Goal: Task Accomplishment & Management: Manage account settings

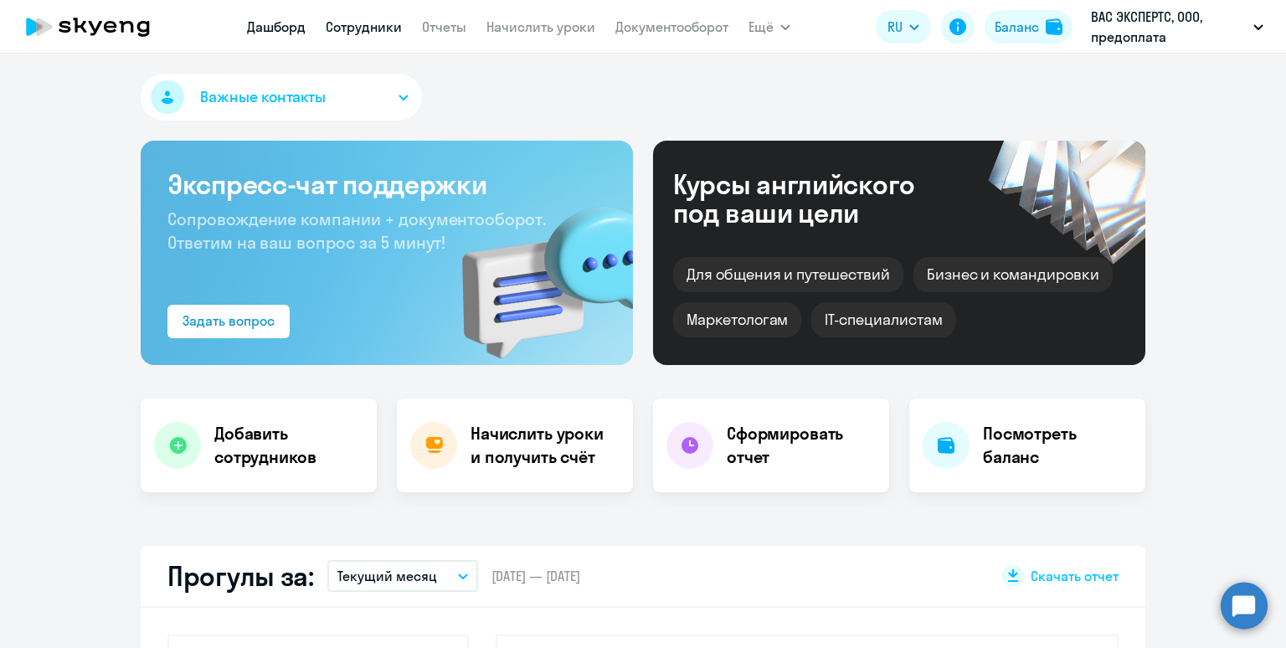
click at [373, 27] on link "Сотрудники" at bounding box center [364, 26] width 76 height 17
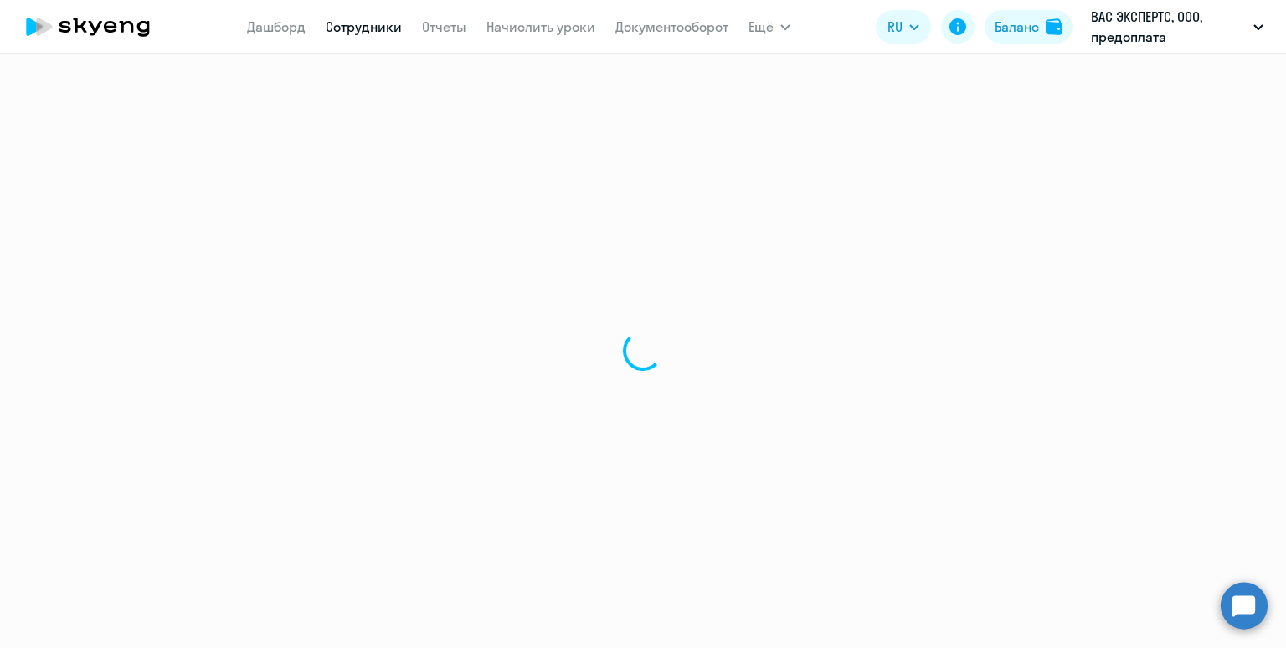
select select "30"
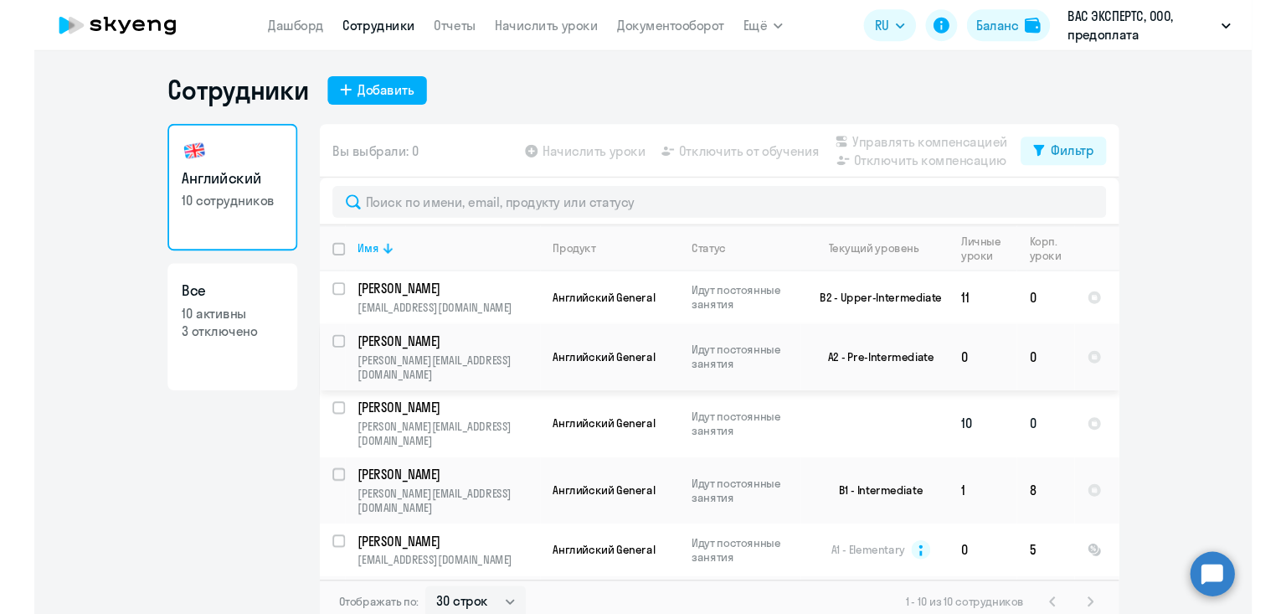
scroll to position [3, 0]
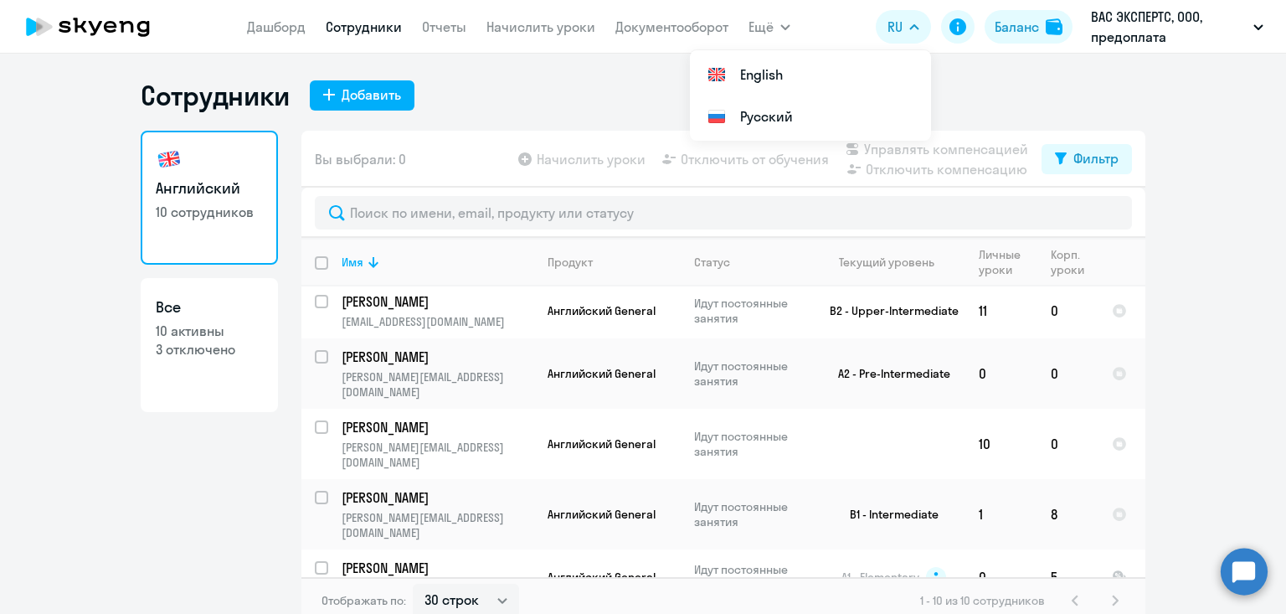
click at [275, 45] on app-header "[PERSON_NAME] Отчеты Начислить уроки Документооборот Ещё Дашборд Сотрудники Отч…" at bounding box center [643, 27] width 1286 height 54
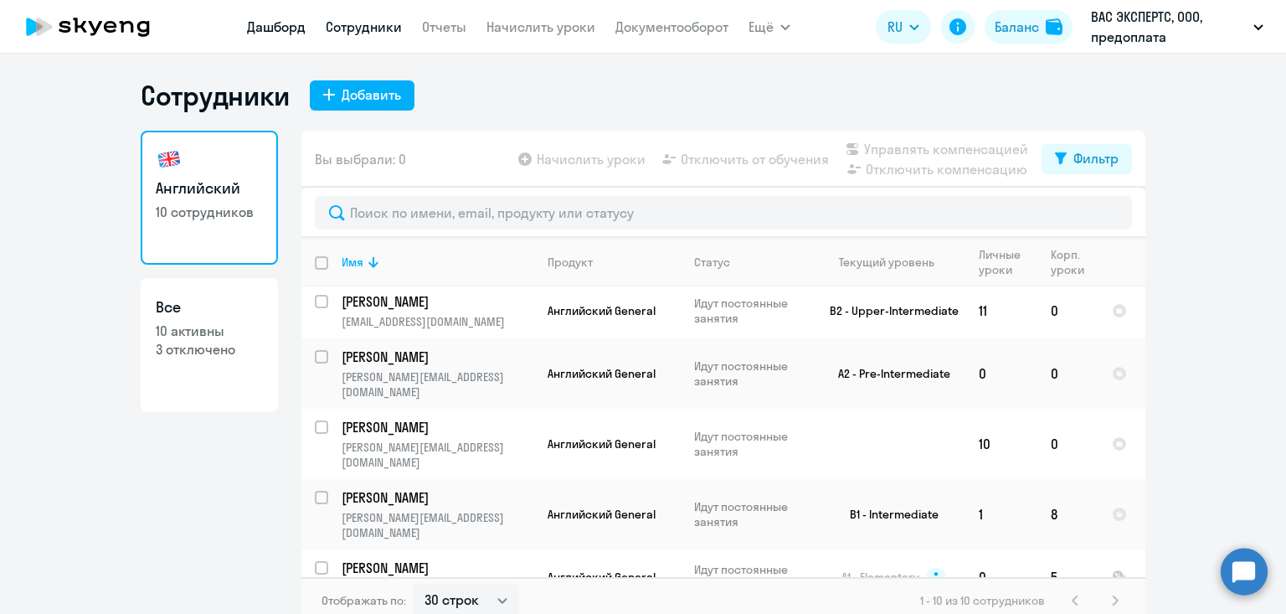
click at [275, 35] on link "Дашборд" at bounding box center [276, 26] width 59 height 17
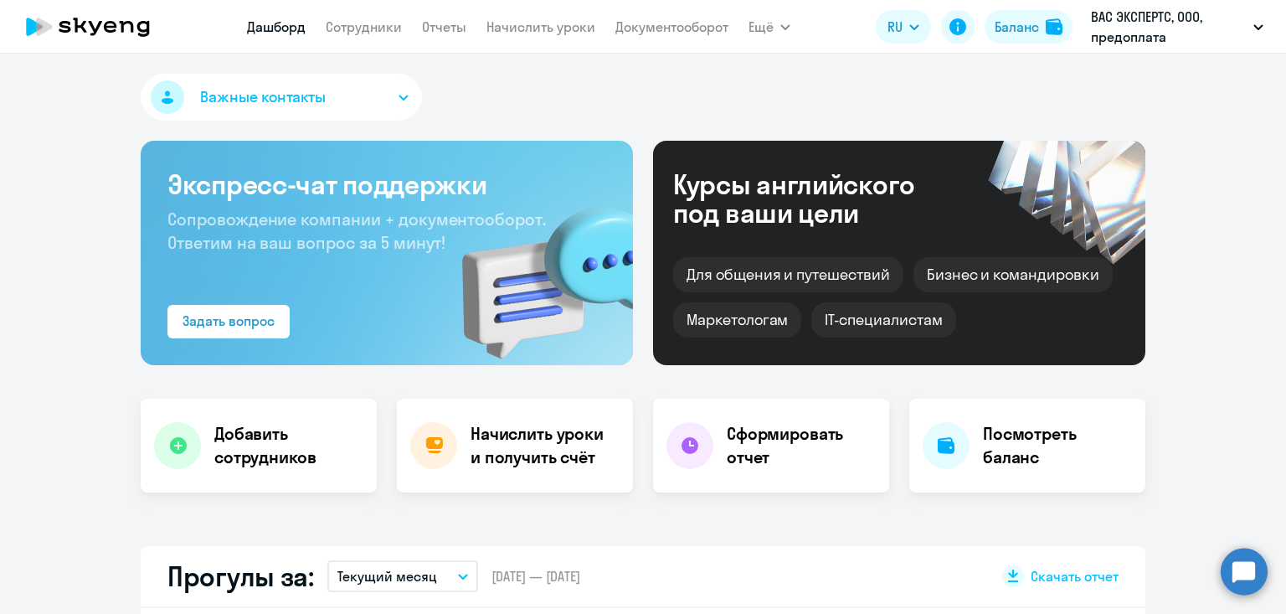
select select "30"
click at [355, 104] on button "Важные контакты" at bounding box center [281, 97] width 281 height 47
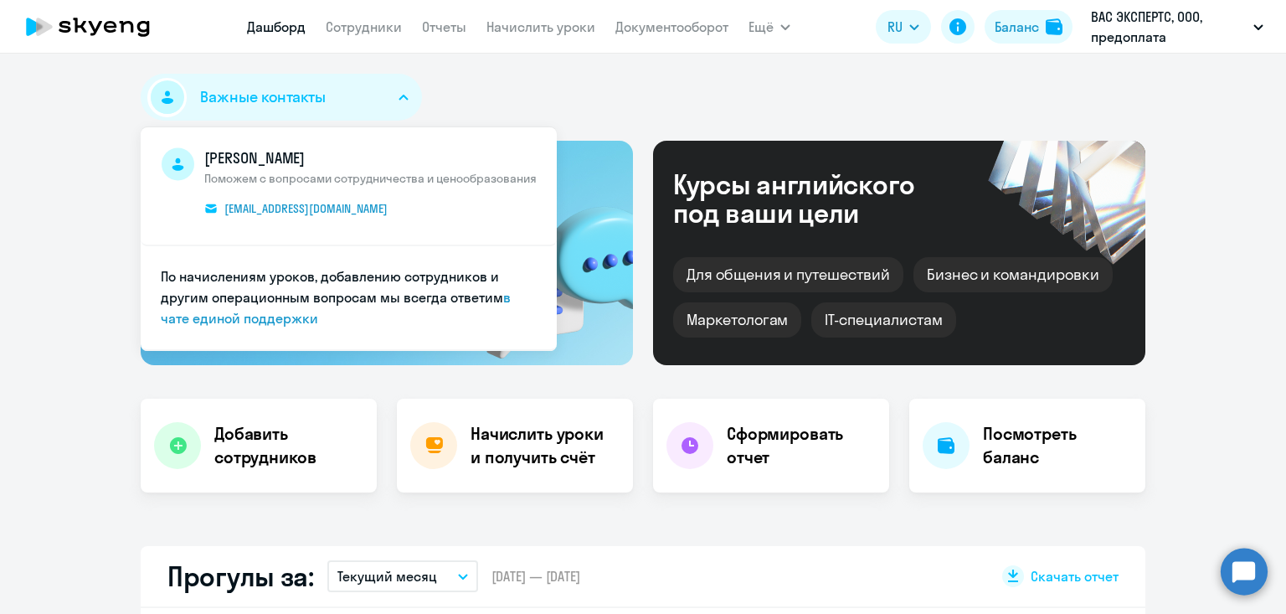
click at [697, 97] on div "Важные контакты [PERSON_NAME] Поможем с вопросами сотрудничества и ценообразова…" at bounding box center [643, 101] width 1005 height 54
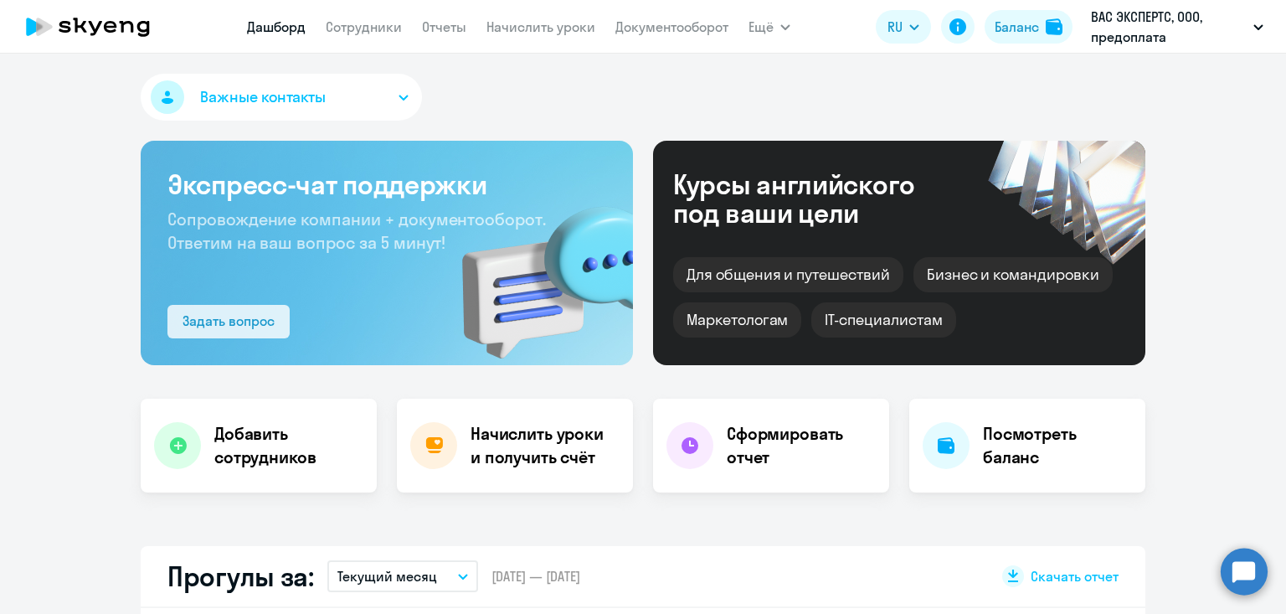
click at [219, 318] on div "Задать вопрос" at bounding box center [229, 321] width 92 height 20
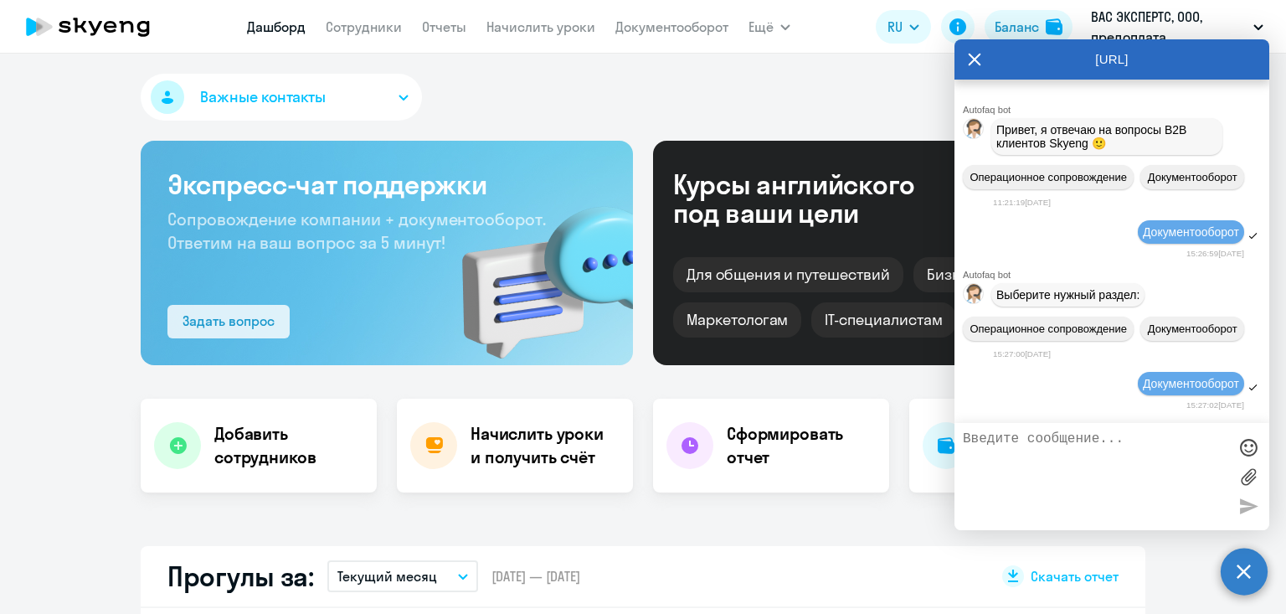
scroll to position [445, 0]
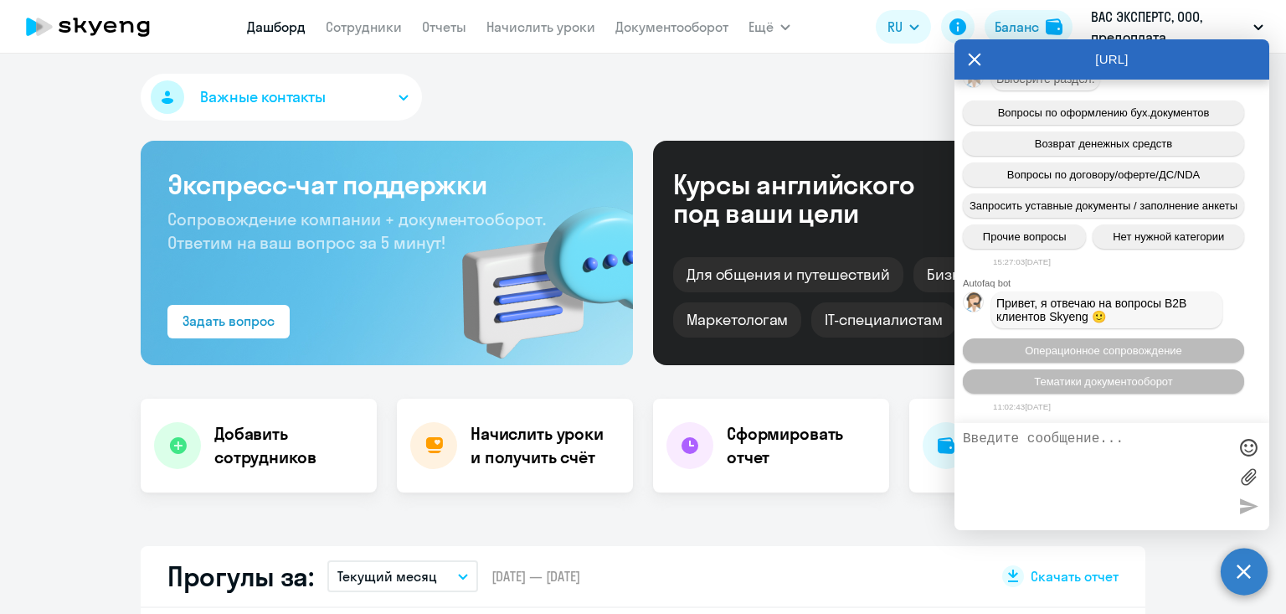
click at [1234, 568] on circle at bounding box center [1244, 571] width 47 height 47
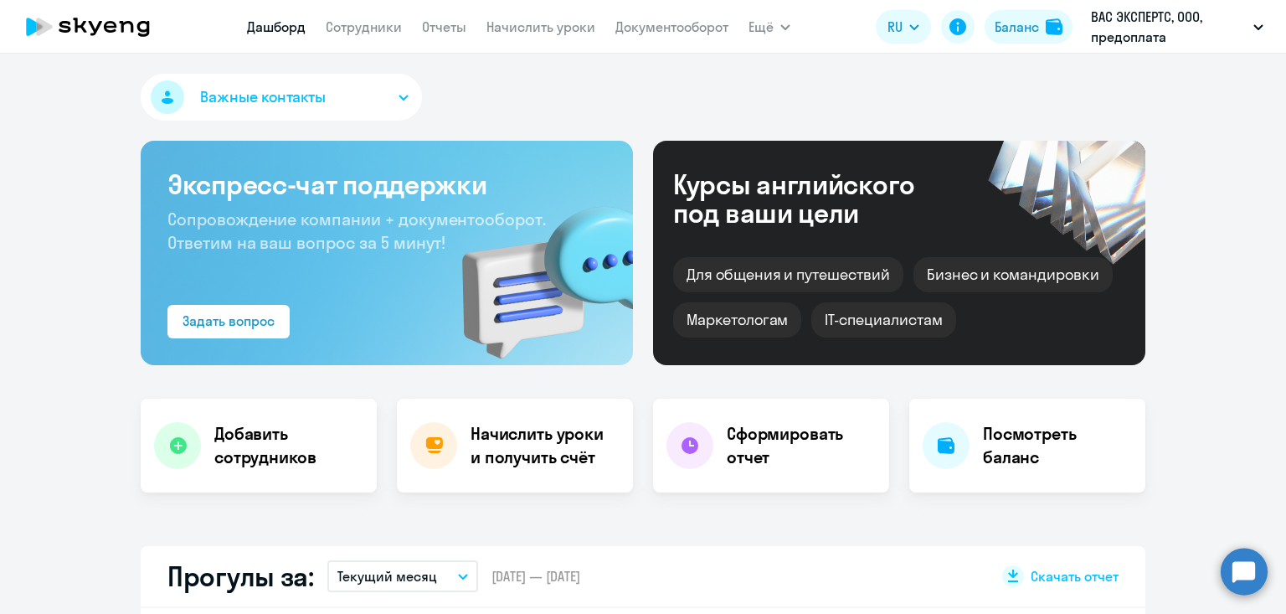
click at [1238, 571] on circle at bounding box center [1244, 571] width 47 height 47
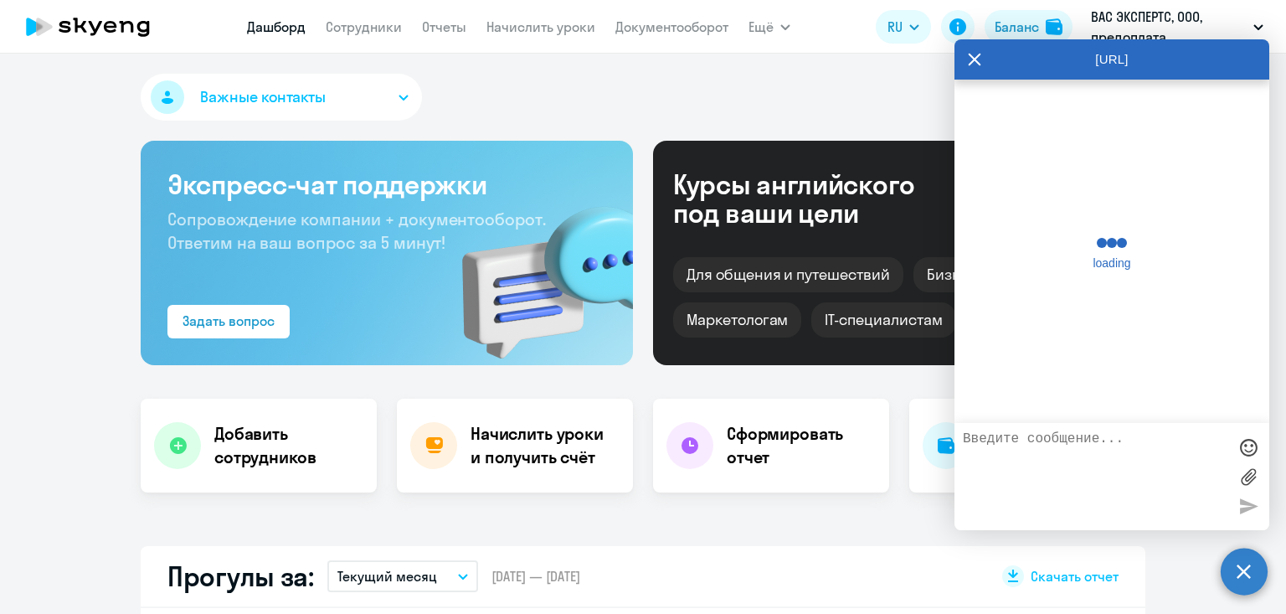
scroll to position [439, 0]
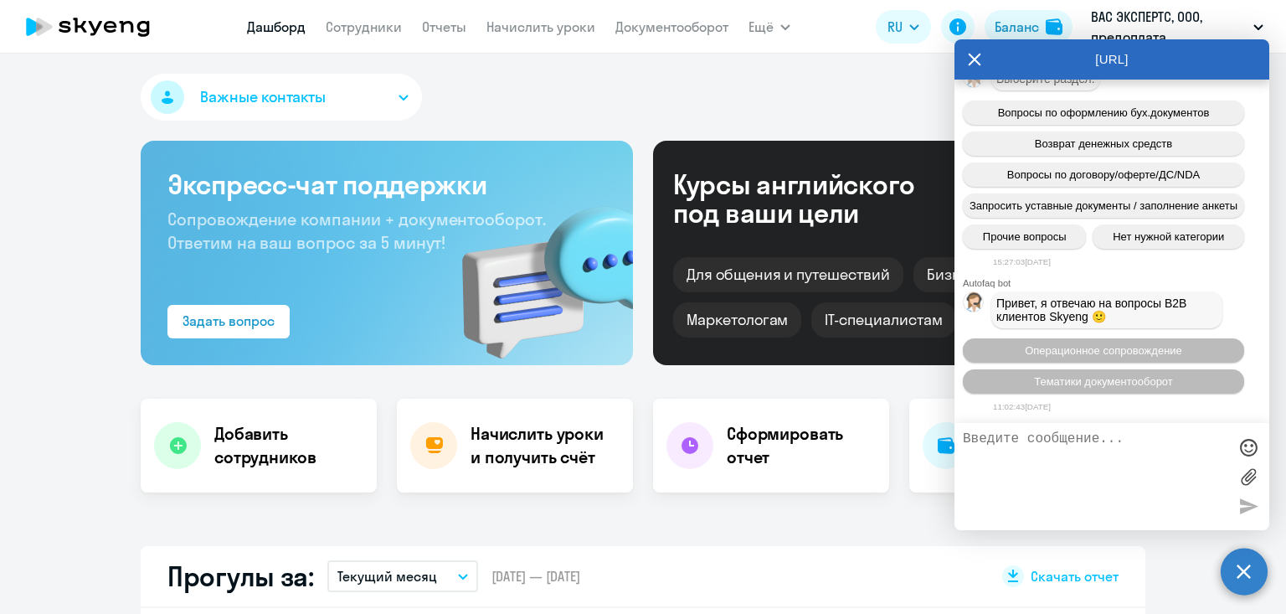
click at [1132, 492] on textarea at bounding box center [1095, 476] width 265 height 90
click at [1242, 565] on circle at bounding box center [1244, 571] width 47 height 47
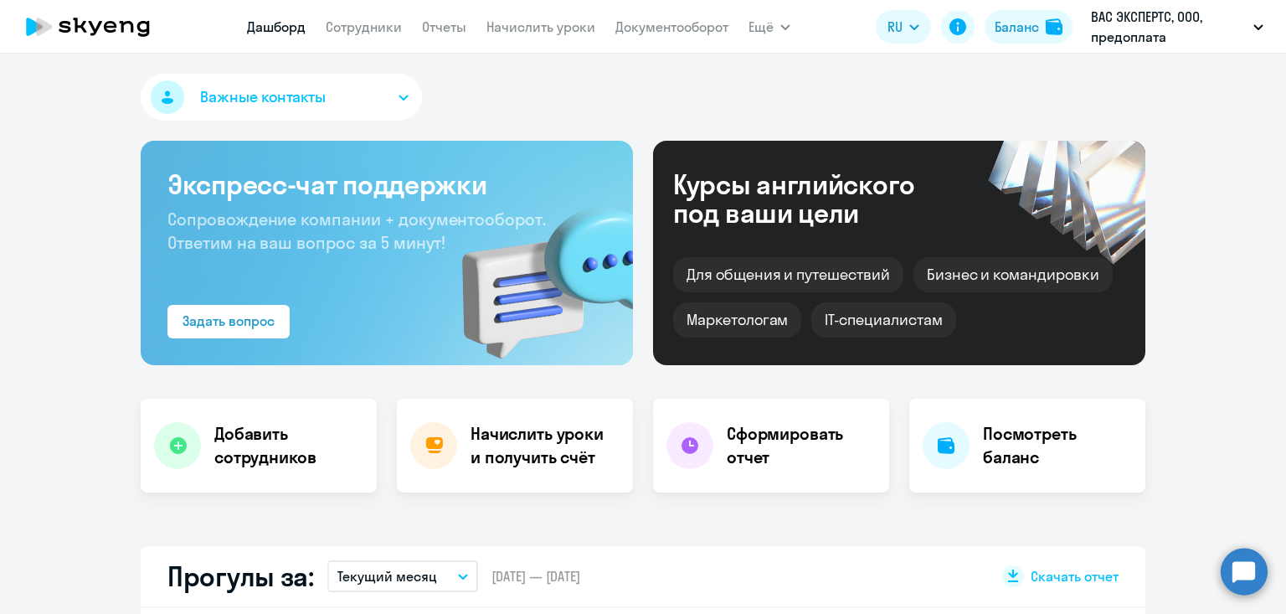
click at [1242, 565] on circle at bounding box center [1244, 571] width 47 height 47
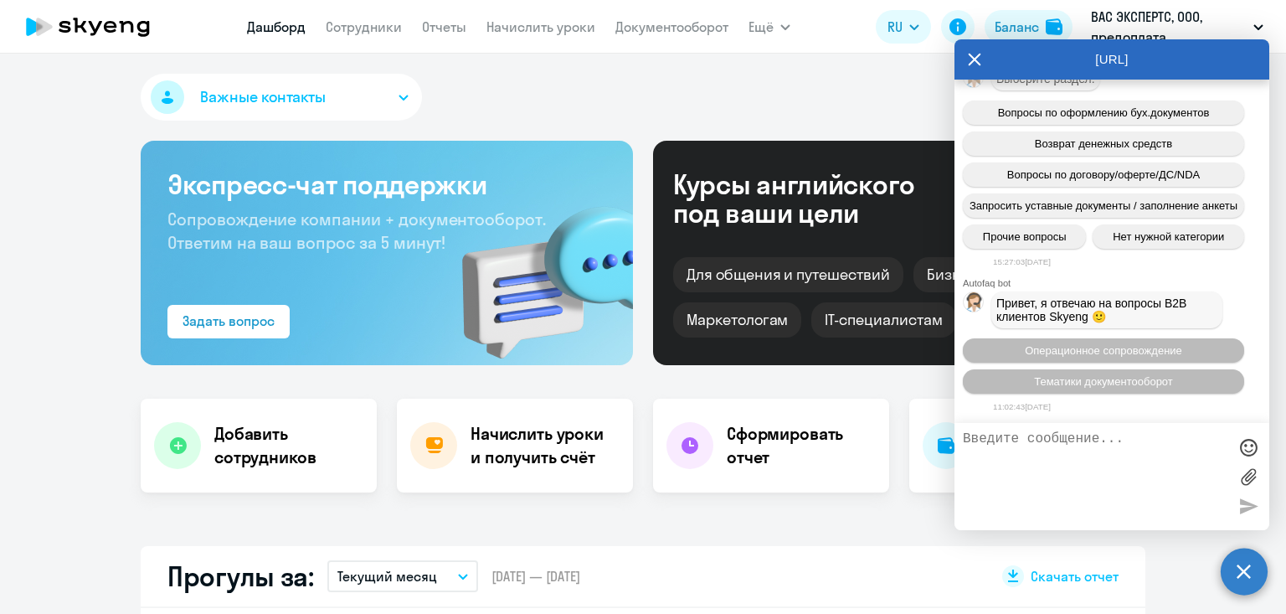
click at [1133, 461] on textarea at bounding box center [1095, 476] width 265 height 90
click at [972, 57] on icon at bounding box center [975, 59] width 13 height 13
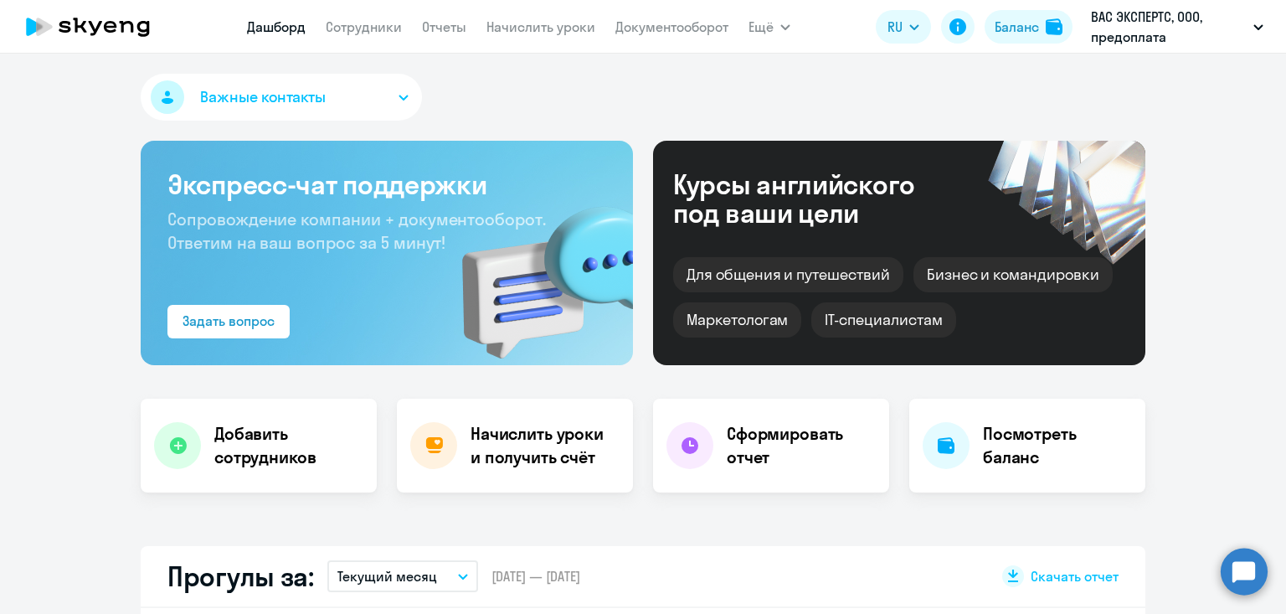
click at [354, 98] on button "Важные контакты" at bounding box center [281, 97] width 281 height 47
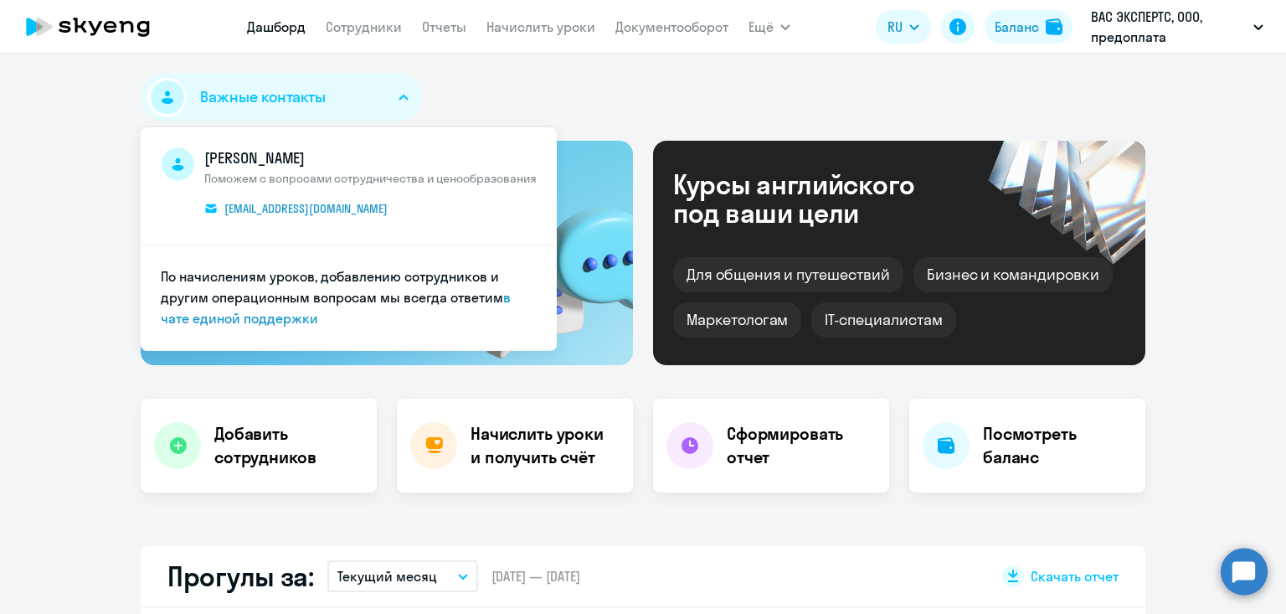
click at [260, 103] on span "Важные контакты" at bounding box center [263, 97] width 126 height 22
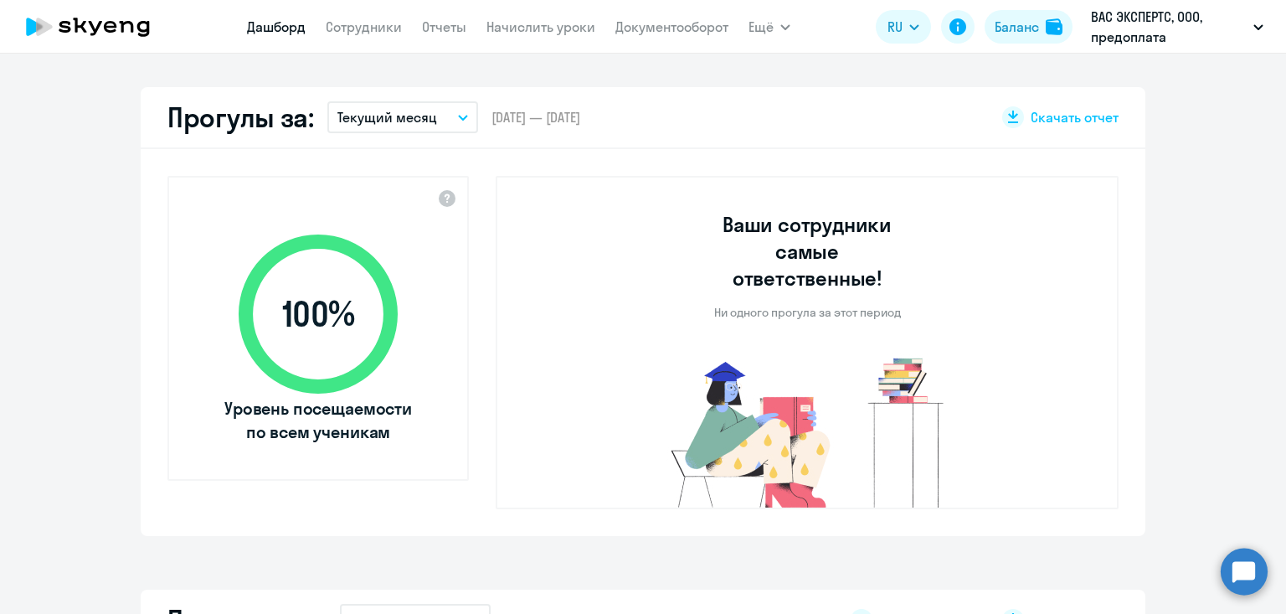
scroll to position [462, 0]
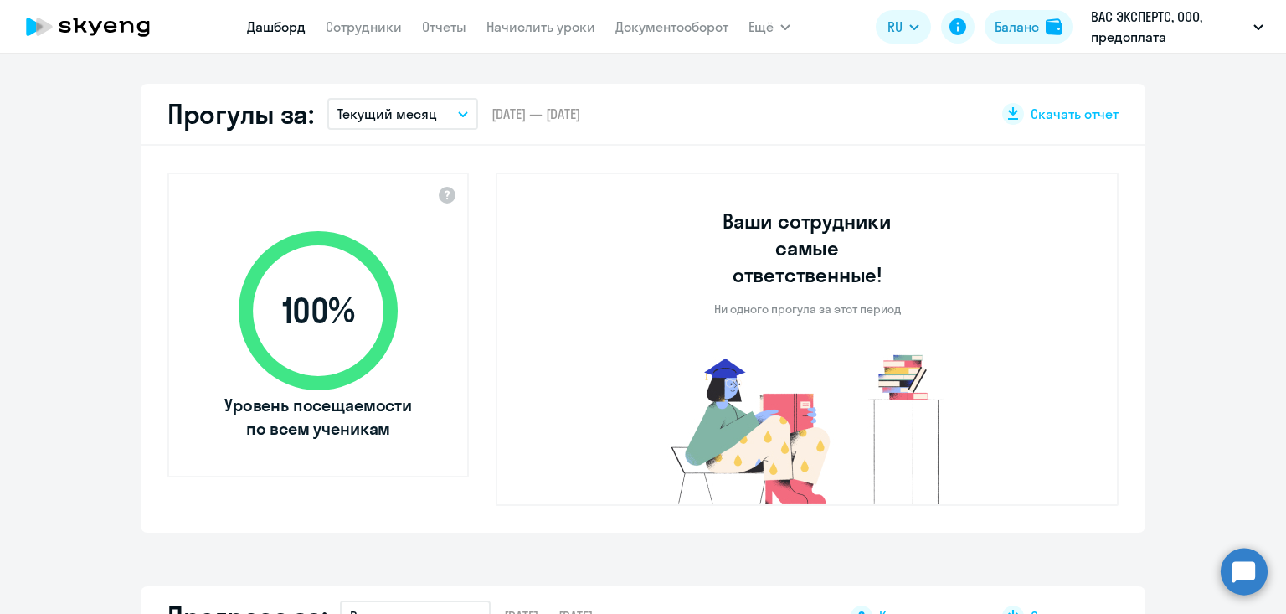
click at [395, 114] on p "Текущий месяц" at bounding box center [387, 114] width 100 height 20
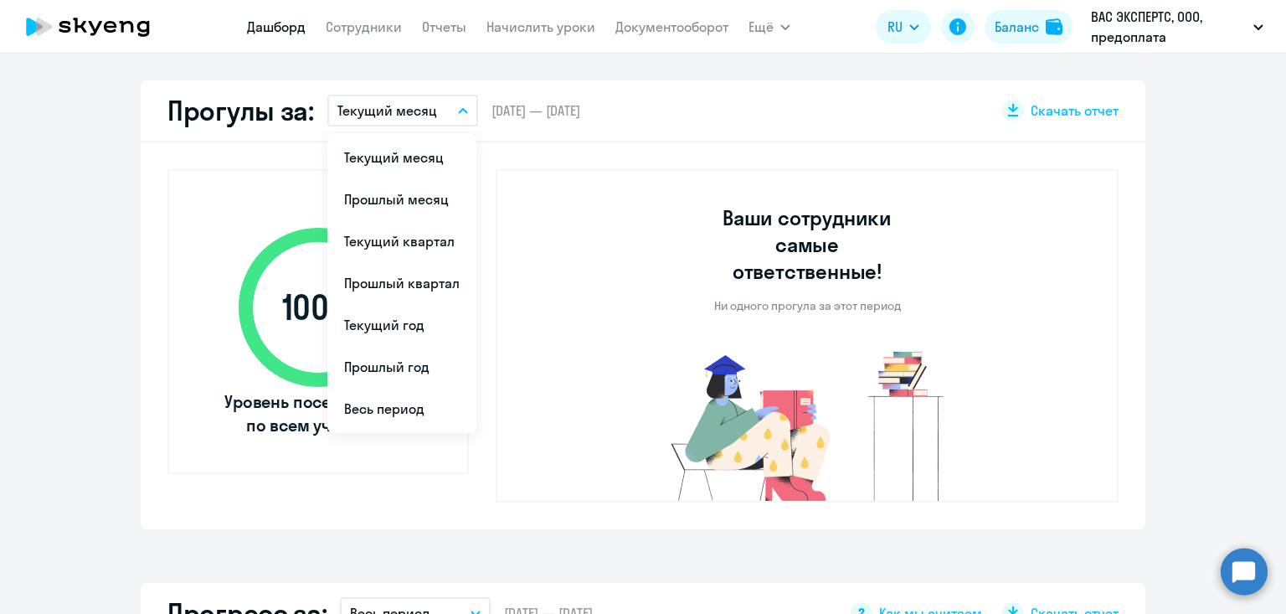
scroll to position [465, 0]
click at [408, 401] on li "Весь период" at bounding box center [401, 409] width 149 height 42
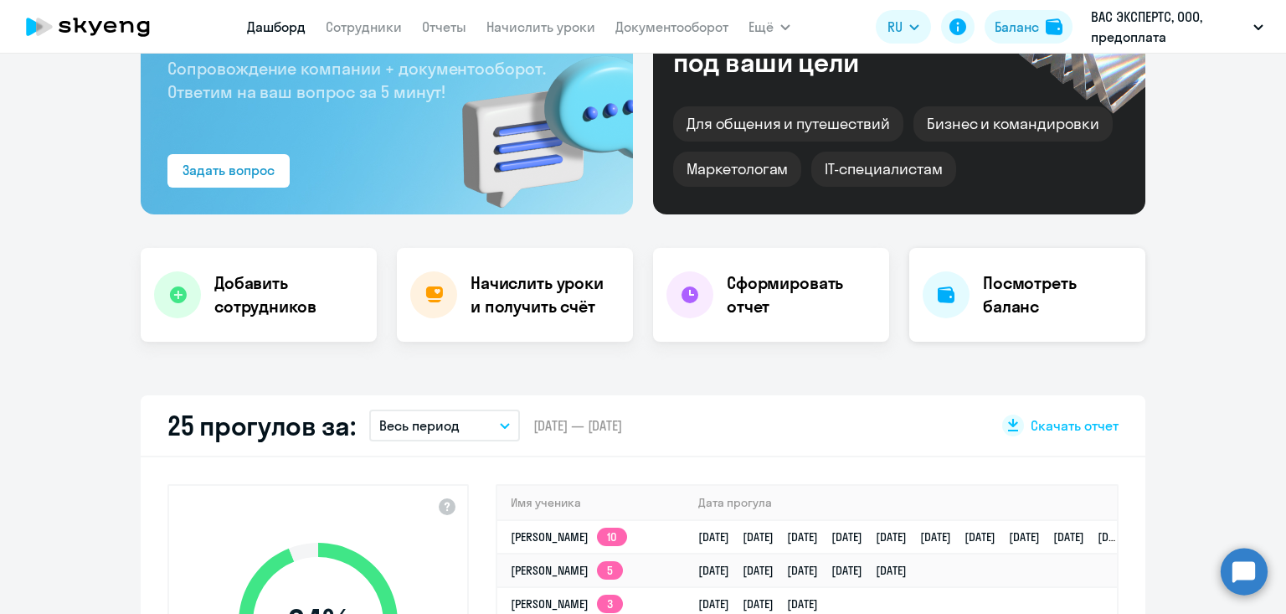
scroll to position [147, 0]
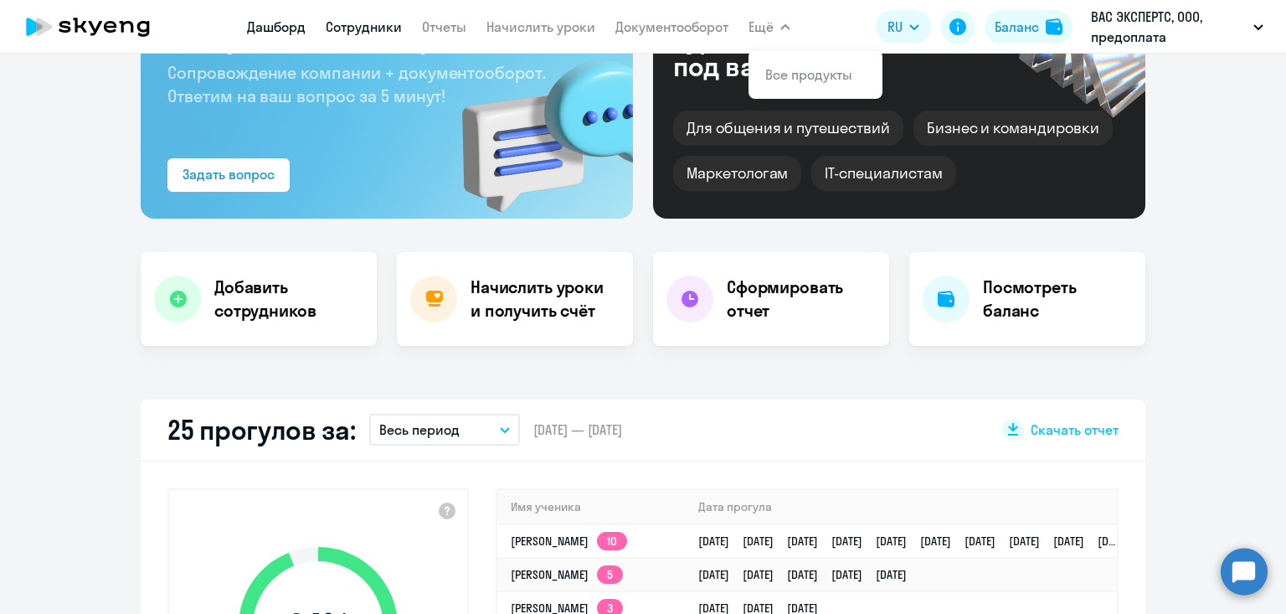
click at [352, 29] on link "Сотрудники" at bounding box center [364, 26] width 76 height 17
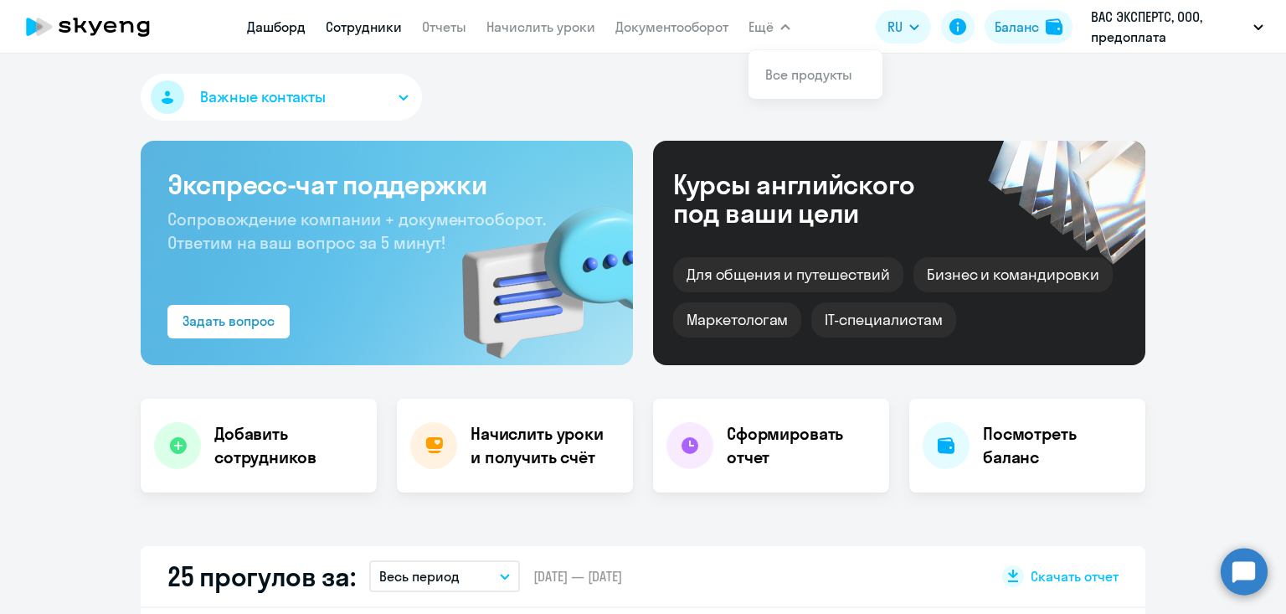
select select "30"
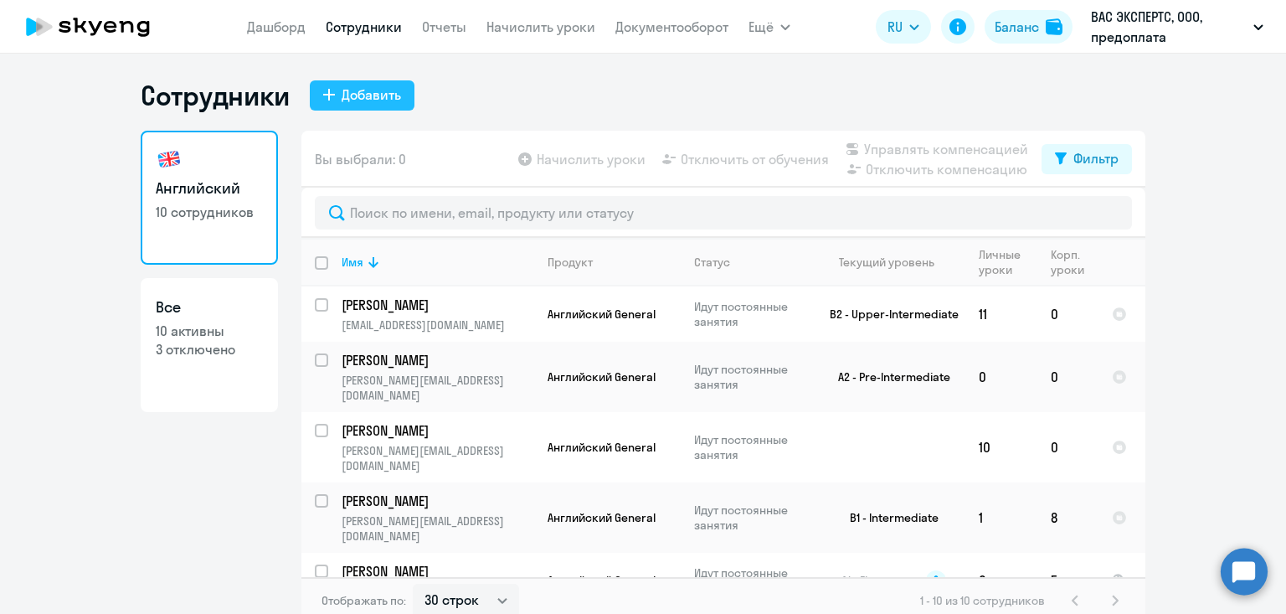
click at [334, 96] on icon at bounding box center [329, 95] width 12 height 12
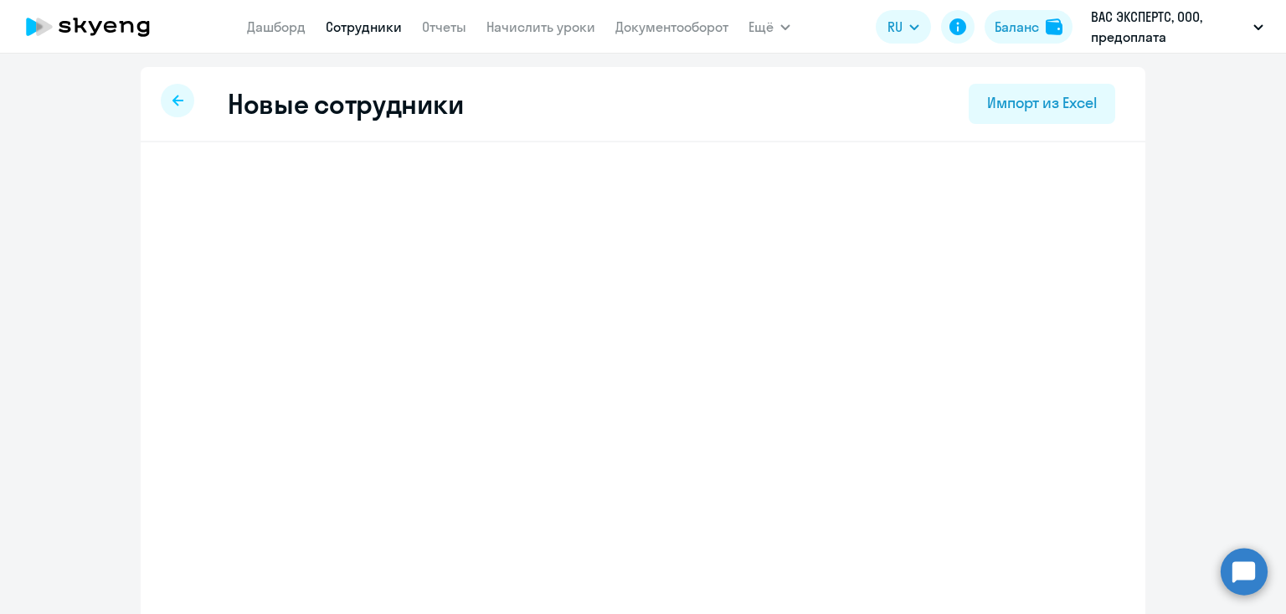
select select "english_adult_not_native_speaker"
select select "3"
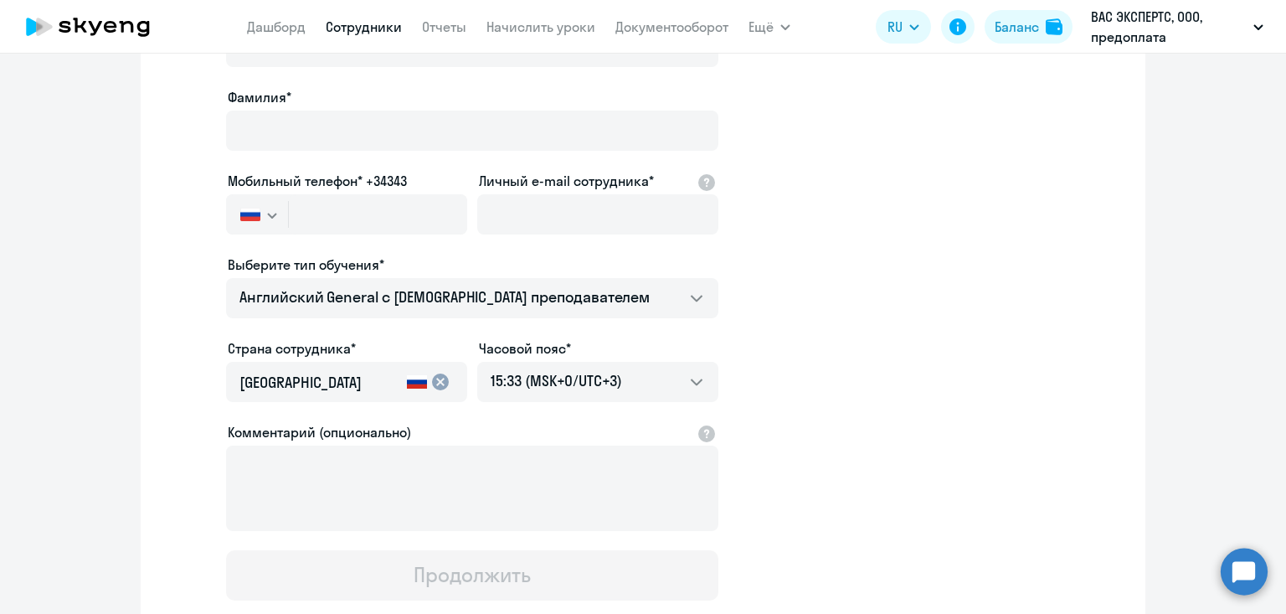
scroll to position [156, 0]
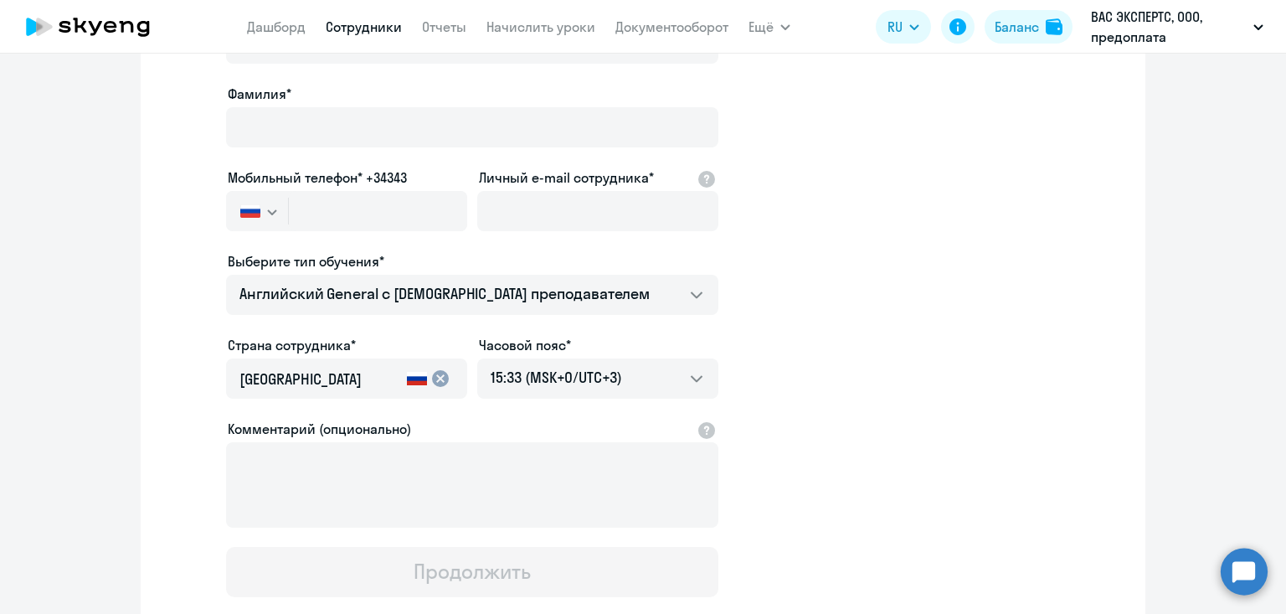
click at [259, 213] on img "button" at bounding box center [250, 210] width 20 height 13
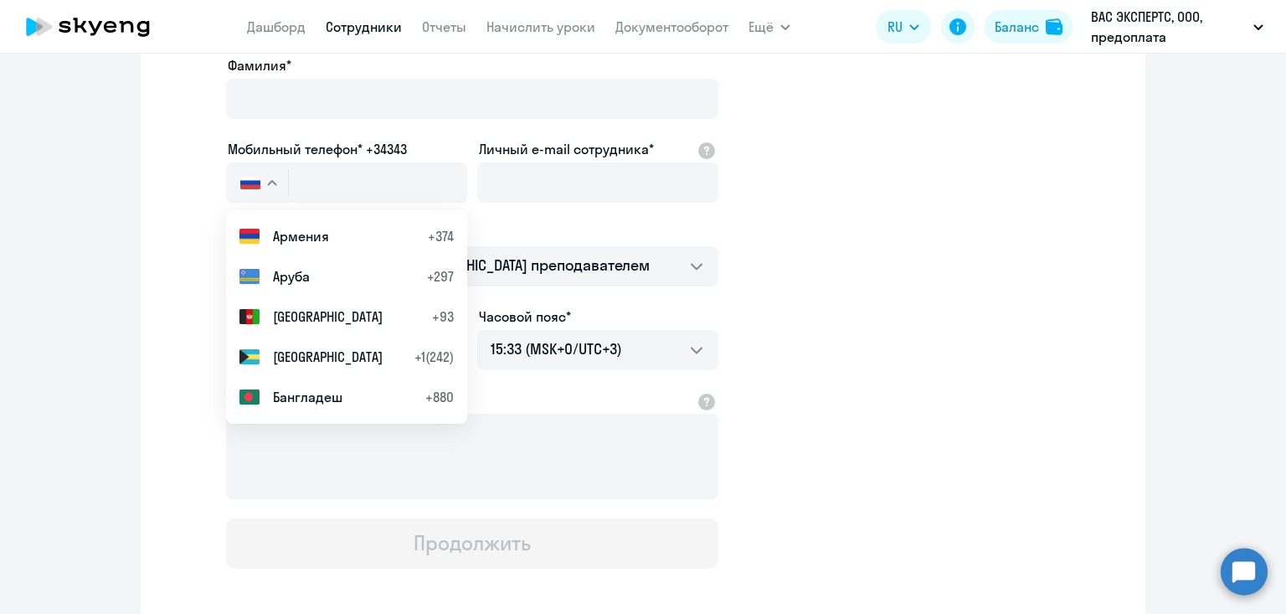
scroll to position [563, 0]
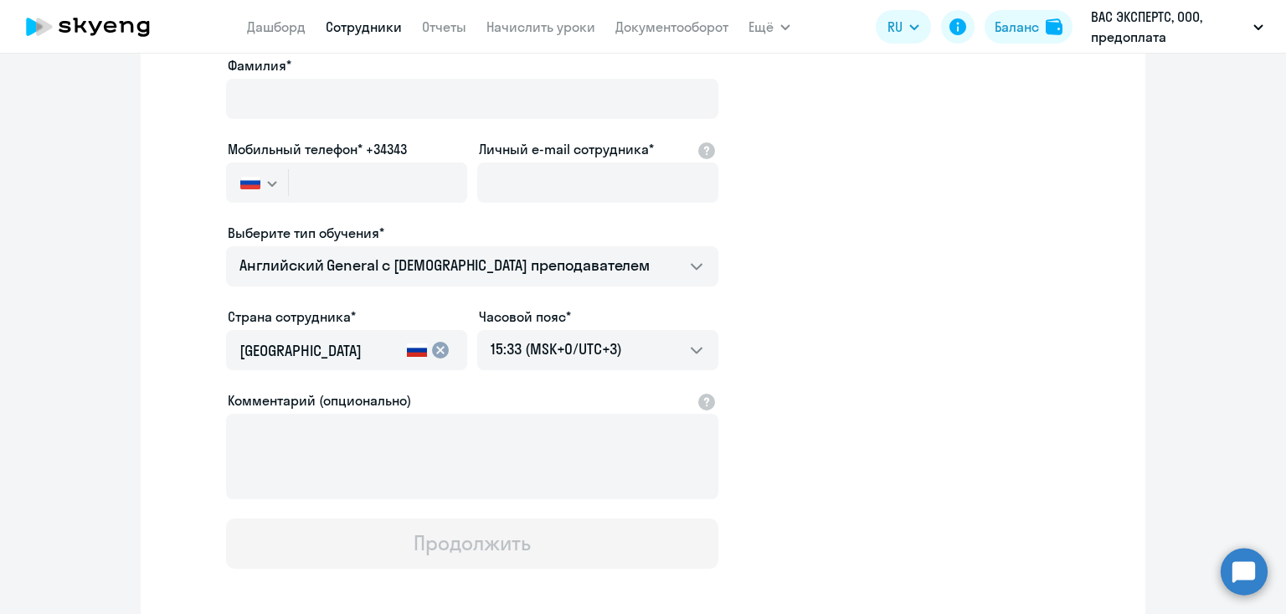
click at [800, 306] on app-new-student-form "Имя и отчество* Добавить себя как ученика Фамилия* Мобильный телефон* +34343 Ро…" at bounding box center [642, 270] width 951 height 597
click at [605, 352] on select "01:33 (MSK-14/UTC-11) 02:33 (MSK-13/UTC-10) 03:33 (MSK-12/UTC-9) 04:33 (MSK-11/…" at bounding box center [597, 350] width 241 height 40
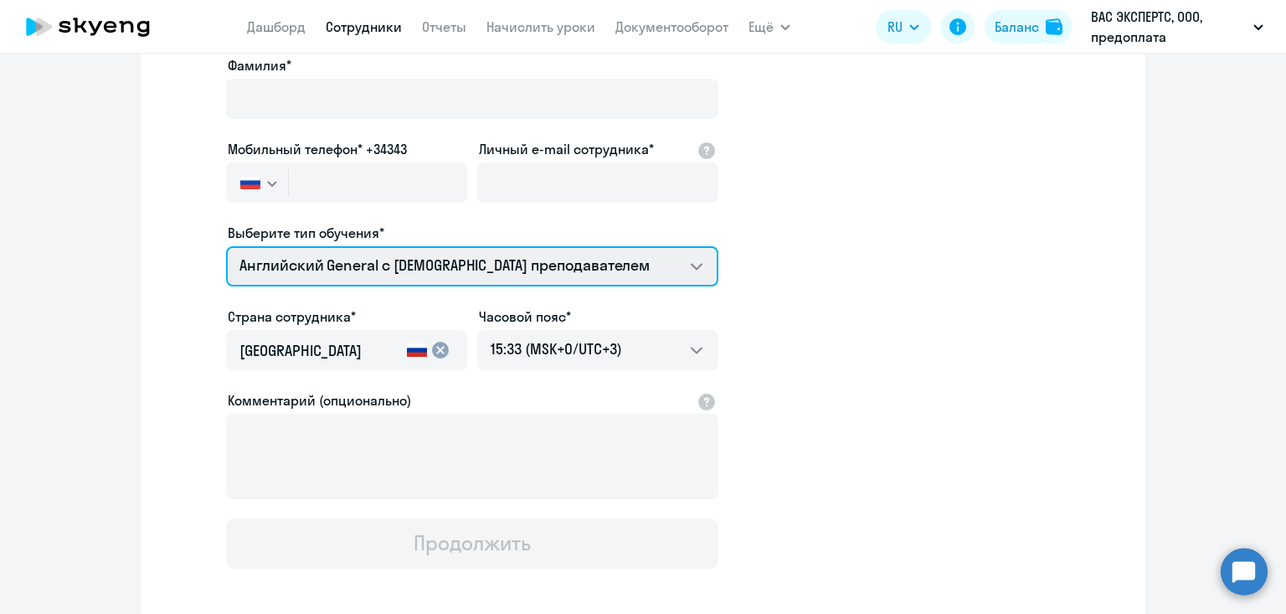
click at [351, 260] on select "Премиум английский с русскоговорящим преподавателем Английский General с русско…" at bounding box center [472, 266] width 492 height 40
select select "english_adult_not_native_speaker_premium"
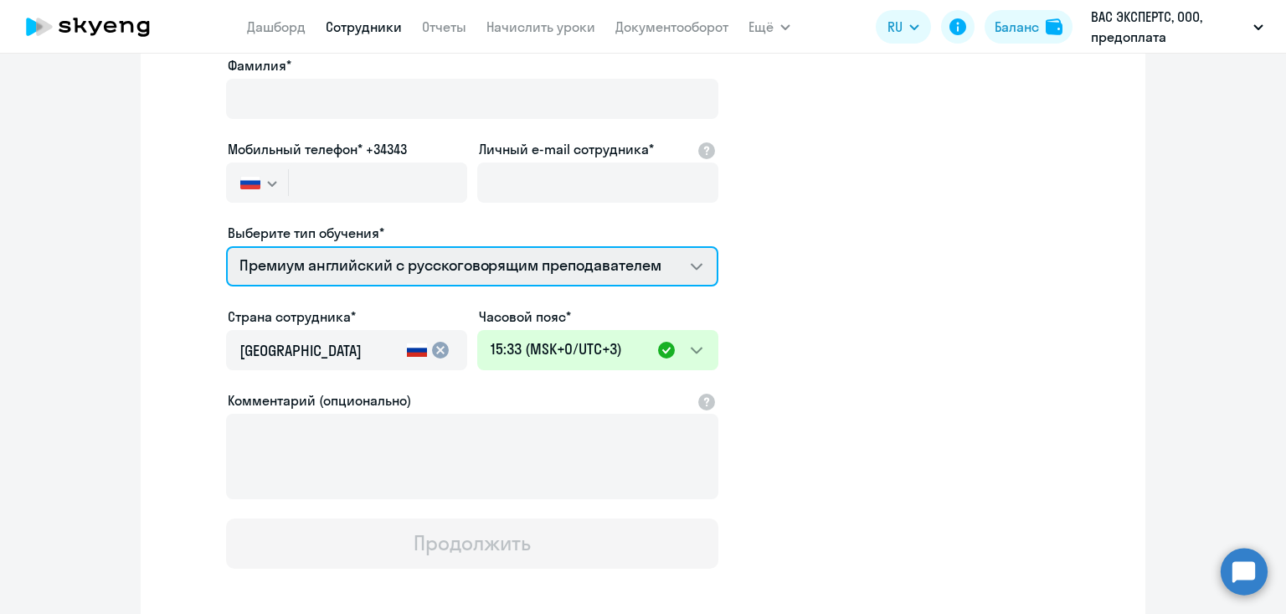
click at [226, 246] on select "Премиум английский с русскоговорящим преподавателем Английский General с русско…" at bounding box center [472, 266] width 492 height 40
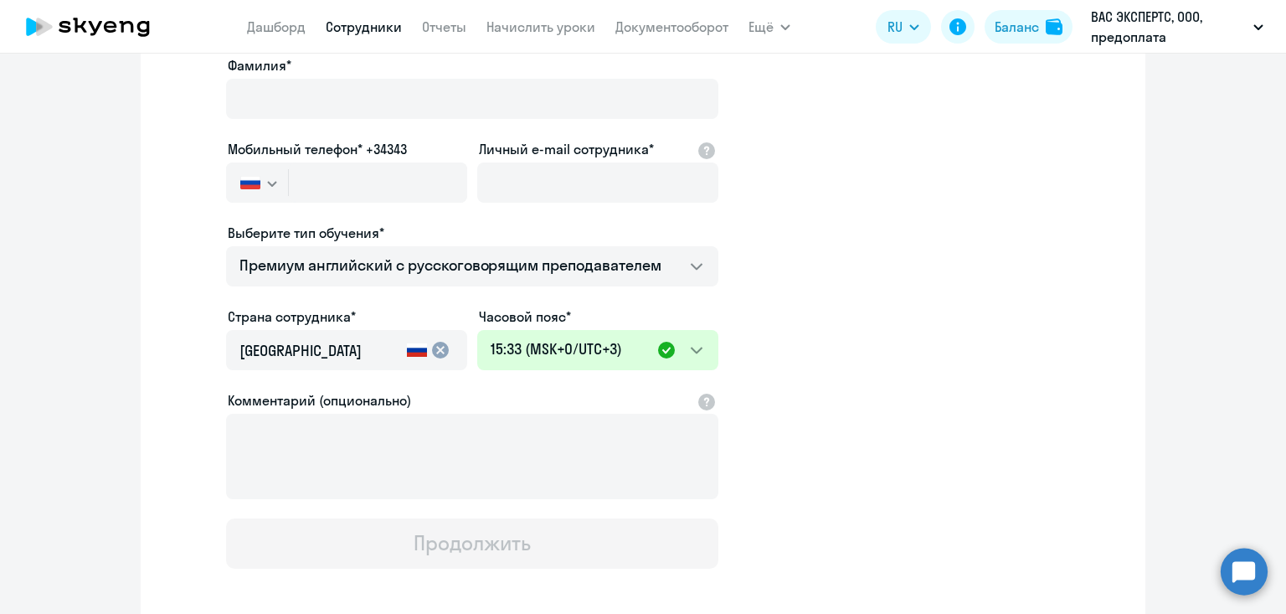
click at [828, 319] on app-new-student-form "Имя и отчество* Добавить себя как ученика Фамилия* Мобильный телефон* +34343 Ро…" at bounding box center [642, 270] width 951 height 597
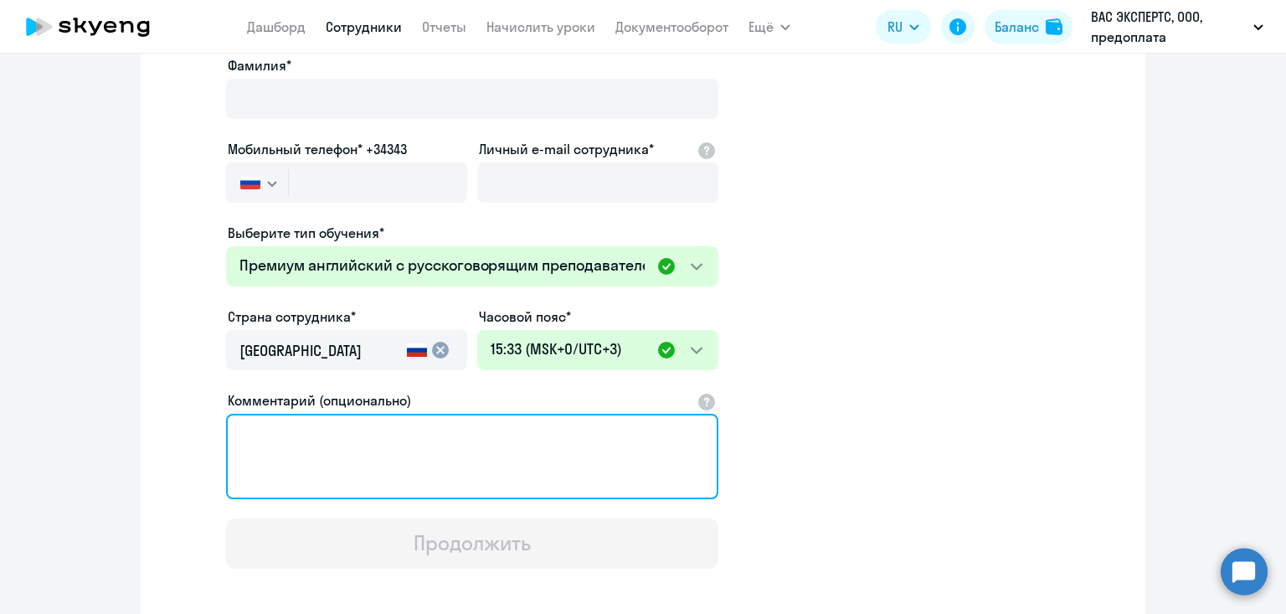
click at [563, 460] on textarea "Комментарий (опционально)" at bounding box center [472, 456] width 492 height 85
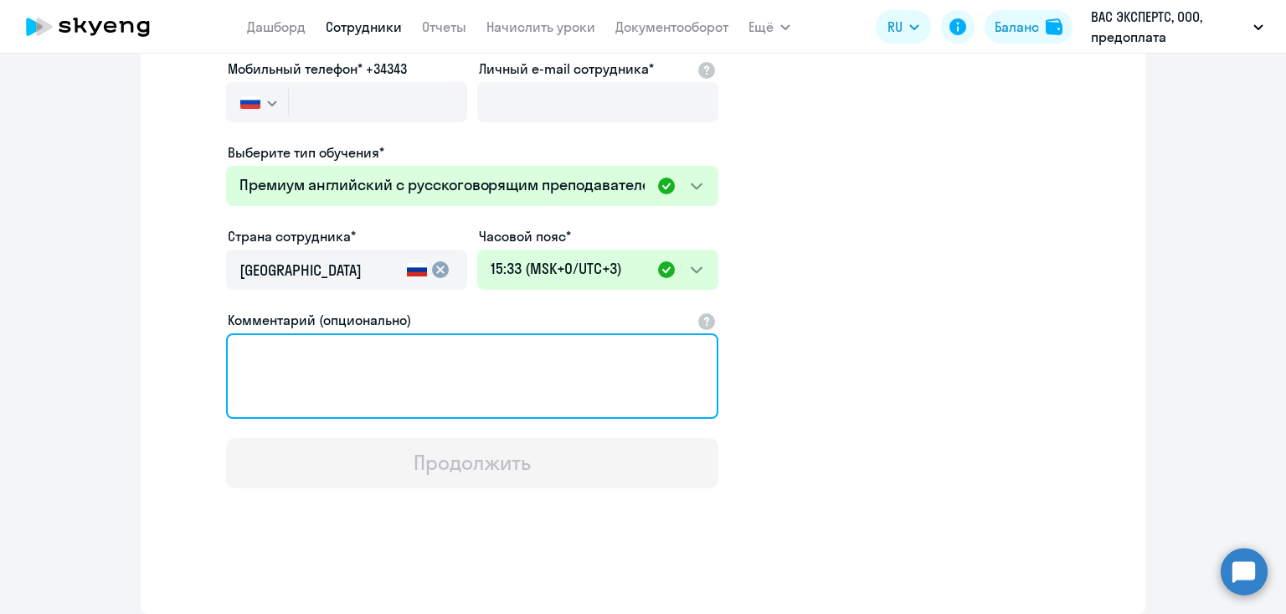
scroll to position [0, 0]
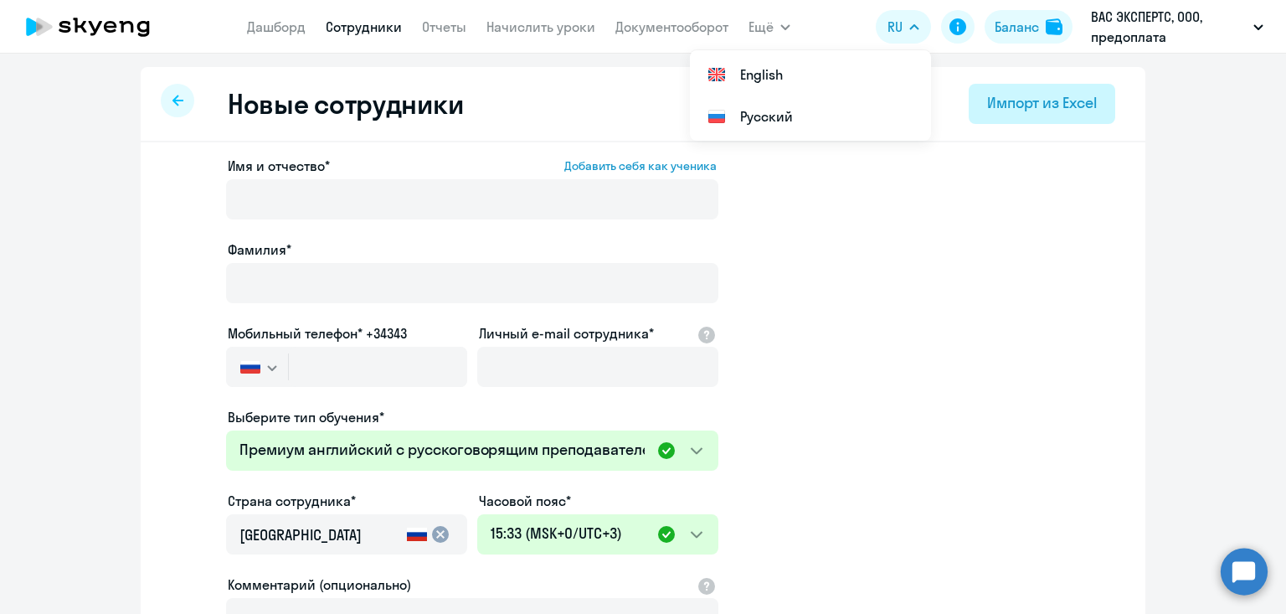
click at [1033, 111] on div "Импорт из Excel" at bounding box center [1042, 103] width 110 height 22
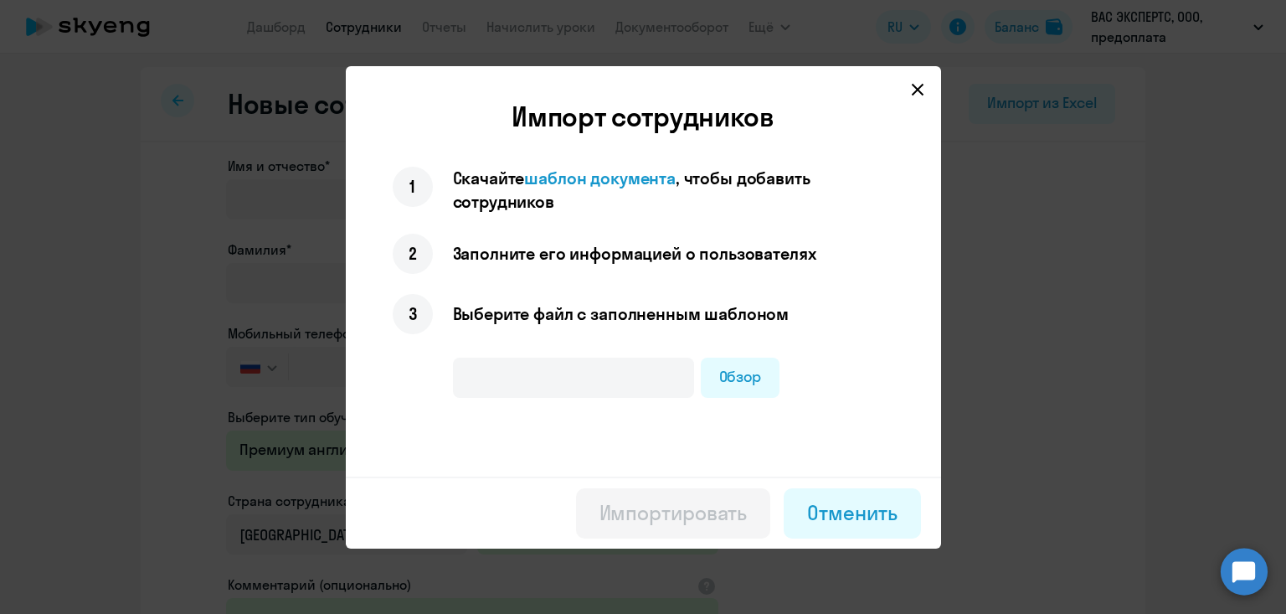
click at [623, 378] on input "text" at bounding box center [573, 377] width 241 height 40
click at [921, 85] on icon at bounding box center [917, 89] width 13 height 13
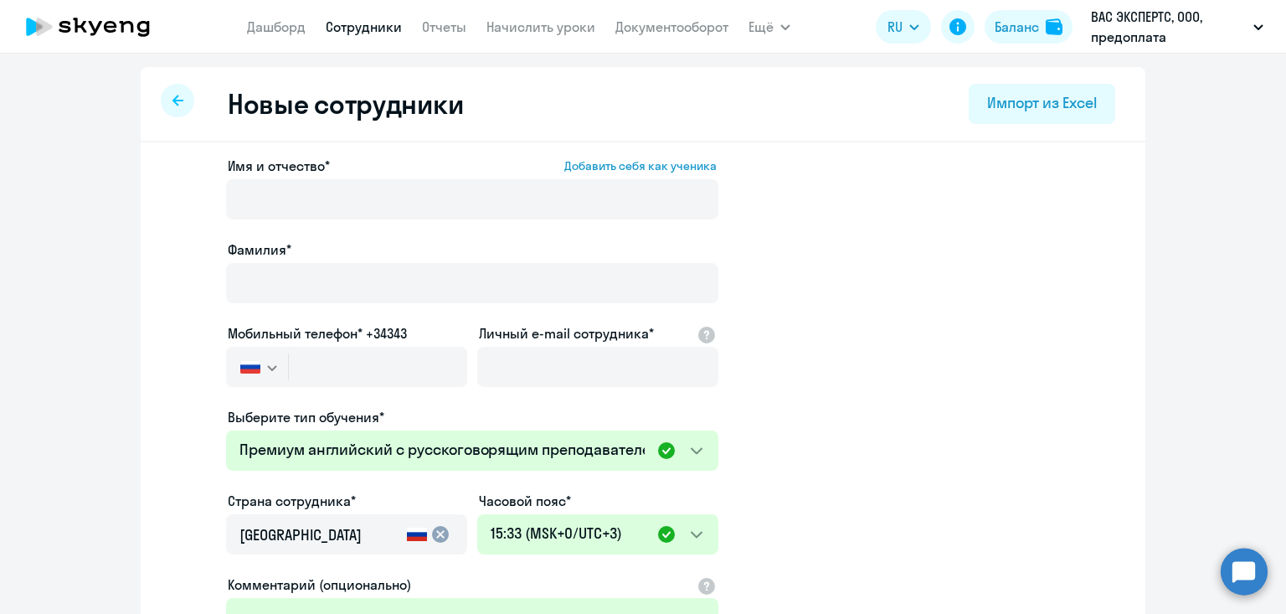
click at [351, 31] on link "Сотрудники" at bounding box center [364, 26] width 76 height 17
select select "30"
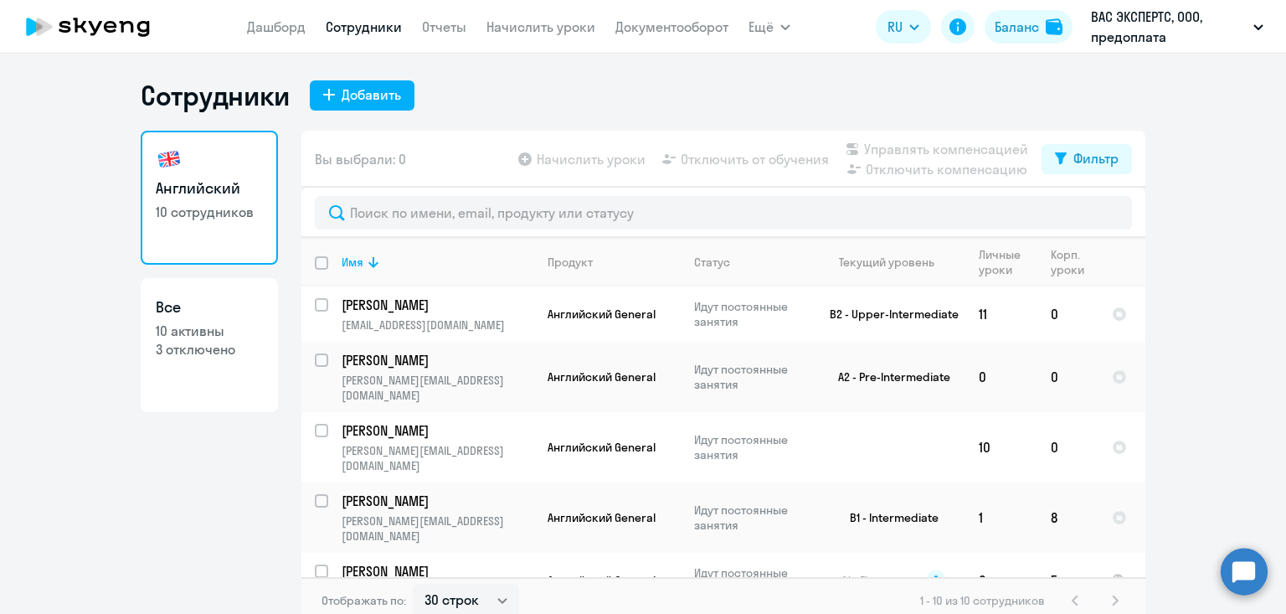
click at [1246, 574] on circle at bounding box center [1244, 571] width 47 height 47
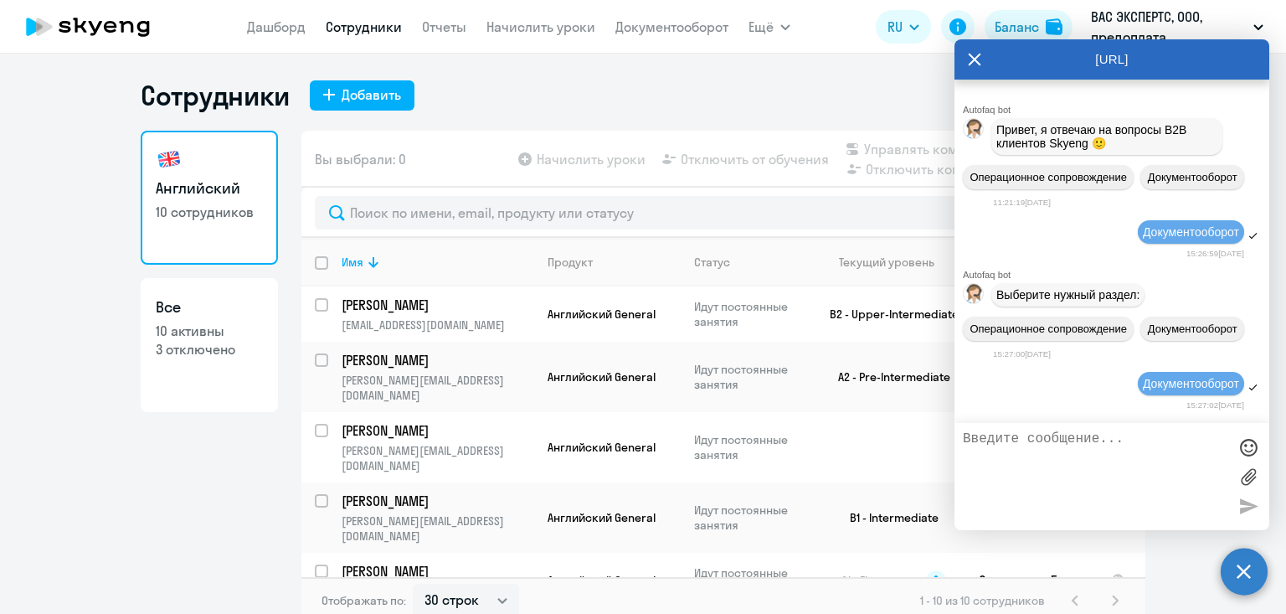
scroll to position [439, 0]
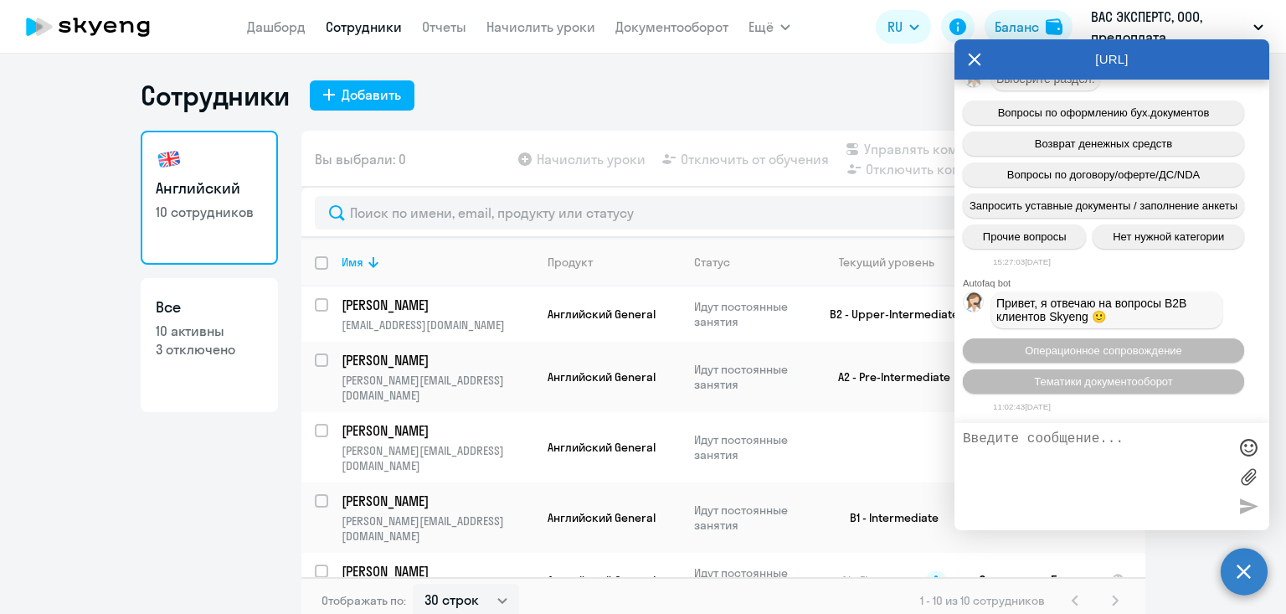
click at [975, 60] on icon at bounding box center [975, 59] width 13 height 13
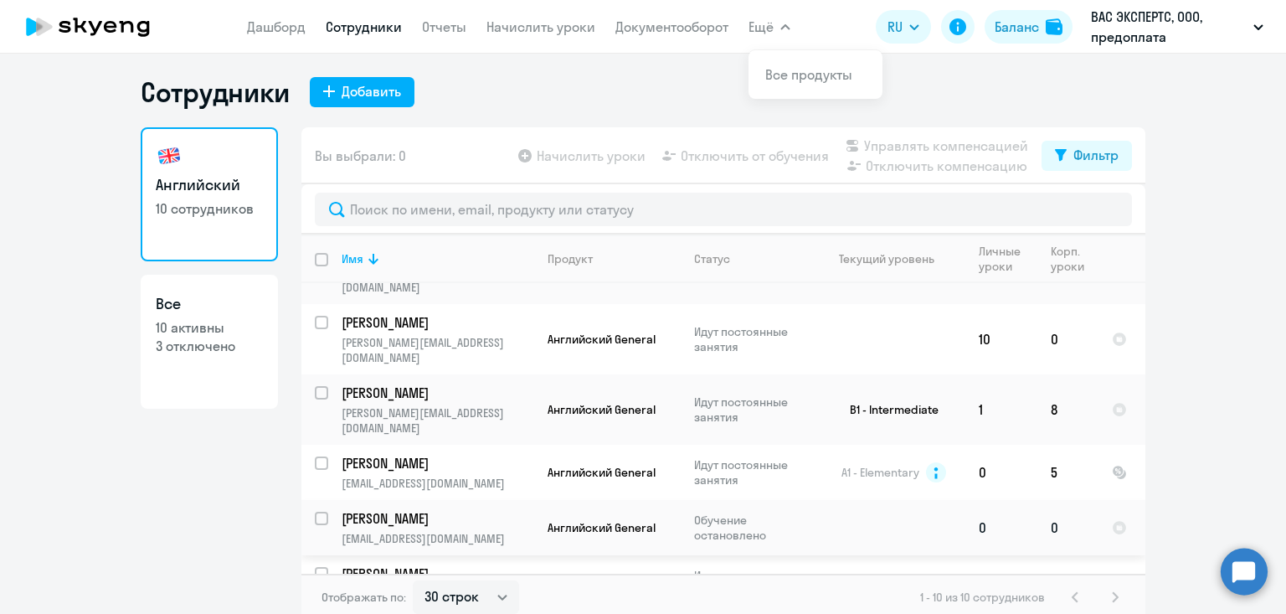
scroll to position [151, 0]
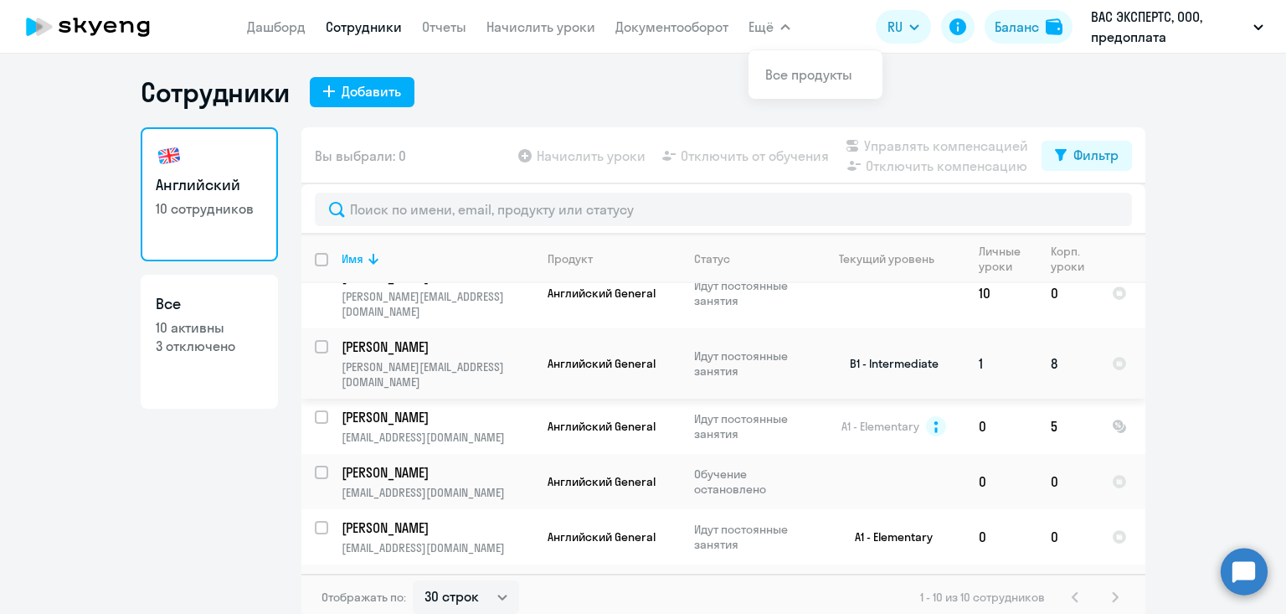
click at [321, 340] on input "select row 21968635" at bounding box center [331, 356] width 33 height 33
checkbox input "true"
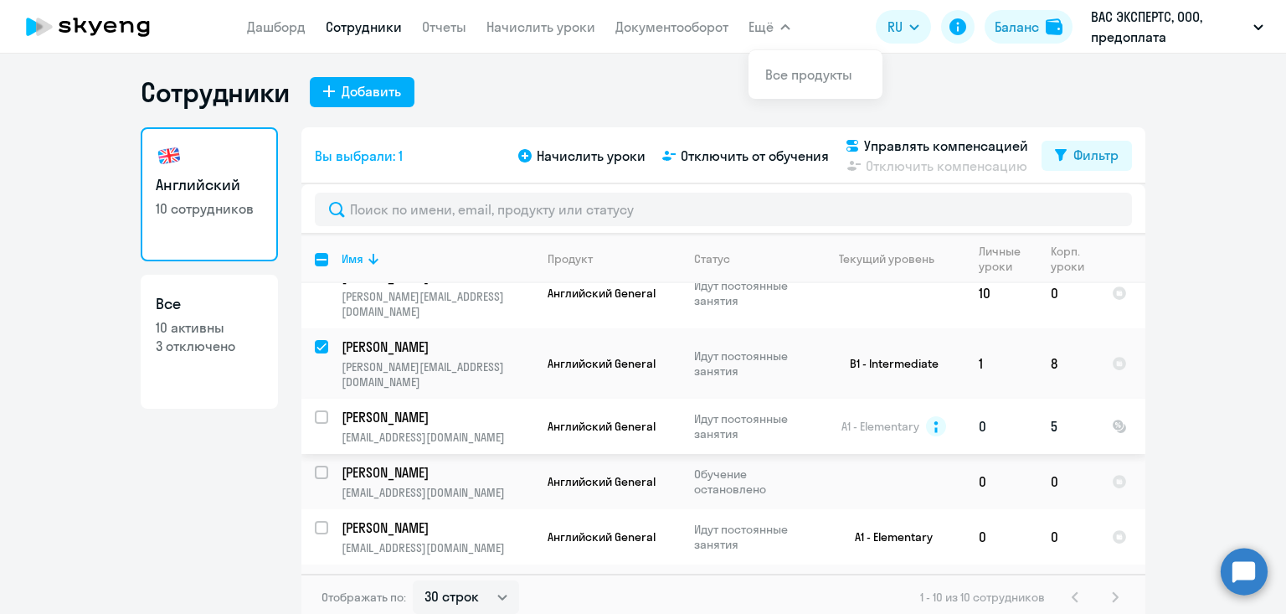
click at [320, 410] on input "select row 13940899" at bounding box center [331, 426] width 33 height 33
checkbox input "true"
click at [321, 465] on input "select row 42403760" at bounding box center [331, 481] width 33 height 33
checkbox input "true"
click at [898, 143] on span "Управлять компенсацией" at bounding box center [946, 146] width 164 height 20
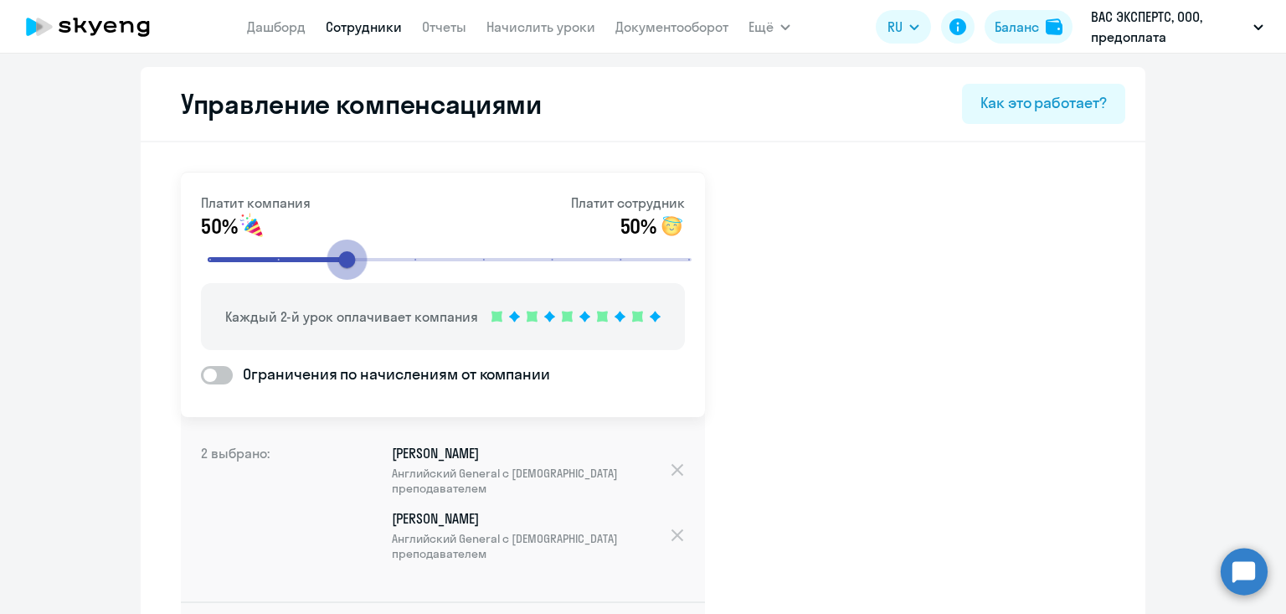
drag, startPoint x: 414, startPoint y: 260, endPoint x: 319, endPoint y: 256, distance: 94.7
click at [321, 255] on input "range" at bounding box center [449, 259] width 519 height 37
drag, startPoint x: 327, startPoint y: 260, endPoint x: 244, endPoint y: 257, distance: 83.8
click at [244, 257] on input "range" at bounding box center [449, 259] width 519 height 37
type input "6"
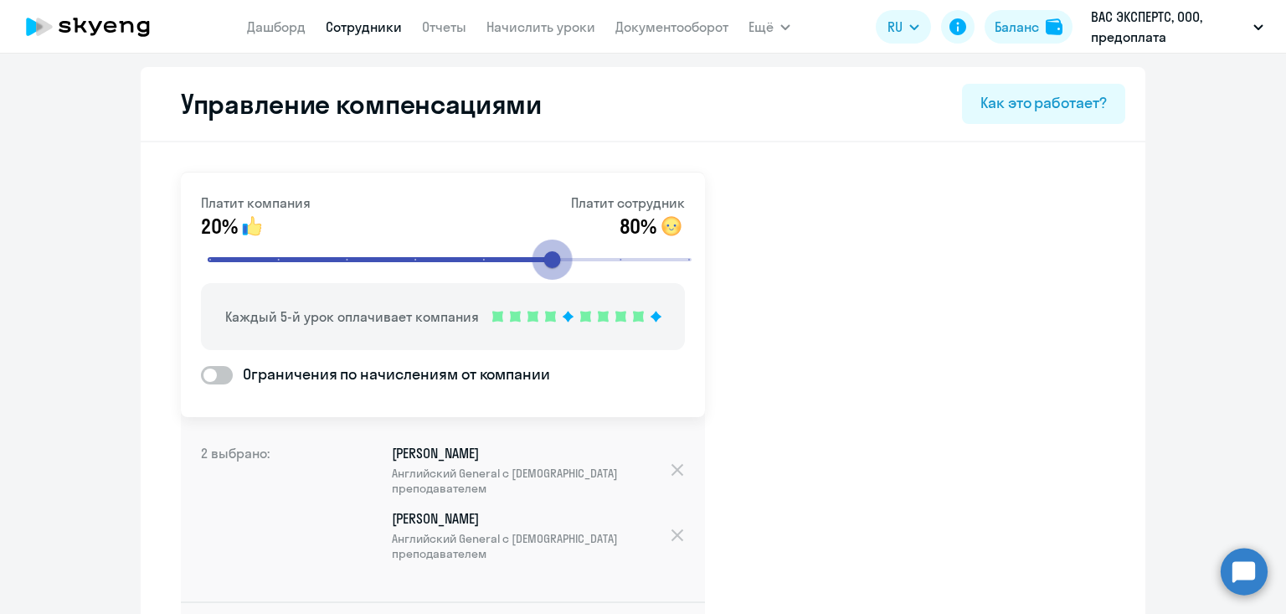
drag, startPoint x: 231, startPoint y: 257, endPoint x: 539, endPoint y: 291, distance: 310.0
click at [530, 268] on input "range" at bounding box center [449, 259] width 519 height 37
click at [219, 373] on span at bounding box center [217, 375] width 32 height 18
click at [201, 374] on input "Ограничения по начислениям от компании" at bounding box center [200, 374] width 1 height 1
checkbox input "true"
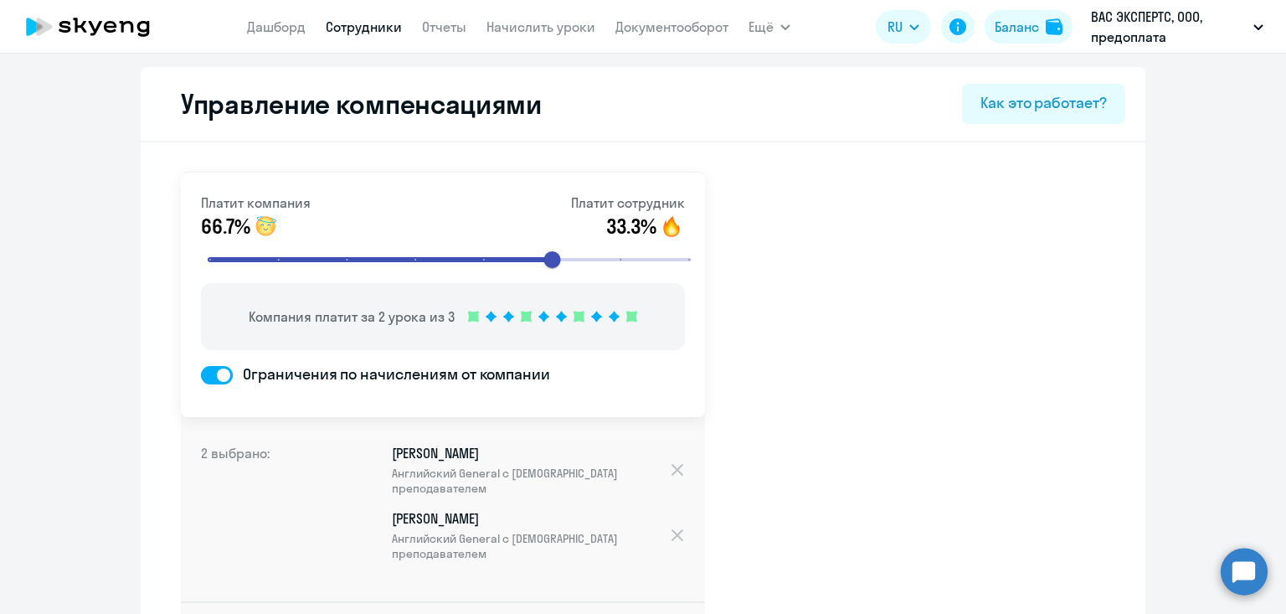
select select "MONTHLY"
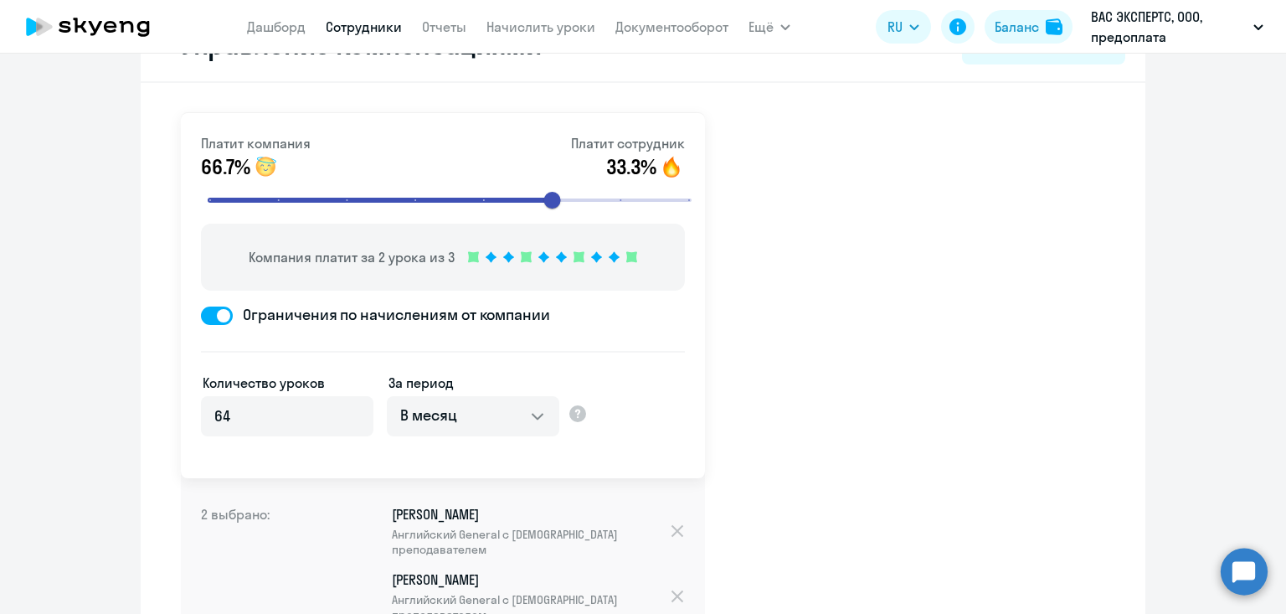
scroll to position [60, 0]
click at [290, 413] on input "64" at bounding box center [287, 415] width 172 height 40
drag, startPoint x: 243, startPoint y: 415, endPoint x: 188, endPoint y: 413, distance: 54.5
click at [186, 414] on div "Платит компания 66.7% Платит сотрудник 33.3% Компания платит за 2 урока из 3 Ог…" at bounding box center [443, 294] width 524 height 365
type input "8"
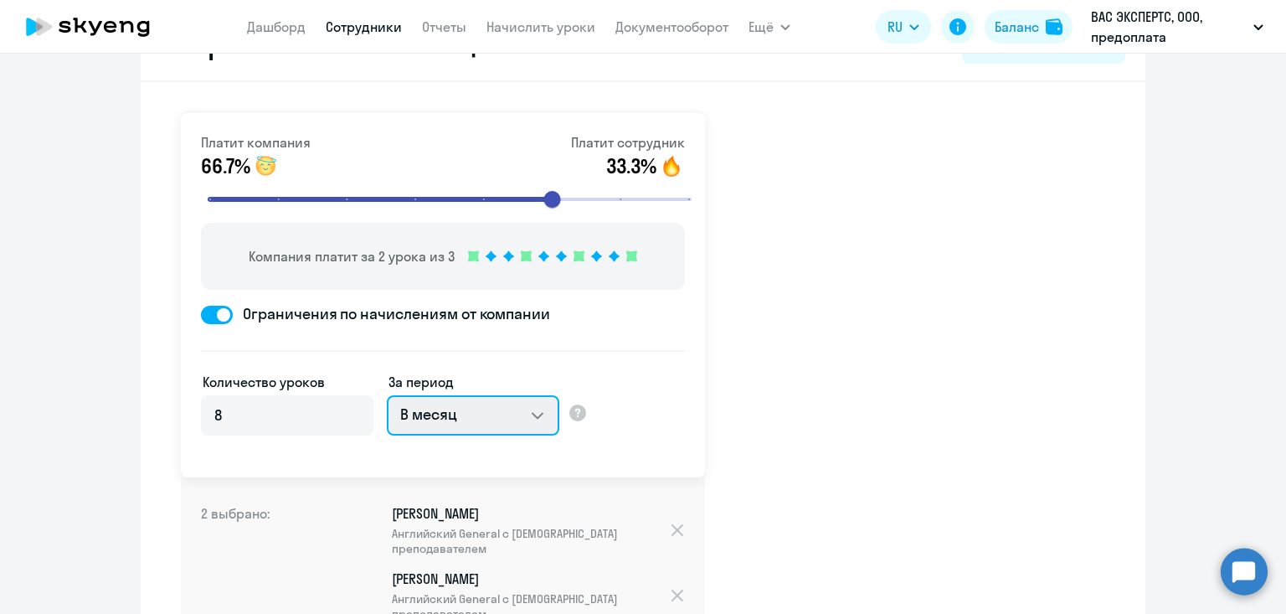
click at [466, 418] on select "В месяц За квартал В год За все время обучения" at bounding box center [473, 415] width 172 height 40
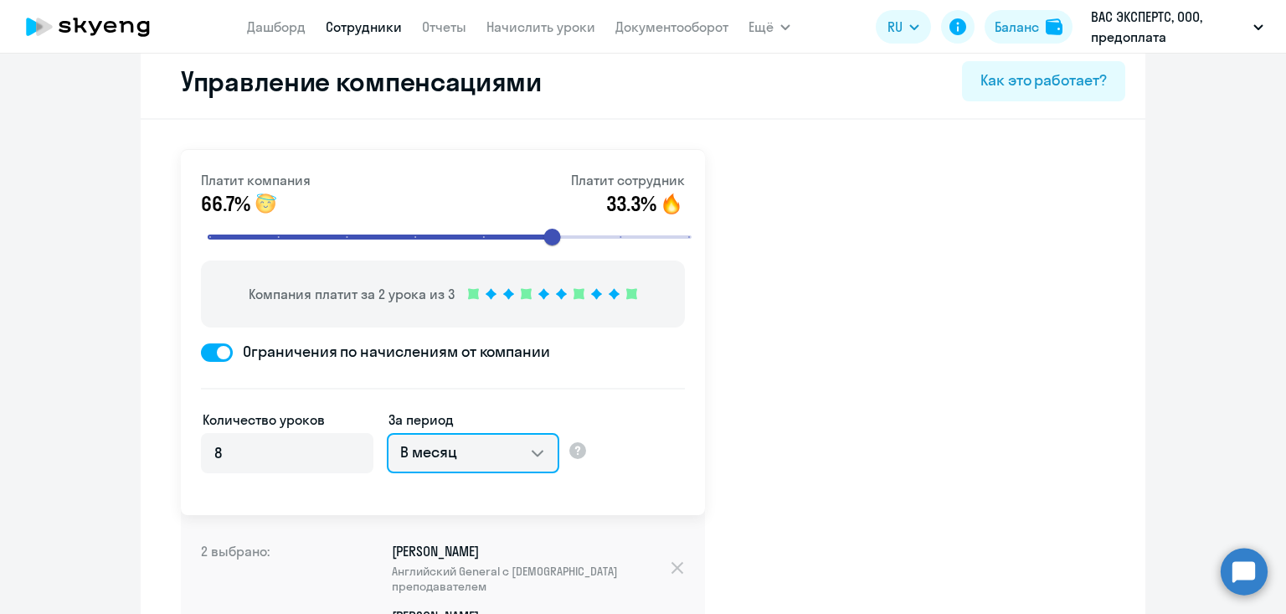
scroll to position [0, 0]
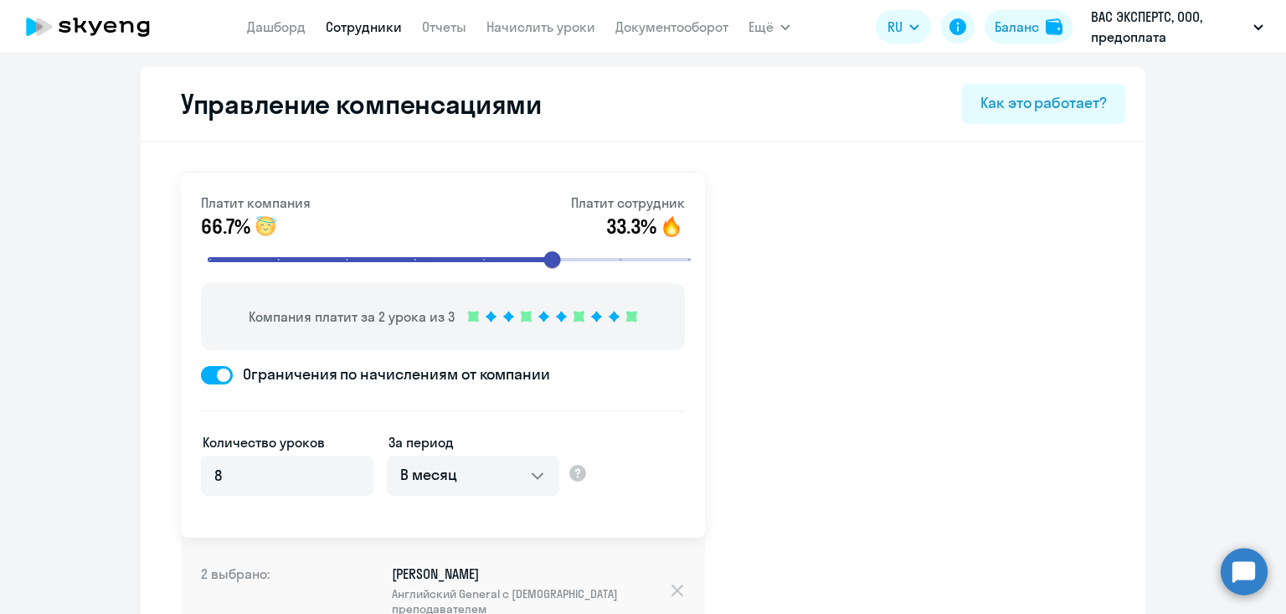
click at [367, 41] on nav "Дашборд Сотрудники Отчеты Начислить уроки Документооборот" at bounding box center [487, 26] width 481 height 33
click at [367, 29] on link "Сотрудники" at bounding box center [364, 26] width 76 height 17
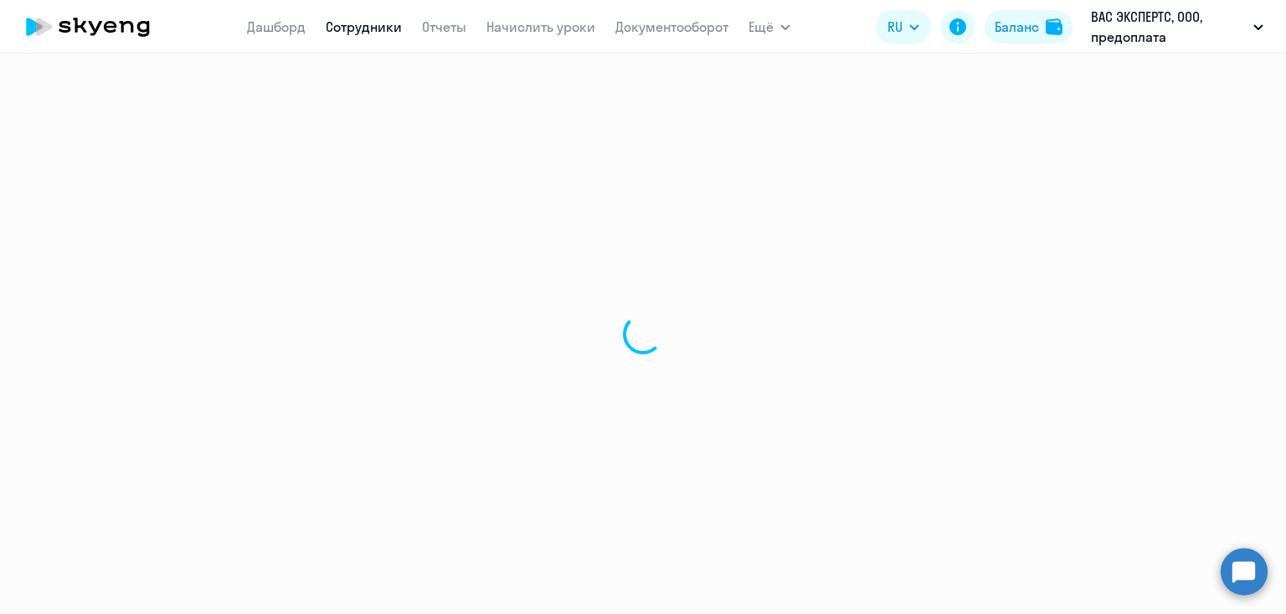
select select "30"
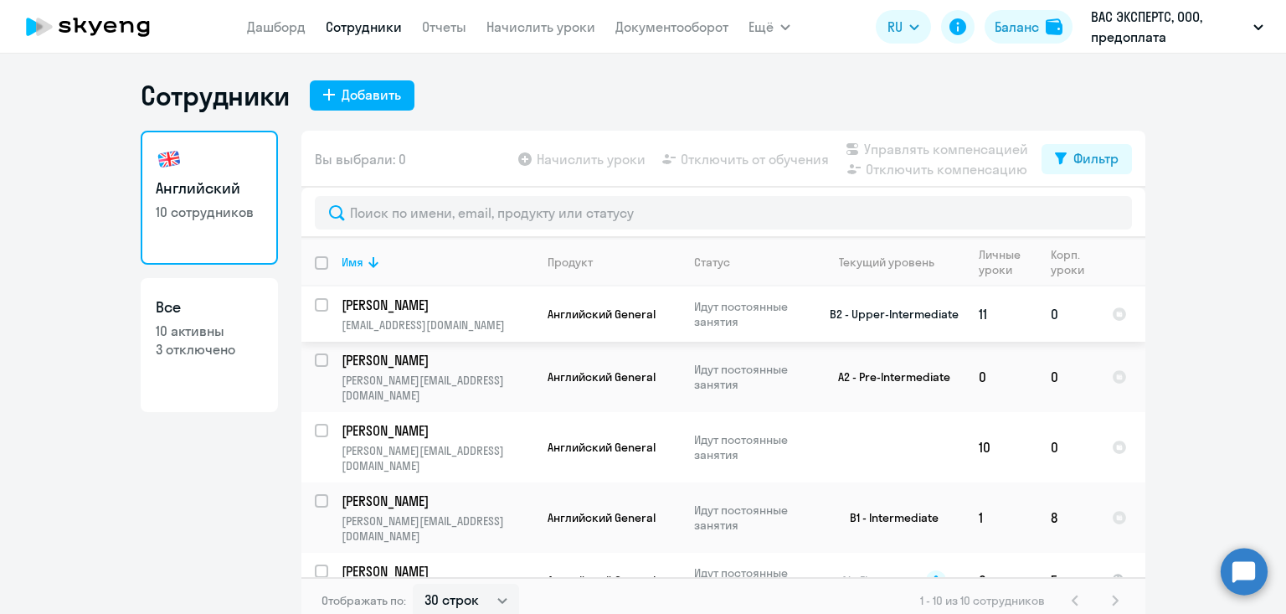
click at [324, 304] on input "select row 13941058" at bounding box center [331, 314] width 33 height 33
checkbox input "true"
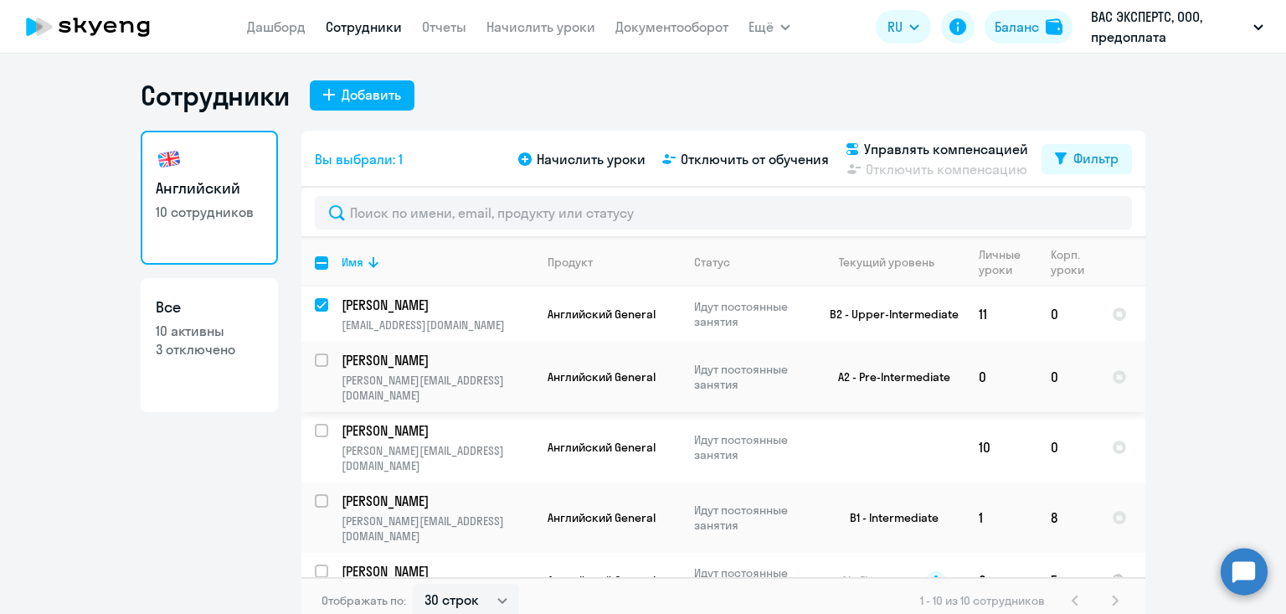
drag, startPoint x: 322, startPoint y: 358, endPoint x: 281, endPoint y: 438, distance: 89.5
click at [322, 358] on input "select row 21968630" at bounding box center [331, 369] width 33 height 33
checkbox input "true"
click at [316, 424] on input "select row 21968634" at bounding box center [331, 440] width 33 height 33
checkbox input "true"
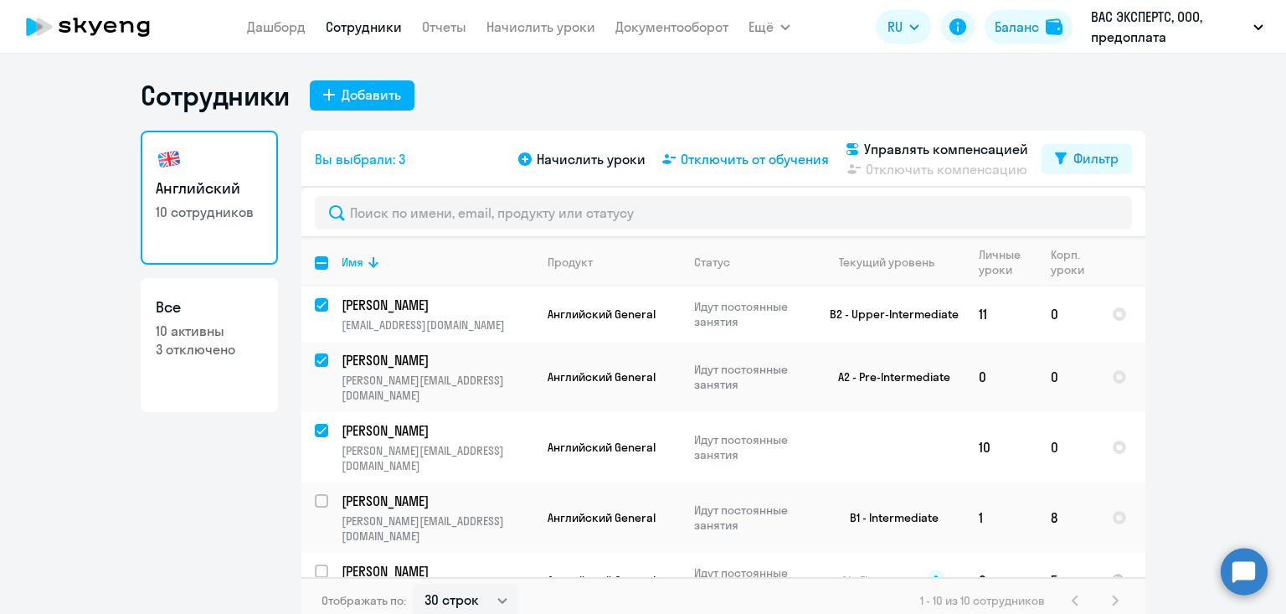
click at [727, 161] on span "Отключить от обучения" at bounding box center [755, 159] width 148 height 20
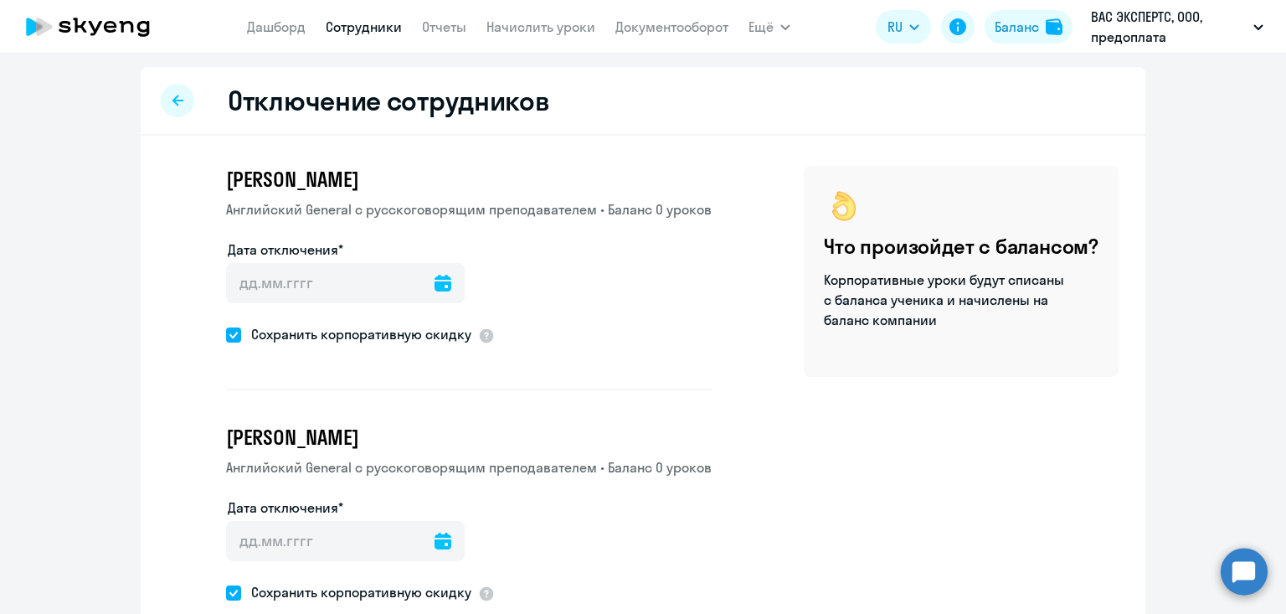
click at [435, 281] on icon at bounding box center [443, 283] width 17 height 17
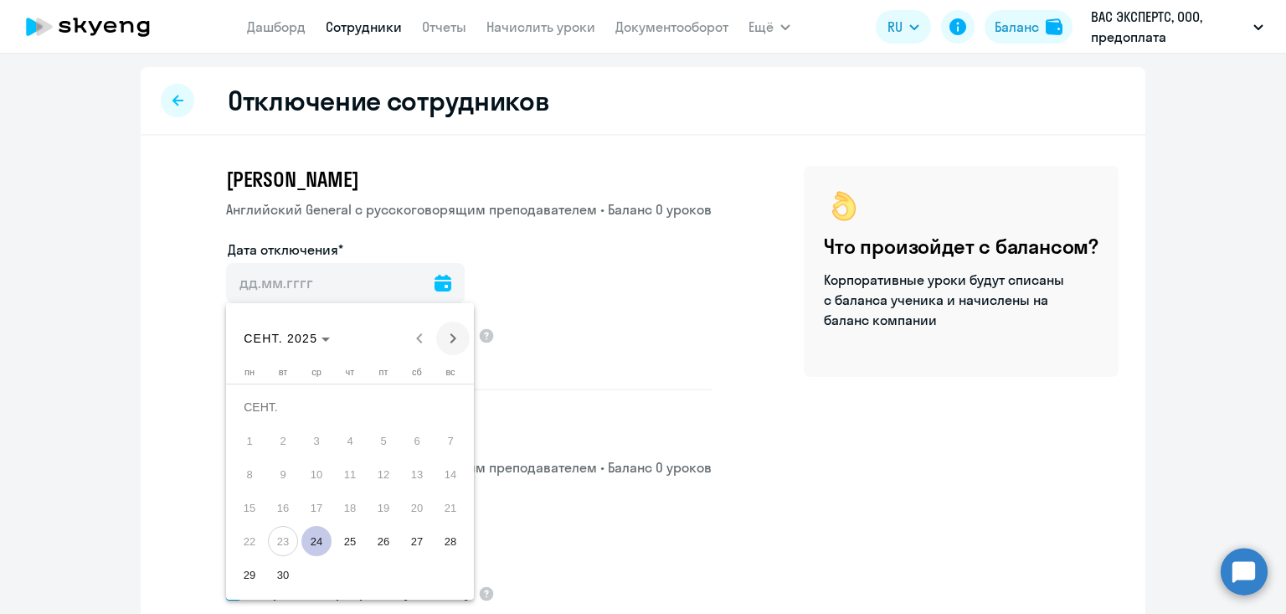
click at [453, 329] on span "Next month" at bounding box center [452, 337] width 33 height 33
click at [383, 507] on span "19" at bounding box center [383, 507] width 30 height 30
type input "19.12.2025"
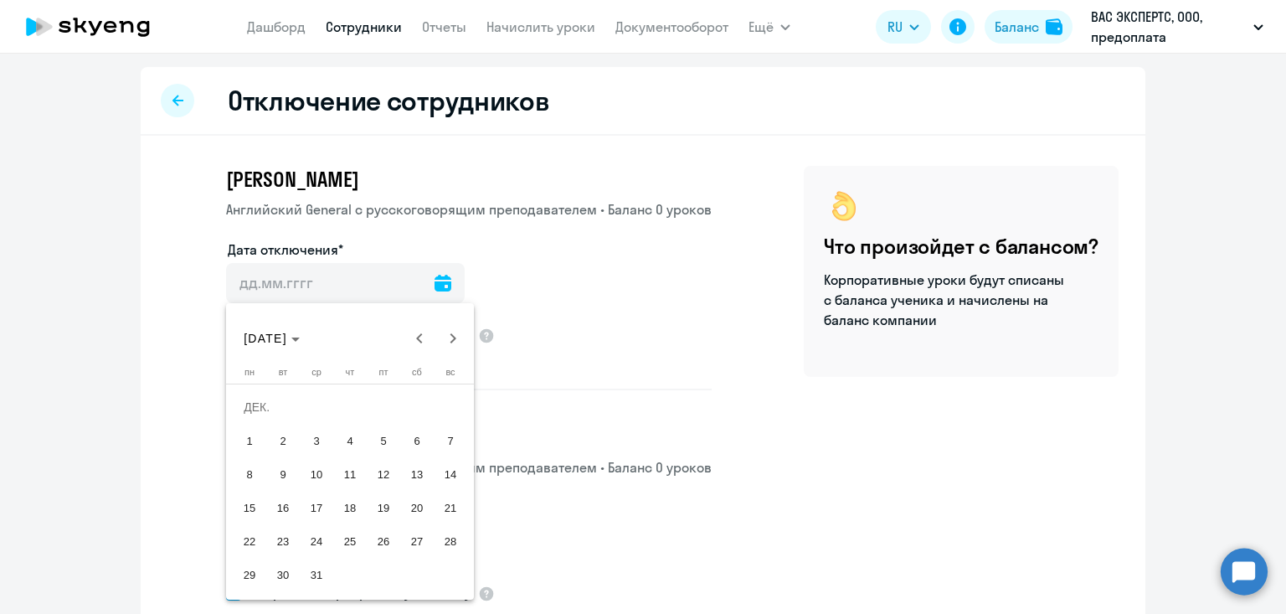
type input "19.12.2025"
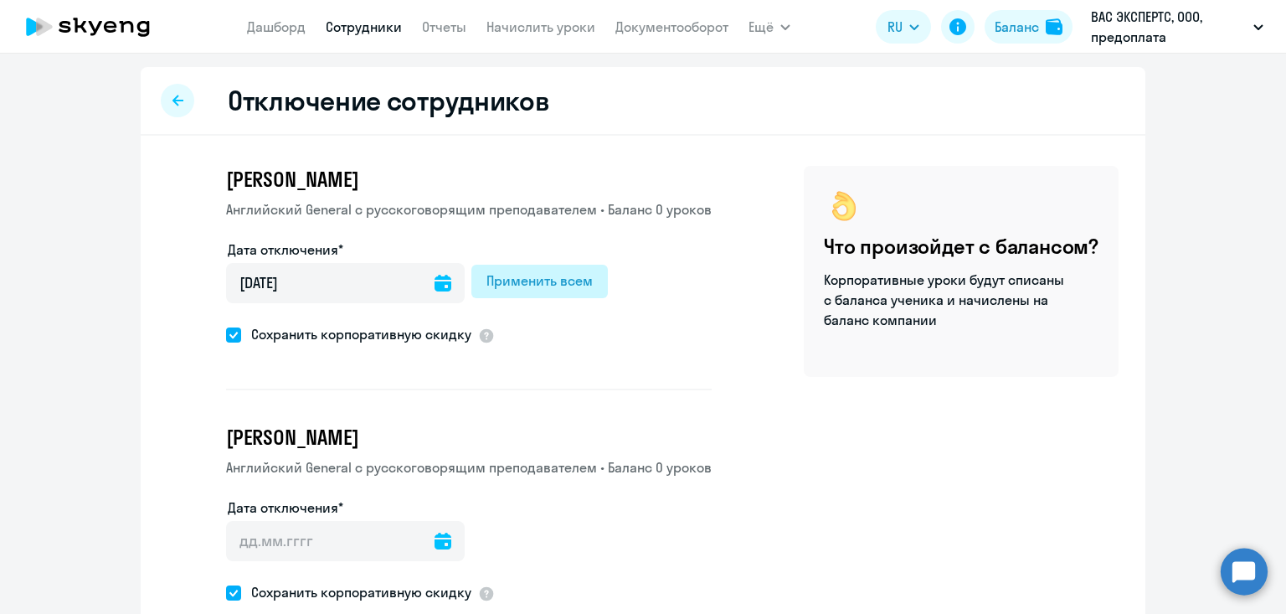
click at [510, 283] on div "Применить всем" at bounding box center [539, 280] width 106 height 20
type input "19.12.2025"
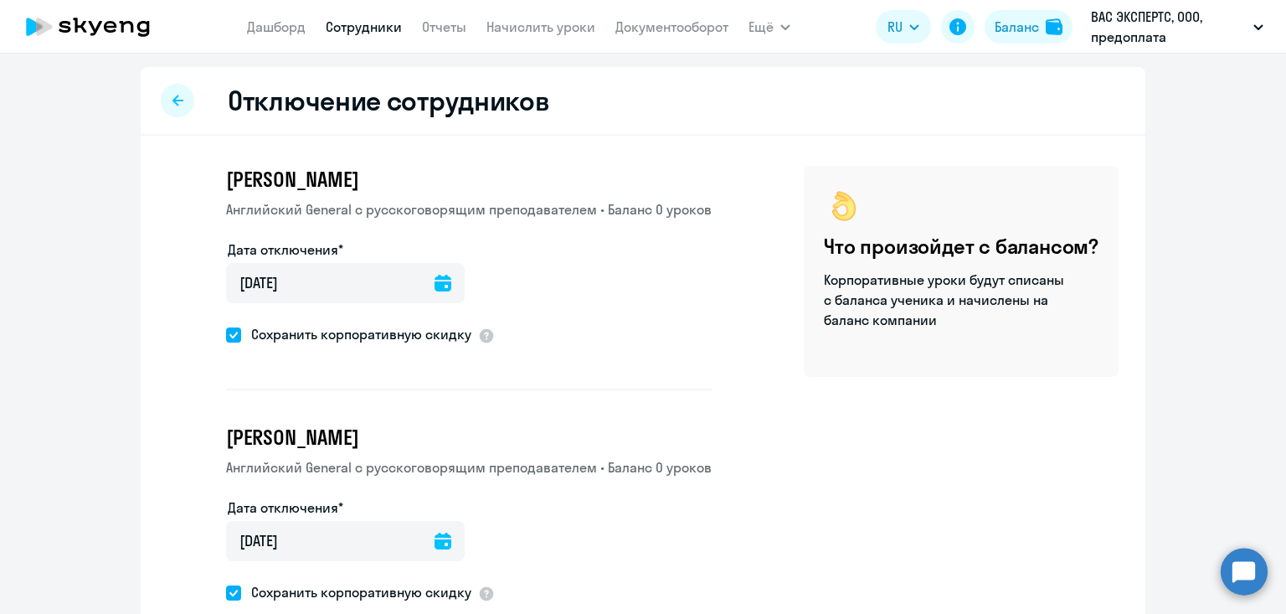
click at [364, 31] on link "Сотрудники" at bounding box center [364, 26] width 76 height 17
select select "30"
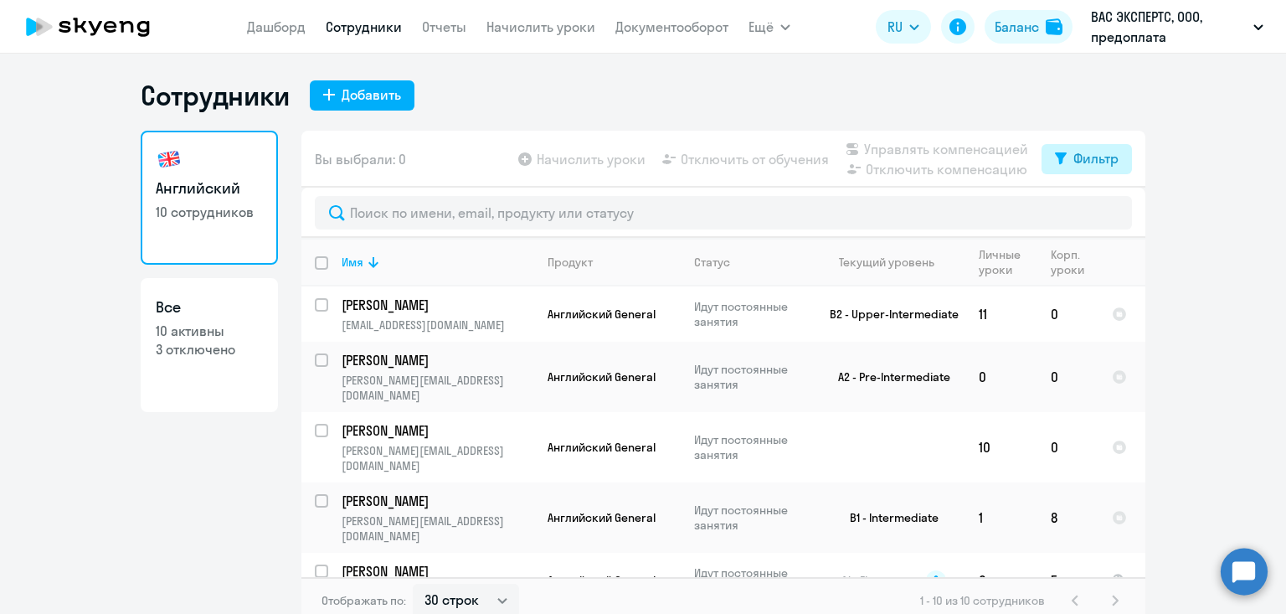
click at [1070, 160] on button "Фильтр" at bounding box center [1087, 159] width 90 height 30
click at [1109, 213] on span at bounding box center [1104, 213] width 28 height 17
click at [1090, 213] on input "checkbox" at bounding box center [1089, 213] width 1 height 1
checkbox input "true"
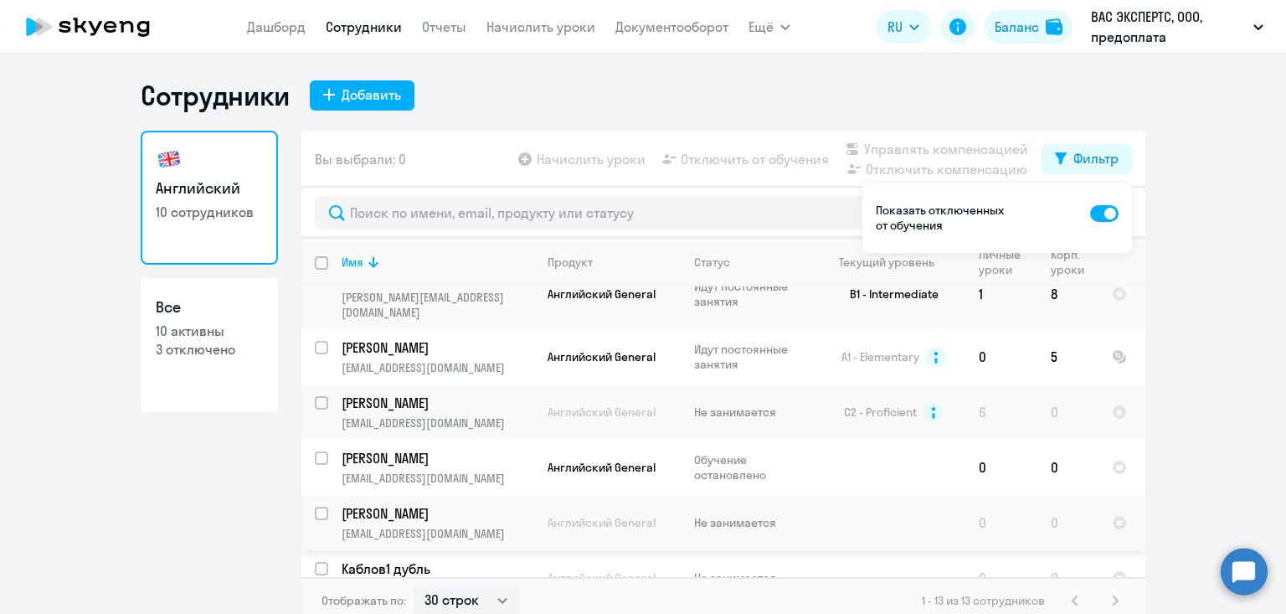
scroll to position [223, 0]
click at [774, 405] on p "Не занимается" at bounding box center [751, 412] width 115 height 15
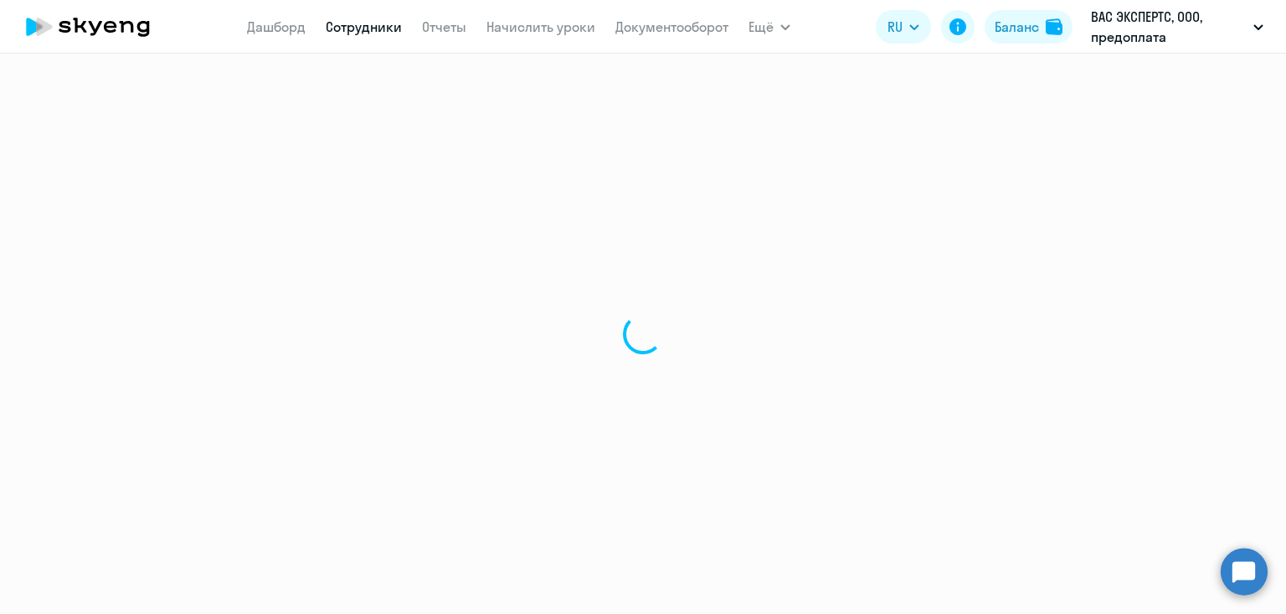
select select "english"
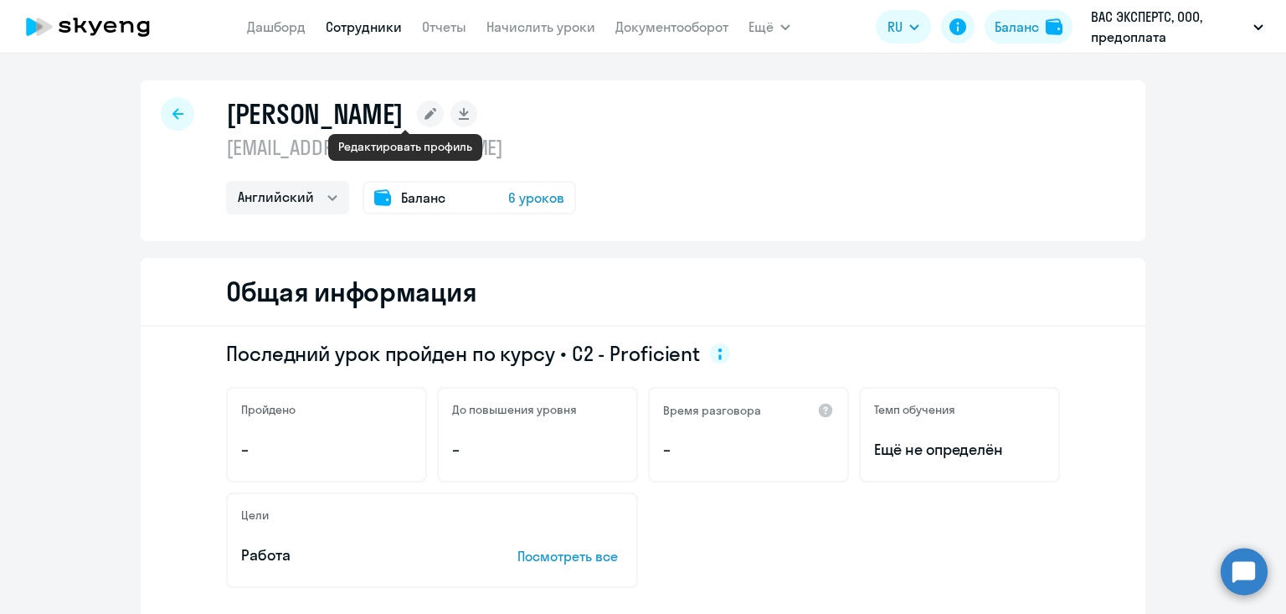
click at [424, 111] on icon at bounding box center [430, 114] width 12 height 12
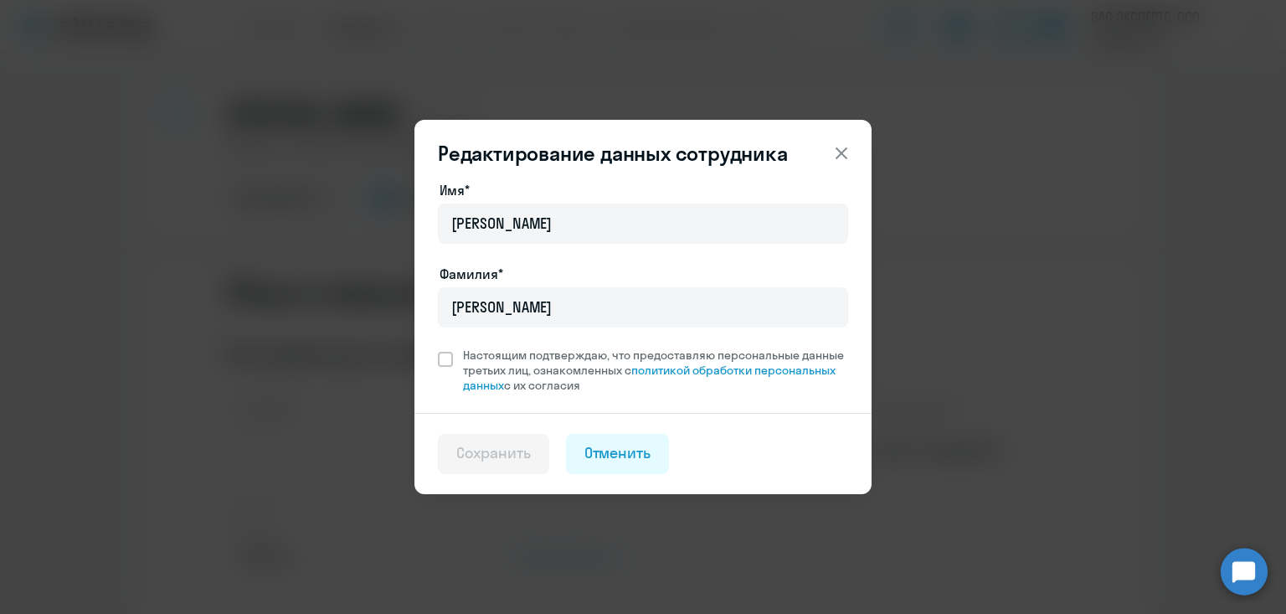
click at [843, 158] on icon at bounding box center [841, 153] width 20 height 20
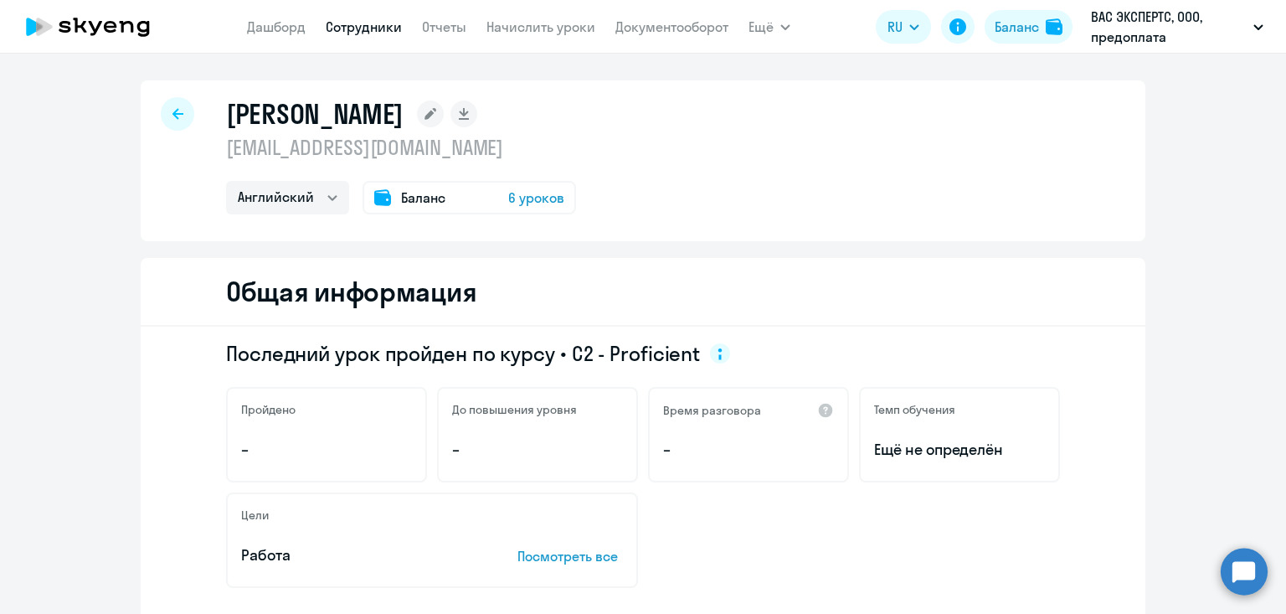
scroll to position [3, 0]
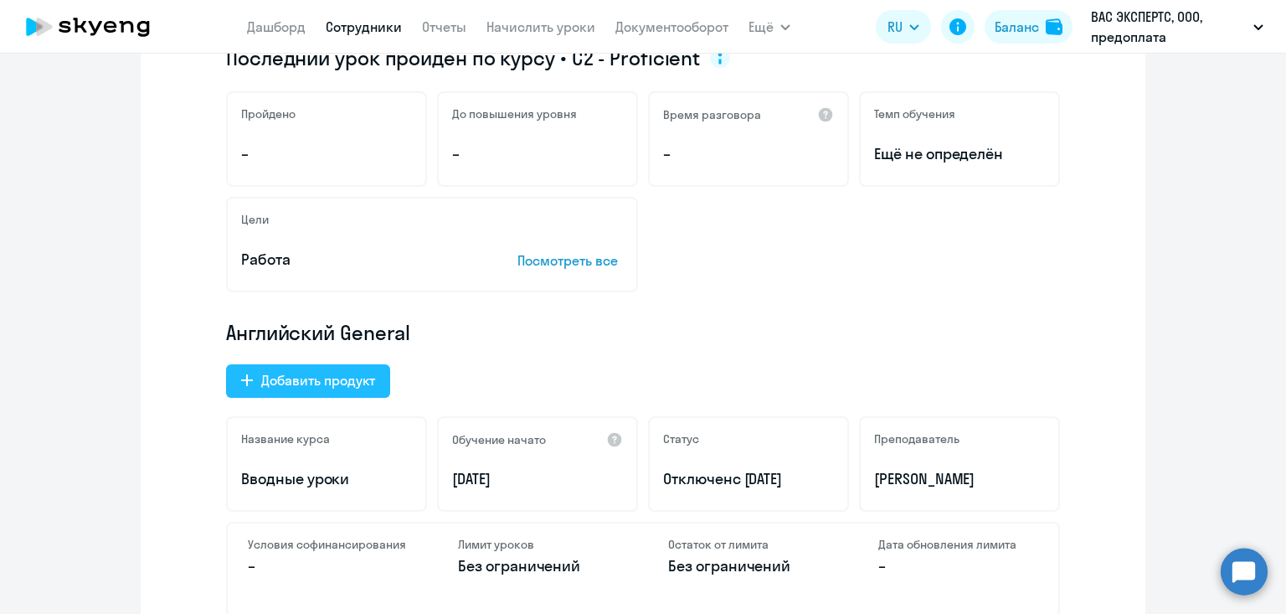
click at [310, 374] on div "Добавить продукт" at bounding box center [318, 380] width 114 height 20
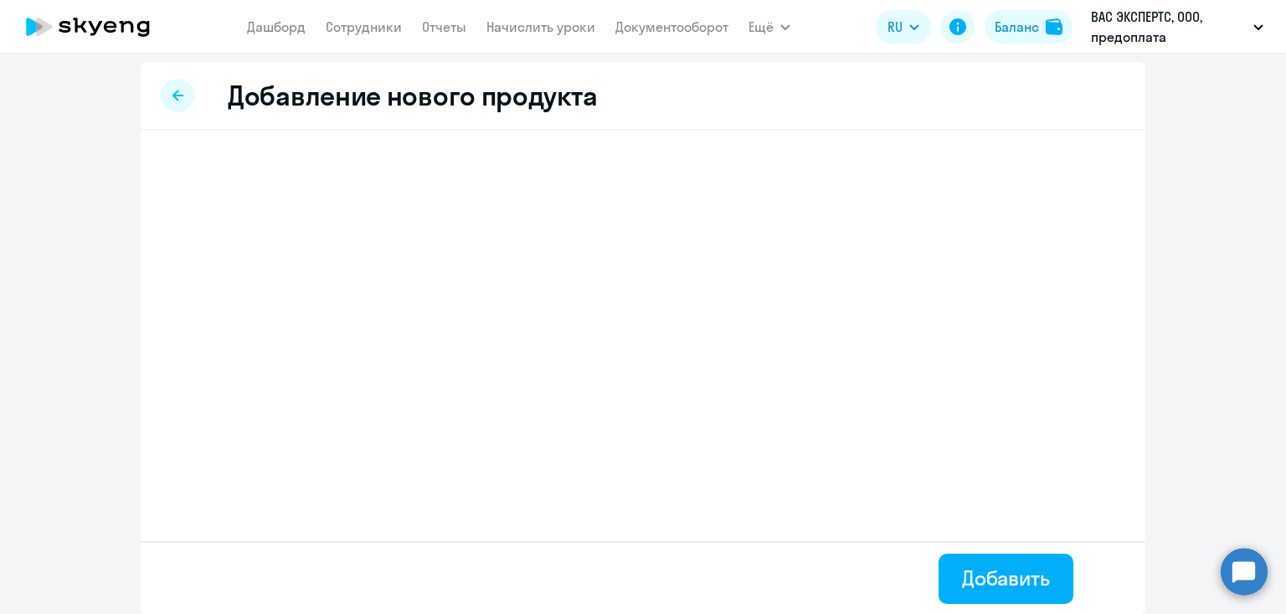
click at [188, 98] on div at bounding box center [177, 95] width 33 height 33
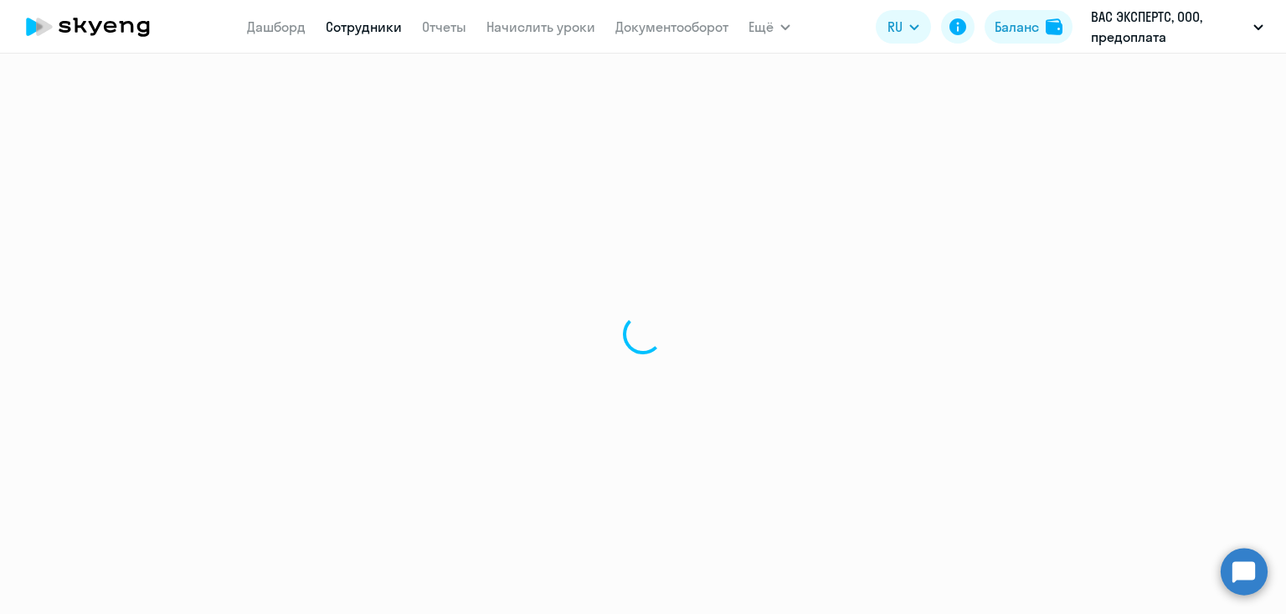
select select "english"
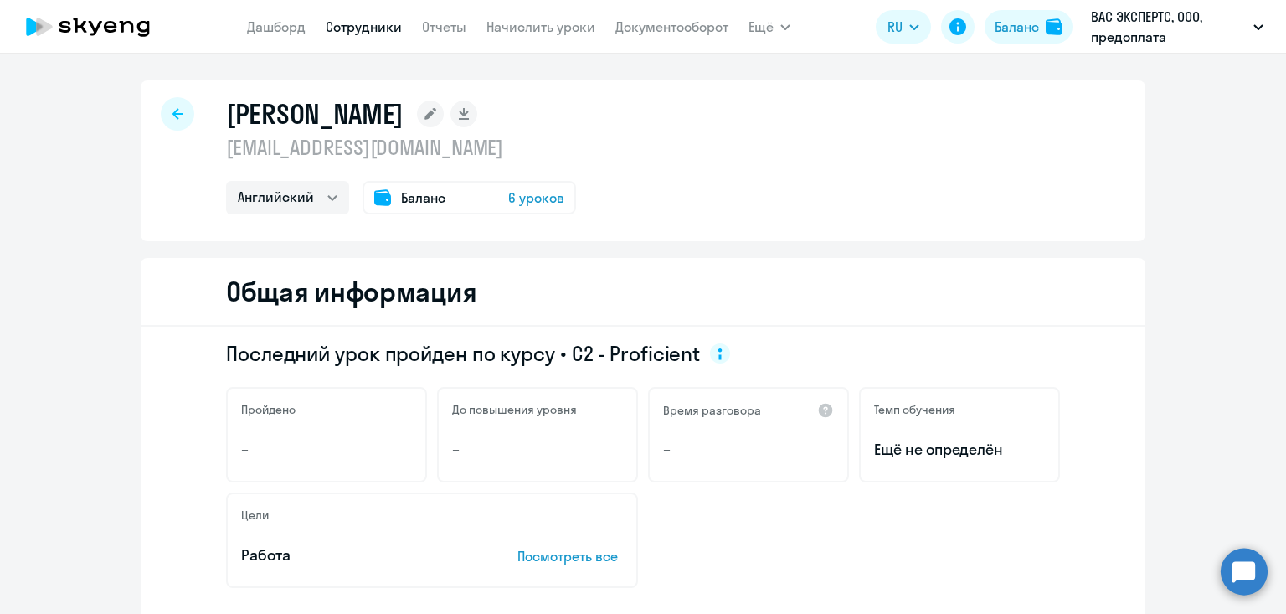
click at [373, 33] on link "Сотрудники" at bounding box center [364, 26] width 76 height 17
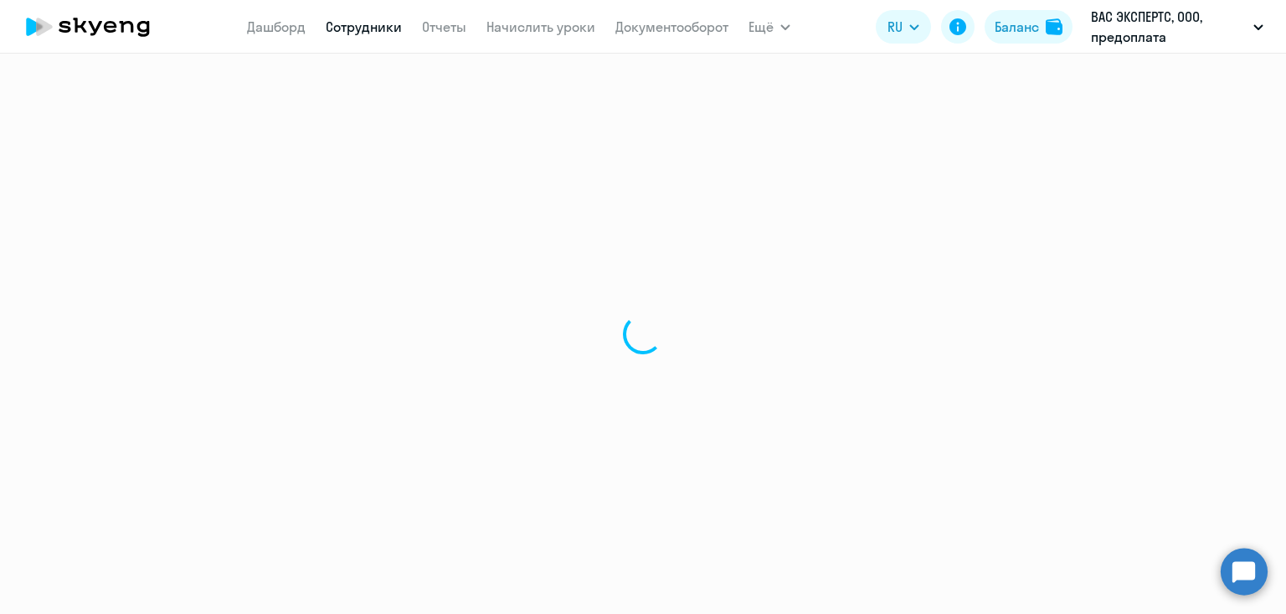
select select "30"
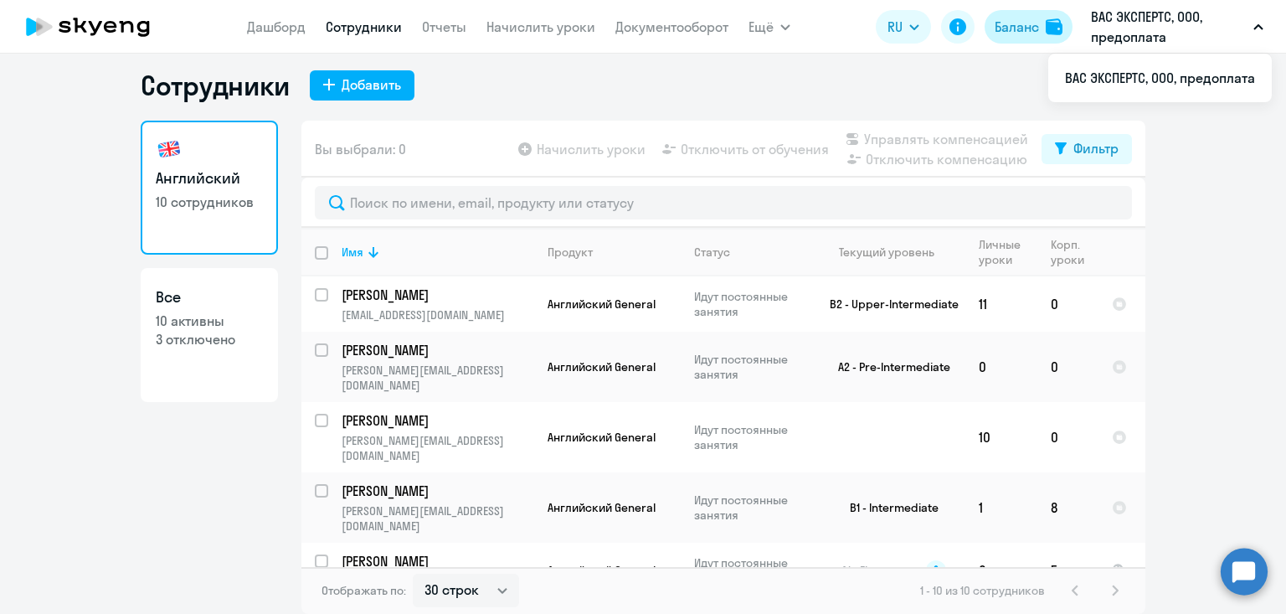
click at [1036, 29] on div "Баланс" at bounding box center [1017, 27] width 44 height 20
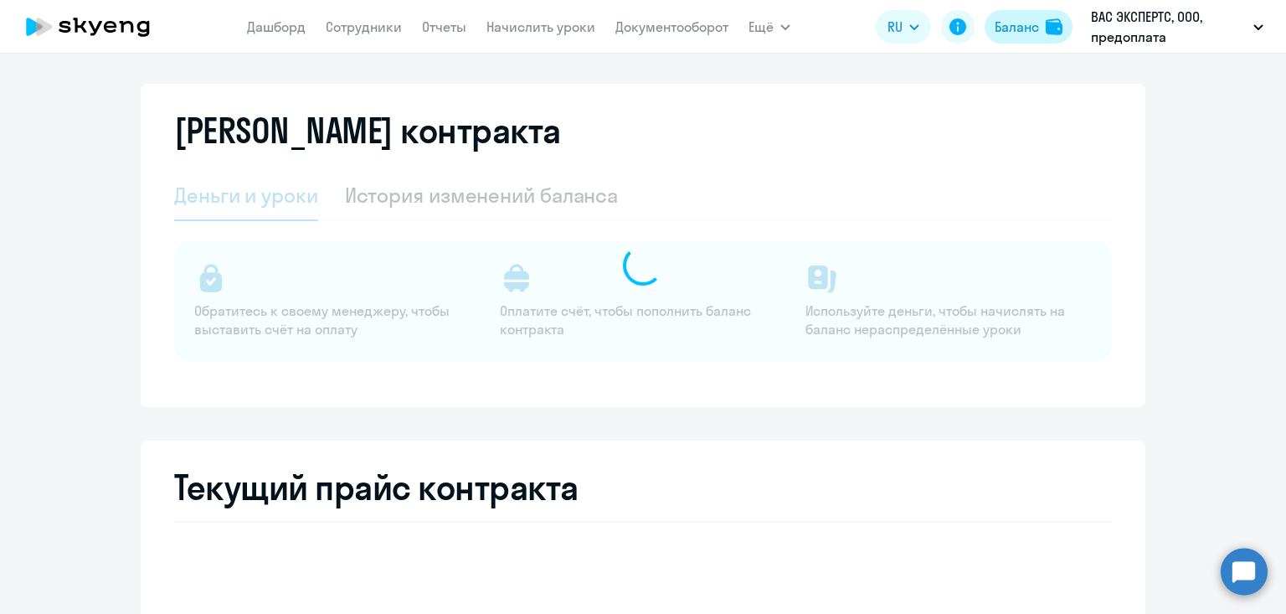
select select "english_adult_not_native_speaker"
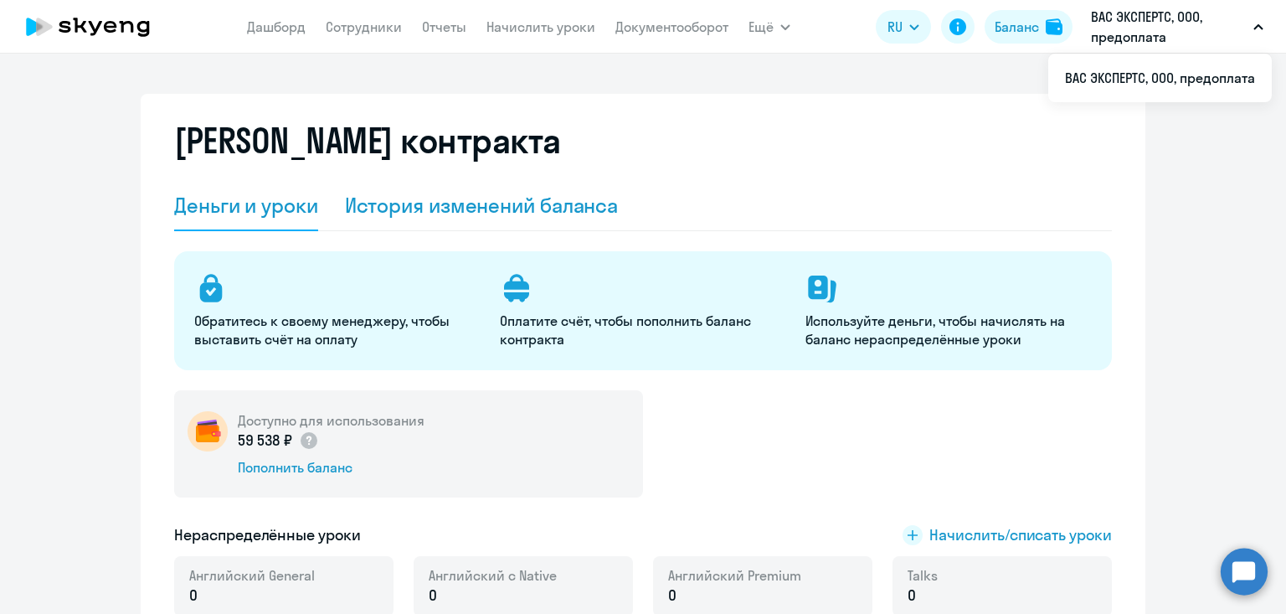
click at [439, 215] on div "История изменений баланса" at bounding box center [482, 205] width 274 height 27
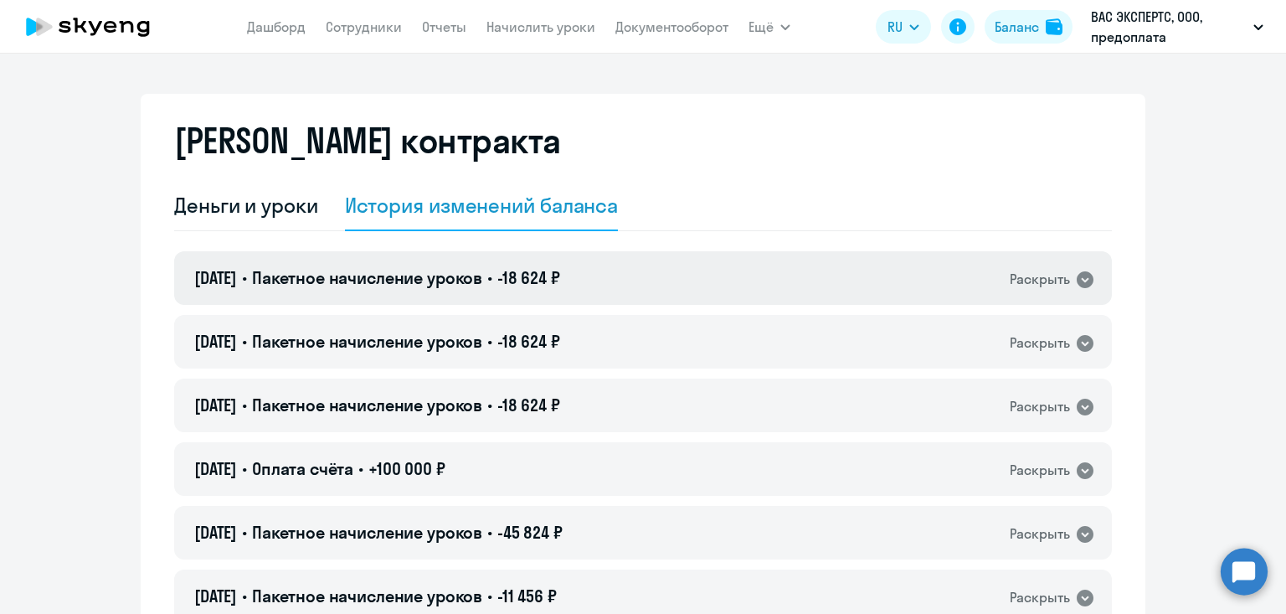
click at [744, 274] on div "01.09.2025 • Пакетное начисление уроков • -18 624 ₽ Раскрыть" at bounding box center [643, 278] width 938 height 54
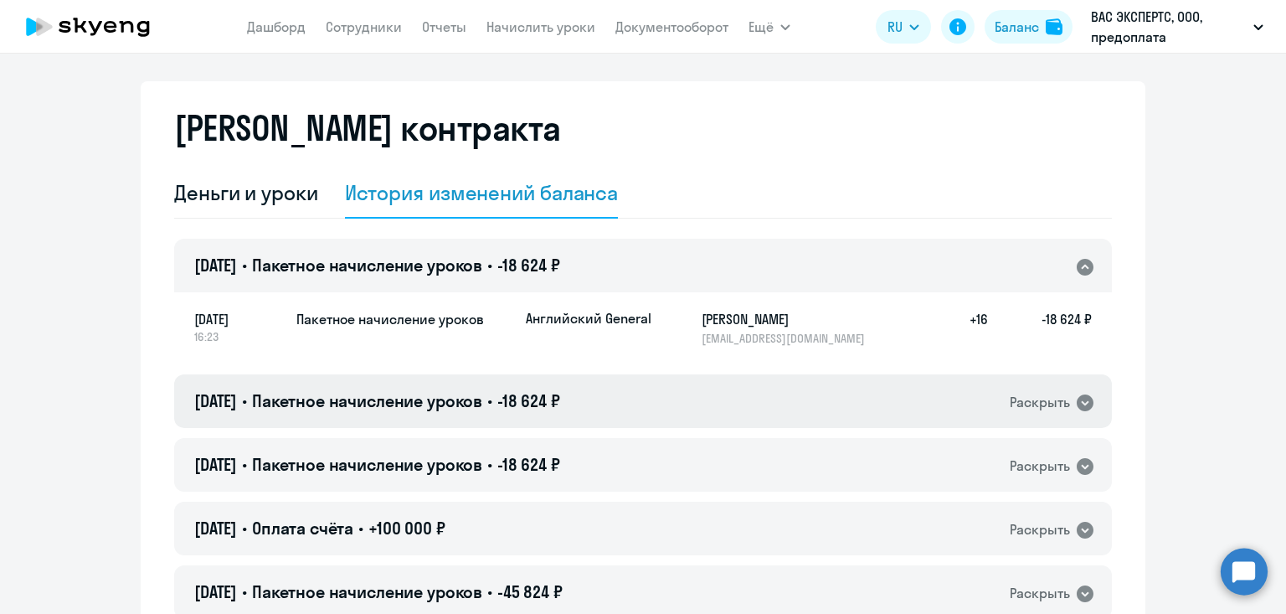
click at [727, 417] on div "06.08.2025 • Пакетное начисление уроков • -18 624 ₽ Раскрыть" at bounding box center [643, 401] width 938 height 54
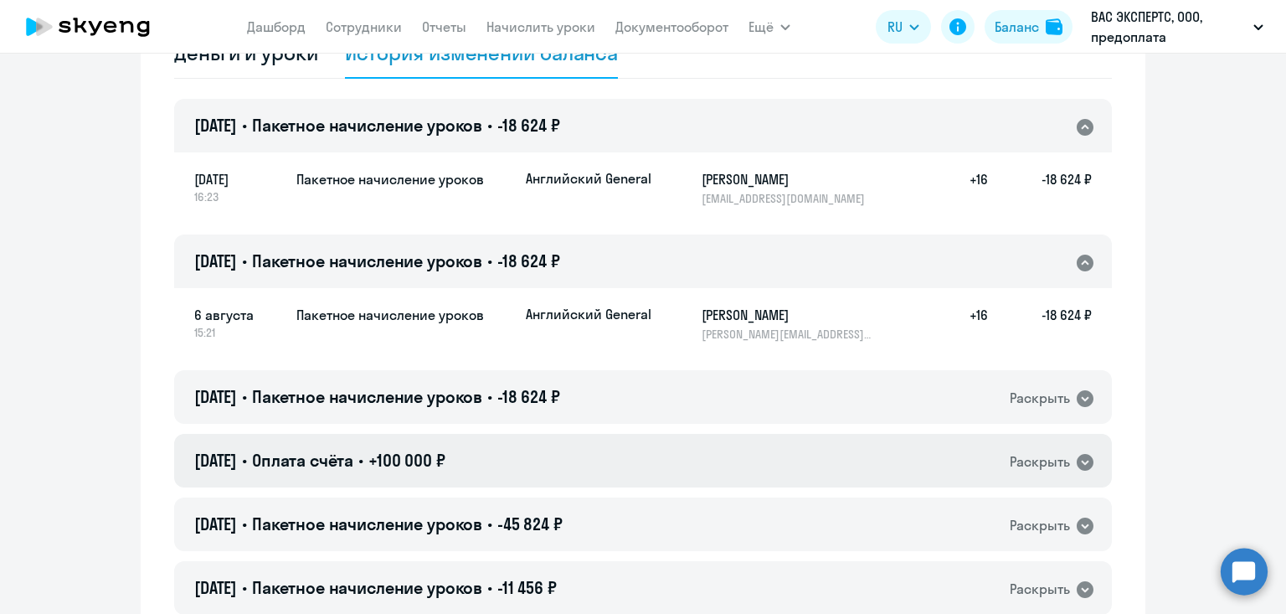
scroll to position [166, 0]
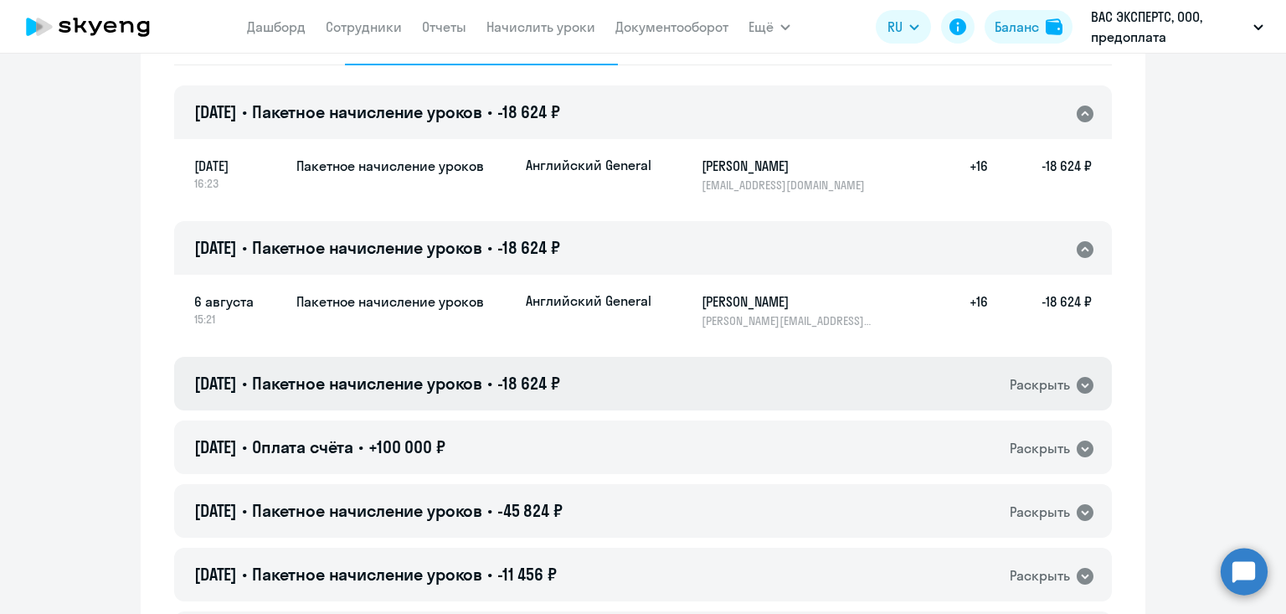
click at [718, 402] on div "05.05.2025 • Пакетное начисление уроков • -18 624 ₽ Раскрыть" at bounding box center [643, 384] width 938 height 54
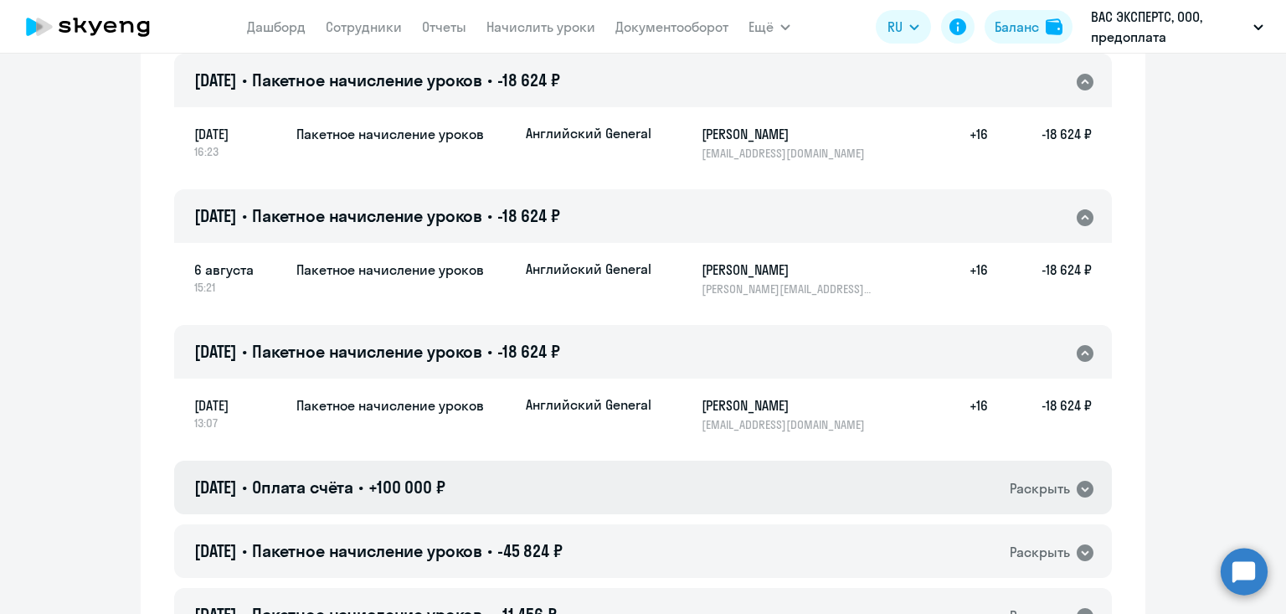
scroll to position [211, 0]
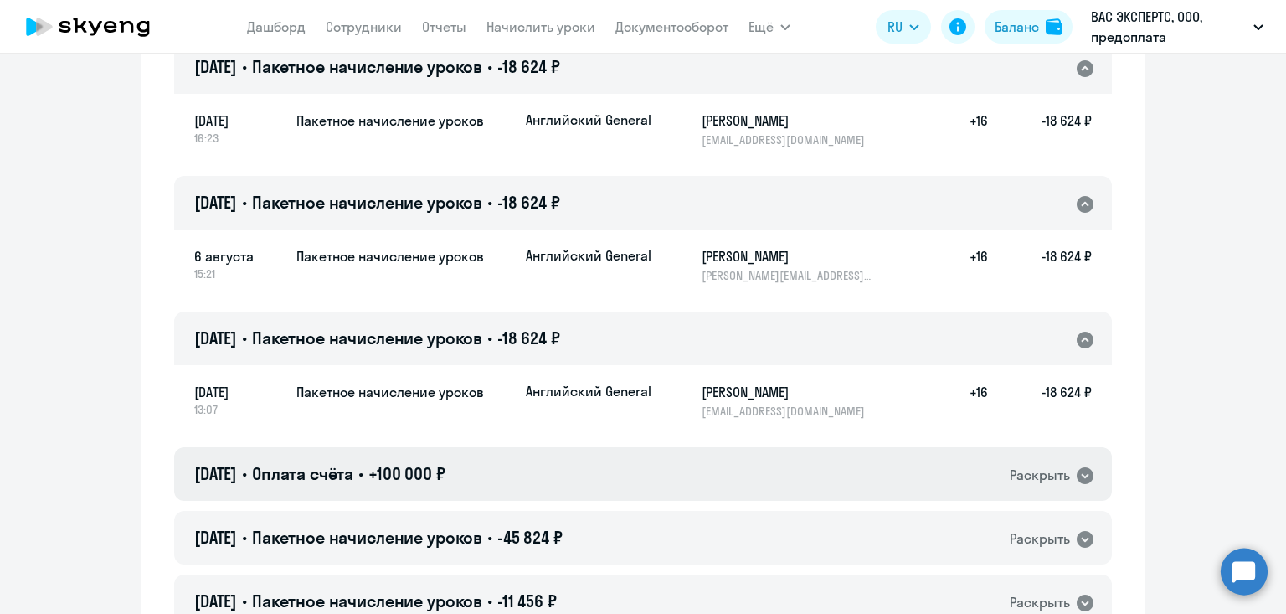
click at [733, 476] on div "31.03.2025 • Оплата счёта • +100 000 ₽ Раскрыть" at bounding box center [643, 474] width 938 height 54
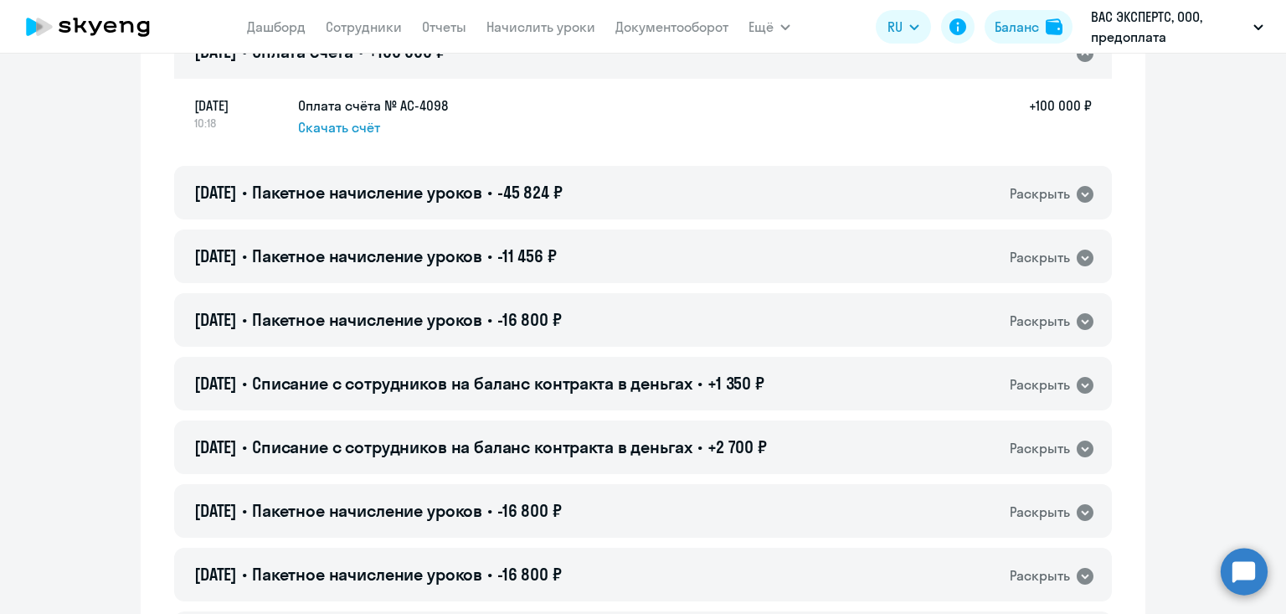
scroll to position [0, 0]
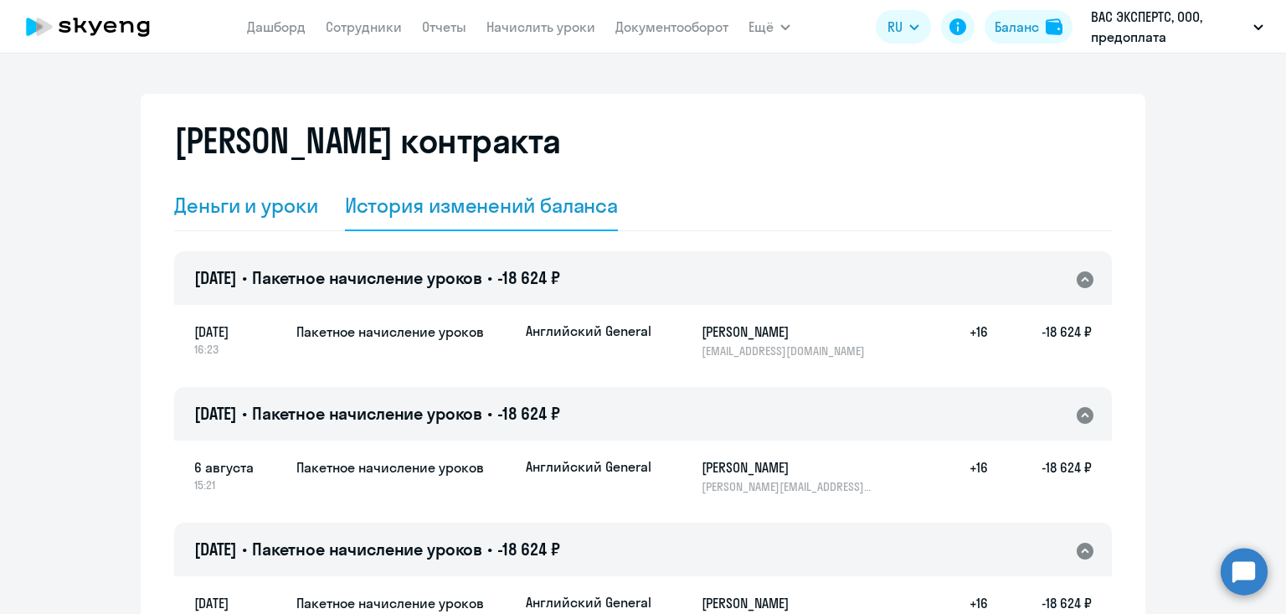
click at [209, 209] on div "Деньги и уроки" at bounding box center [246, 205] width 144 height 27
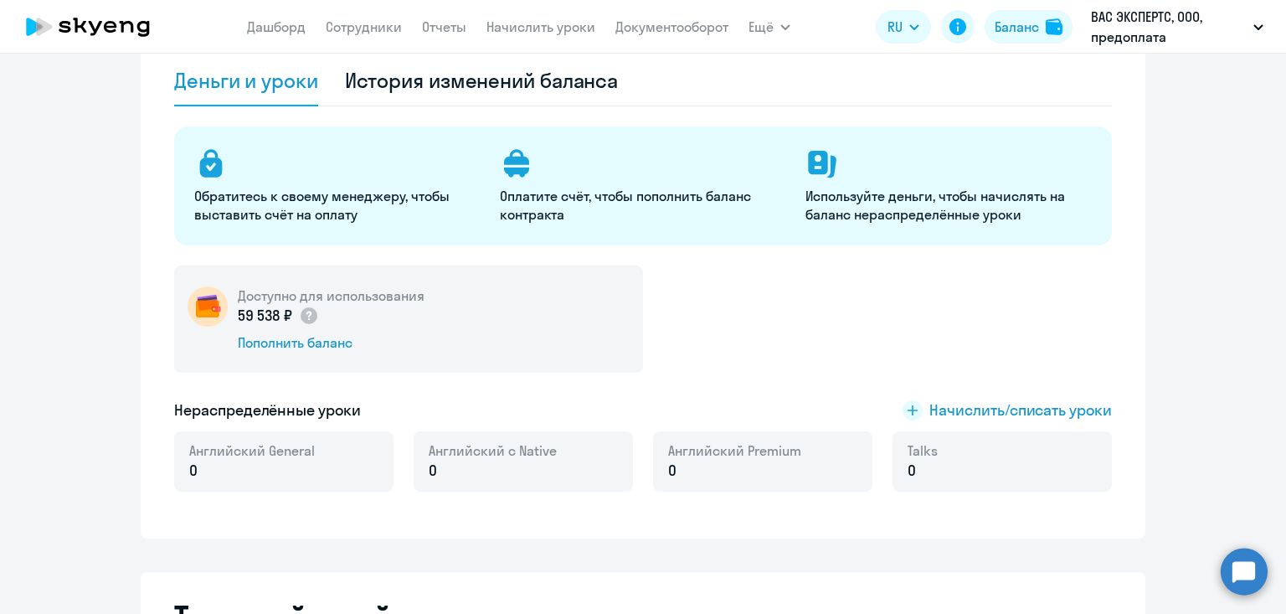
scroll to position [264, 0]
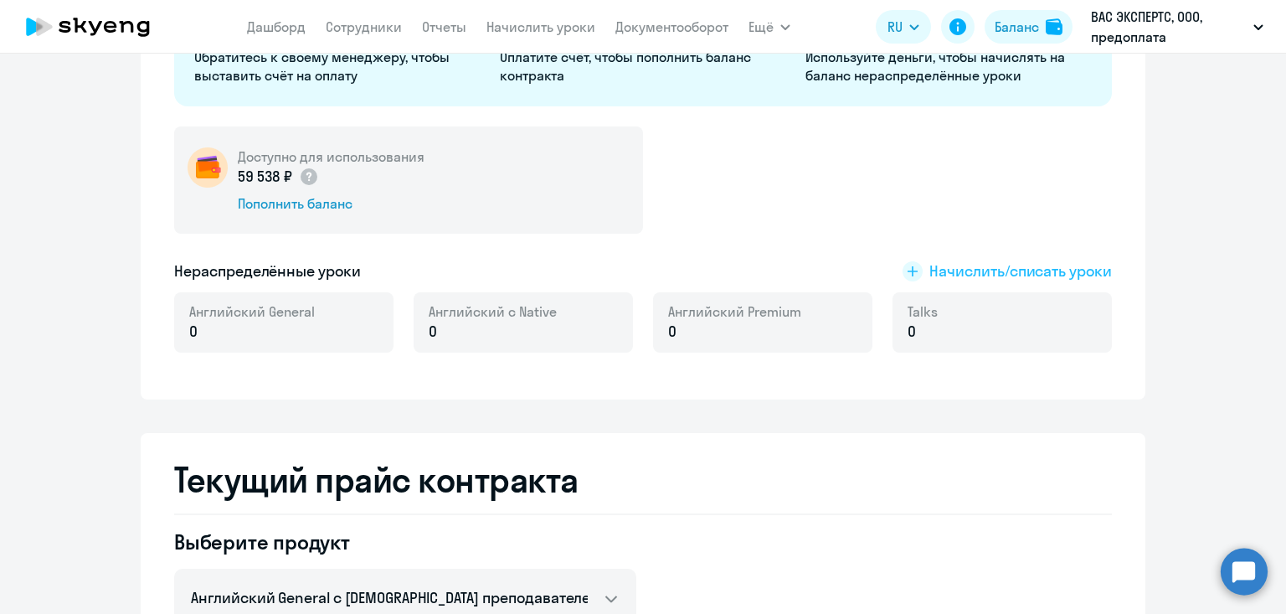
click at [983, 275] on span "Начислить/списать уроки" at bounding box center [1020, 271] width 183 height 22
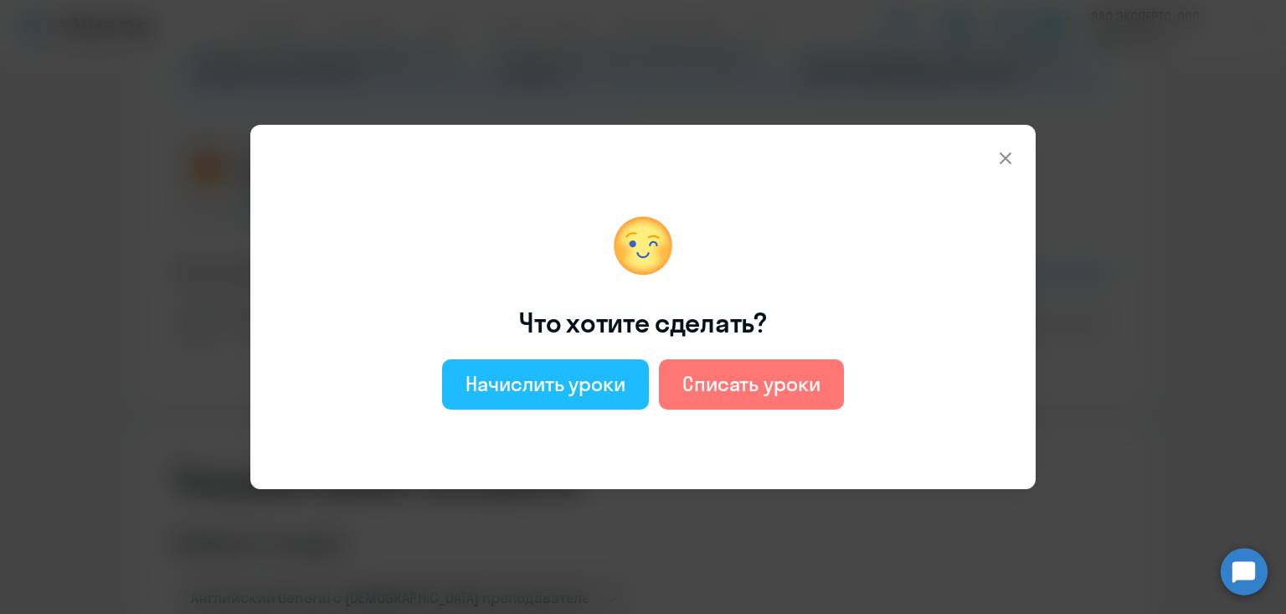
click at [531, 389] on div "Начислить уроки" at bounding box center [545, 383] width 160 height 27
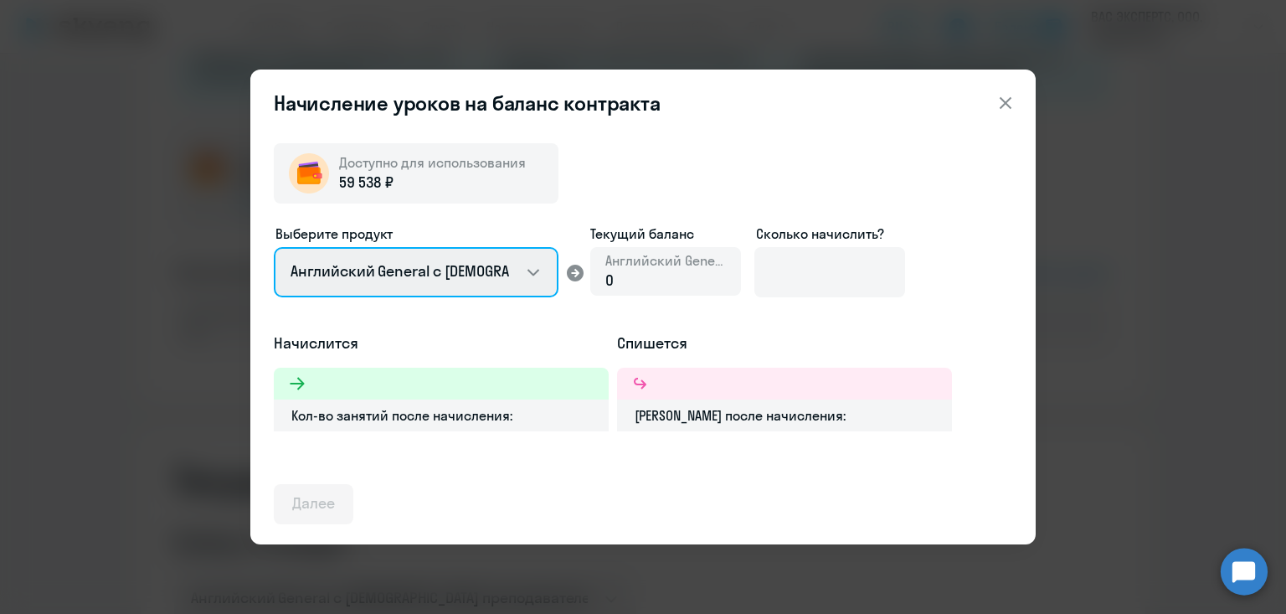
click at [428, 280] on select "Английский General с русскоговорящим преподавателем Английский General с англог…" at bounding box center [416, 272] width 285 height 50
select select "english_adult_not_native_speaker_premium"
click at [274, 247] on select "Английский General с русскоговорящим преподавателем Английский General с англог…" at bounding box center [416, 272] width 285 height 50
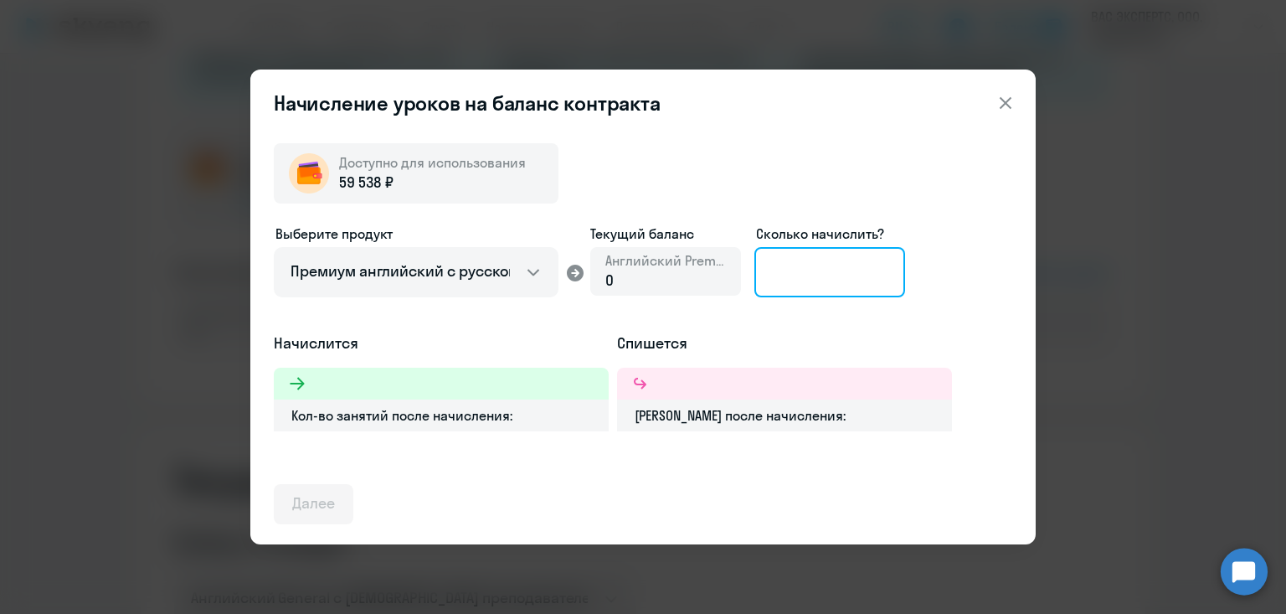
click at [824, 274] on input at bounding box center [829, 272] width 151 height 50
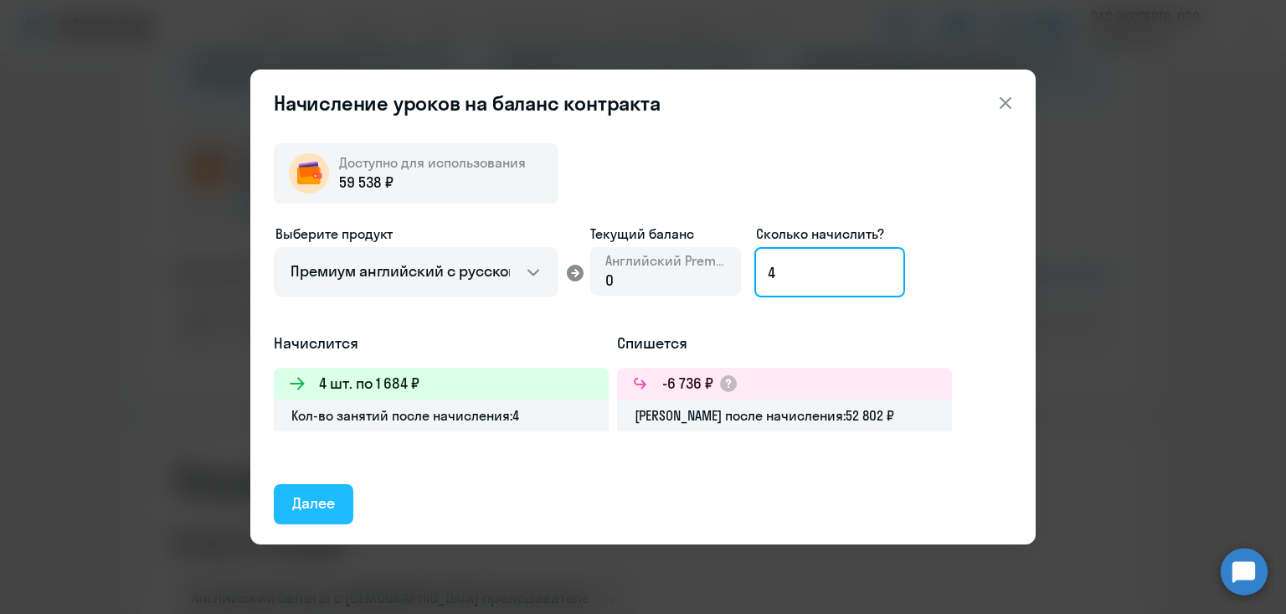
type input "4"
click at [317, 514] on button "Далее" at bounding box center [314, 504] width 80 height 40
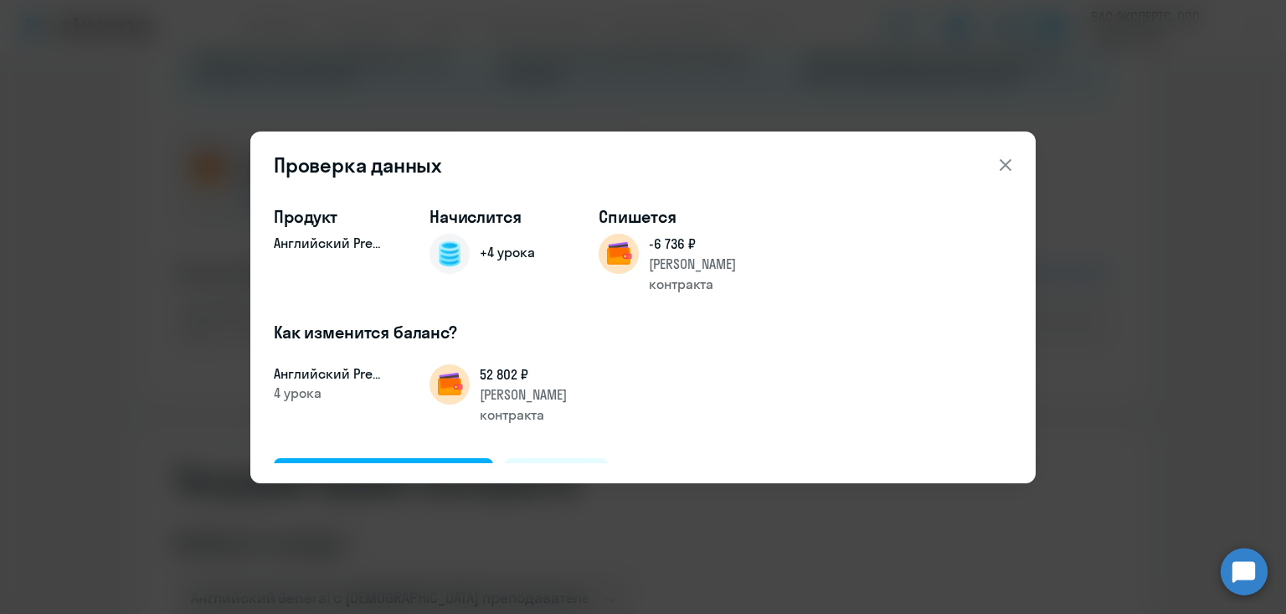
click at [1011, 160] on icon at bounding box center [1005, 165] width 20 height 20
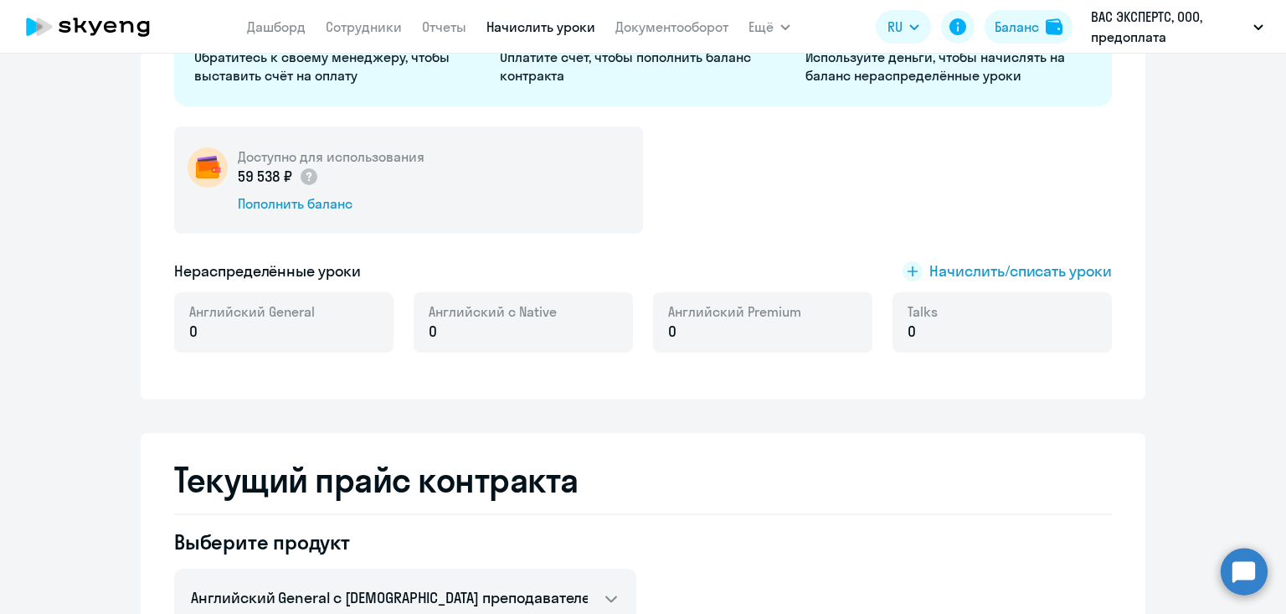
click at [535, 32] on link "Начислить уроки" at bounding box center [540, 26] width 109 height 17
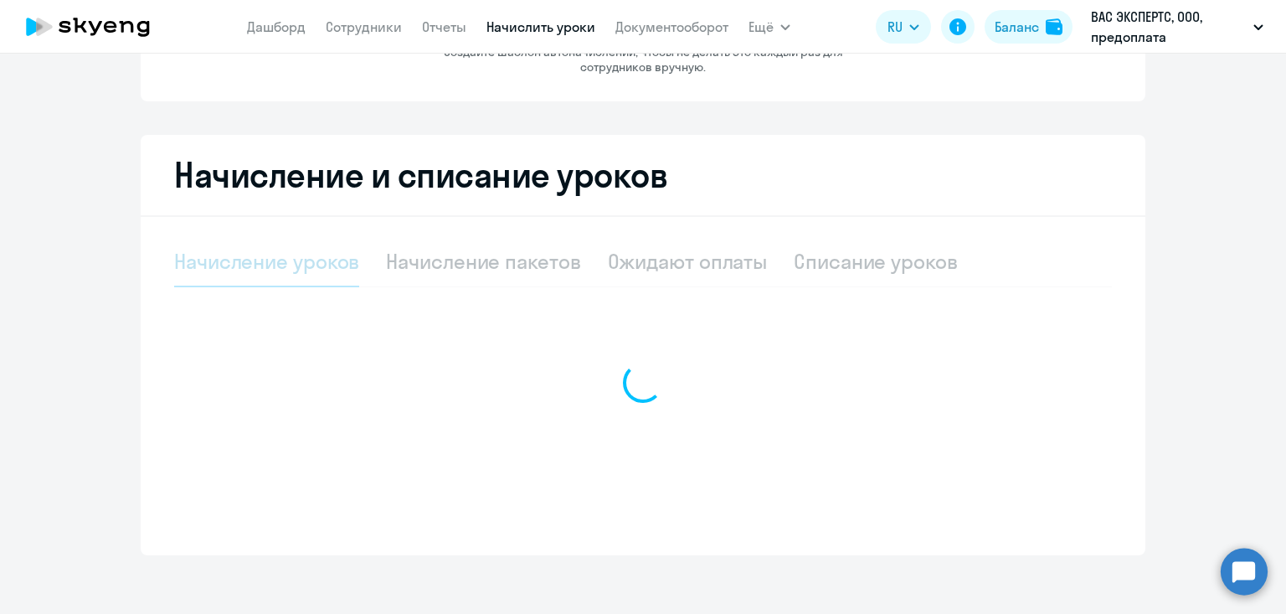
select select "10"
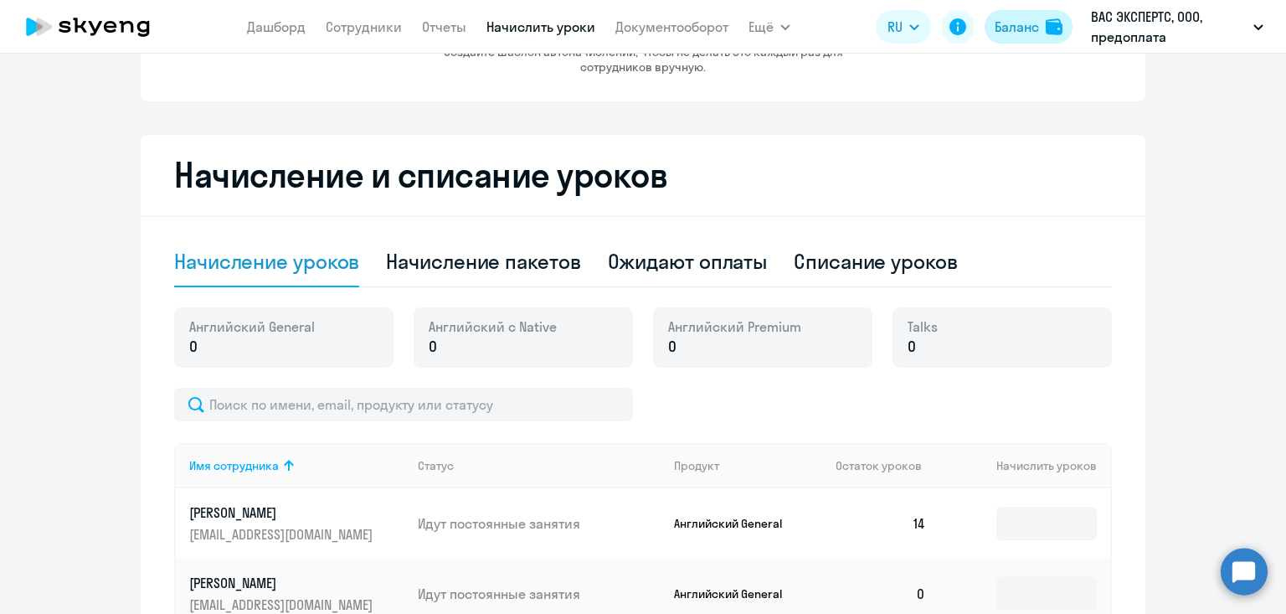
click at [1049, 25] on img at bounding box center [1054, 26] width 17 height 17
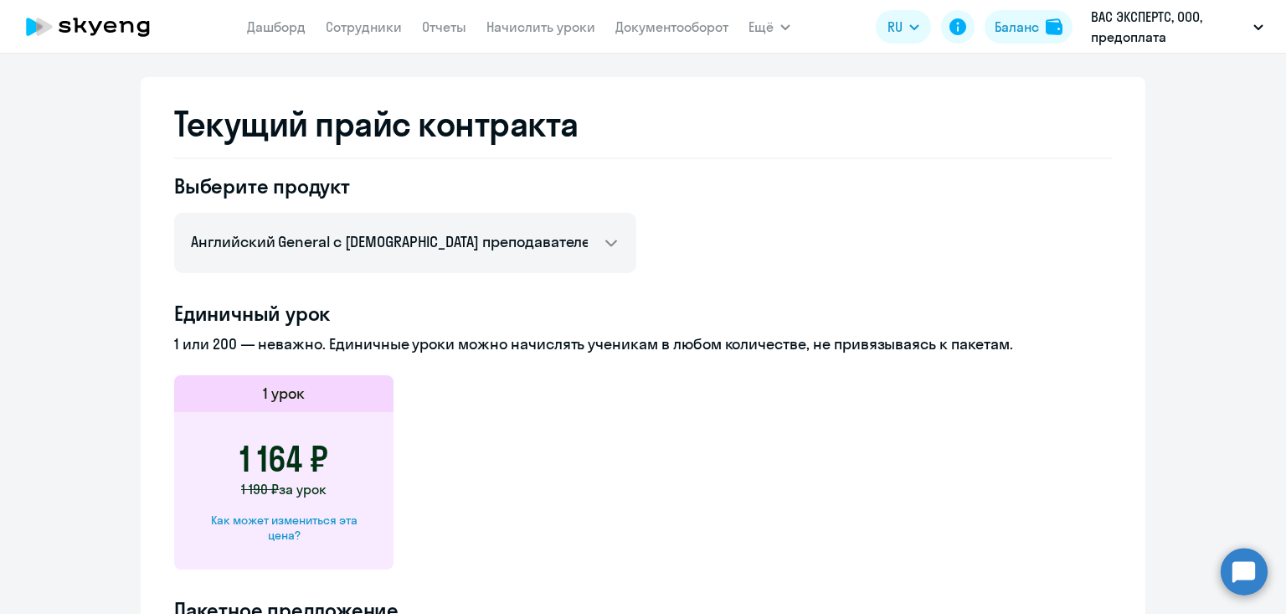
scroll to position [626, 0]
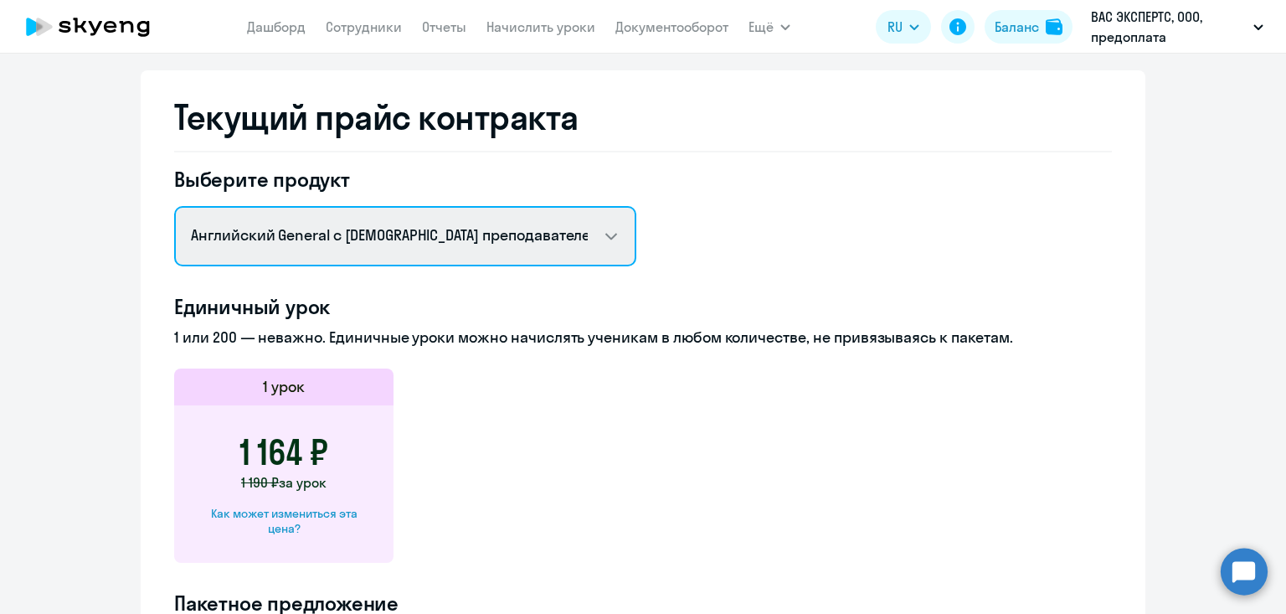
click at [401, 224] on select "Английский General с русскоговорящим преподавателем Английский General с англог…" at bounding box center [405, 236] width 462 height 60
click at [174, 206] on select "Английский General с русскоговорящим преподавателем Английский General с англог…" at bounding box center [405, 236] width 462 height 60
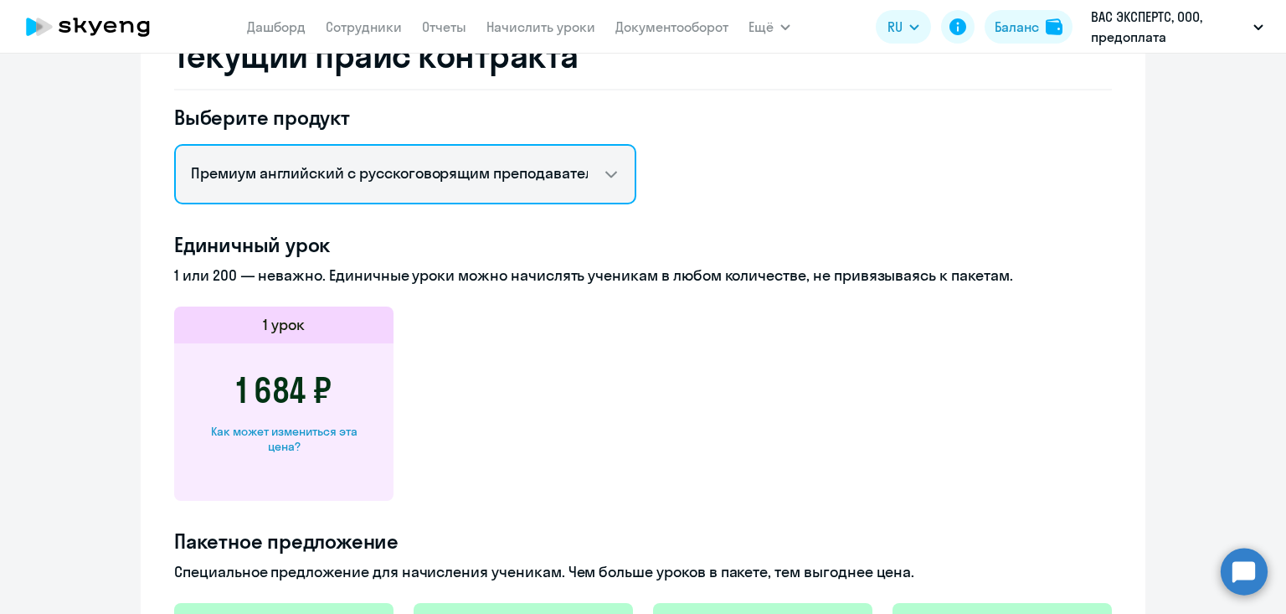
scroll to position [512, 0]
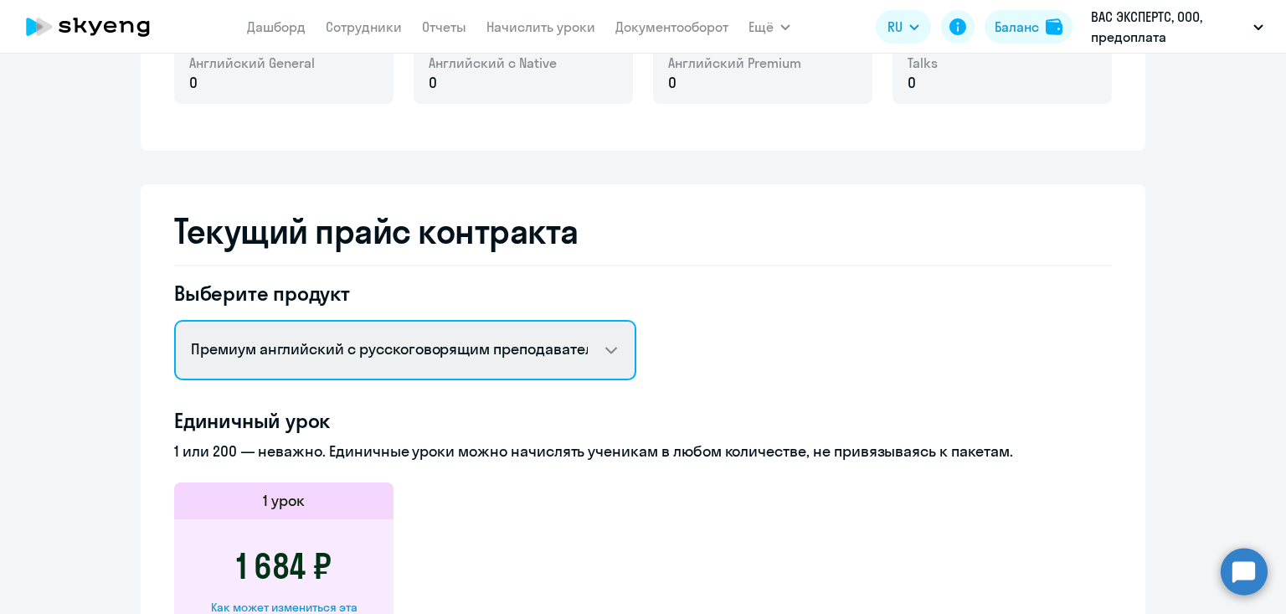
click at [490, 363] on select "Английский General с русскоговорящим преподавателем Английский General с англог…" at bounding box center [405, 350] width 462 height 60
select select "english_adult_not_native_speaker"
click at [174, 320] on select "Английский General с русскоговорящим преподавателем Английский General с англог…" at bounding box center [405, 350] width 462 height 60
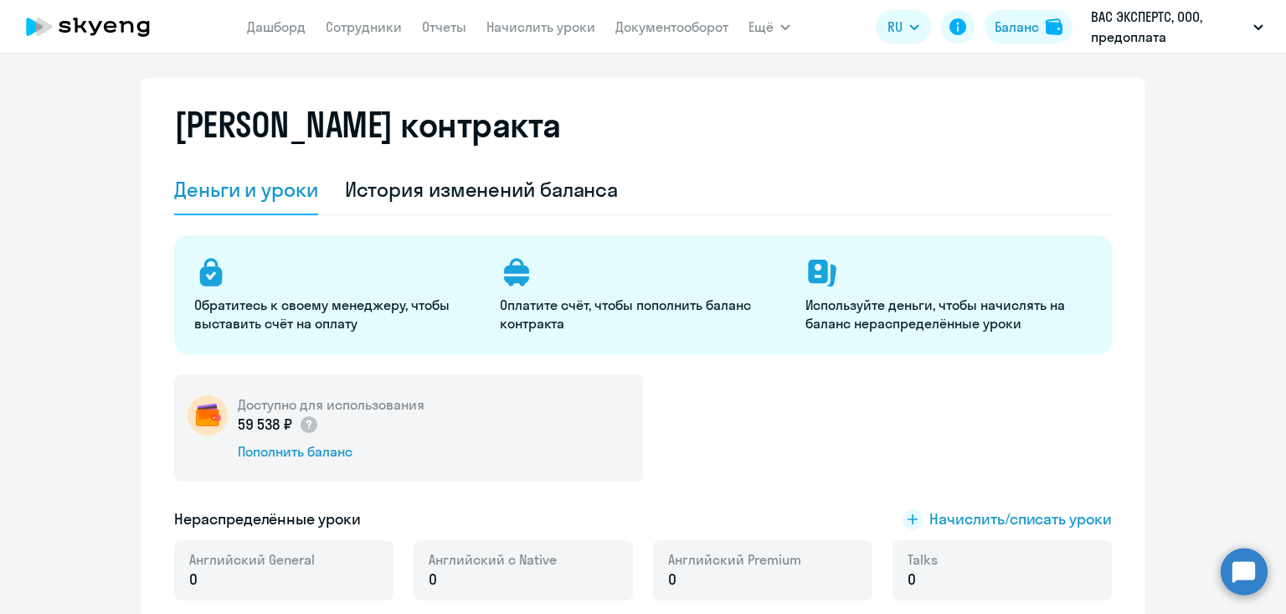
scroll to position [0, 0]
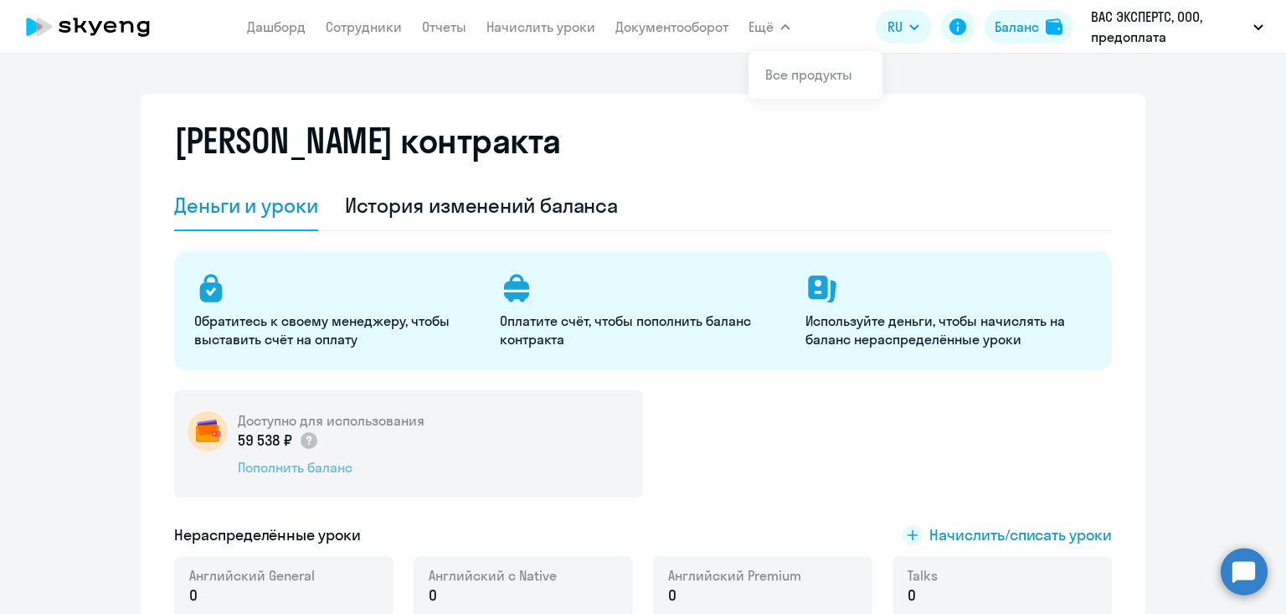
click at [277, 467] on div "Пополнить баланс" at bounding box center [331, 467] width 187 height 18
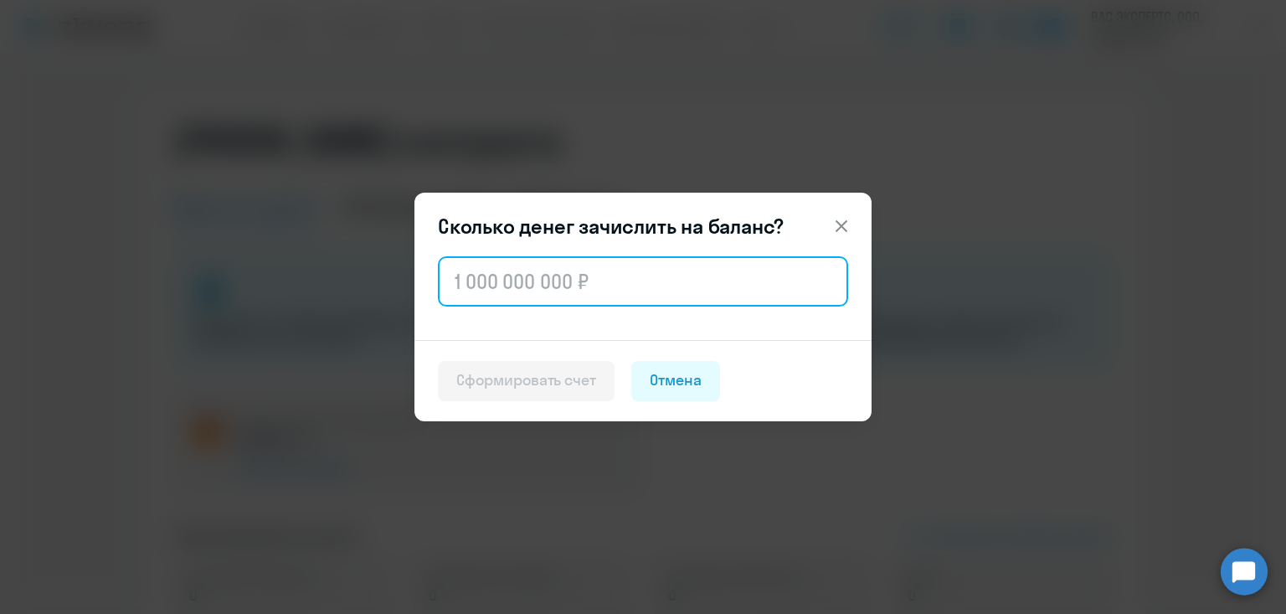
click at [545, 265] on input "text" at bounding box center [643, 281] width 410 height 50
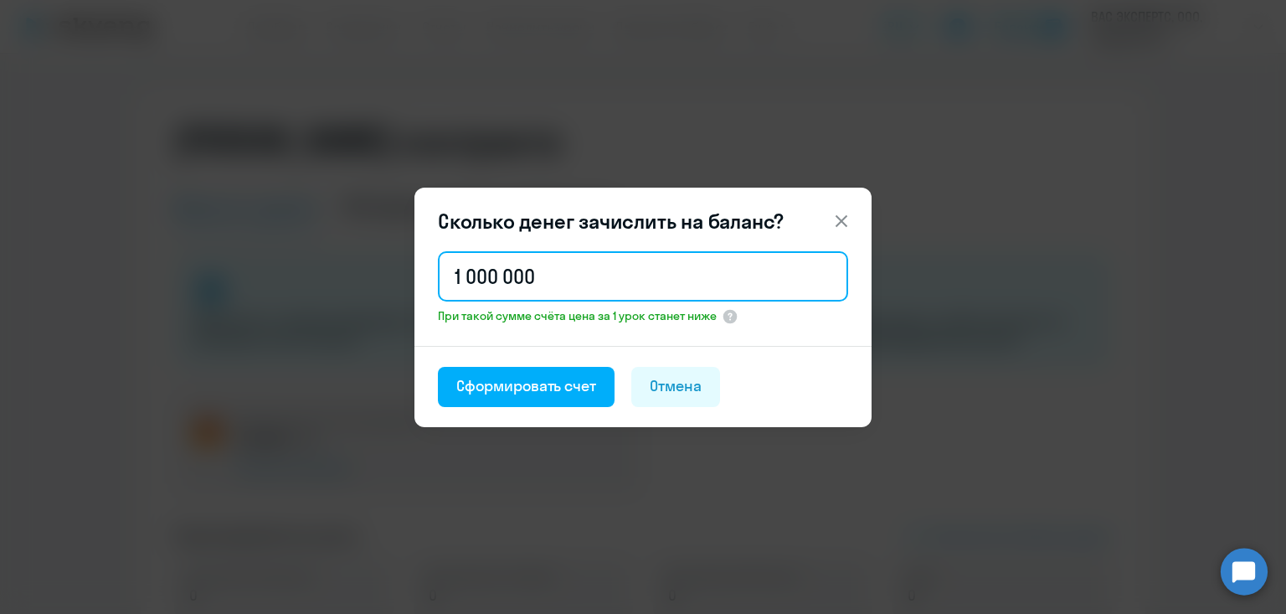
type input "1 000 000"
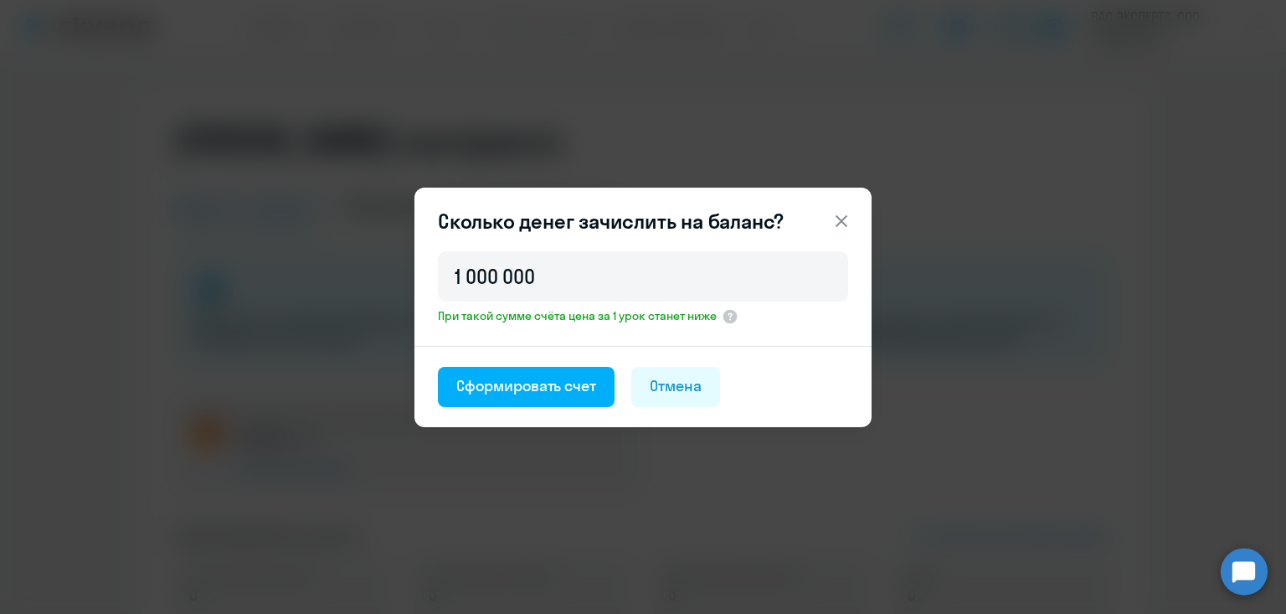
click at [851, 219] on icon at bounding box center [841, 221] width 20 height 20
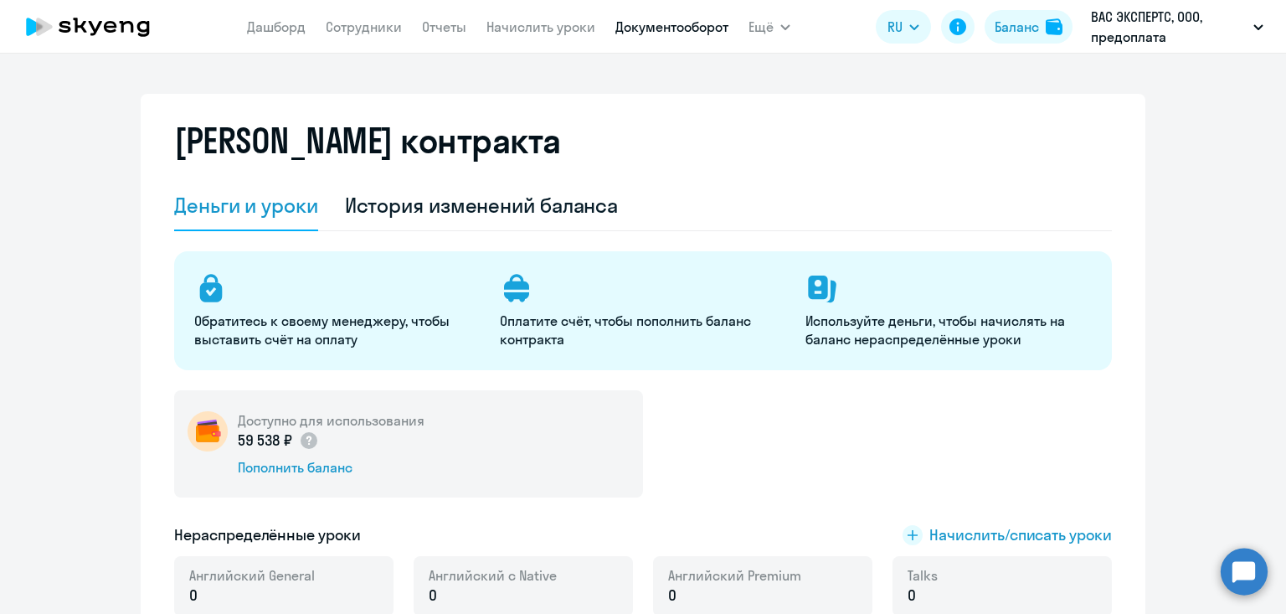
click at [650, 28] on link "Документооборот" at bounding box center [671, 26] width 113 height 17
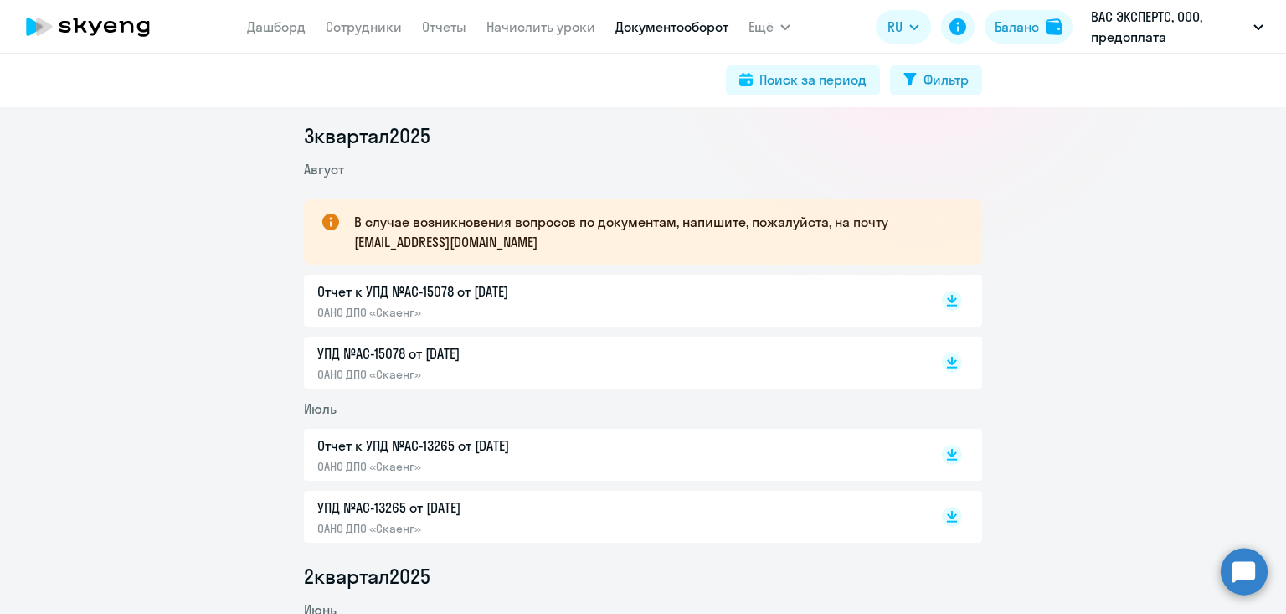
scroll to position [250, 0]
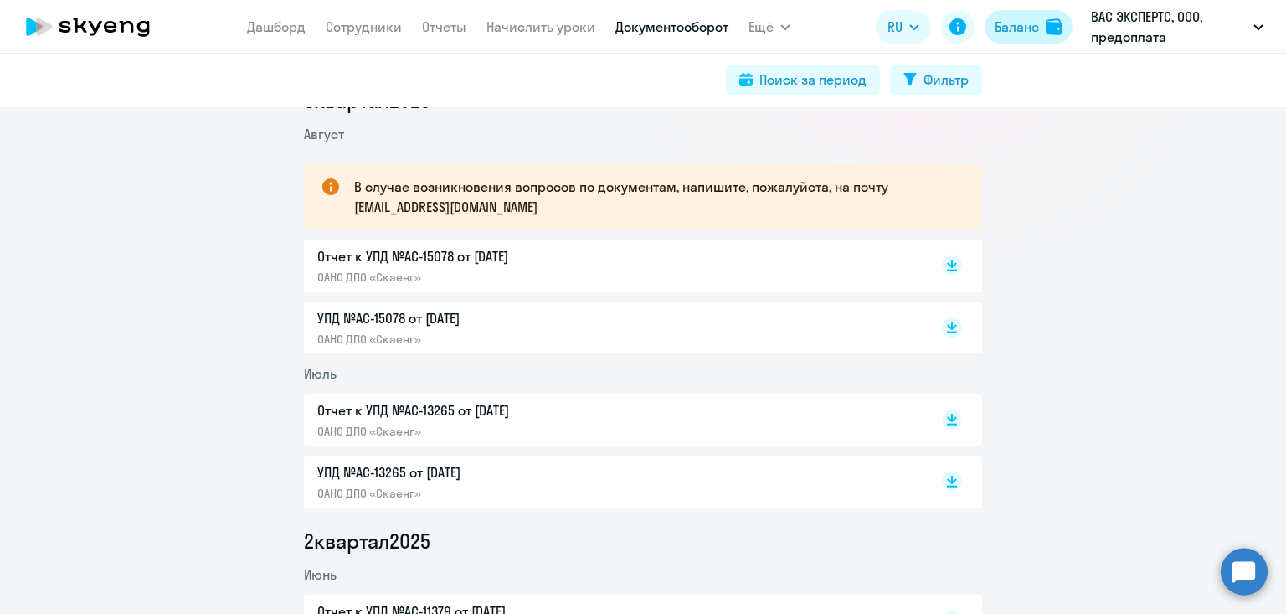
click at [1023, 28] on div "Баланс" at bounding box center [1017, 27] width 44 height 20
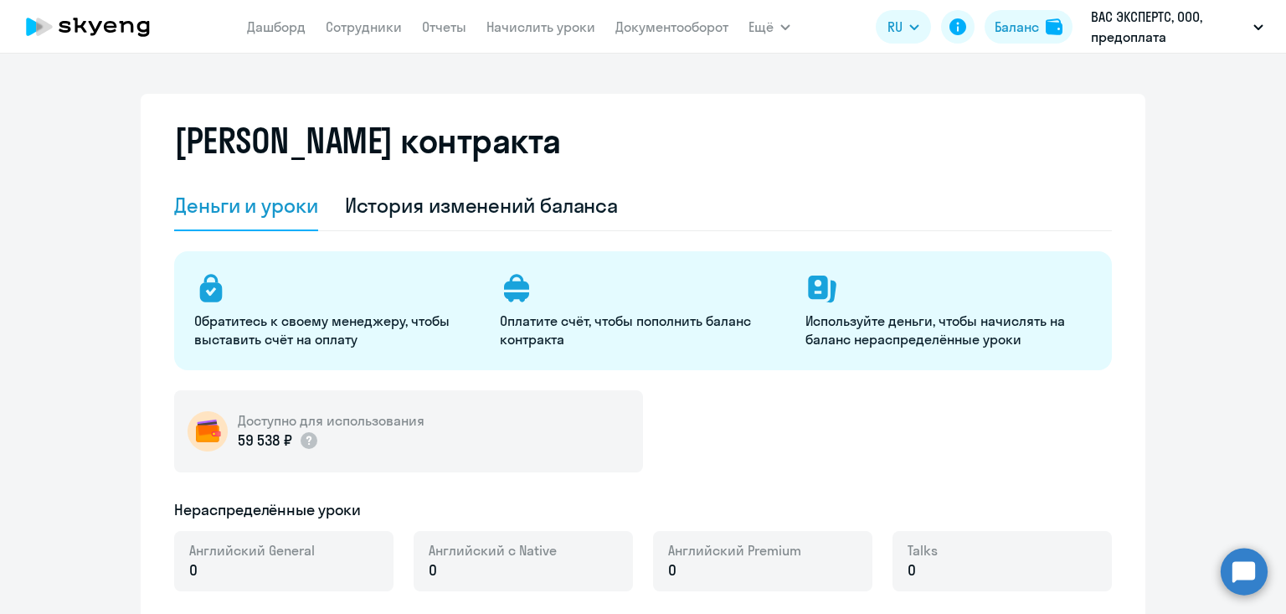
select select "english_adult_not_native_speaker"
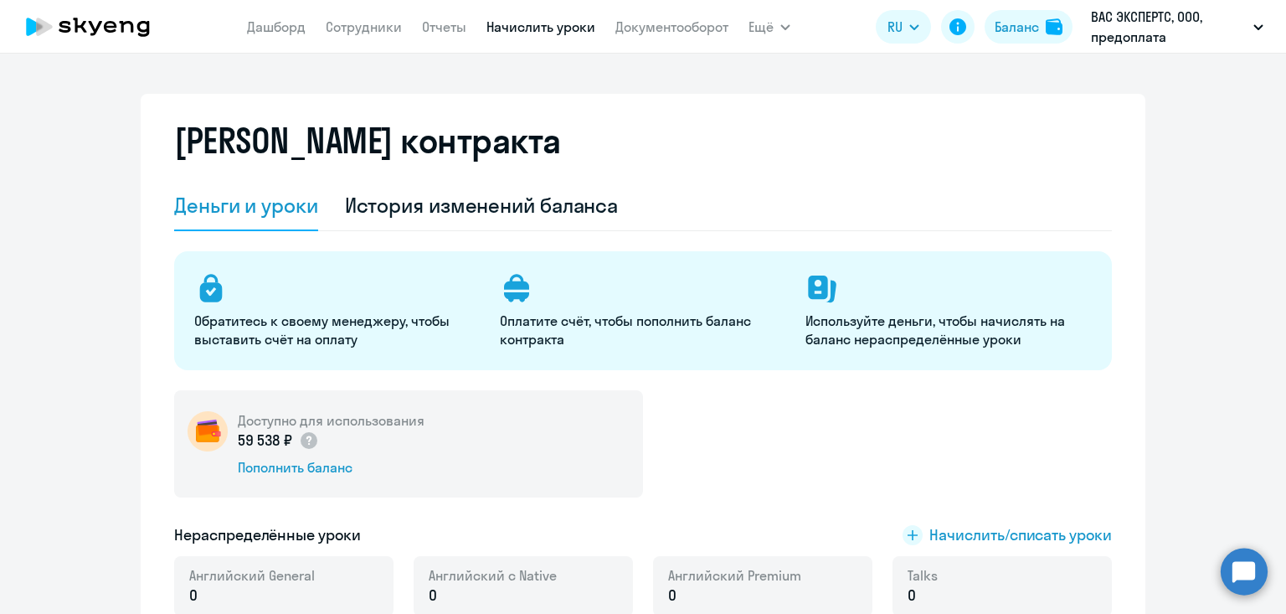
click at [512, 26] on link "Начислить уроки" at bounding box center [540, 26] width 109 height 17
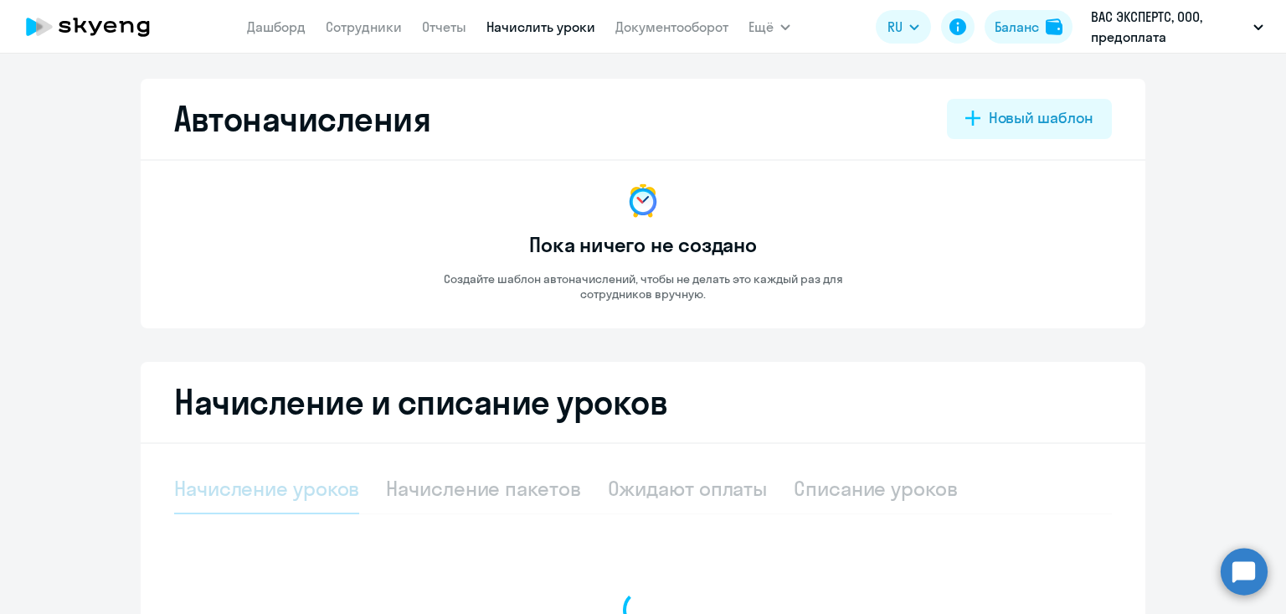
select select "10"
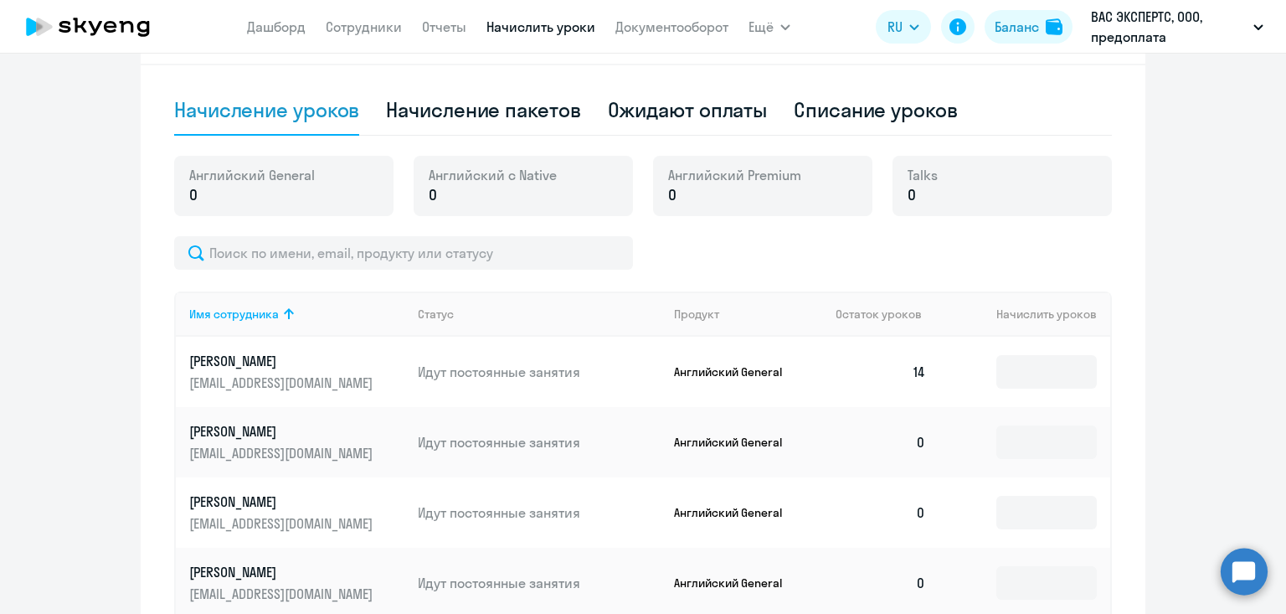
scroll to position [385, 0]
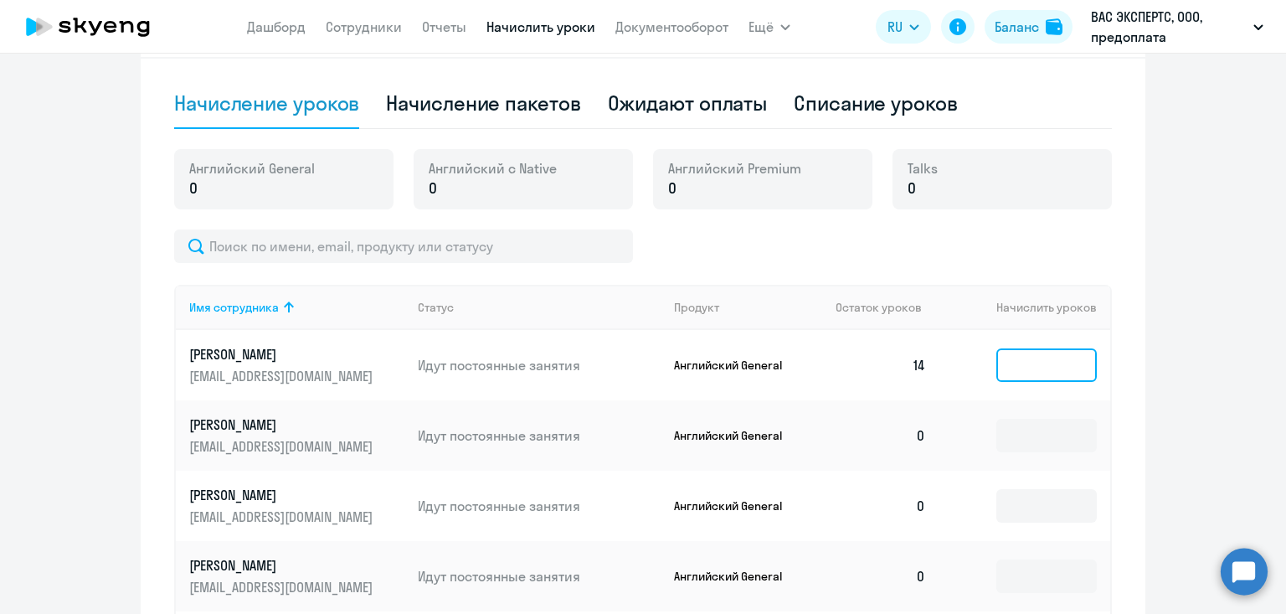
click at [1048, 358] on input at bounding box center [1046, 364] width 100 height 33
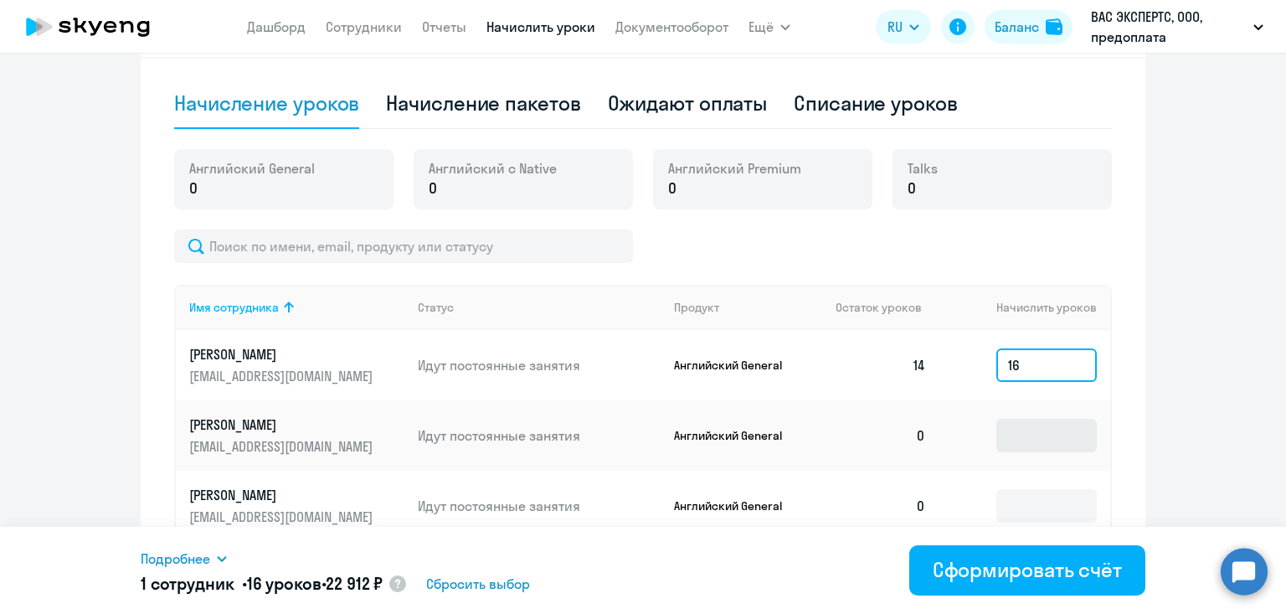
type input "16"
click at [1031, 439] on input at bounding box center [1046, 435] width 100 height 33
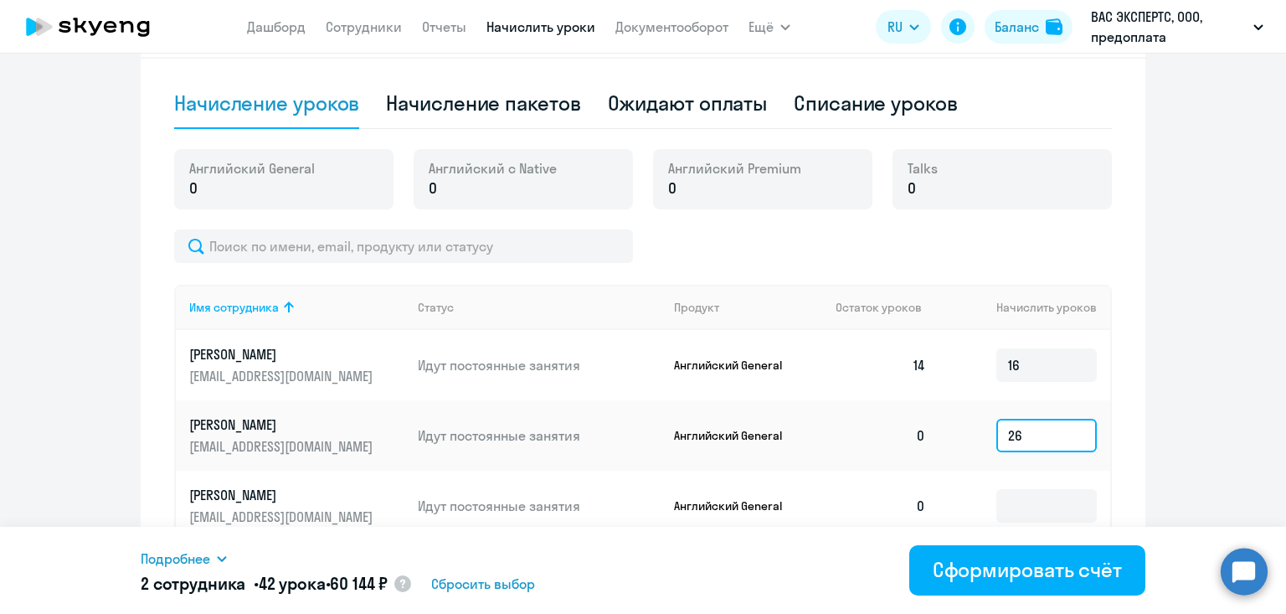
type input "26"
click at [165, 563] on span "Подробнее" at bounding box center [175, 558] width 69 height 20
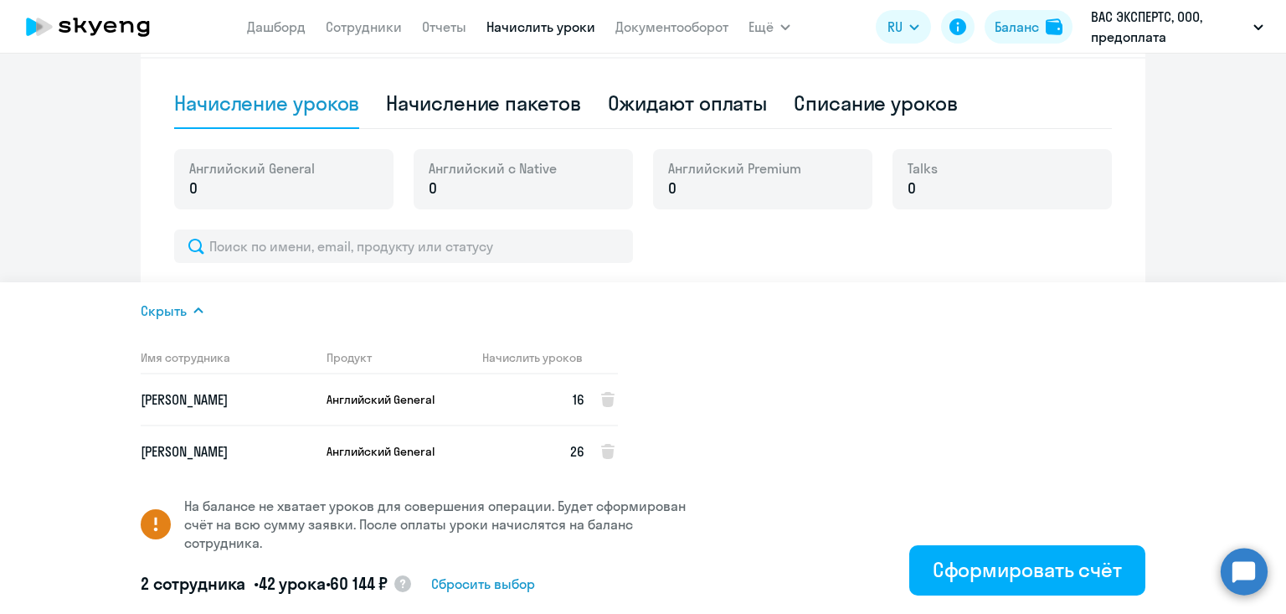
click at [162, 310] on span "Скрыть" at bounding box center [164, 311] width 46 height 20
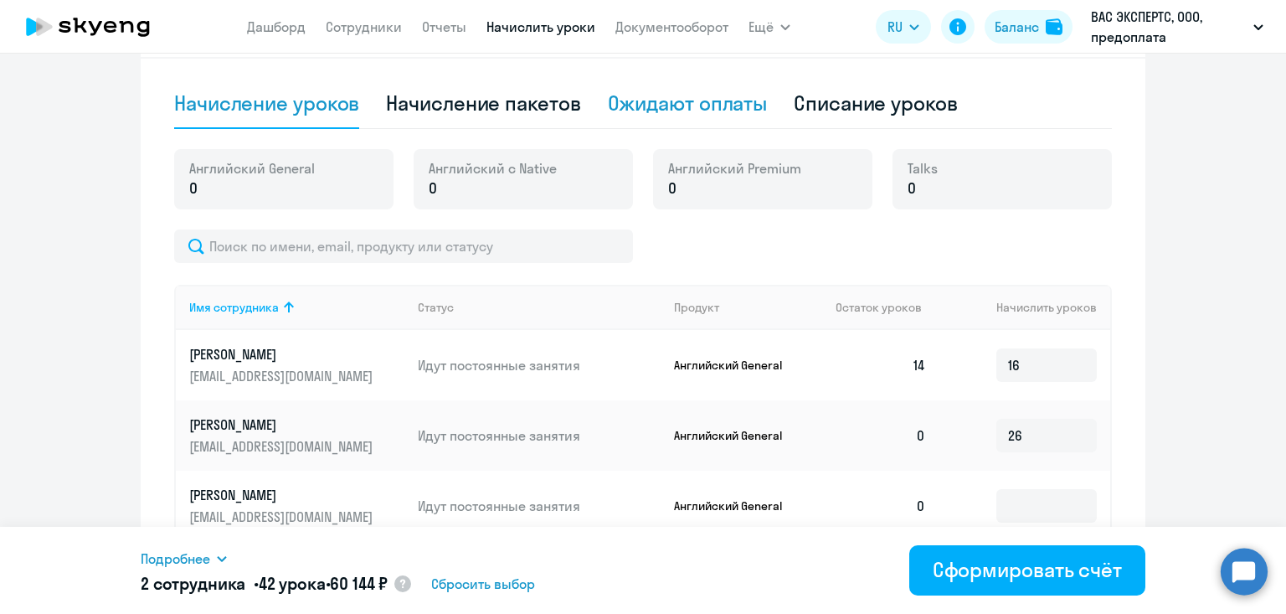
click at [669, 105] on div "Ожидают оплаты" at bounding box center [688, 103] width 160 height 27
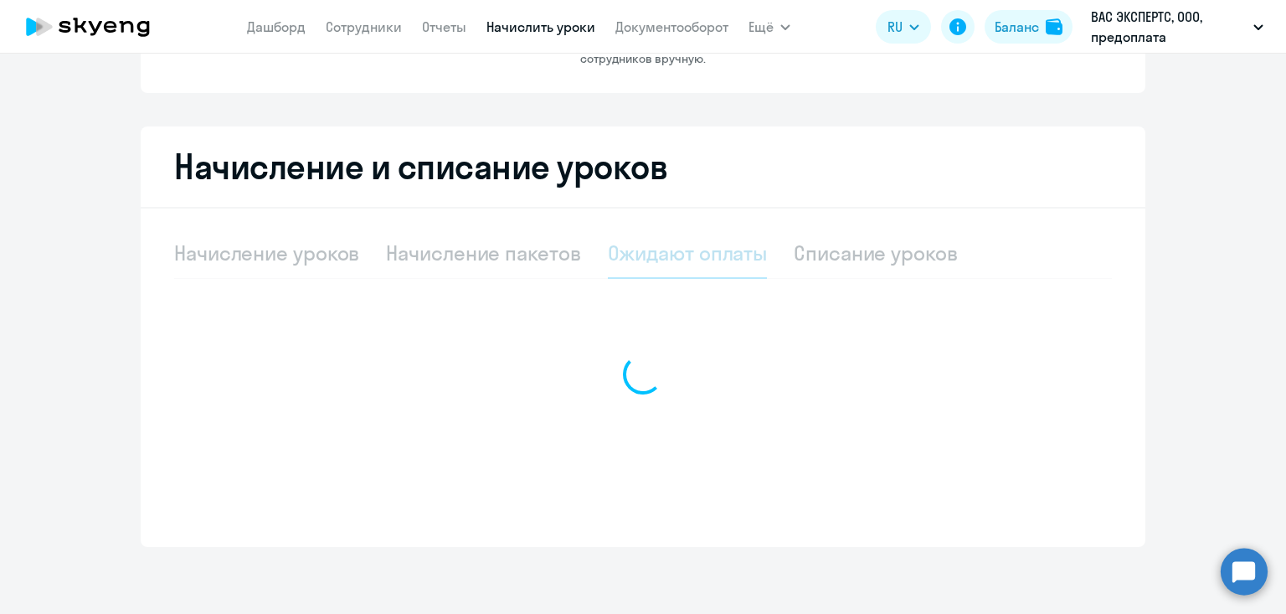
scroll to position [235, 0]
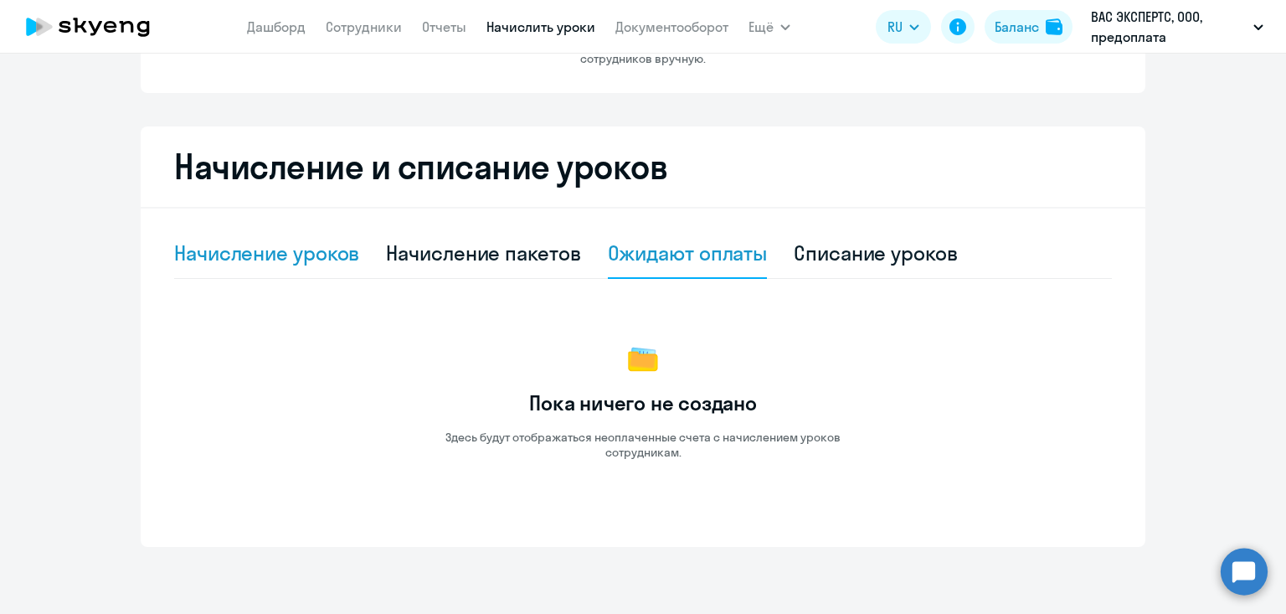
click at [274, 253] on div "Начисление уроков" at bounding box center [266, 252] width 185 height 27
select select "10"
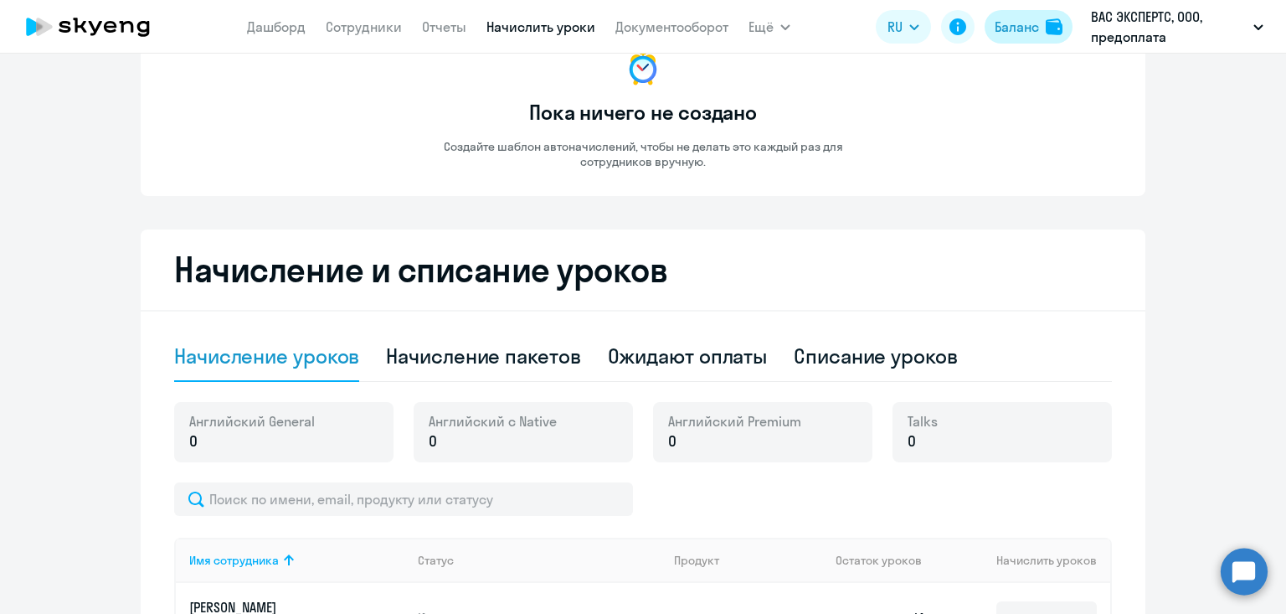
scroll to position [134, 0]
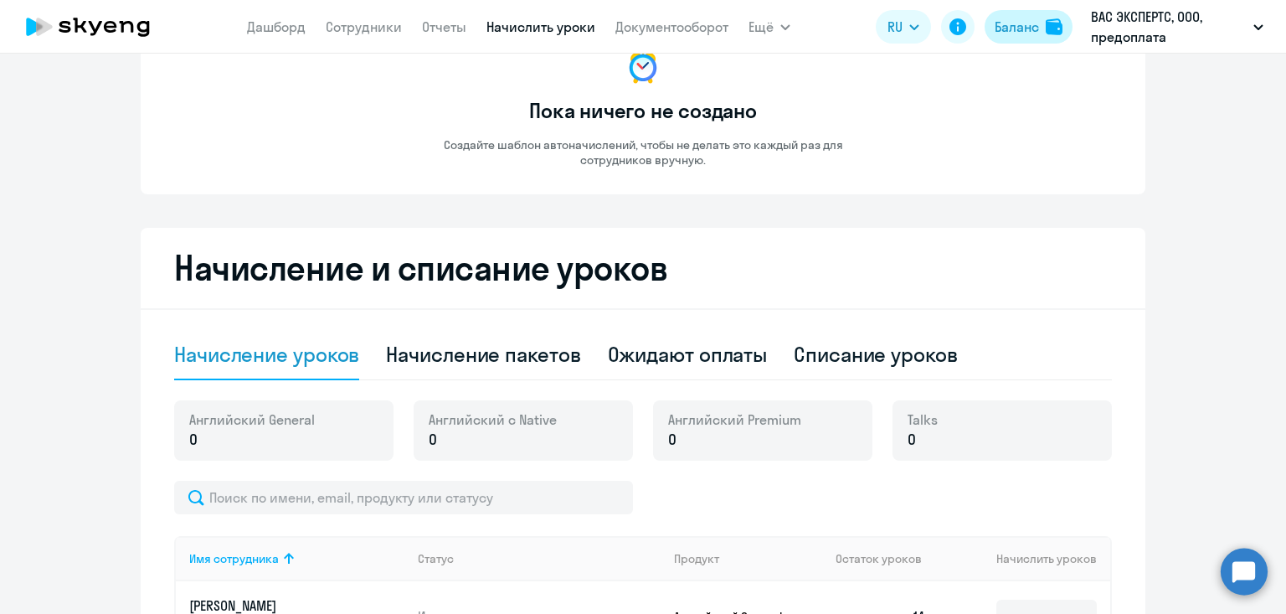
click at [1025, 27] on div "Баланс" at bounding box center [1017, 27] width 44 height 20
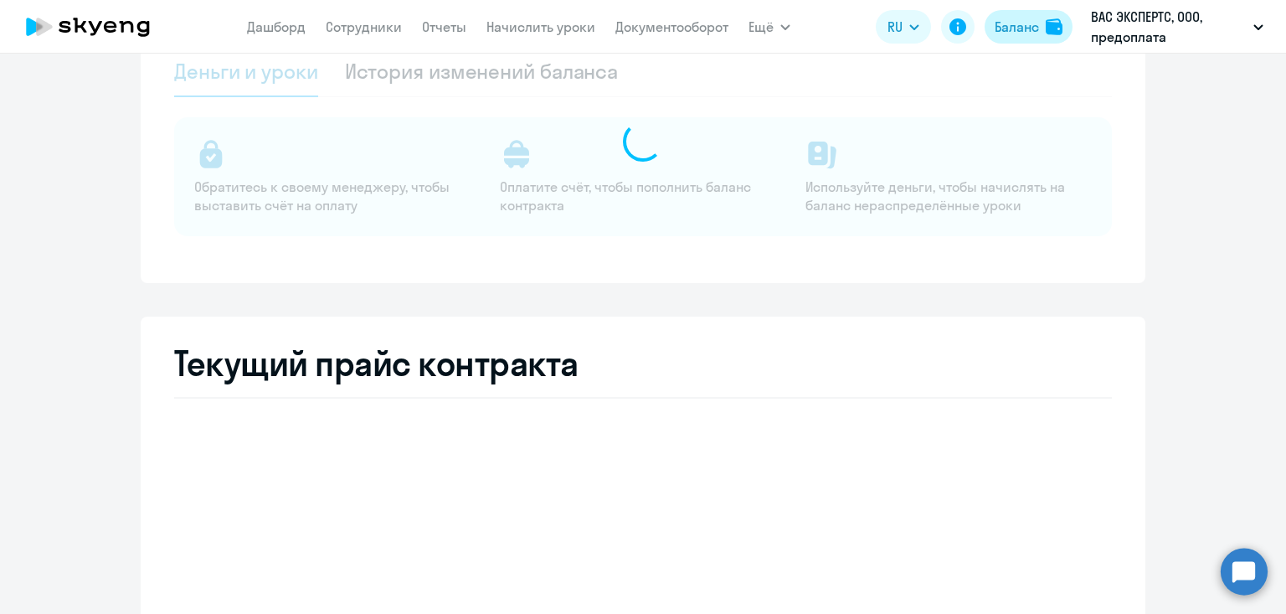
select select "english_adult_not_native_speaker"
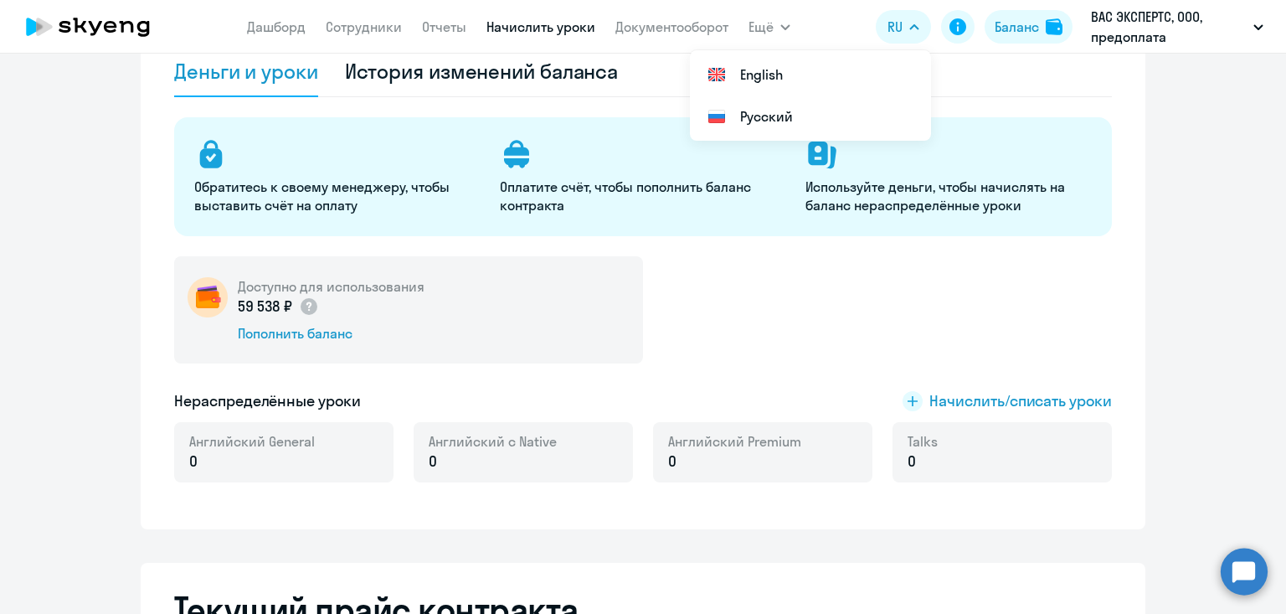
click at [531, 32] on link "Начислить уроки" at bounding box center [540, 26] width 109 height 17
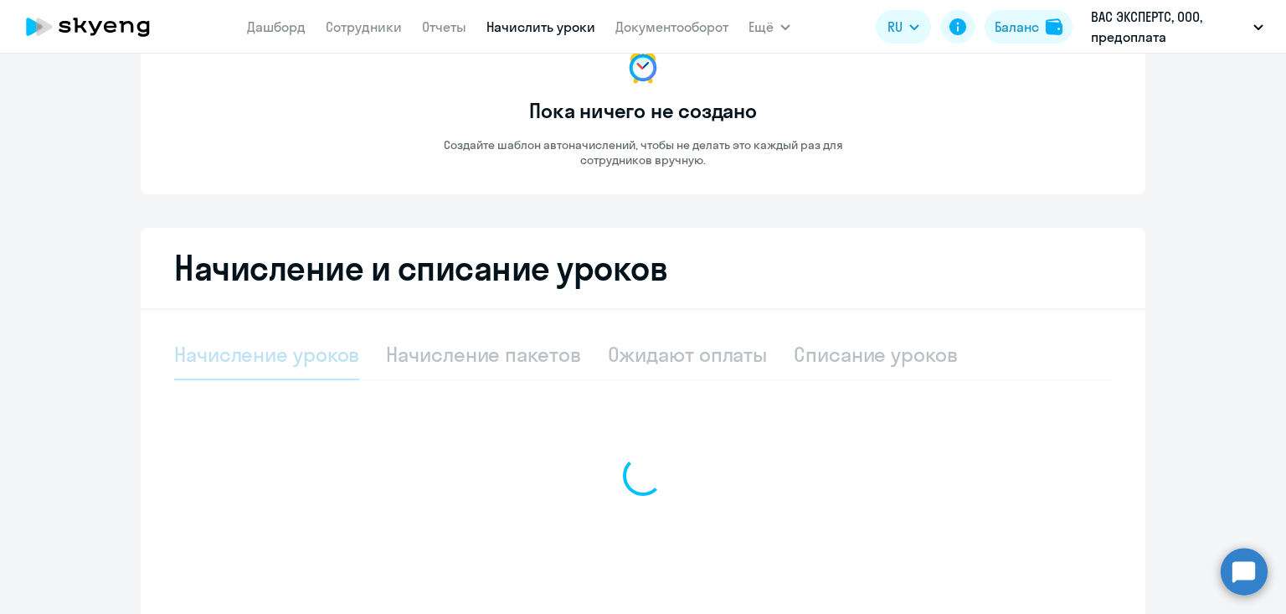
select select "10"
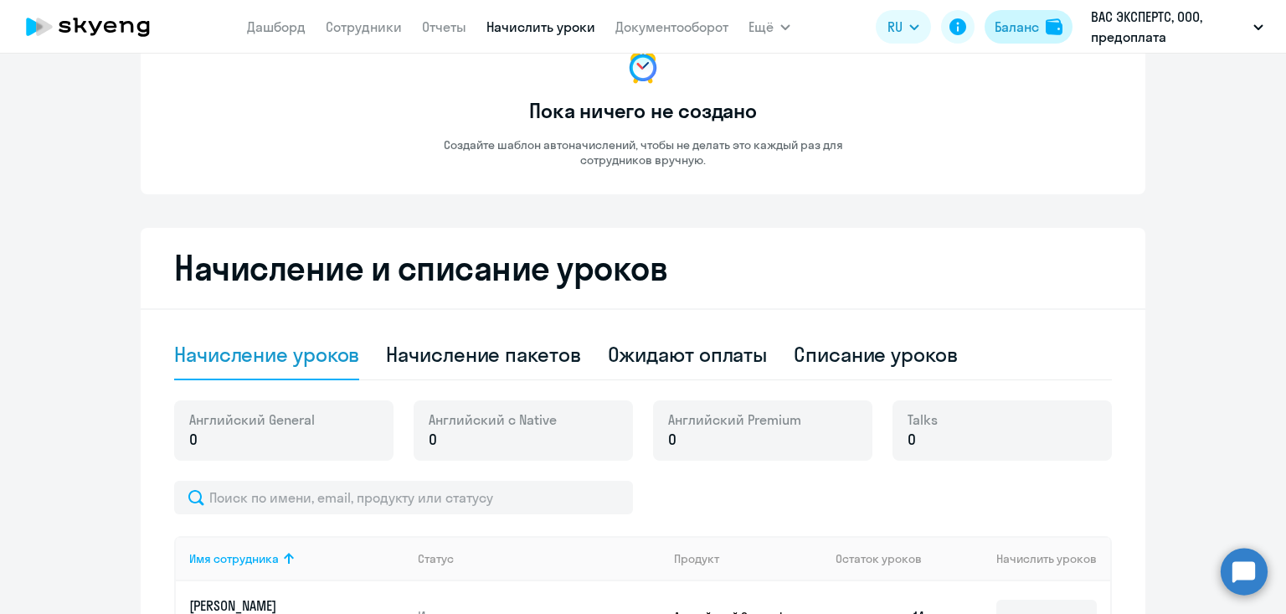
click at [1013, 32] on div "Баланс" at bounding box center [1017, 27] width 44 height 20
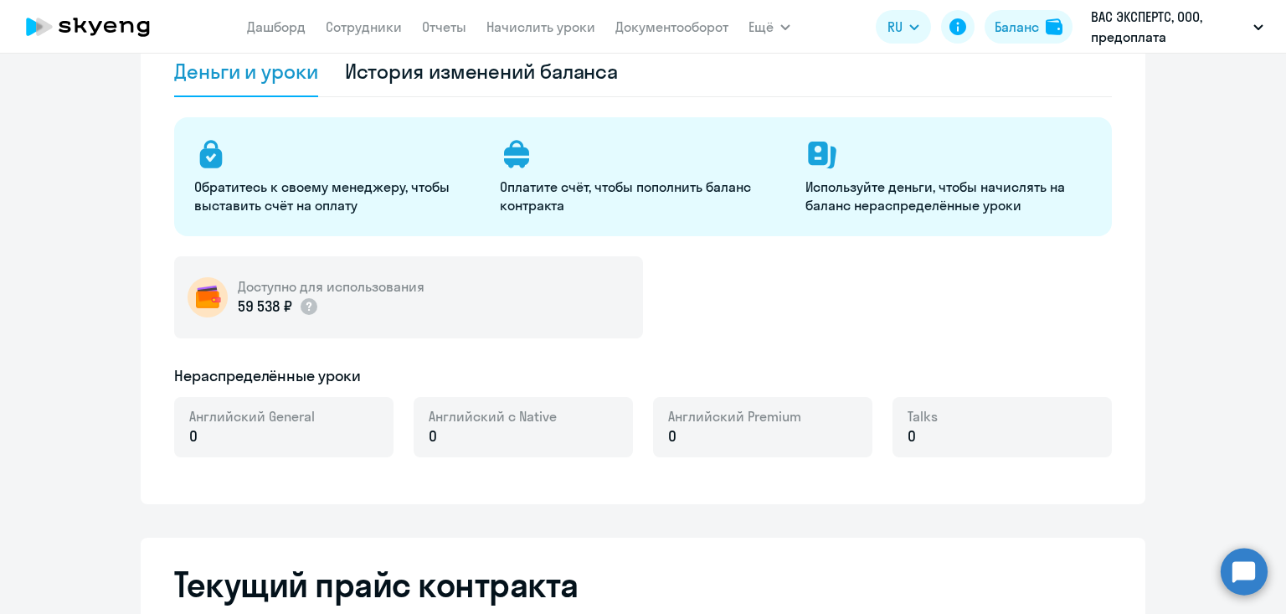
select select "english_adult_not_native_speaker"
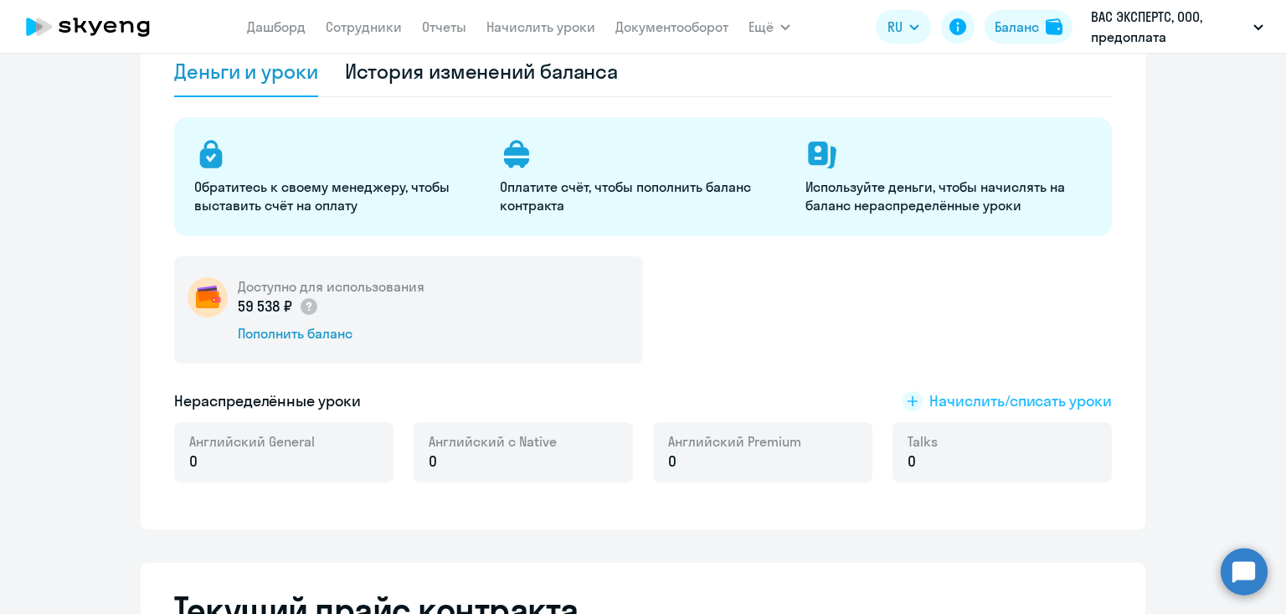
click at [982, 403] on span "Начислить/списать уроки" at bounding box center [1020, 401] width 183 height 22
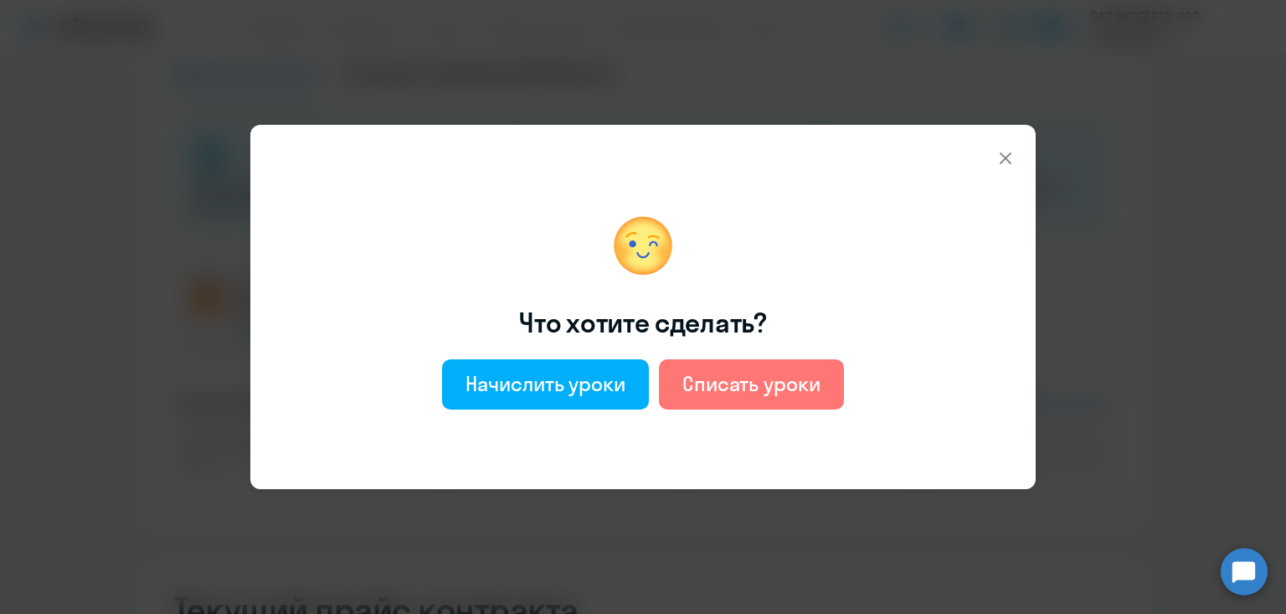
click at [1005, 152] on icon at bounding box center [1005, 158] width 20 height 20
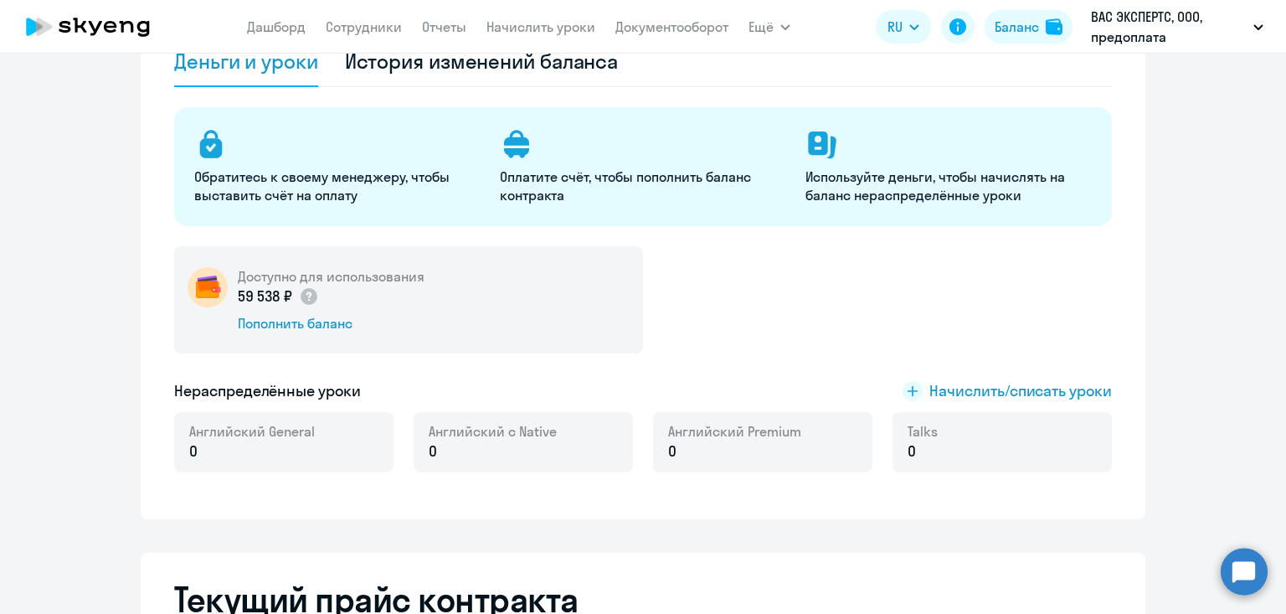
scroll to position [143, 0]
click at [522, 26] on link "Начислить уроки" at bounding box center [540, 26] width 109 height 17
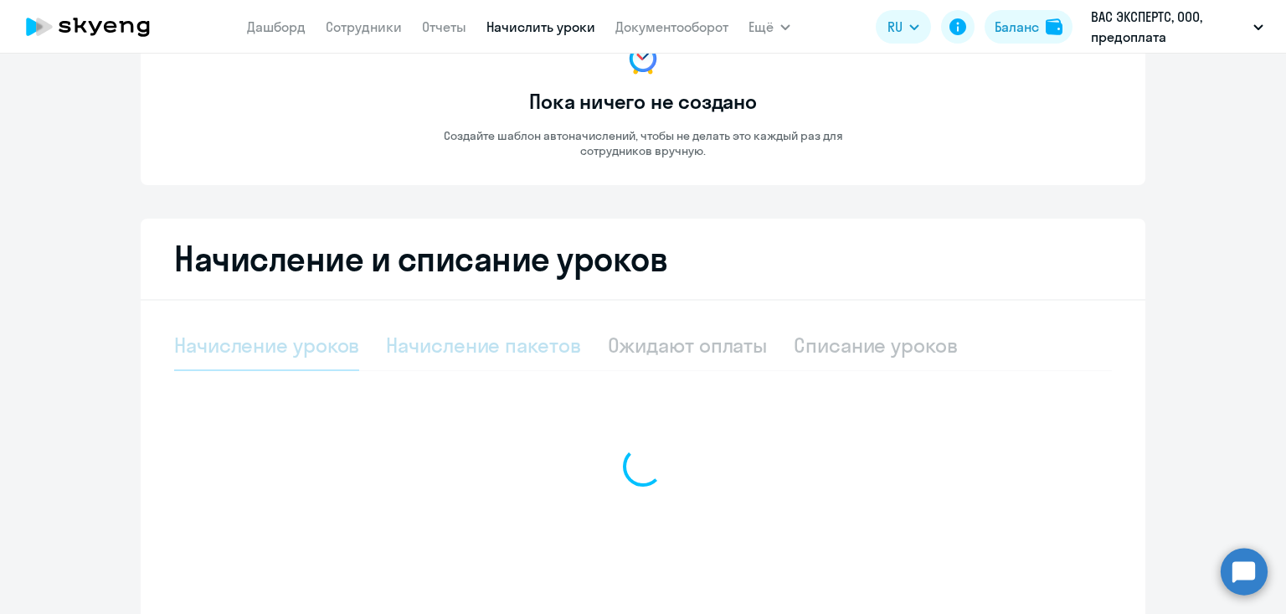
select select "10"
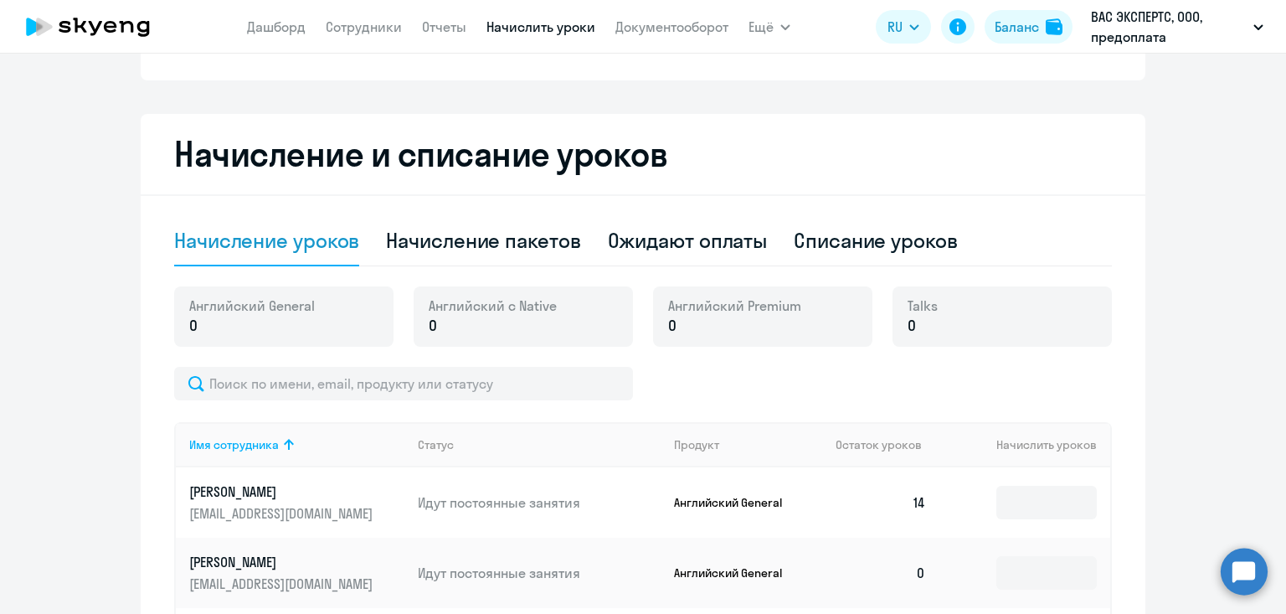
scroll to position [350, 0]
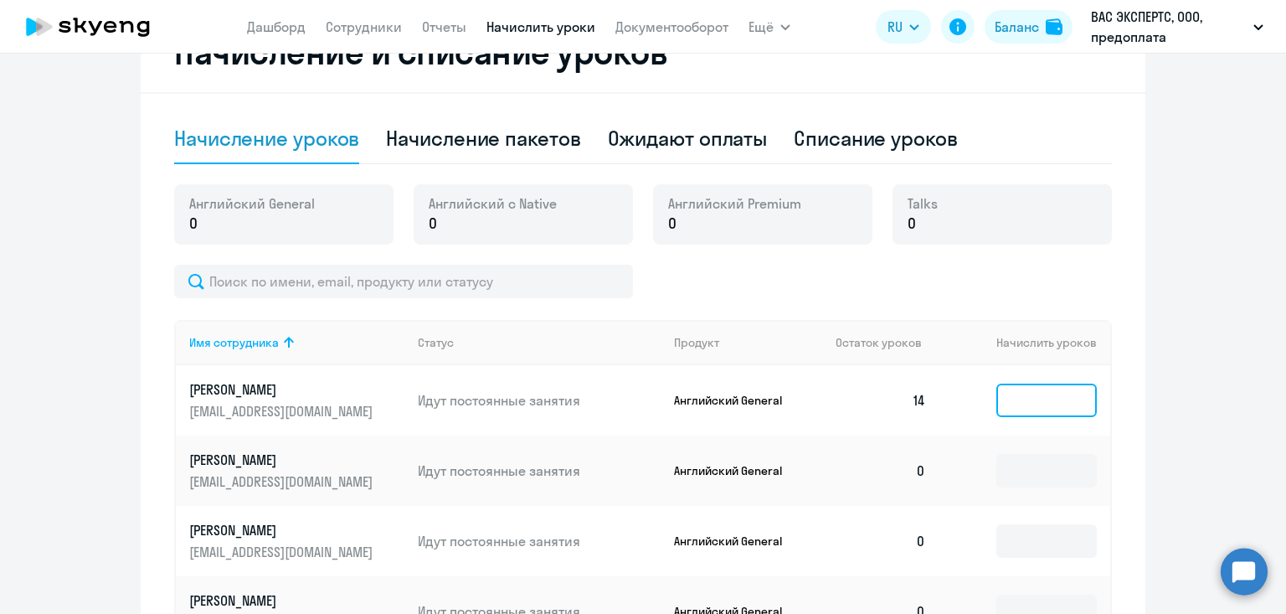
click at [1047, 395] on input at bounding box center [1046, 399] width 100 height 33
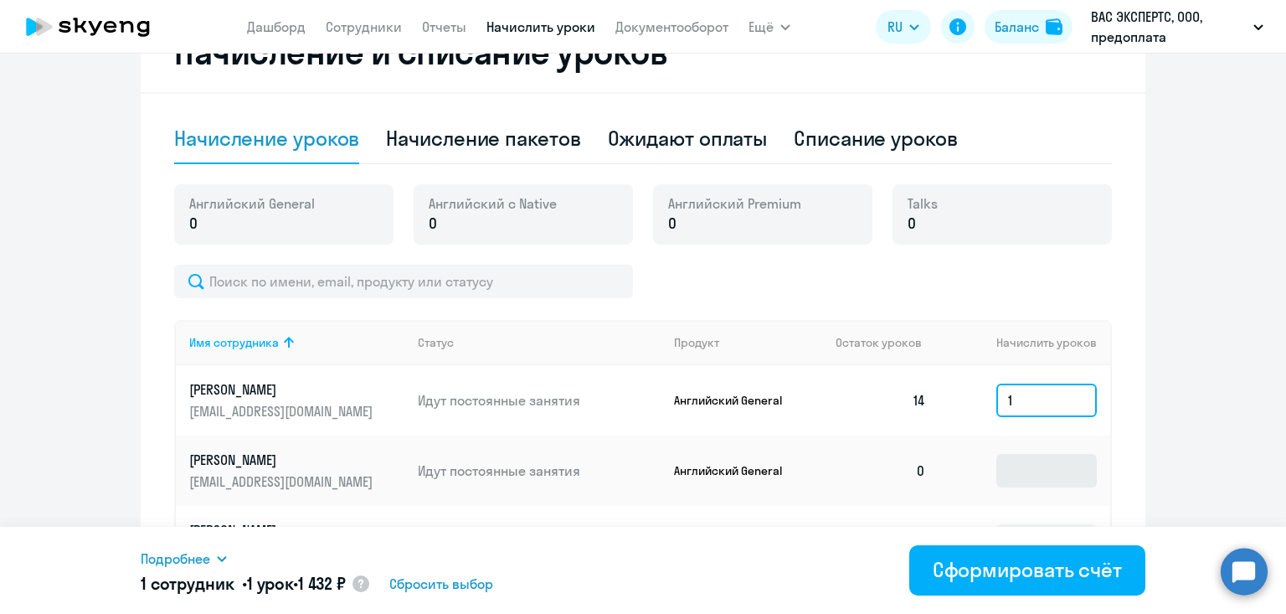
type input "1"
click at [1036, 477] on input at bounding box center [1046, 470] width 100 height 33
type input "1"
click at [1007, 392] on input "1" at bounding box center [1046, 399] width 100 height 33
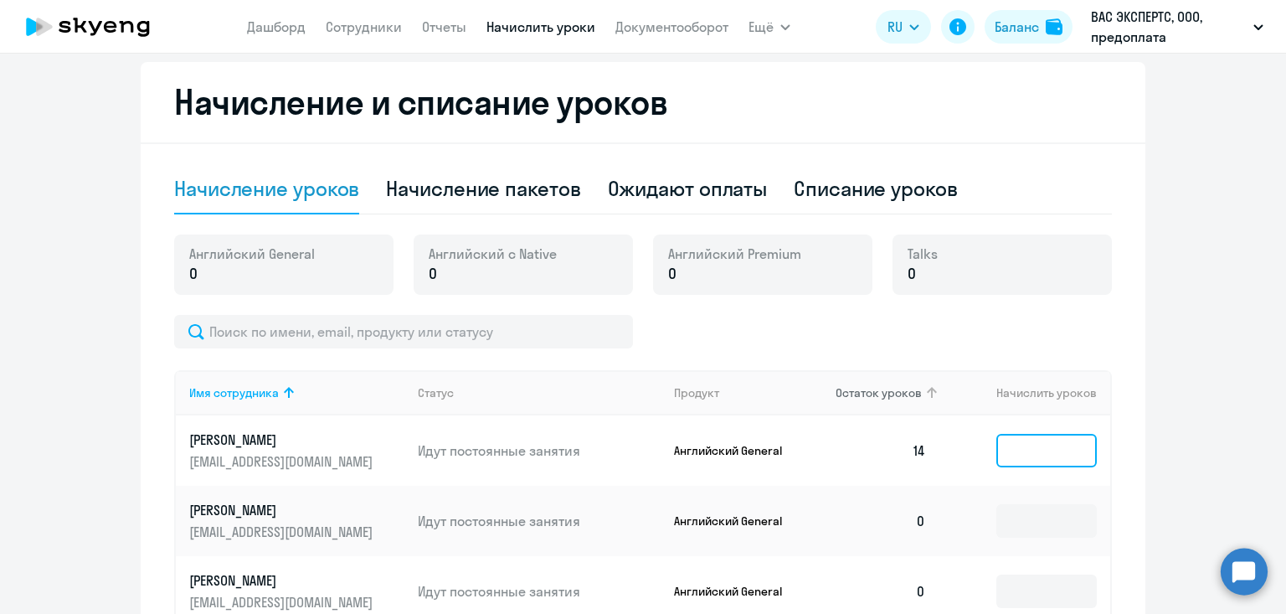
scroll to position [290, 0]
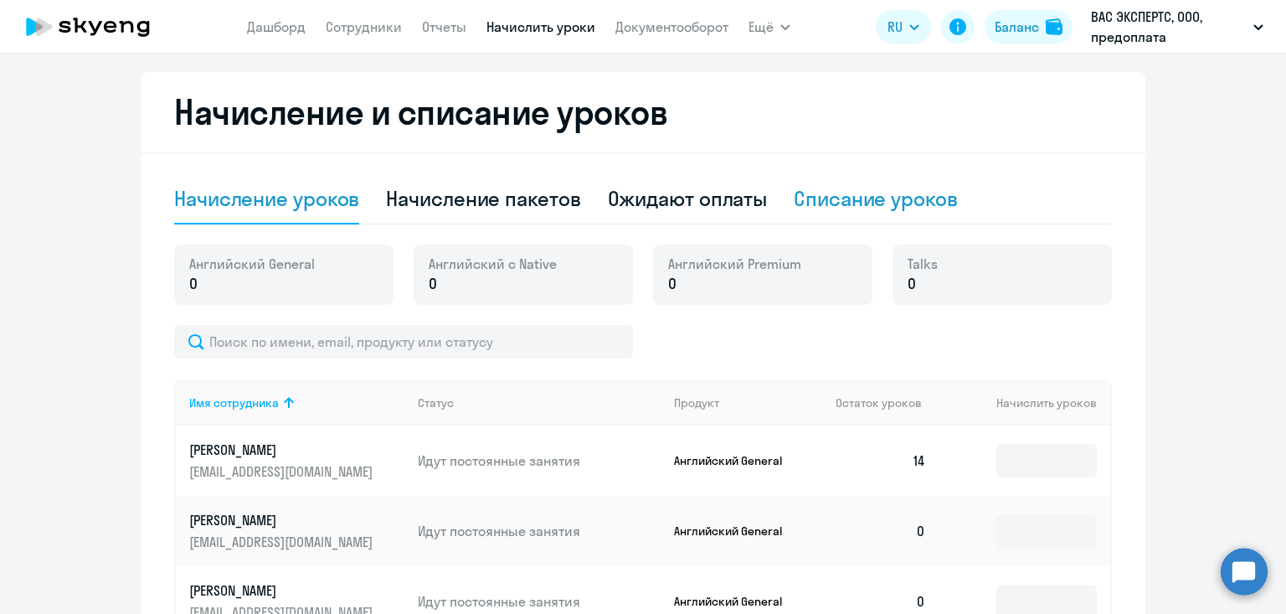
click at [882, 193] on div "Списание уроков" at bounding box center [876, 198] width 164 height 27
select select "10"
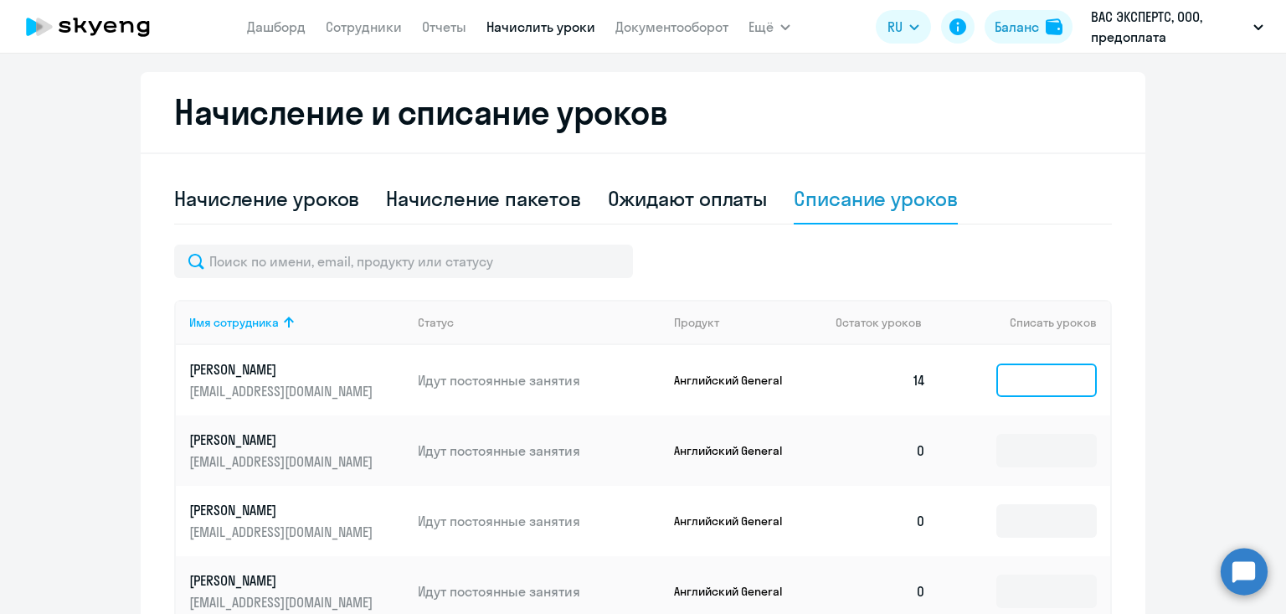
click at [1038, 375] on input at bounding box center [1046, 379] width 100 height 33
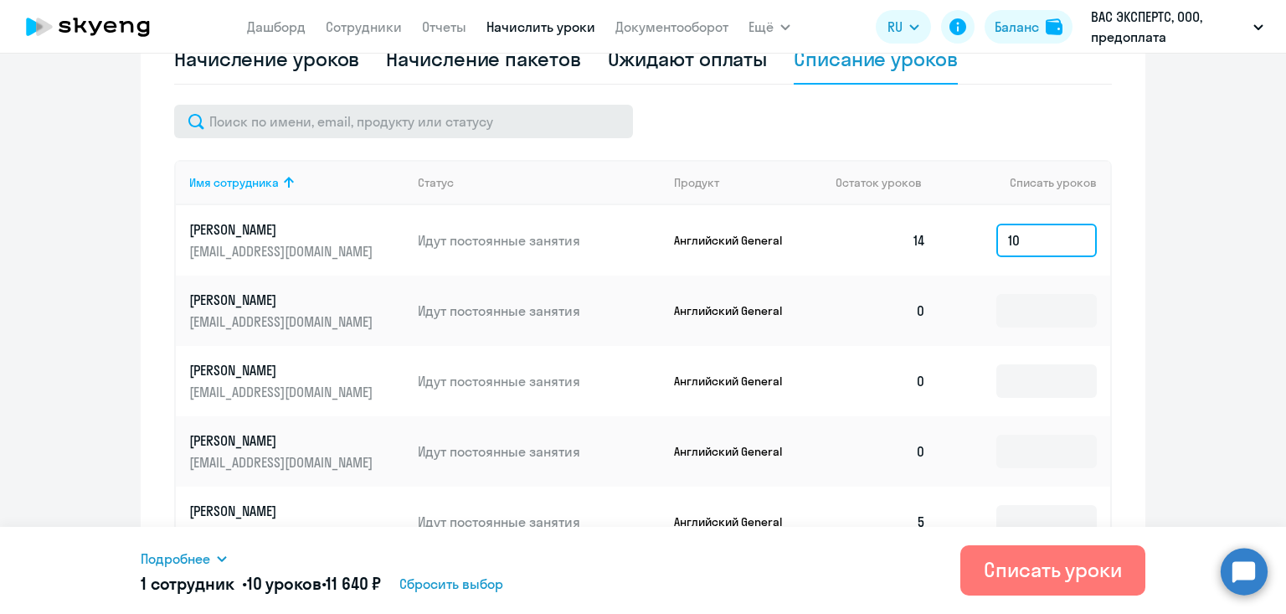
scroll to position [413, 0]
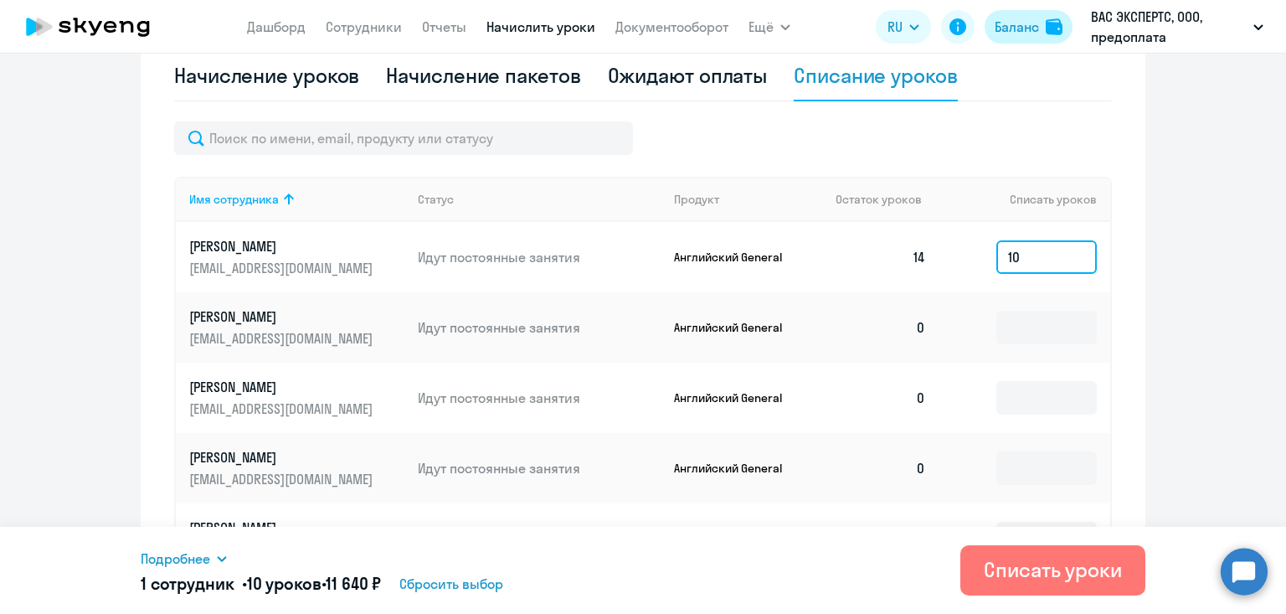
type input "10"
click at [1038, 26] on div "Баланс" at bounding box center [1017, 27] width 44 height 20
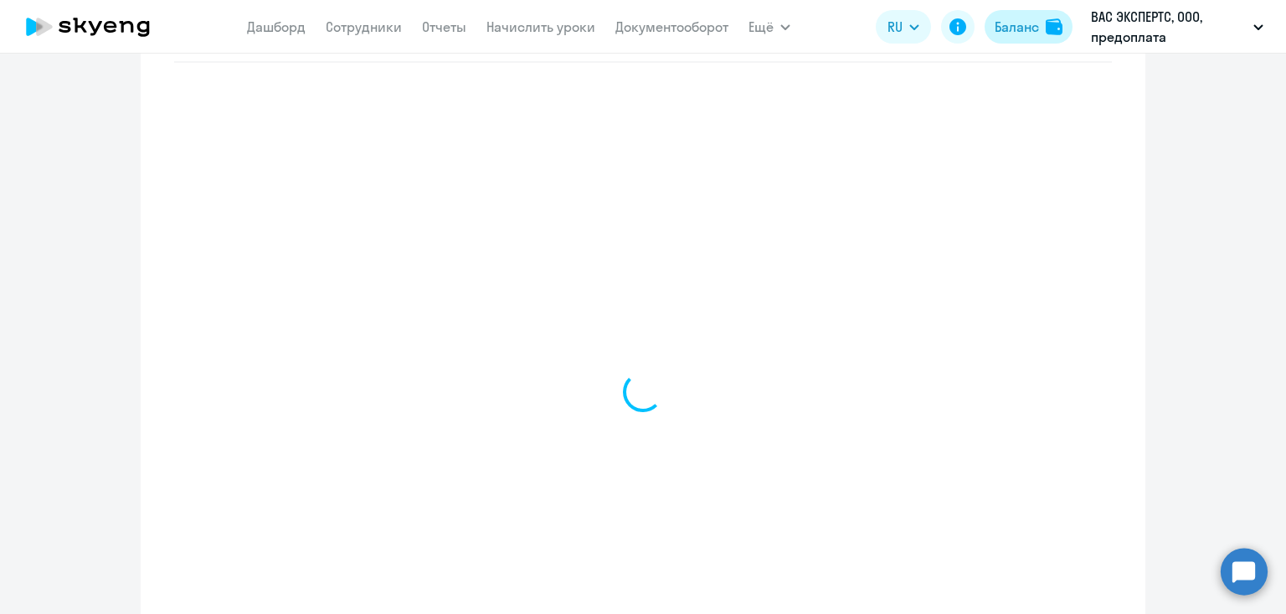
scroll to position [716, 0]
select select "english_adult_not_native_speaker"
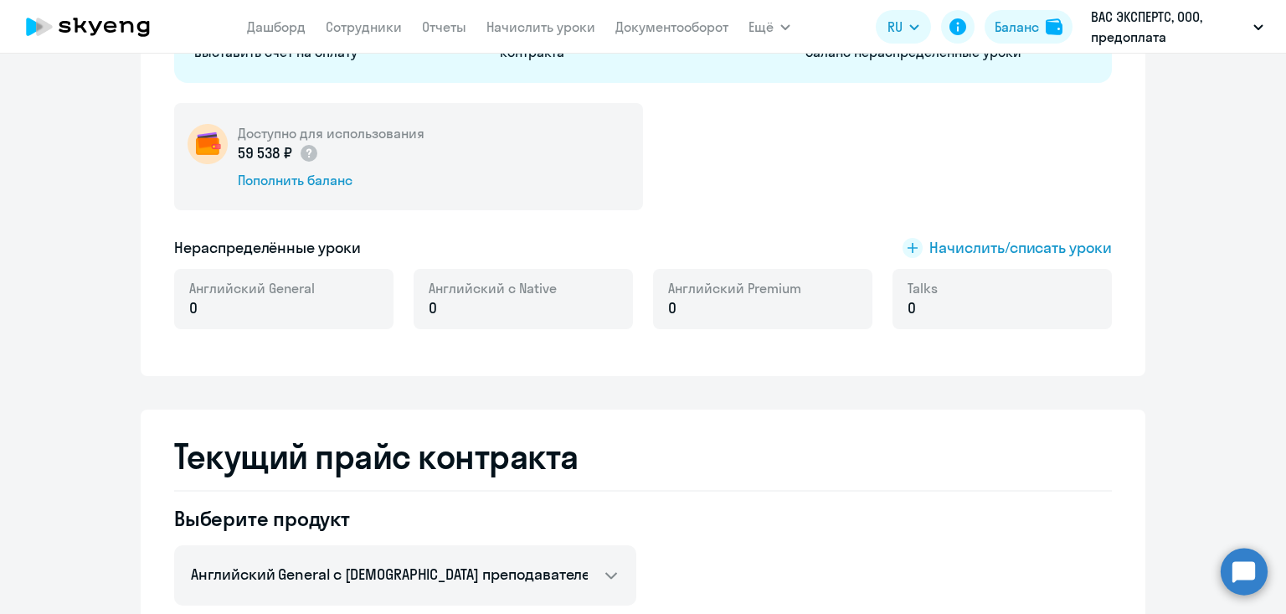
scroll to position [341, 0]
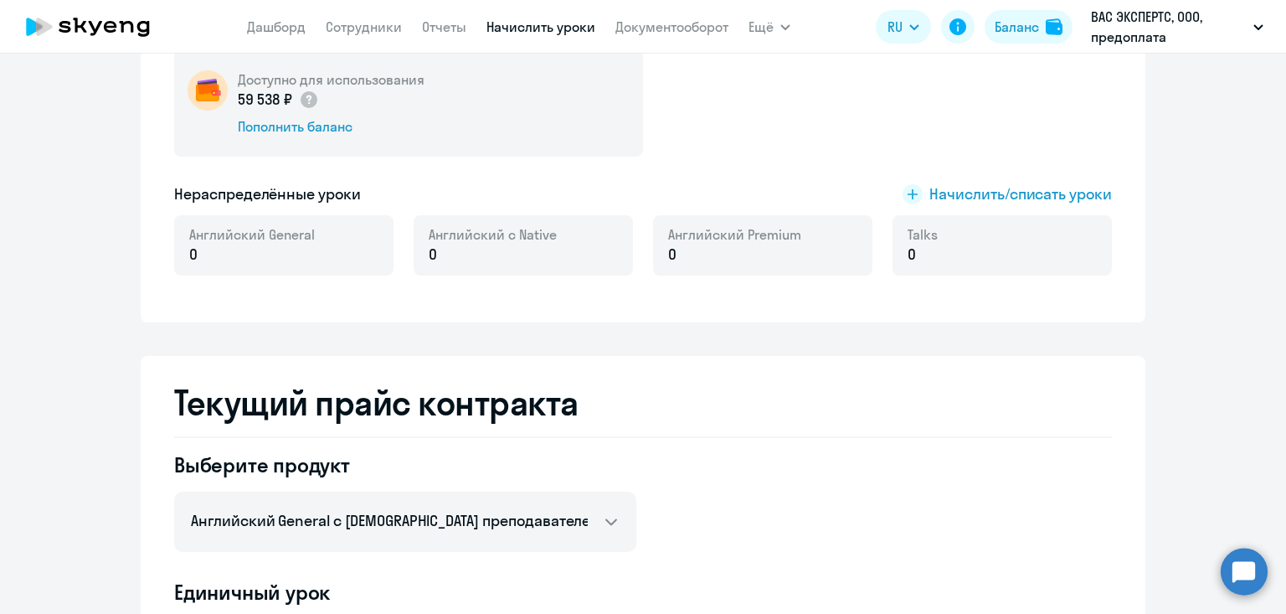
click at [526, 31] on link "Начислить уроки" at bounding box center [540, 26] width 109 height 17
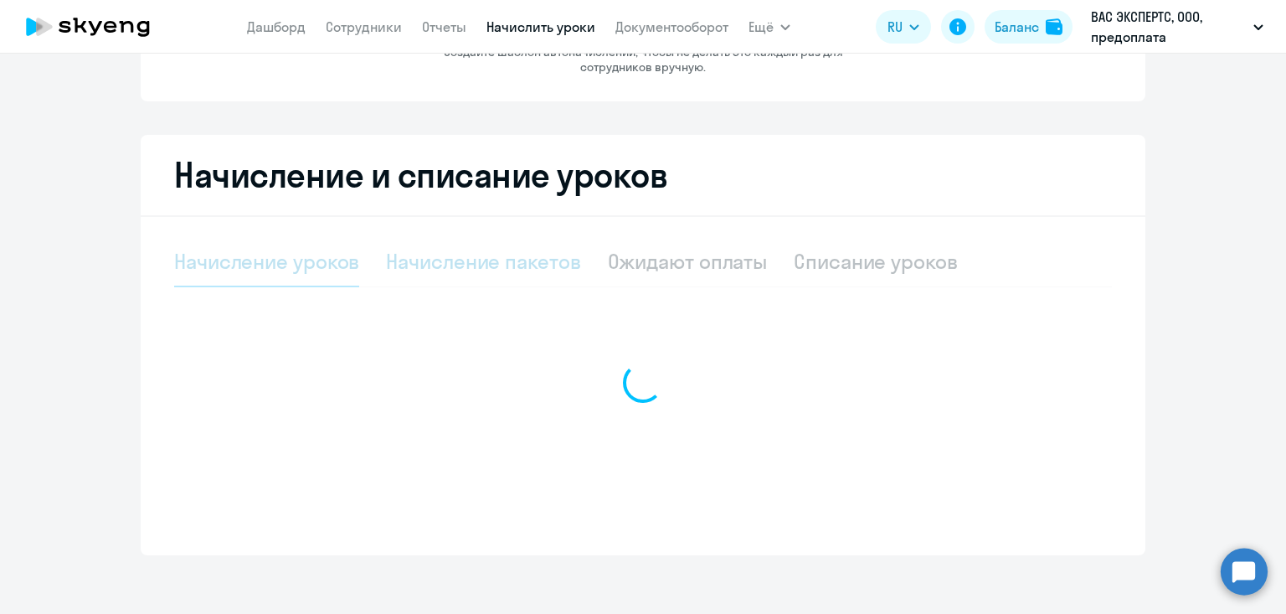
select select "10"
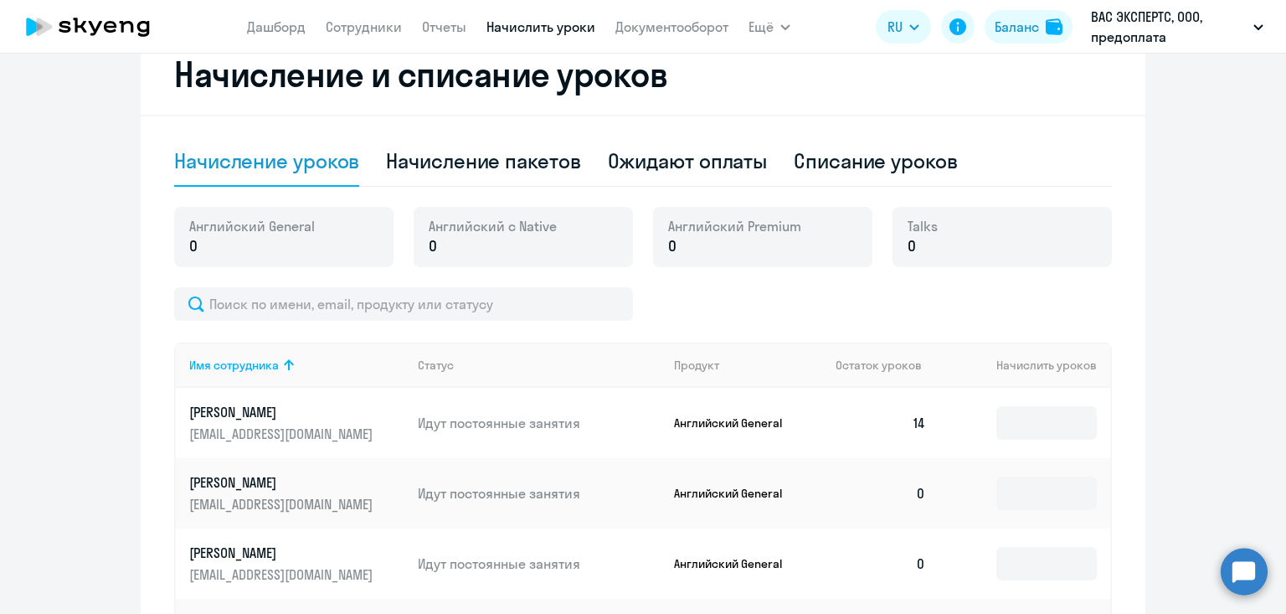
scroll to position [330, 0]
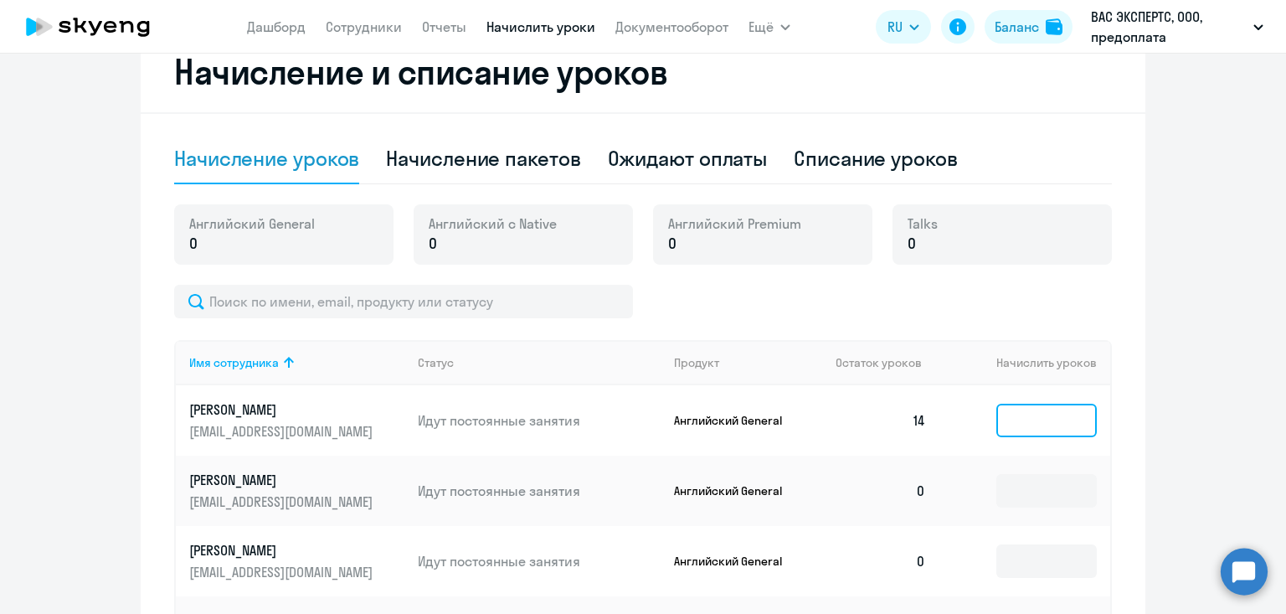
click at [1061, 431] on input at bounding box center [1046, 420] width 100 height 33
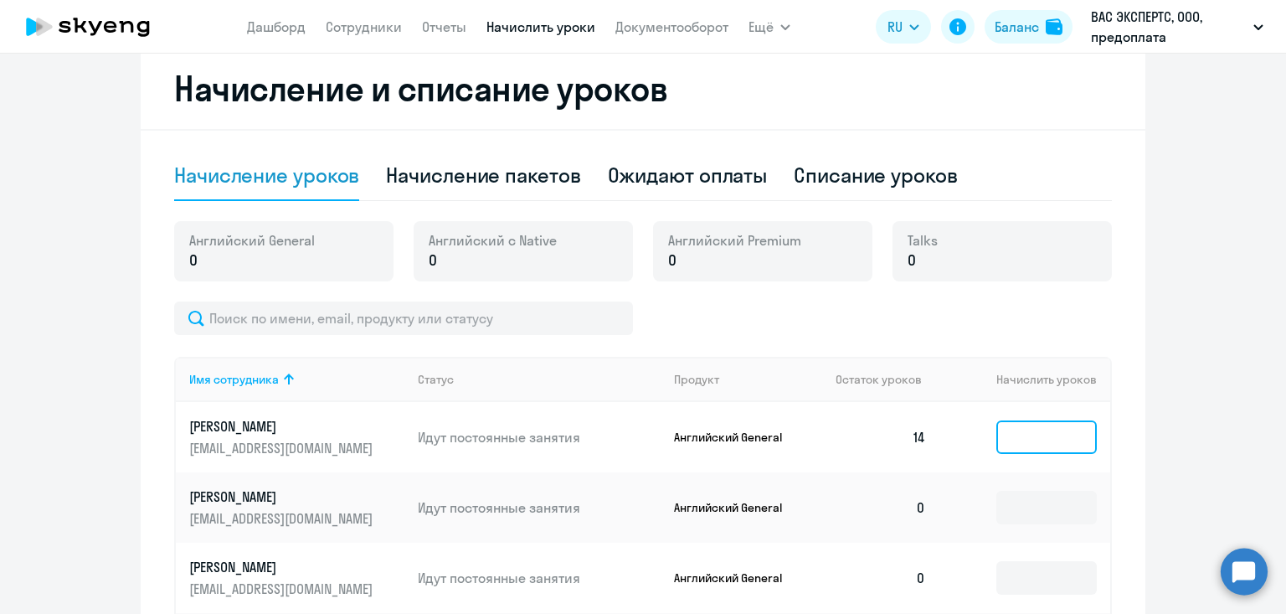
scroll to position [170, 0]
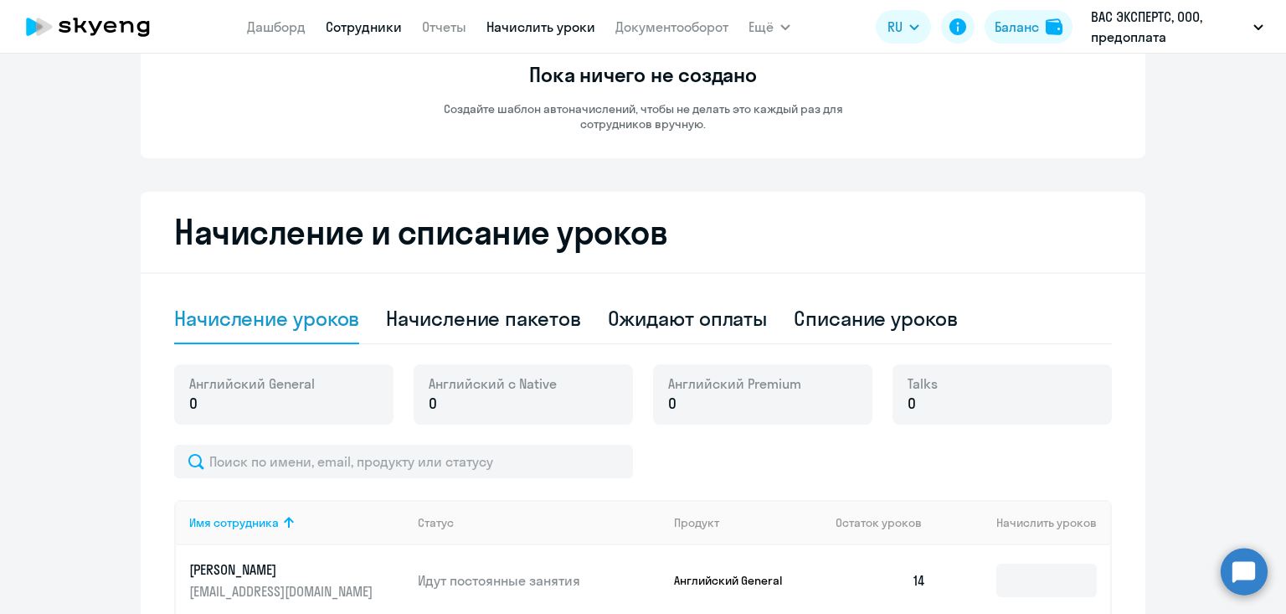
click at [352, 28] on link "Сотрудники" at bounding box center [364, 26] width 76 height 17
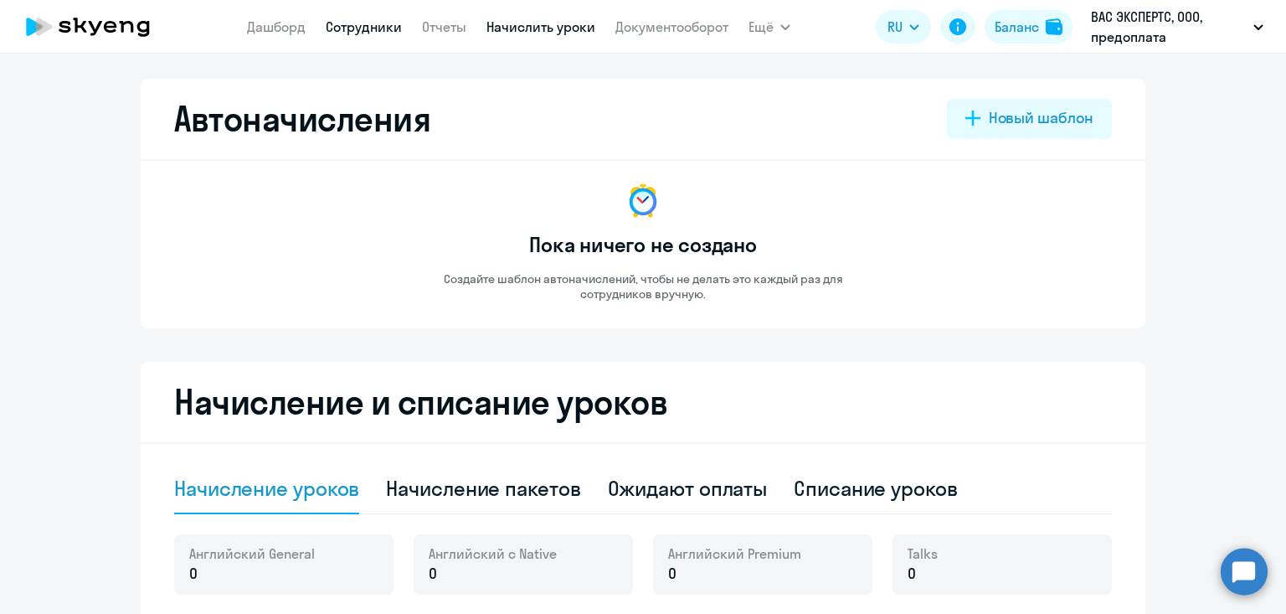
select select "30"
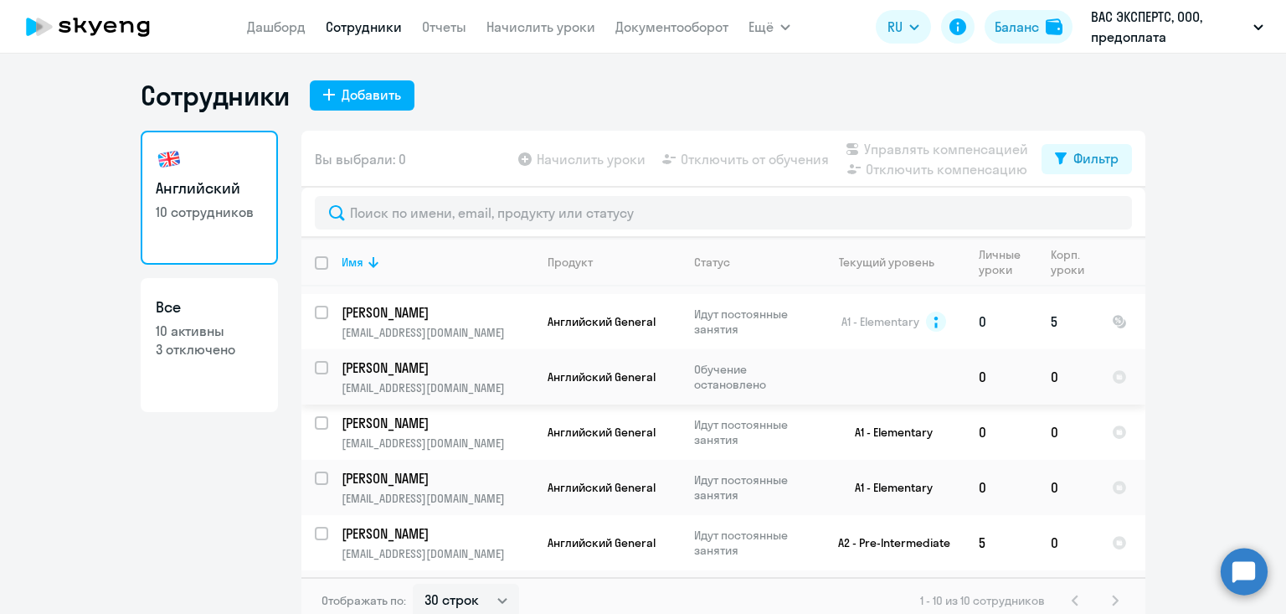
scroll to position [10, 0]
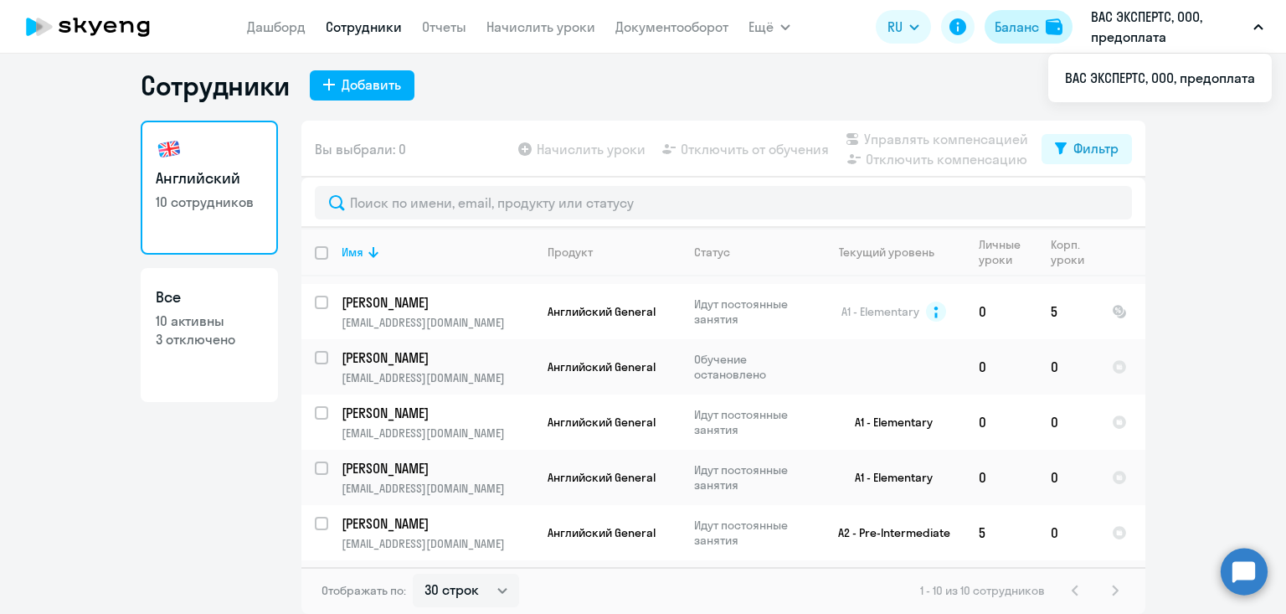
click at [1003, 28] on div "Баланс" at bounding box center [1017, 27] width 44 height 20
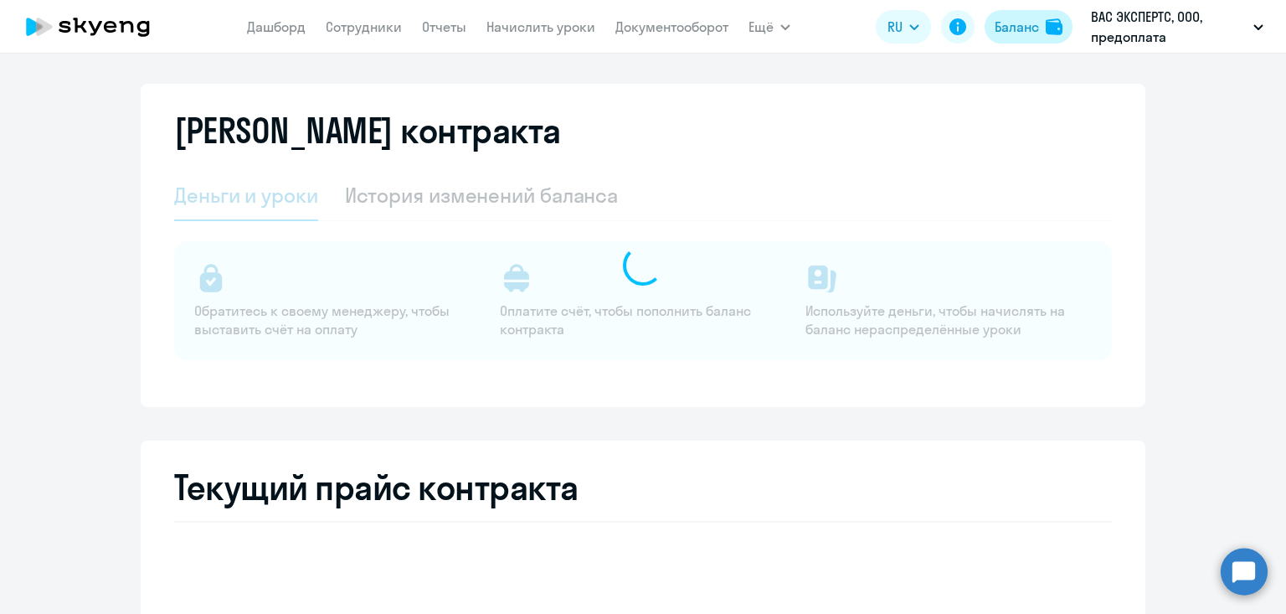
select select "english_adult_not_native_speaker"
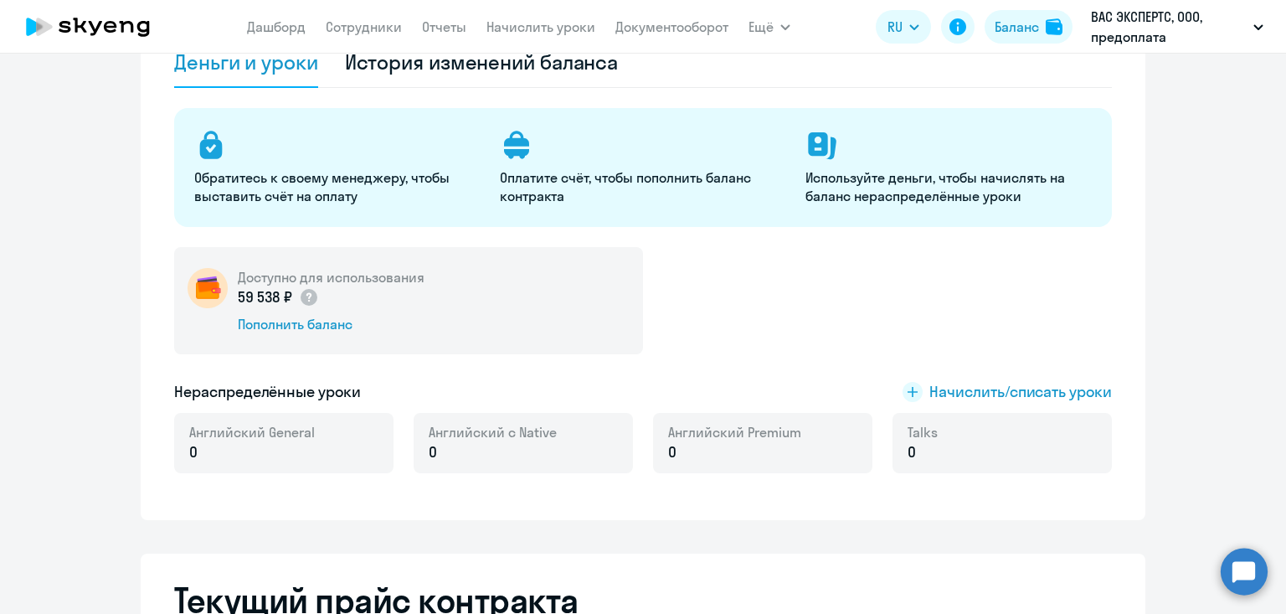
scroll to position [180, 0]
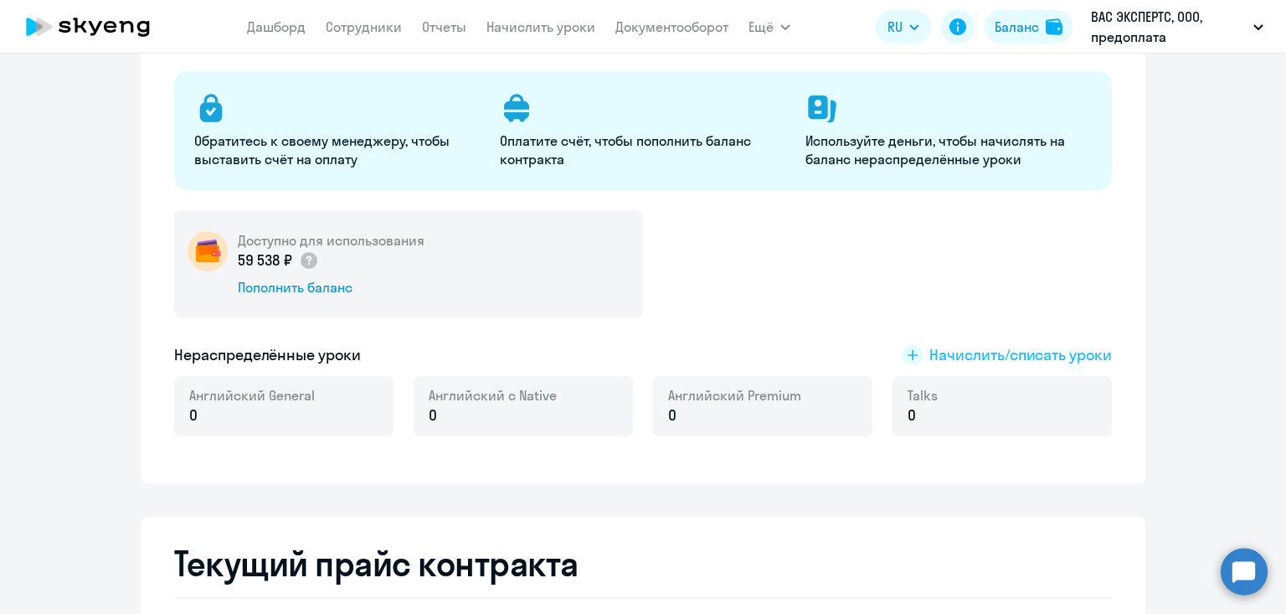
click at [1013, 357] on span "Начислить/списать уроки" at bounding box center [1020, 355] width 183 height 22
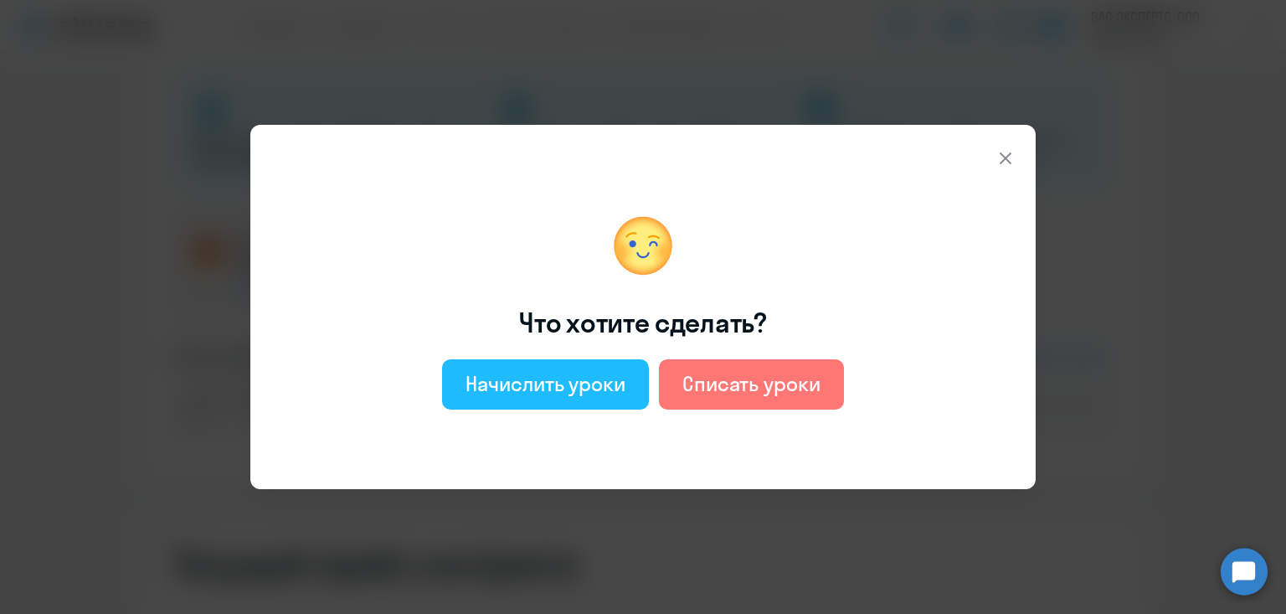
click at [593, 374] on div "Начислить уроки" at bounding box center [545, 383] width 160 height 27
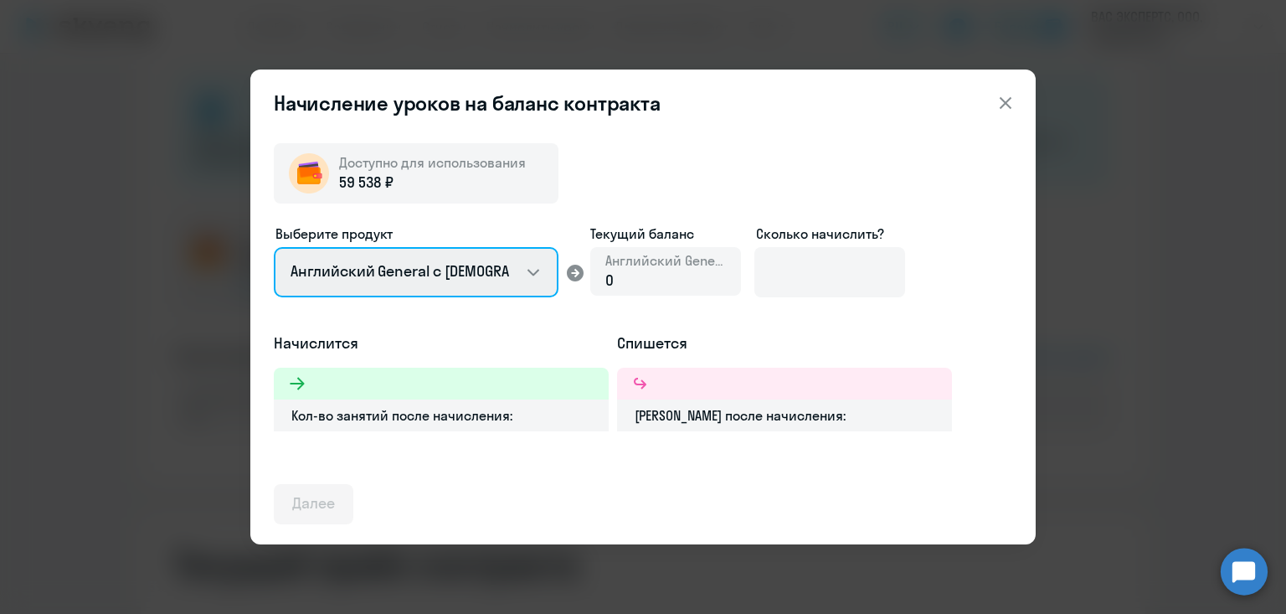
click at [411, 268] on select "Английский General с русскоговорящим преподавателем Английский General с англог…" at bounding box center [416, 272] width 285 height 50
select select "english_adult_not_native_speaker_premium"
click at [274, 247] on select "Английский General с русскоговорящим преподавателем Английский General с англог…" at bounding box center [416, 272] width 285 height 50
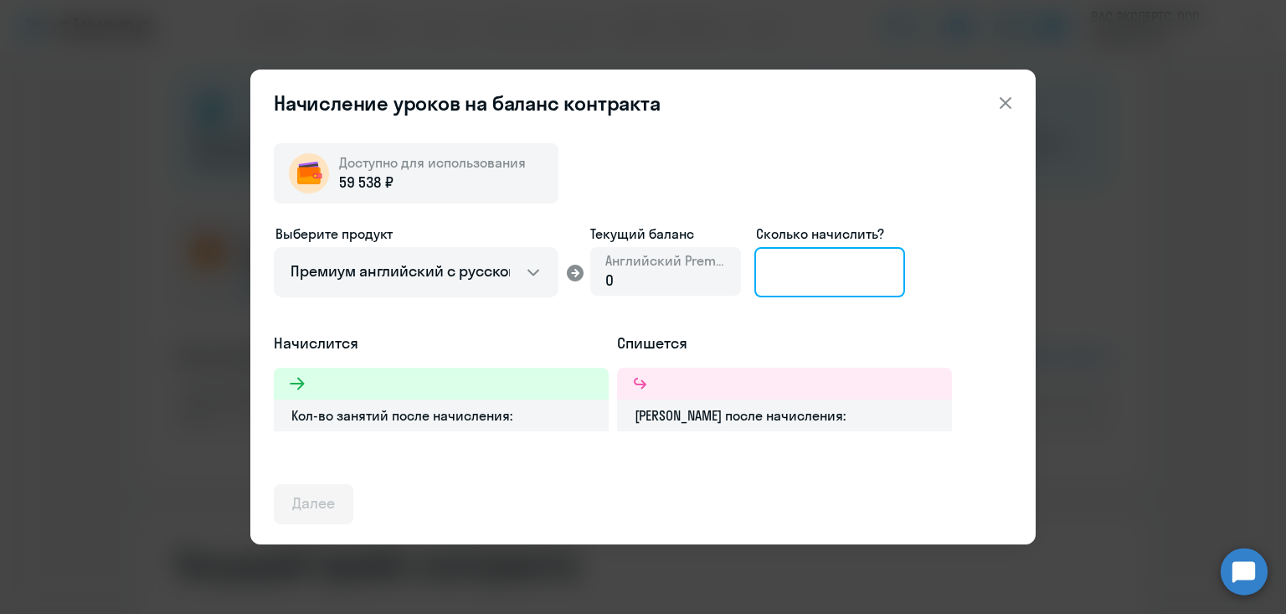
click at [796, 278] on input at bounding box center [829, 272] width 151 height 50
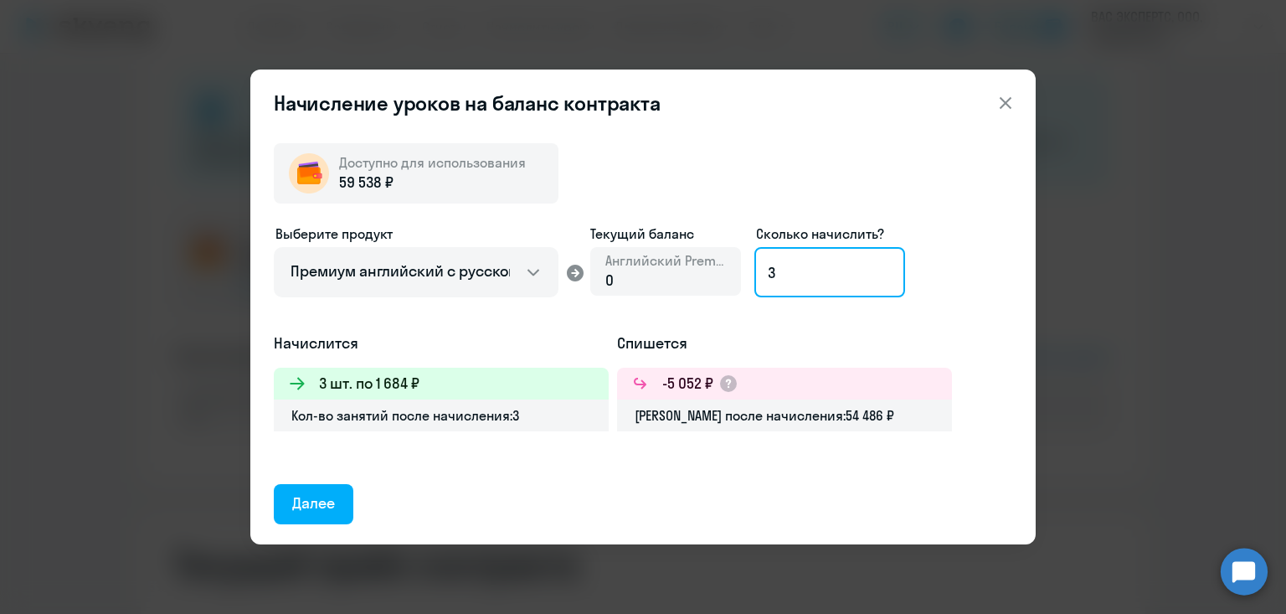
type input "3"
click at [1005, 106] on icon at bounding box center [1005, 103] width 20 height 20
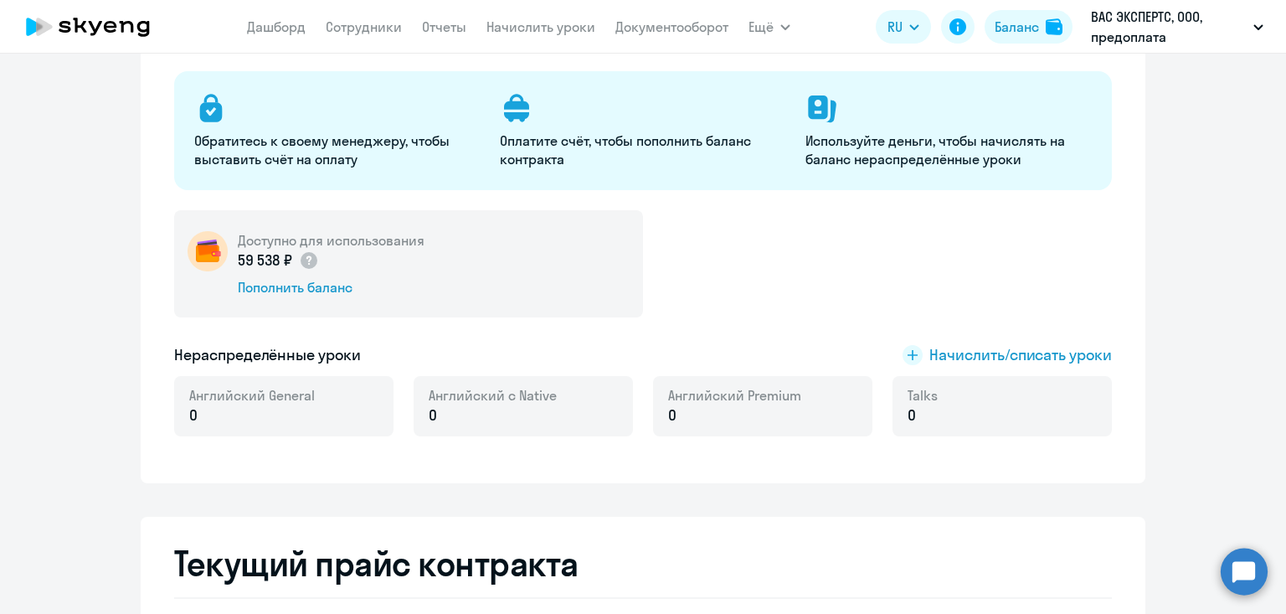
scroll to position [0, 0]
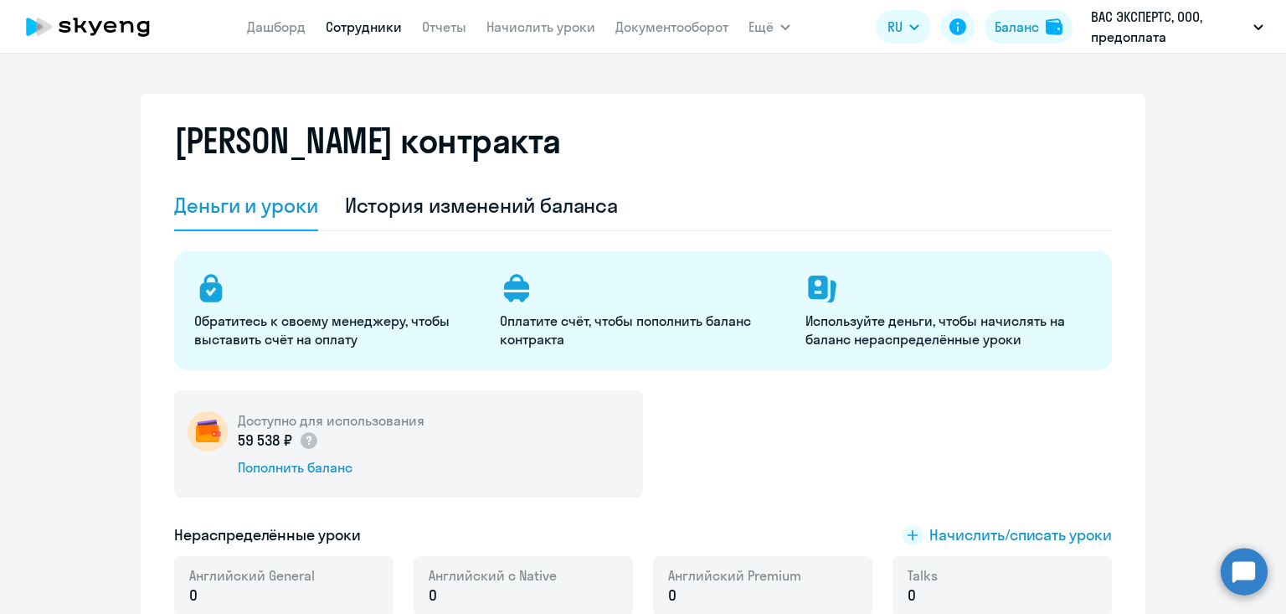
click at [327, 28] on link "Сотрудники" at bounding box center [364, 26] width 76 height 17
select select "30"
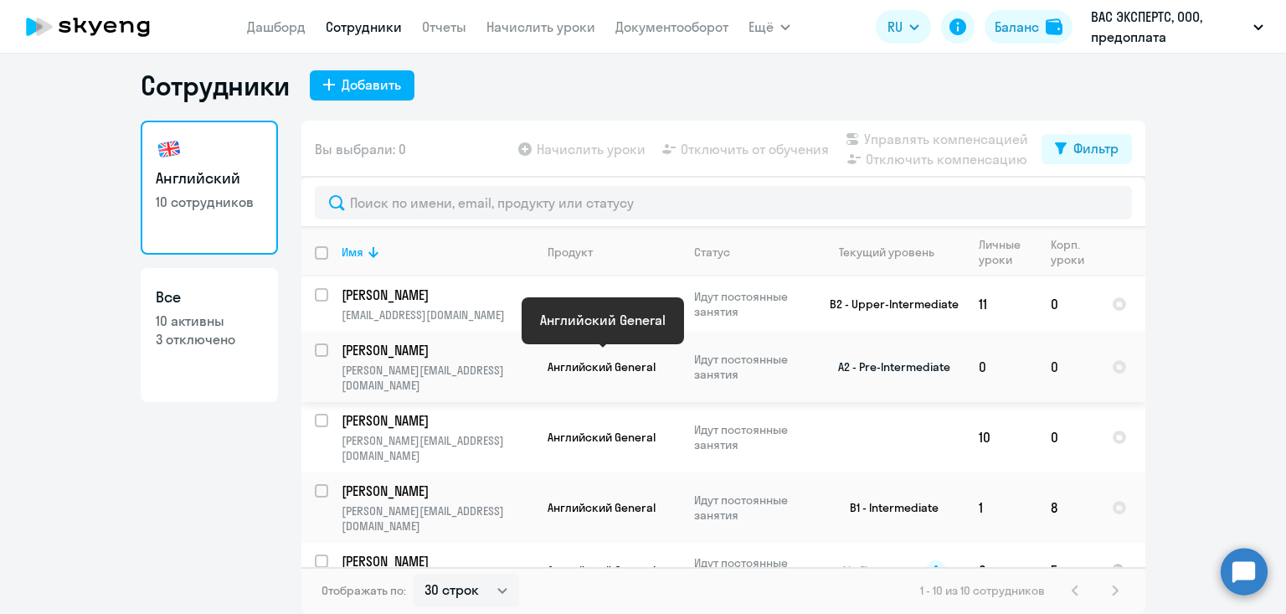
click at [597, 359] on span "Английский General" at bounding box center [602, 366] width 108 height 15
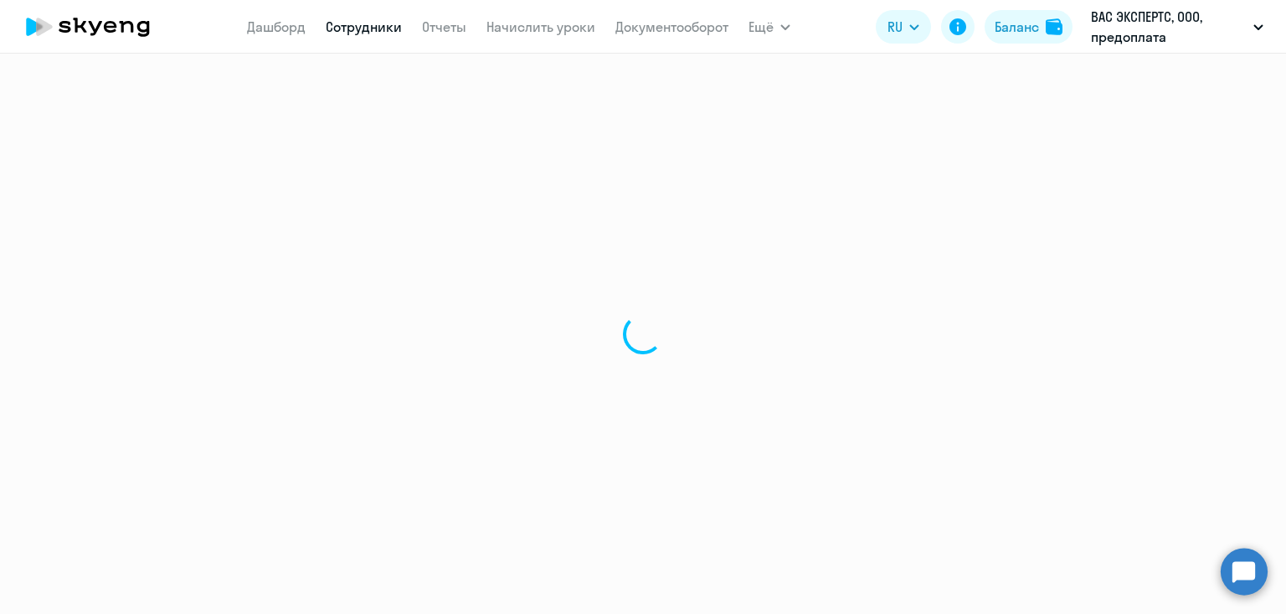
select select "english"
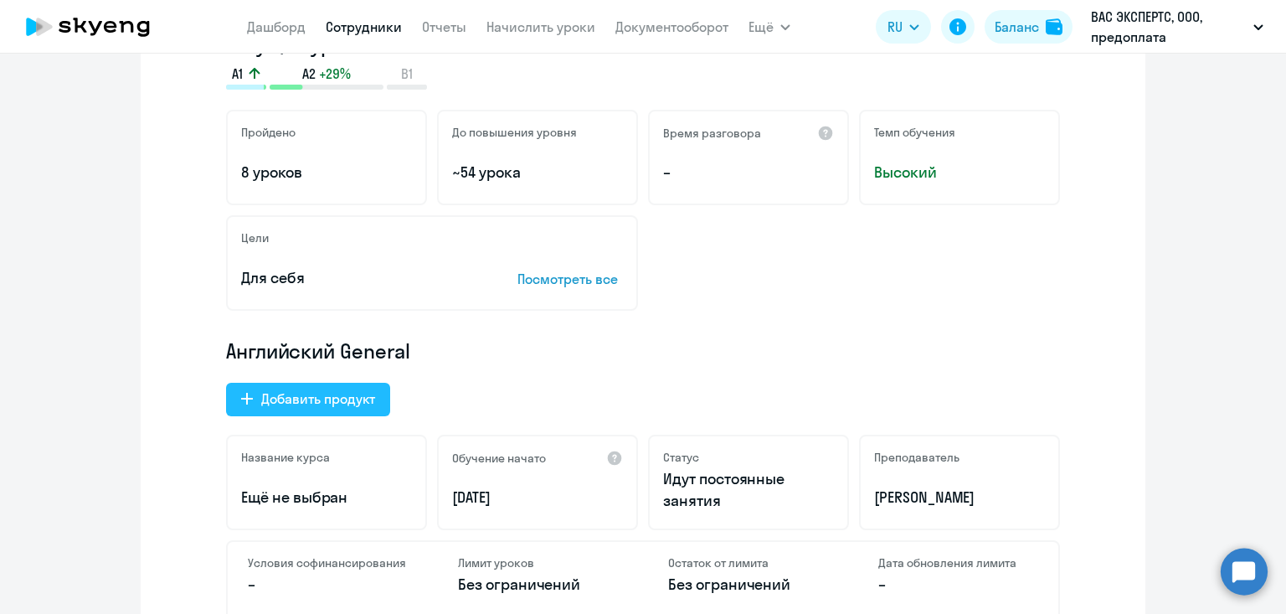
click at [291, 397] on div "Добавить продукт" at bounding box center [318, 398] width 114 height 20
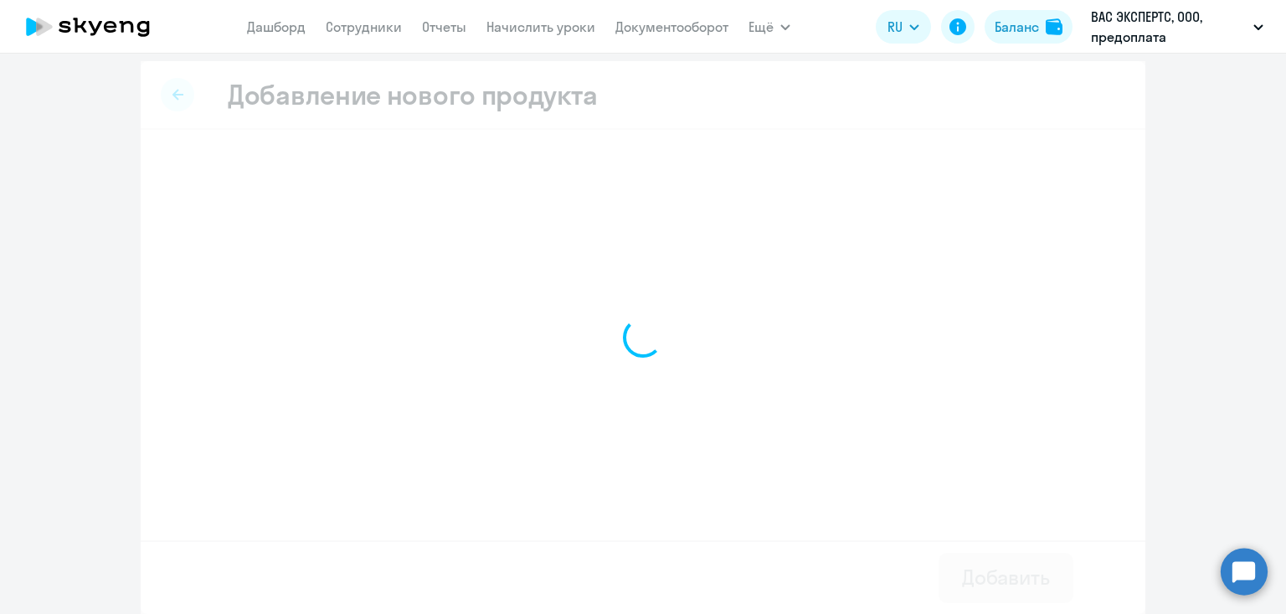
scroll to position [5, 0]
select select "english_adult_not_native_speaker_premium"
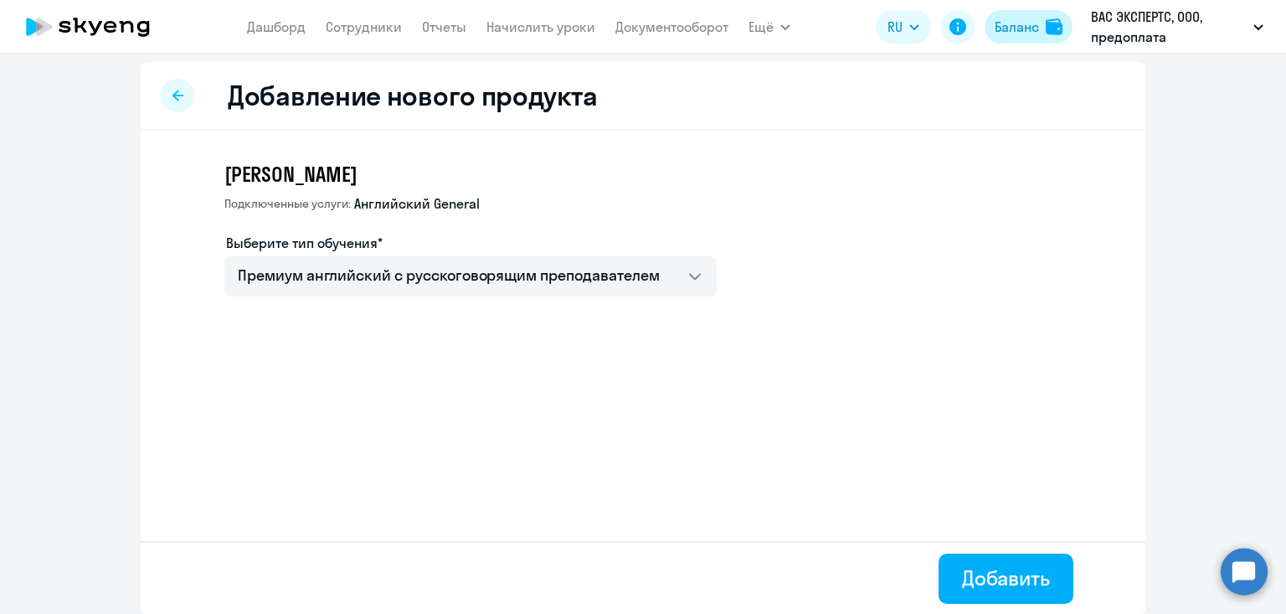
click at [1027, 23] on div "Баланс" at bounding box center [1017, 27] width 44 height 20
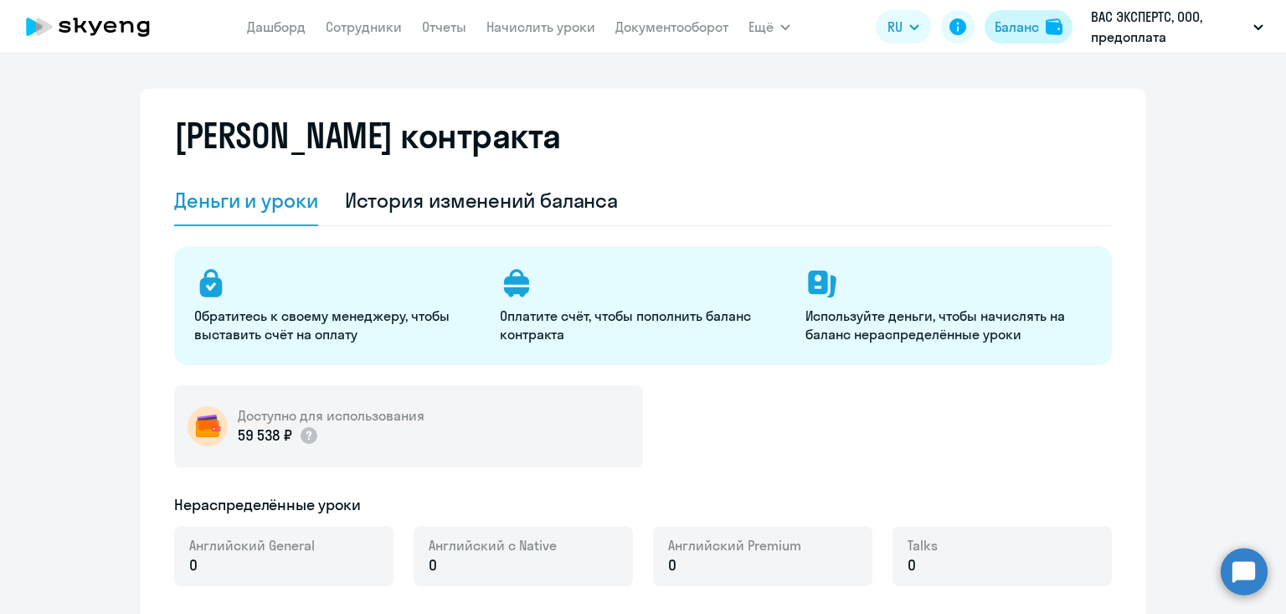
select select "english_adult_not_native_speaker"
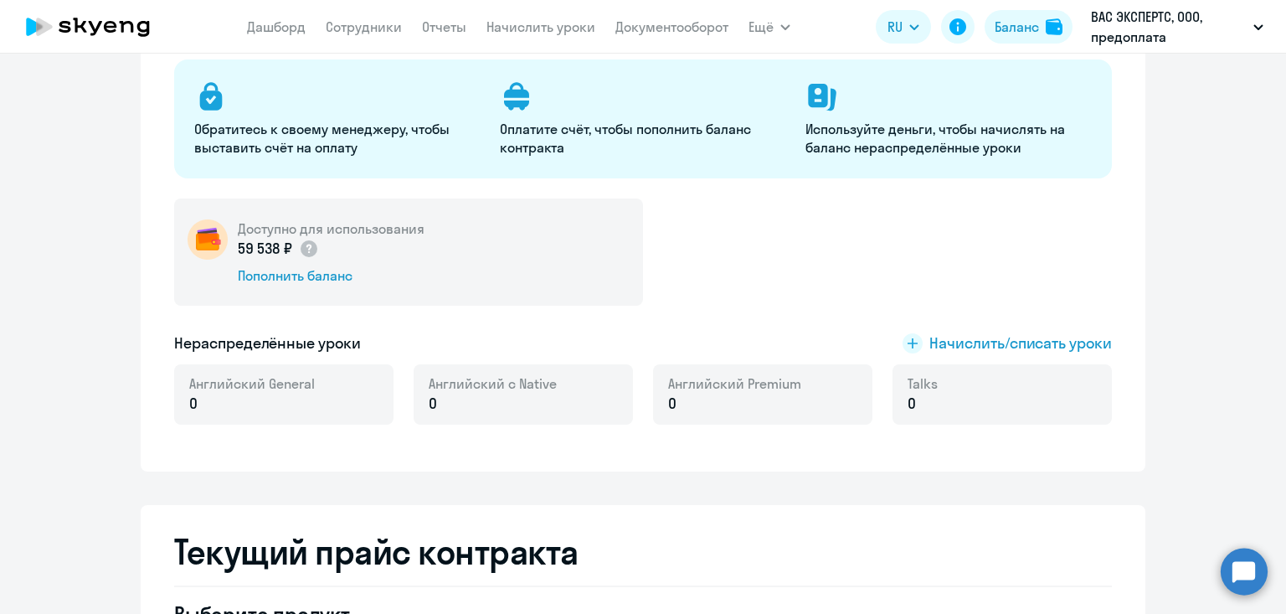
scroll to position [233, 0]
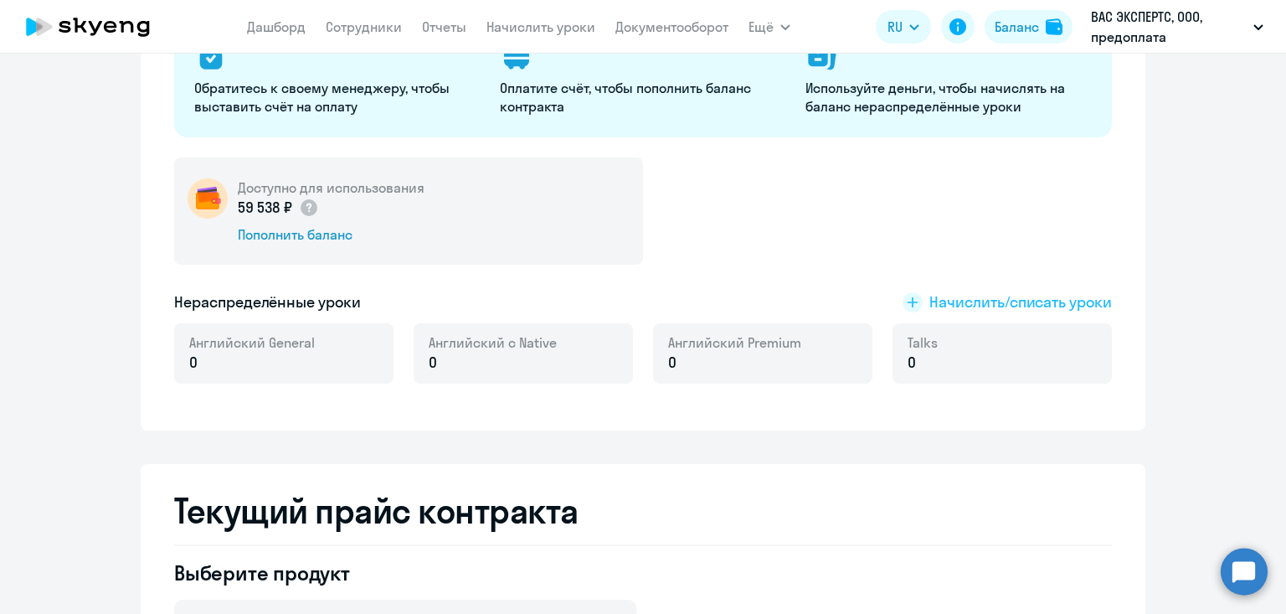
click at [1024, 301] on span "Начислить/списать уроки" at bounding box center [1020, 302] width 183 height 22
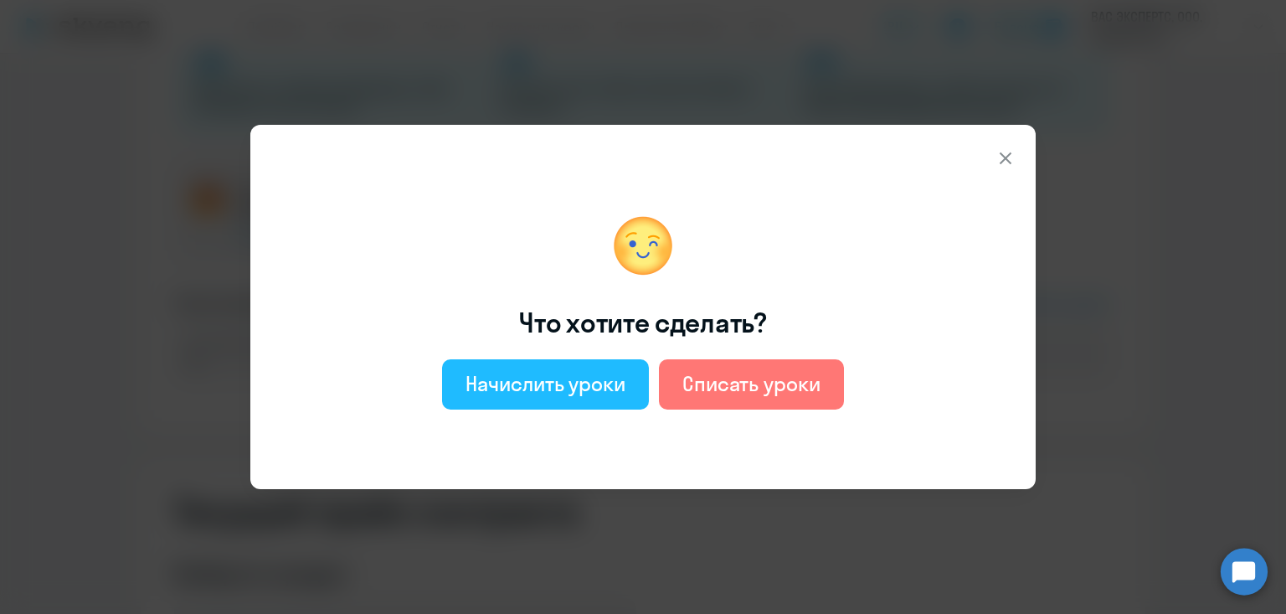
click at [573, 404] on button "Начислить уроки" at bounding box center [545, 384] width 207 height 50
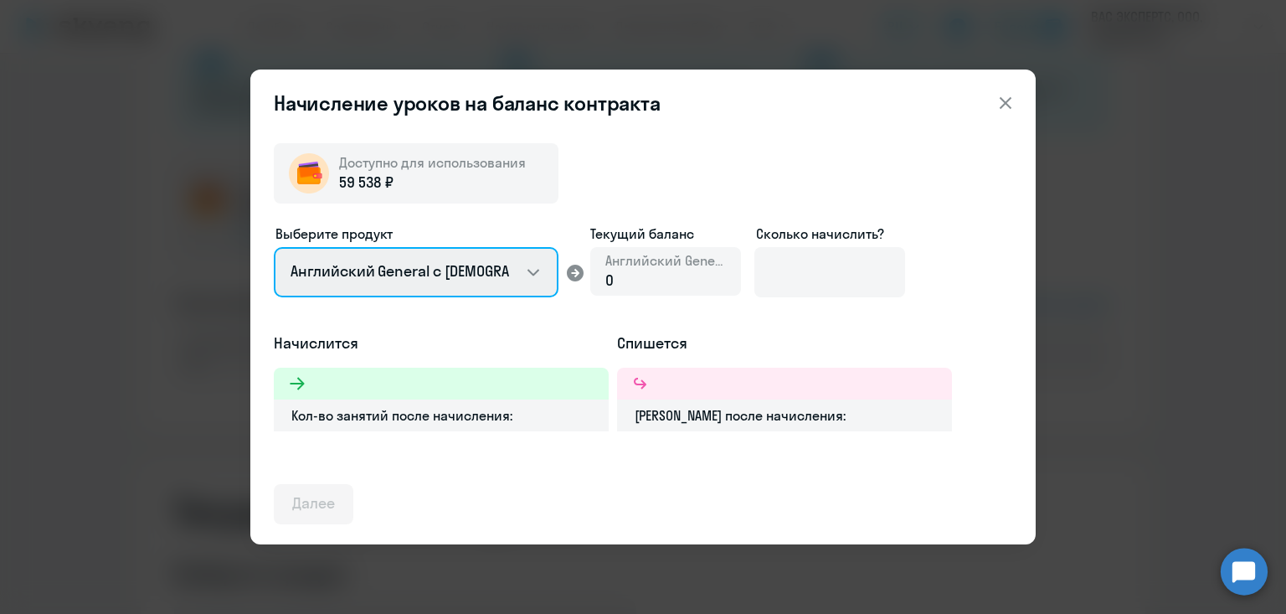
click at [388, 275] on select "Английский General с русскоговорящим преподавателем Английский General с англог…" at bounding box center [416, 272] width 285 height 50
select select "english_adult_not_native_speaker_premium"
click at [274, 247] on select "Английский General с русскоговорящим преподавателем Английский General с англог…" at bounding box center [416, 272] width 285 height 50
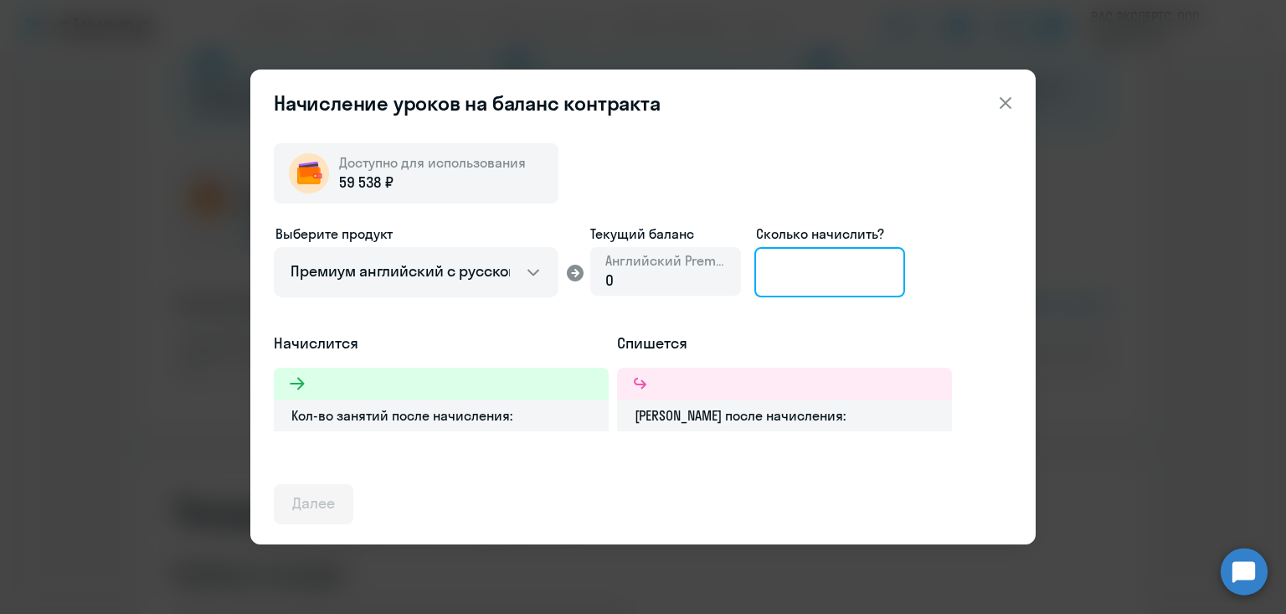
click at [801, 280] on input at bounding box center [829, 272] width 151 height 50
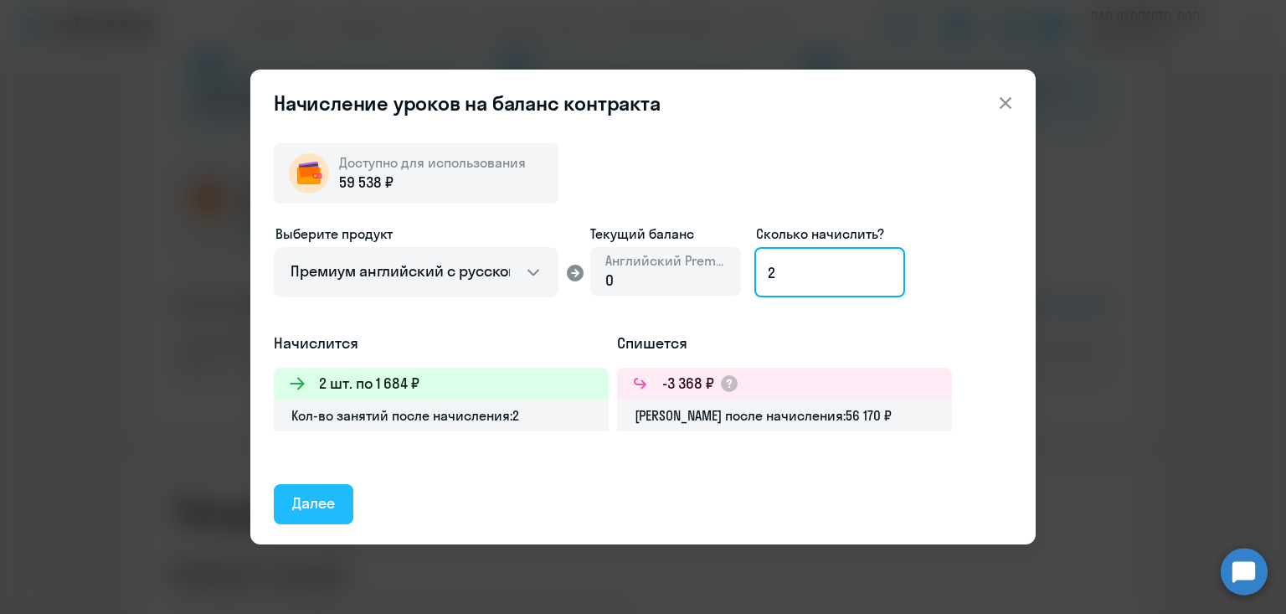
type input "2"
click at [316, 504] on div "Далее" at bounding box center [313, 503] width 43 height 22
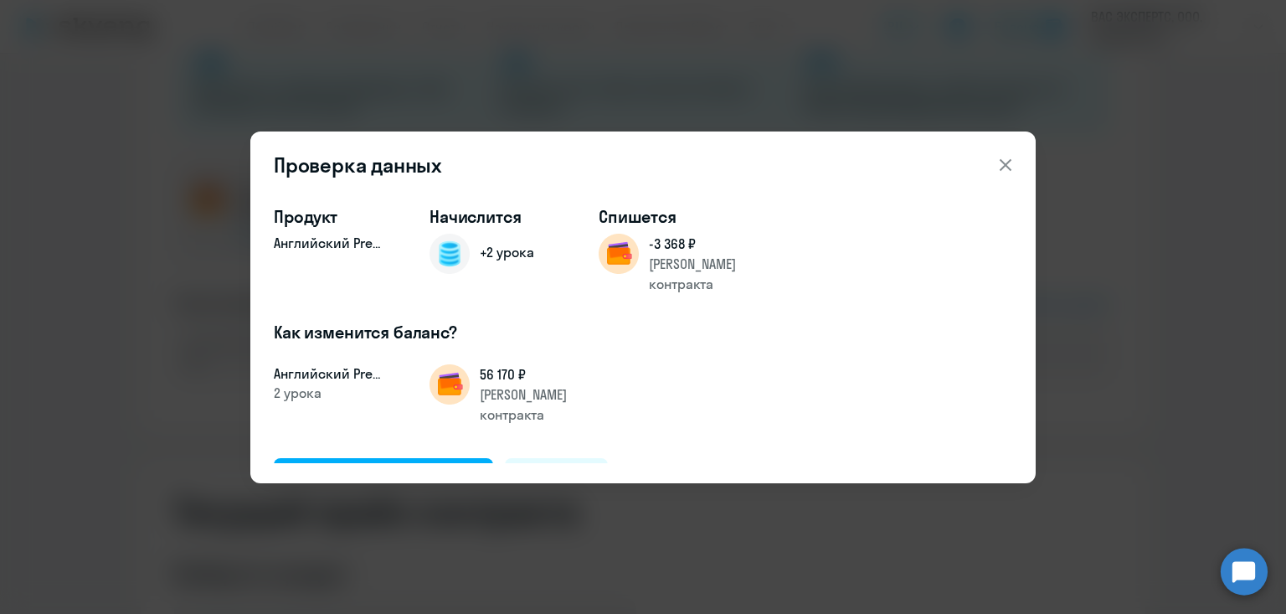
click at [1008, 161] on icon at bounding box center [1006, 164] width 12 height 12
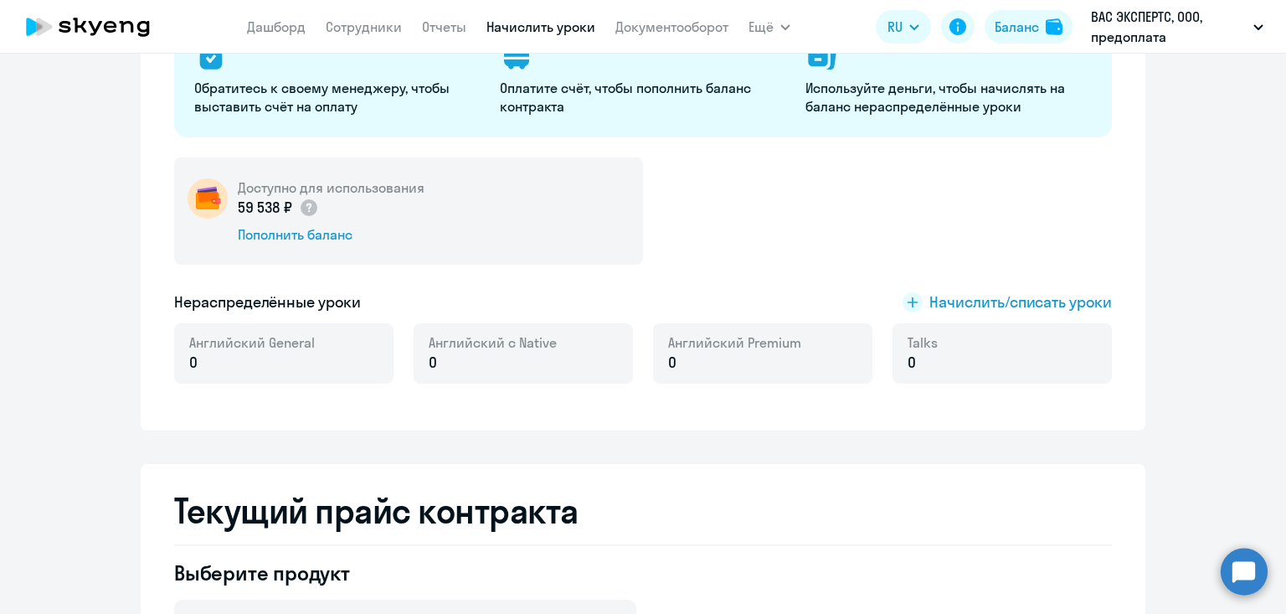
click at [514, 28] on link "Начислить уроки" at bounding box center [540, 26] width 109 height 17
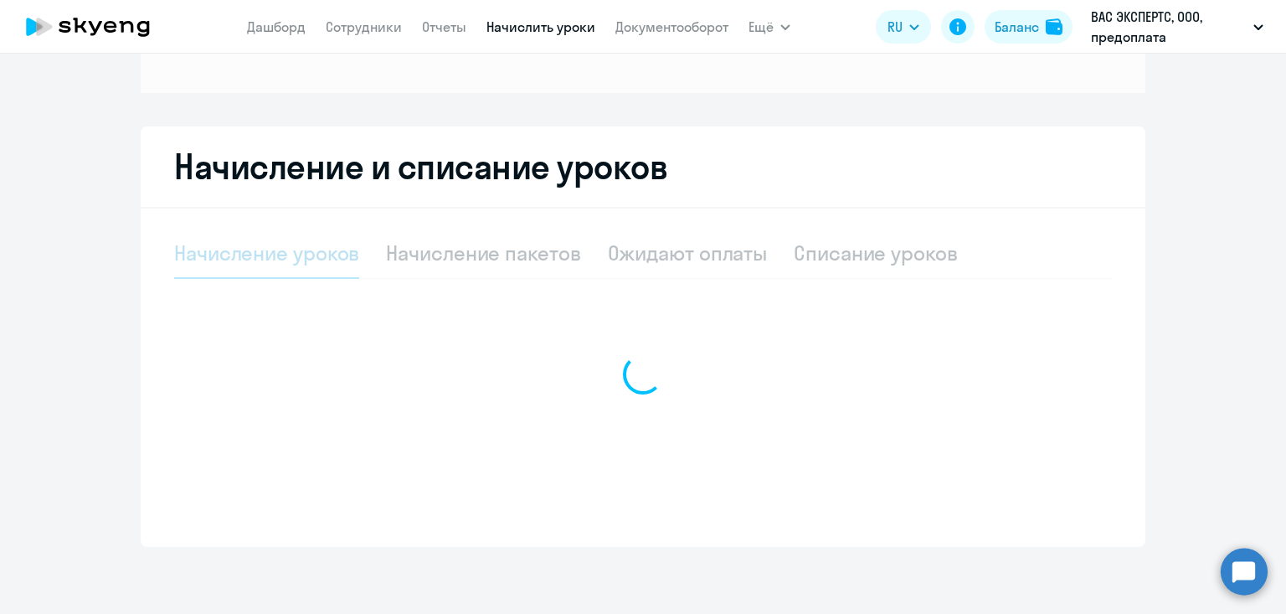
scroll to position [227, 0]
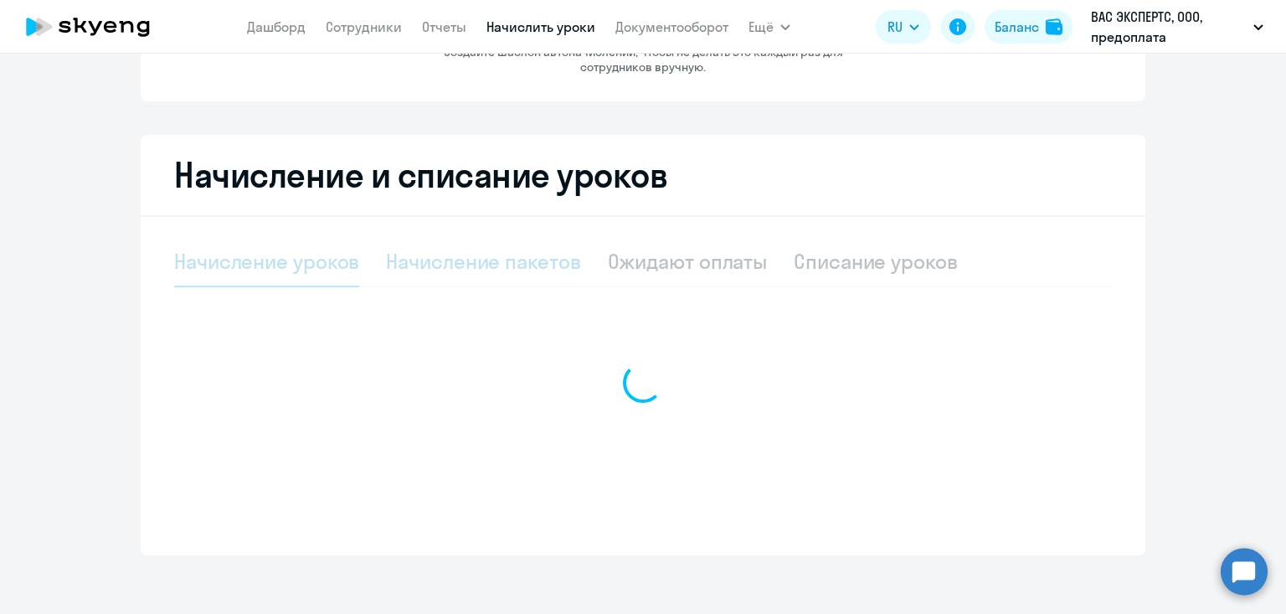
select select "10"
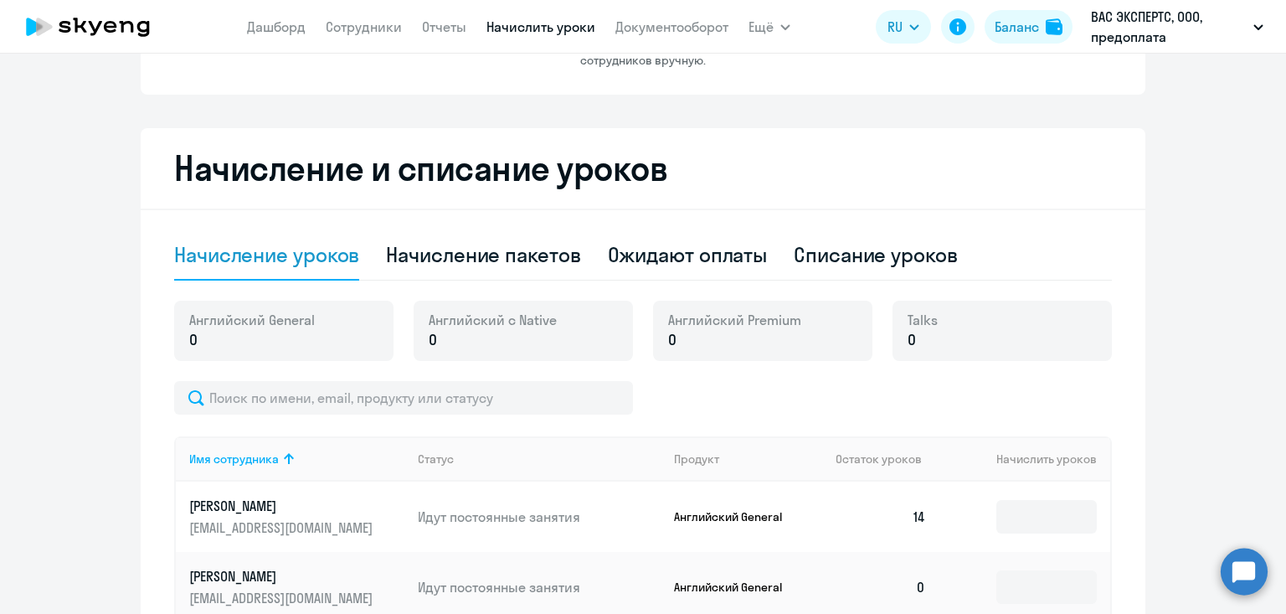
scroll to position [225, 0]
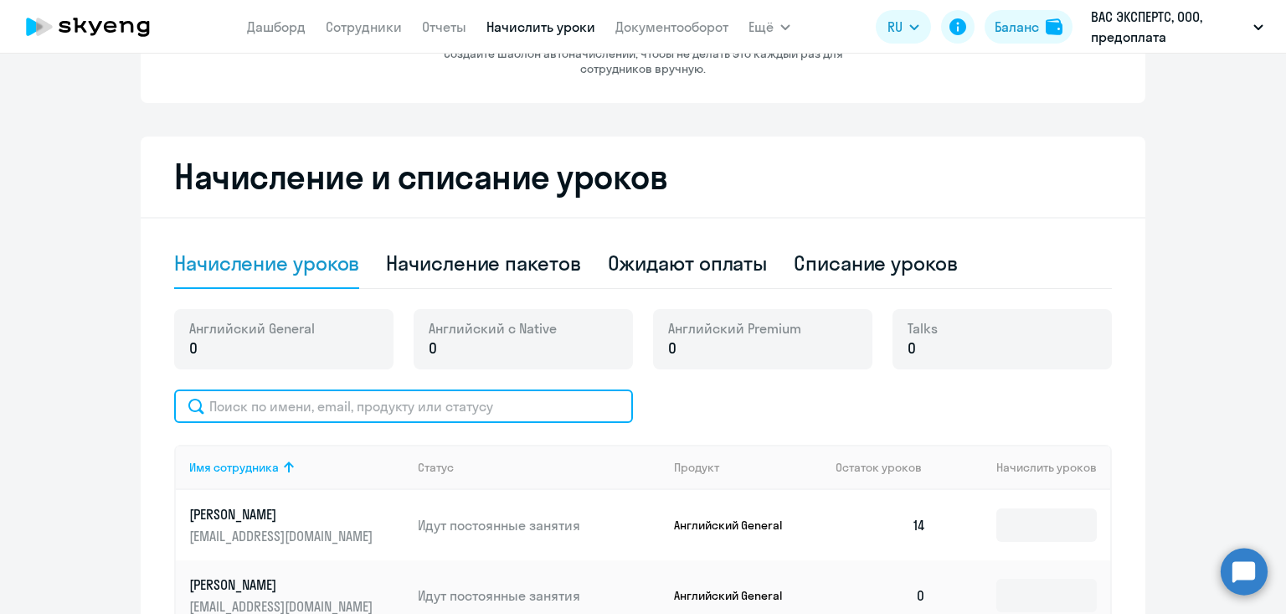
click at [520, 404] on input "text" at bounding box center [403, 405] width 459 height 33
type input "v"
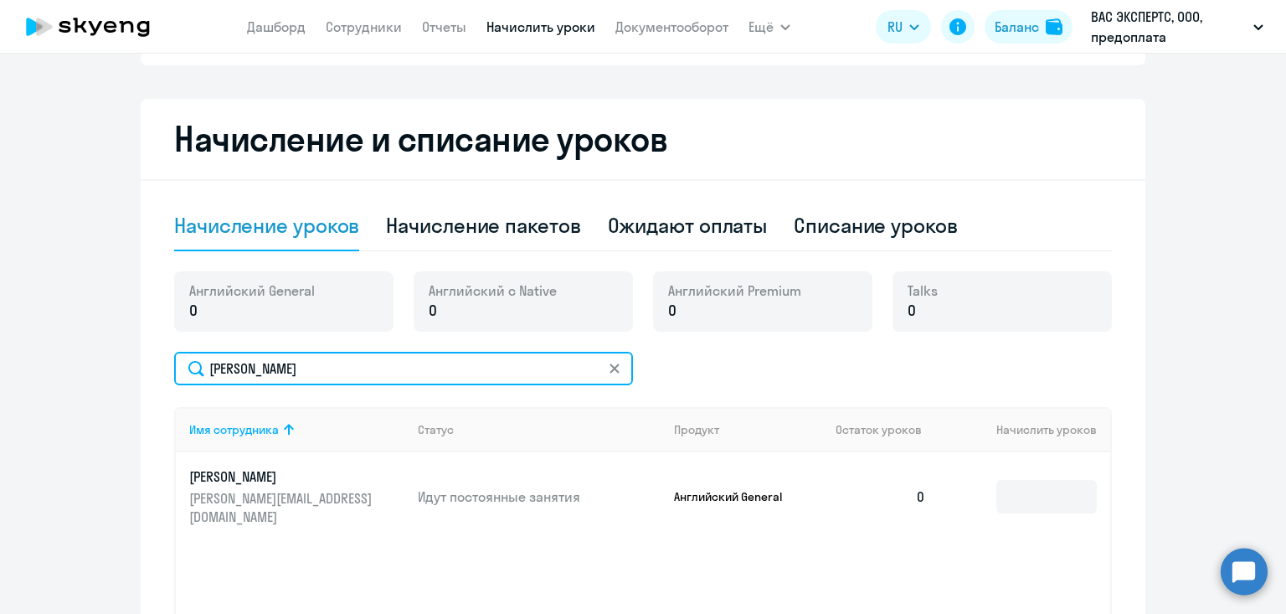
scroll to position [266, 0]
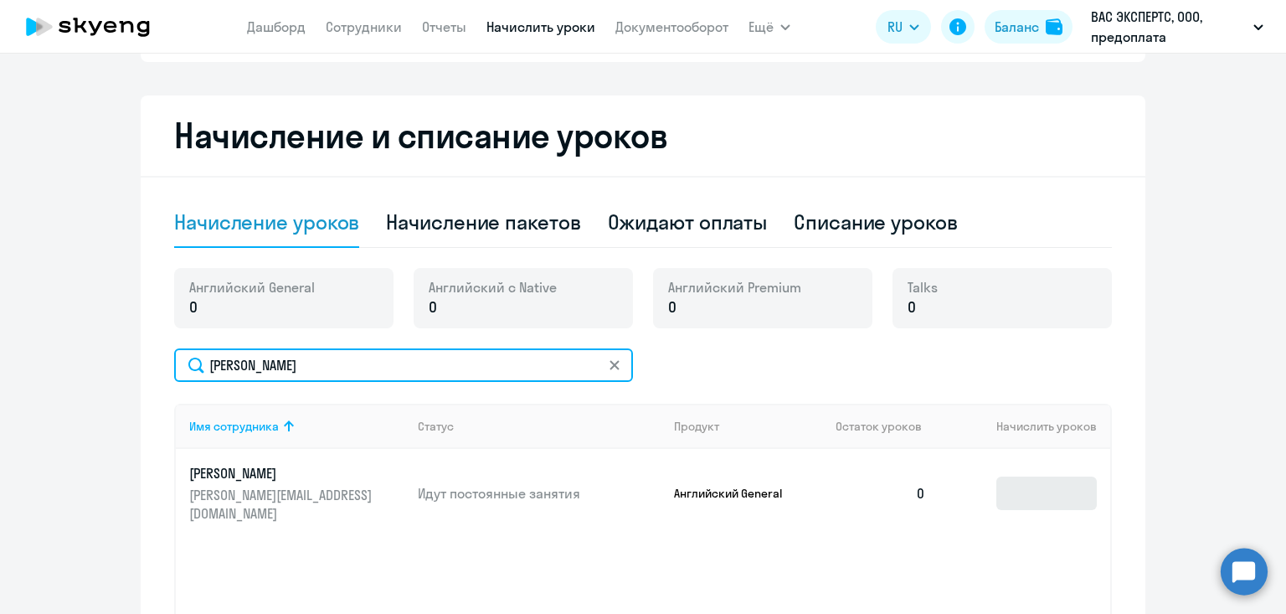
type input "мари"
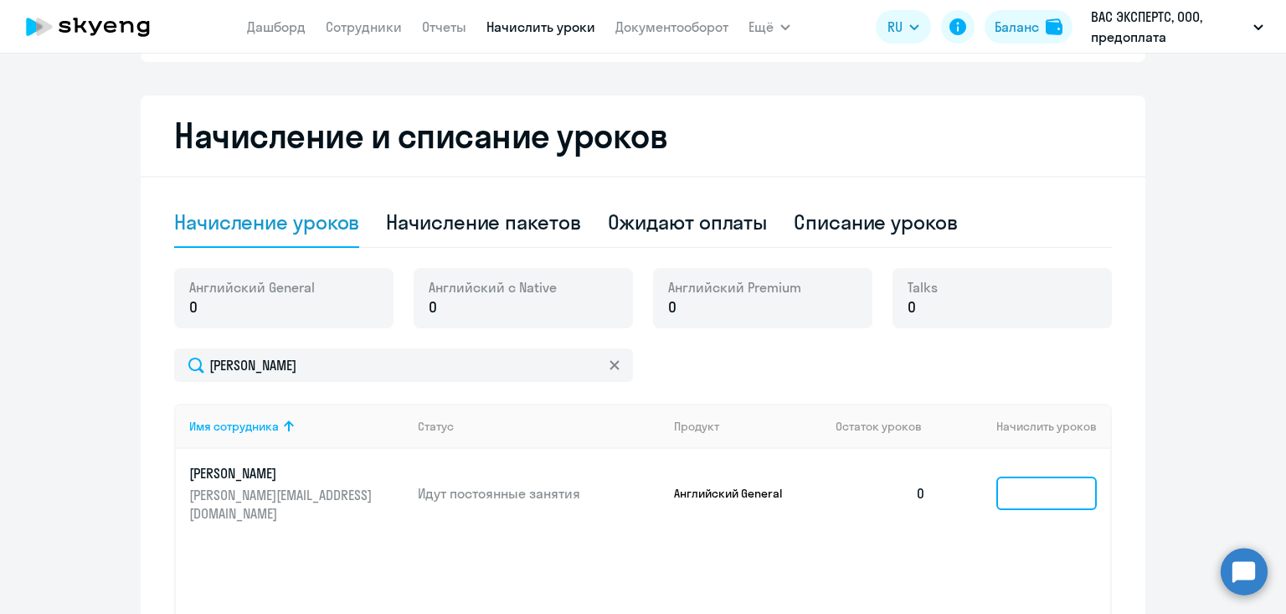
click at [1058, 490] on input at bounding box center [1046, 492] width 100 height 33
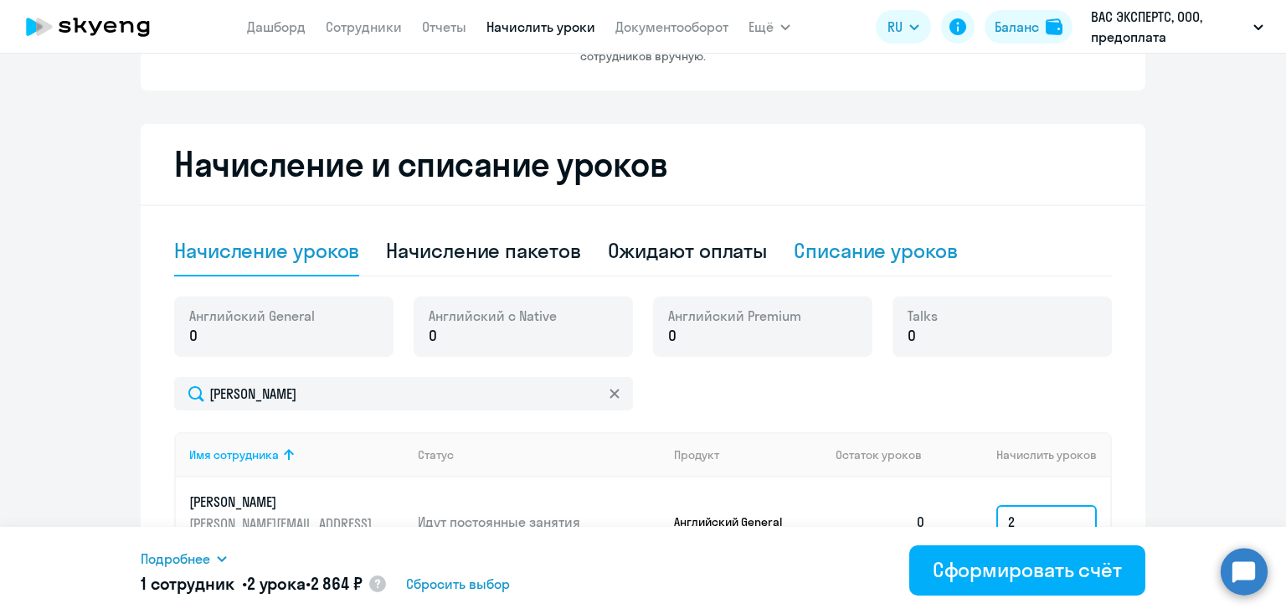
scroll to position [255, 0]
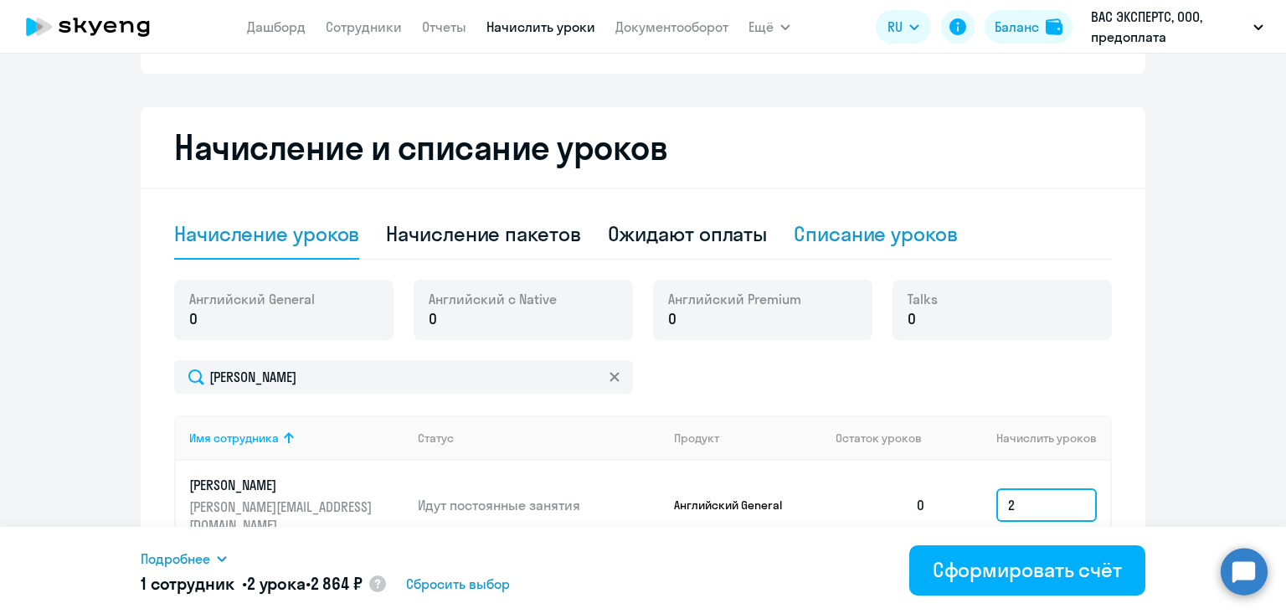
type input "2"
click at [872, 233] on div "Списание уроков" at bounding box center [876, 233] width 164 height 27
select select "10"
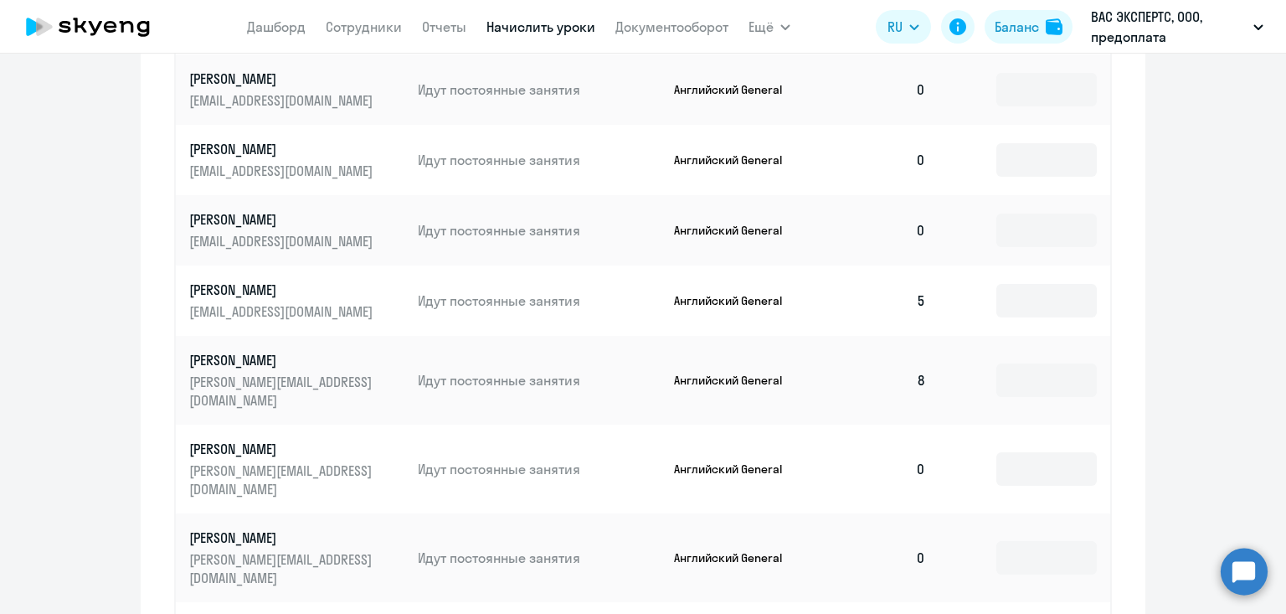
scroll to position [652, 0]
click at [1014, 539] on input at bounding box center [1046, 555] width 100 height 33
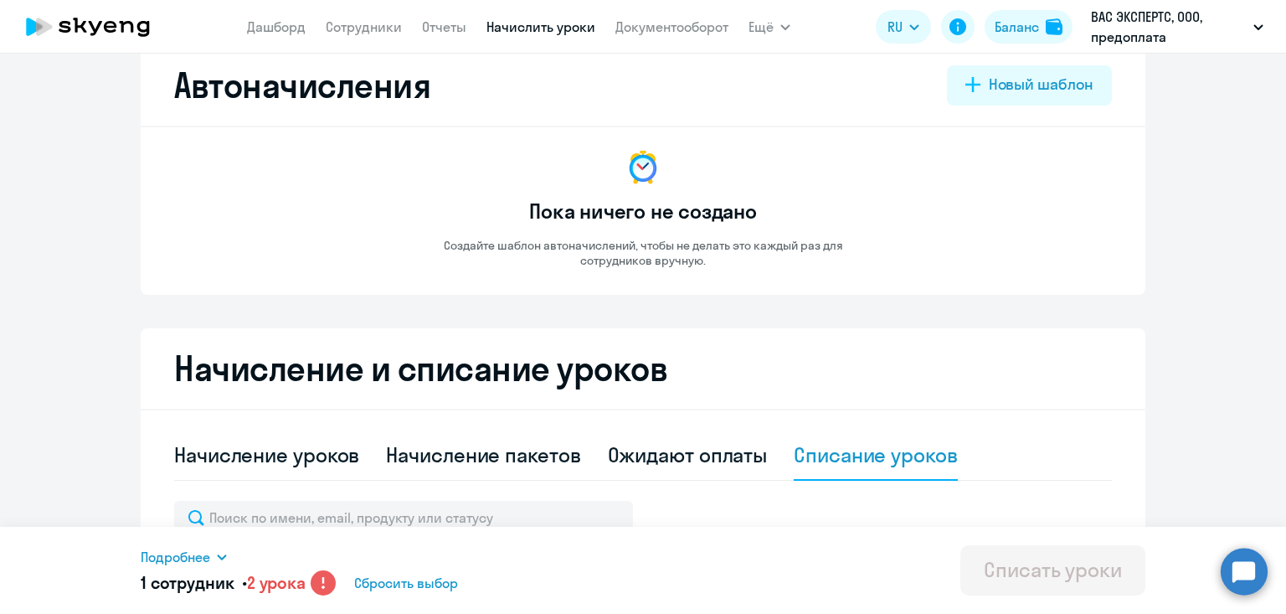
scroll to position [0, 0]
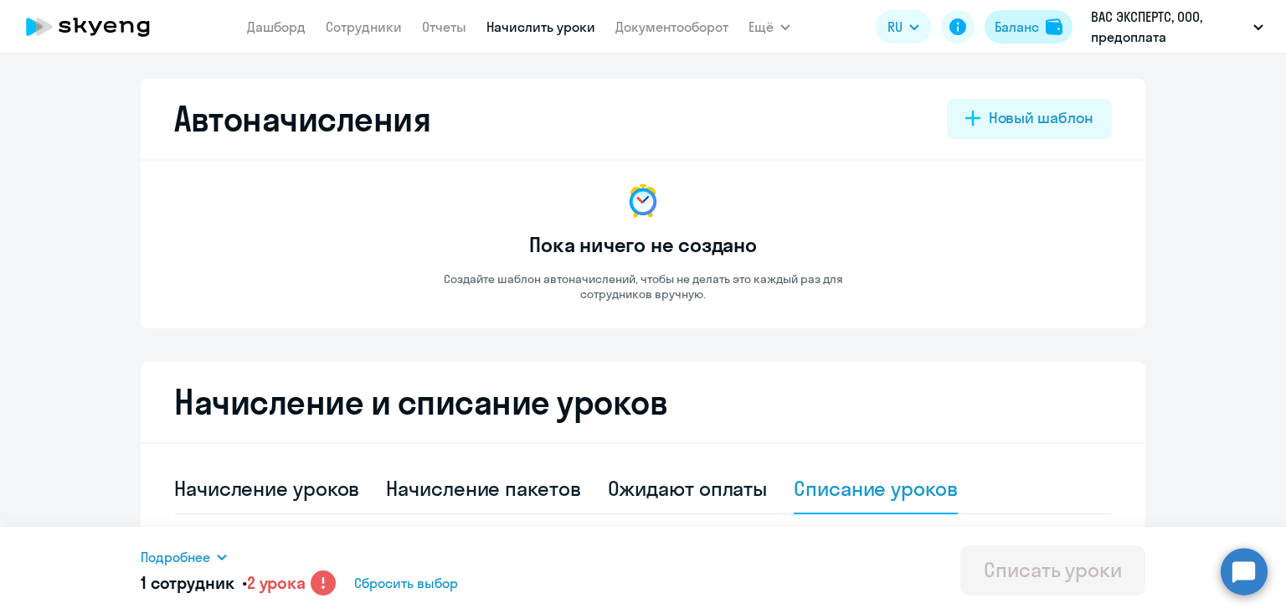
type input "2"
click at [1018, 20] on div "Баланс" at bounding box center [1017, 27] width 44 height 20
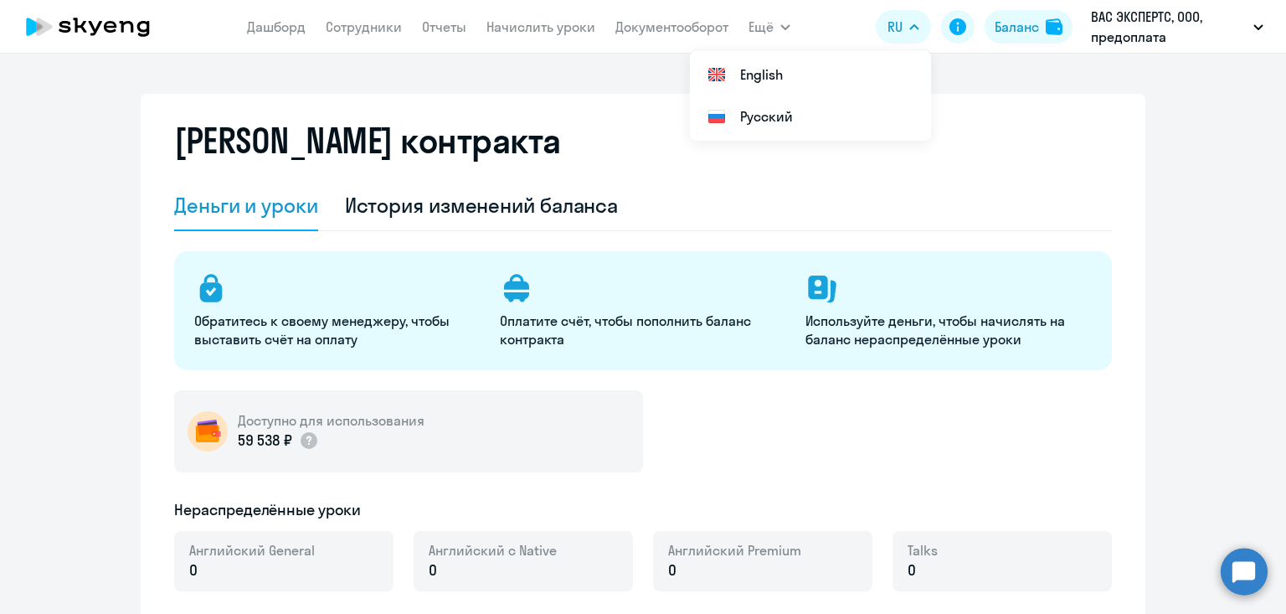
select select "english_adult_not_native_speaker"
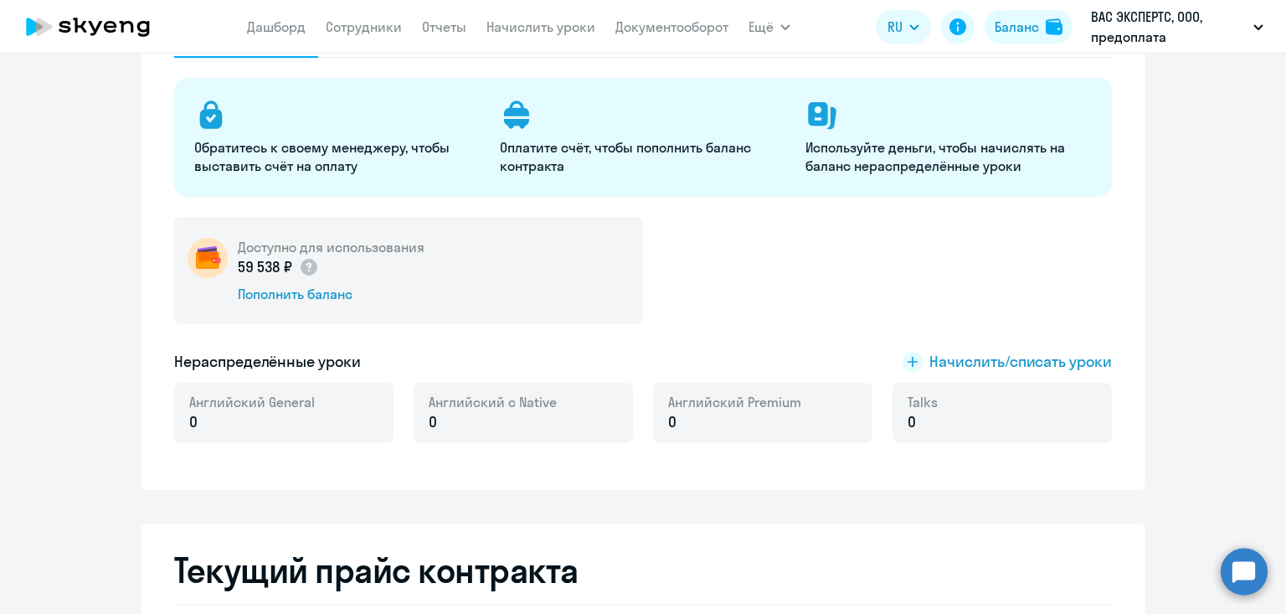
scroll to position [265, 0]
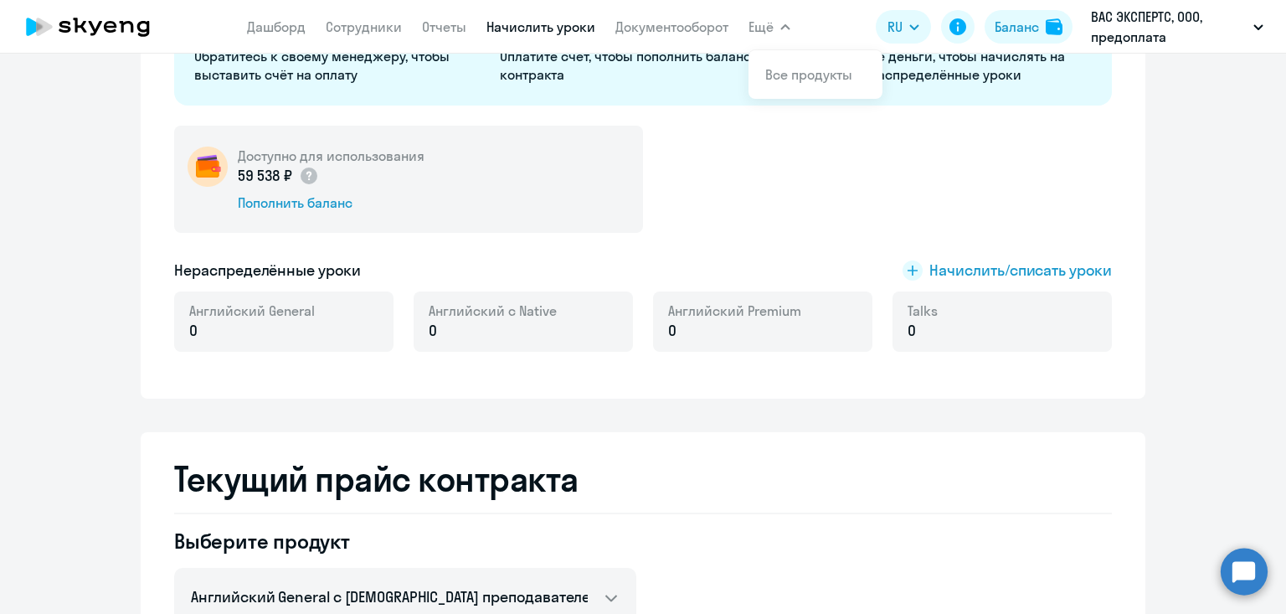
click at [513, 29] on link "Начислить уроки" at bounding box center [540, 26] width 109 height 17
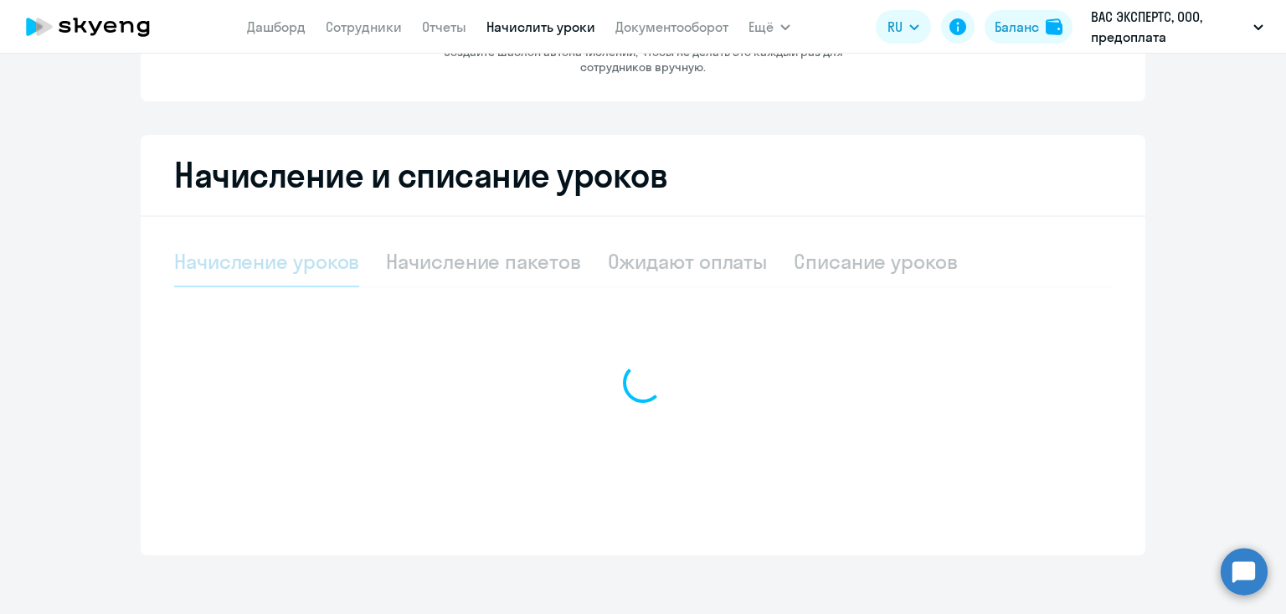
select select "10"
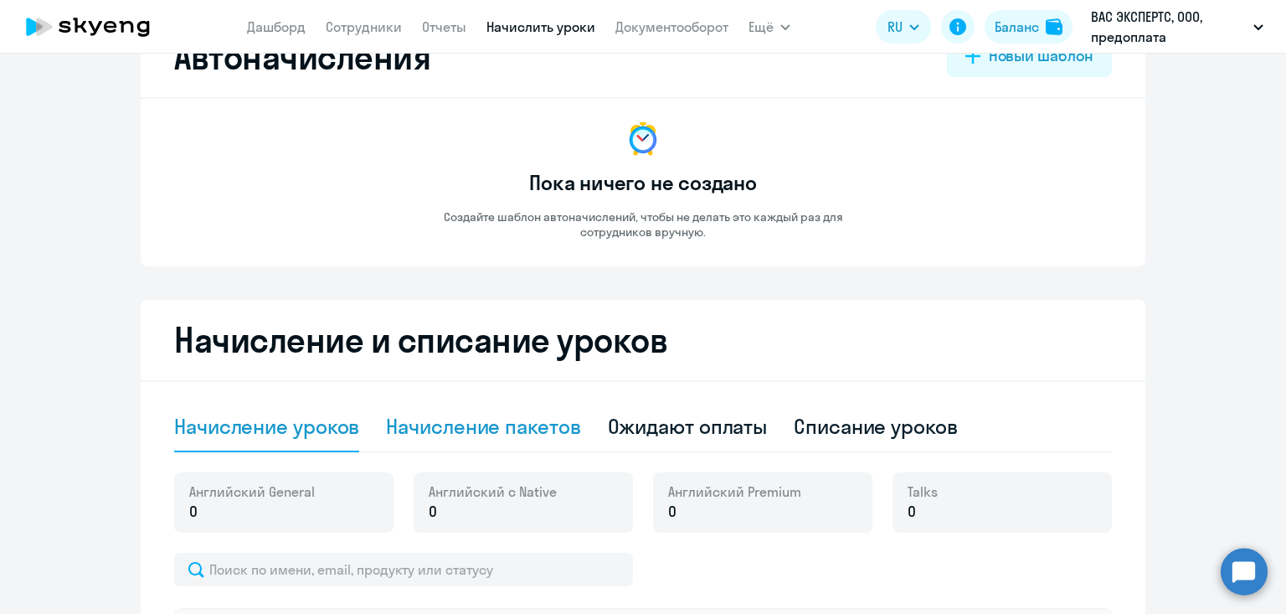
scroll to position [0, 0]
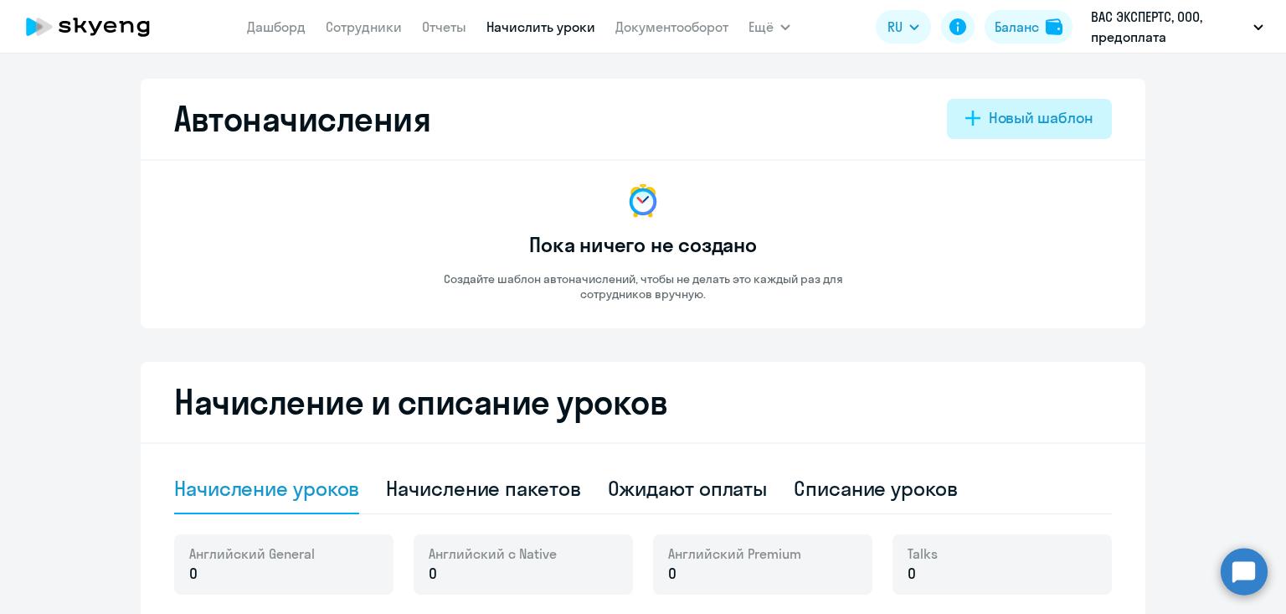
click at [1031, 118] on div "Новый шаблон" at bounding box center [1041, 118] width 105 height 22
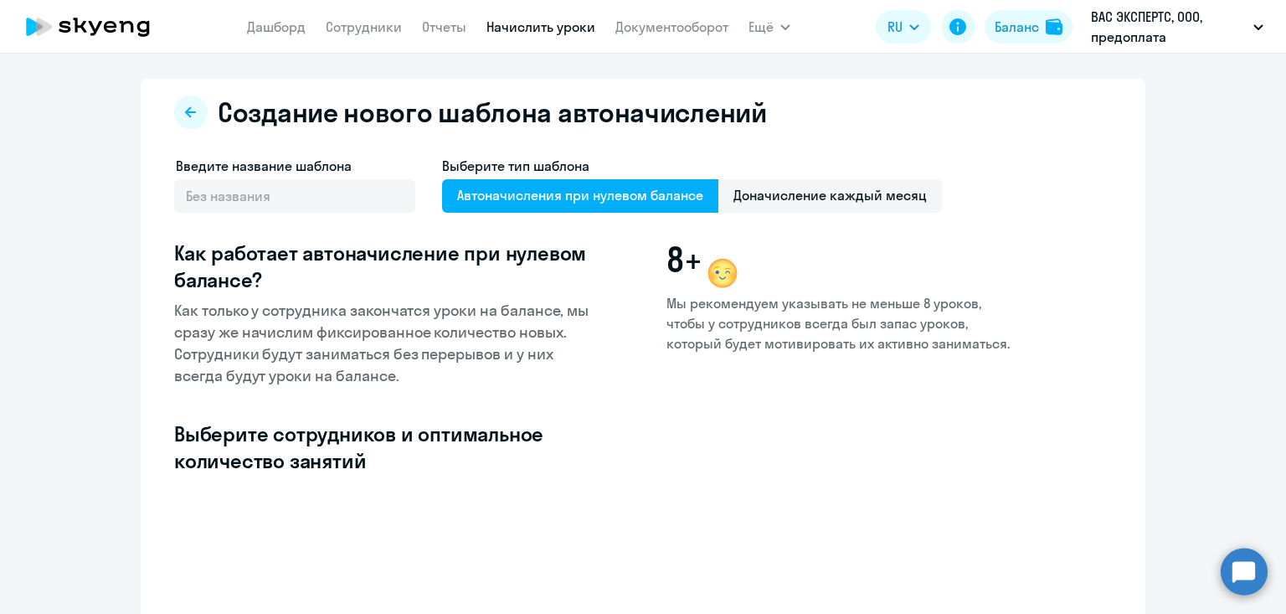
select select "10"
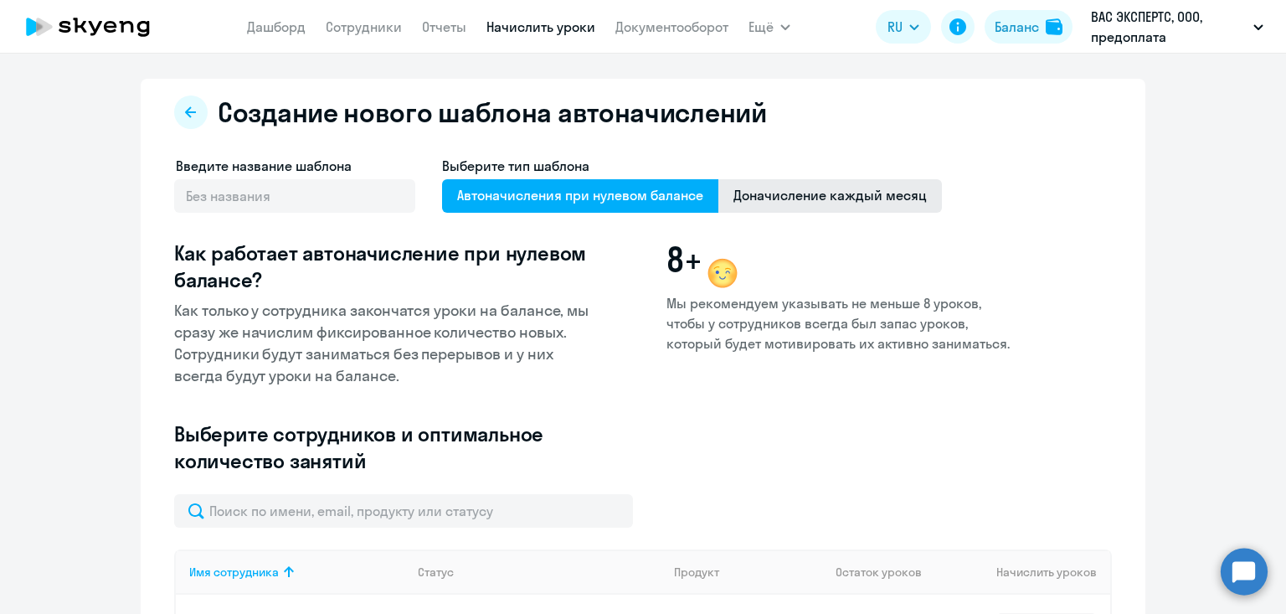
click at [734, 197] on span "Доначисление каждый месяц" at bounding box center [830, 195] width 224 height 33
click at [0, 0] on input "Доначисление каждый месяц" at bounding box center [0, 0] width 0 height 0
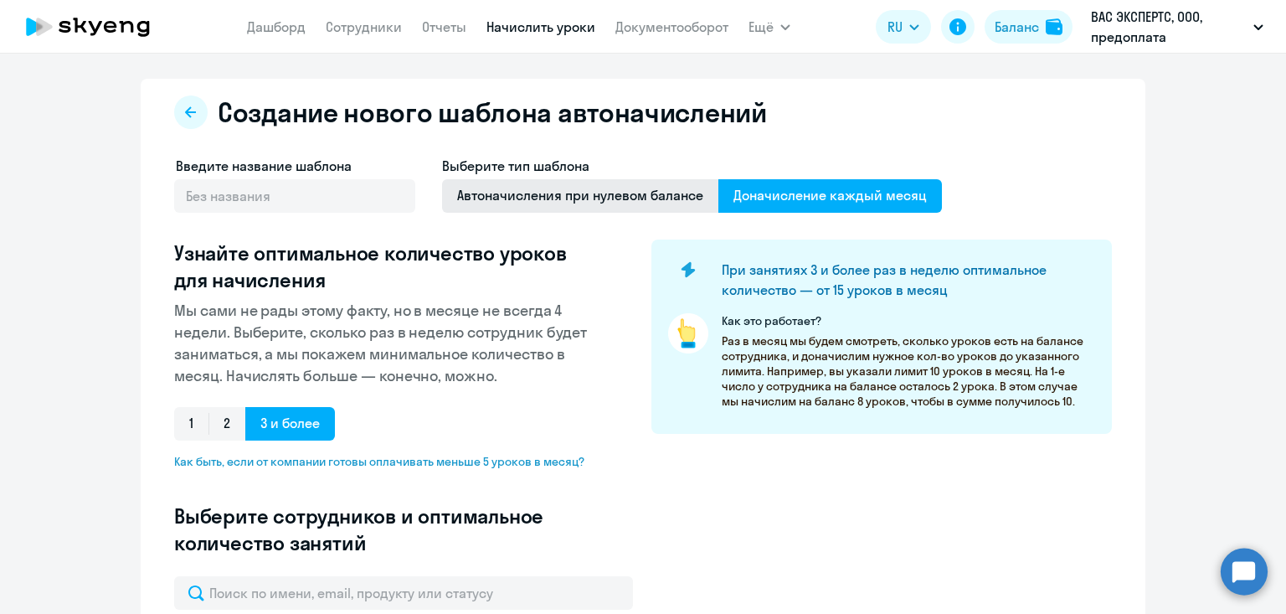
click at [581, 199] on span "Автоначисления при нулевом балансе" at bounding box center [580, 195] width 276 height 33
click at [0, 0] on input "Автоначисления при нулевом балансе" at bounding box center [0, 0] width 0 height 0
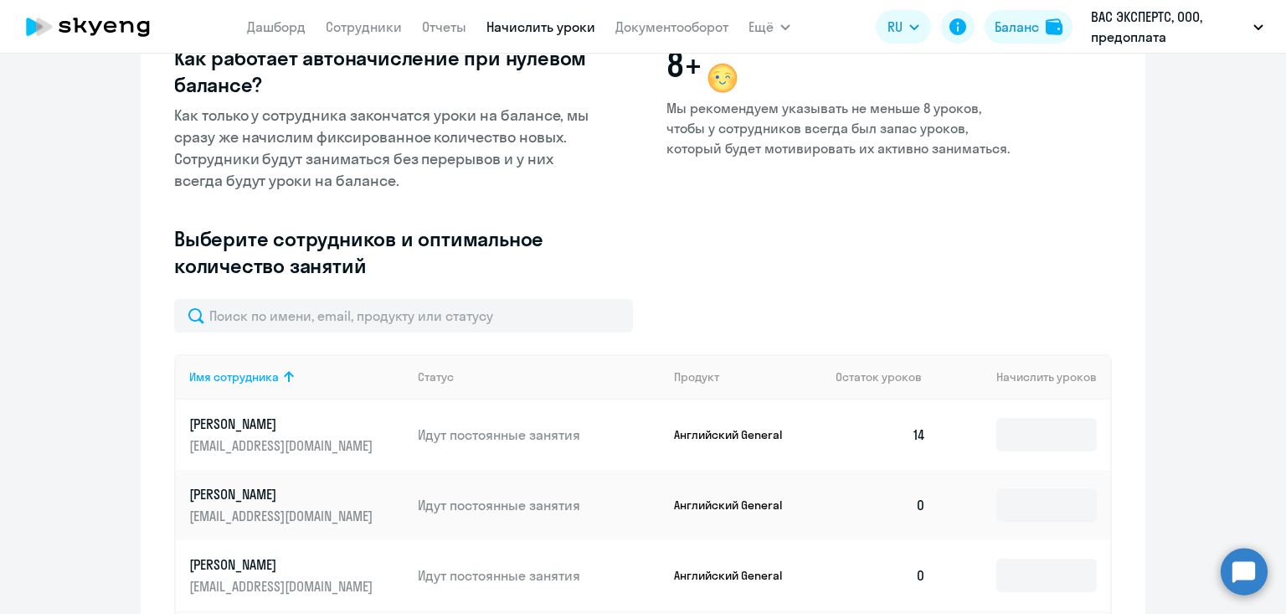
scroll to position [198, 0]
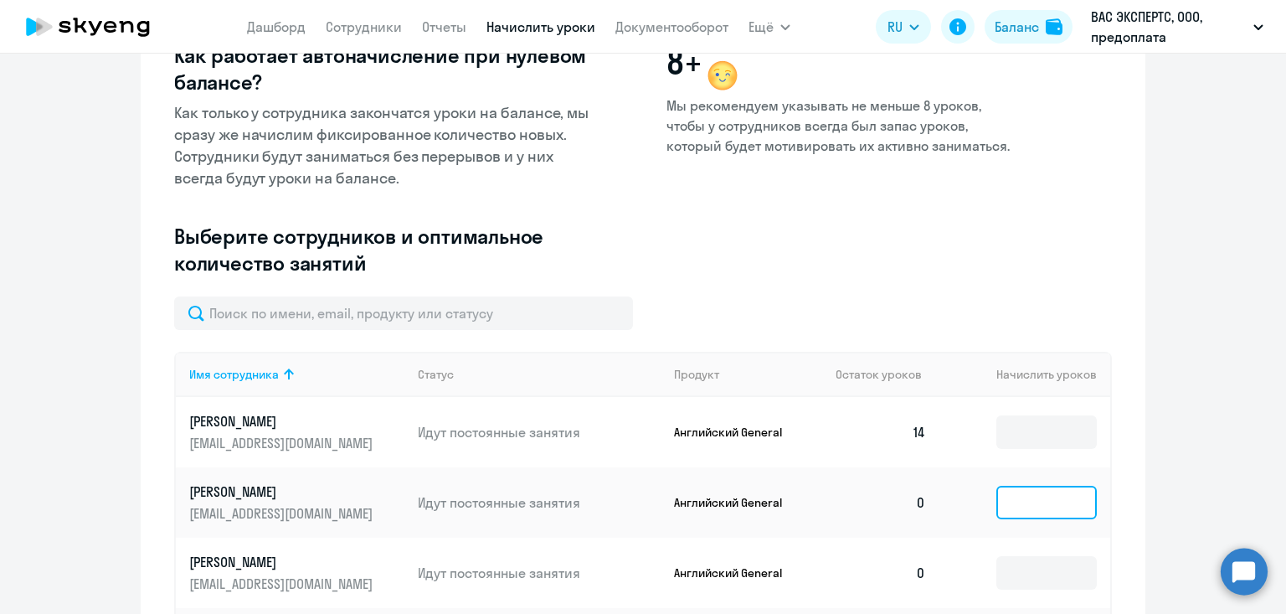
click at [1028, 497] on input at bounding box center [1046, 502] width 100 height 33
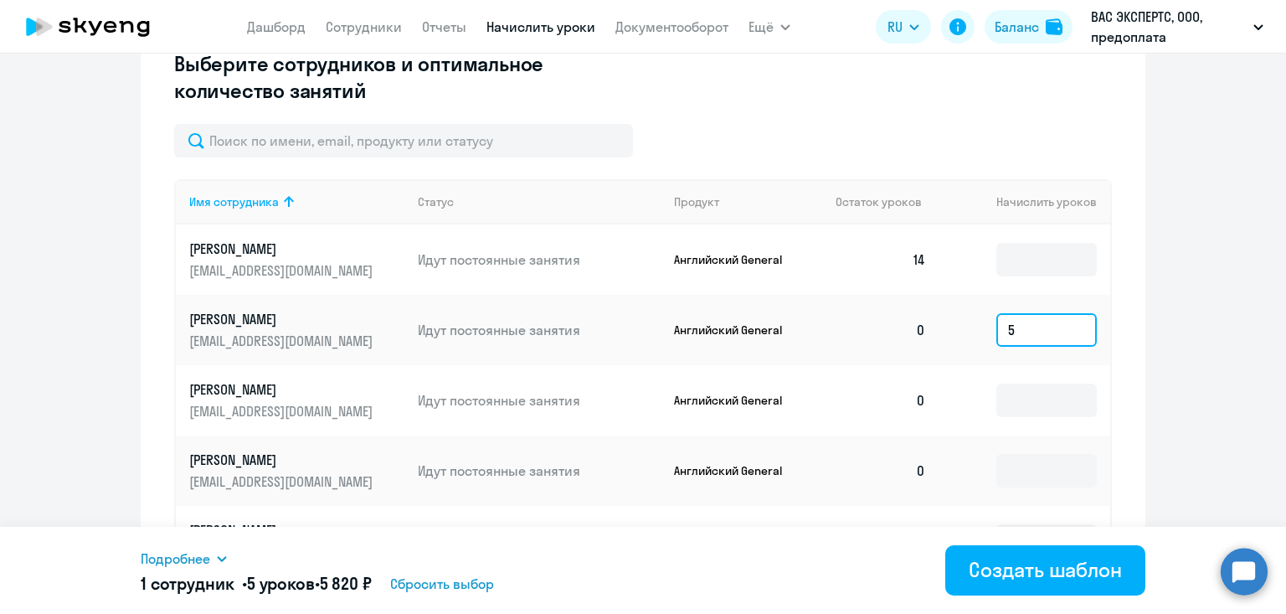
scroll to position [372, 0]
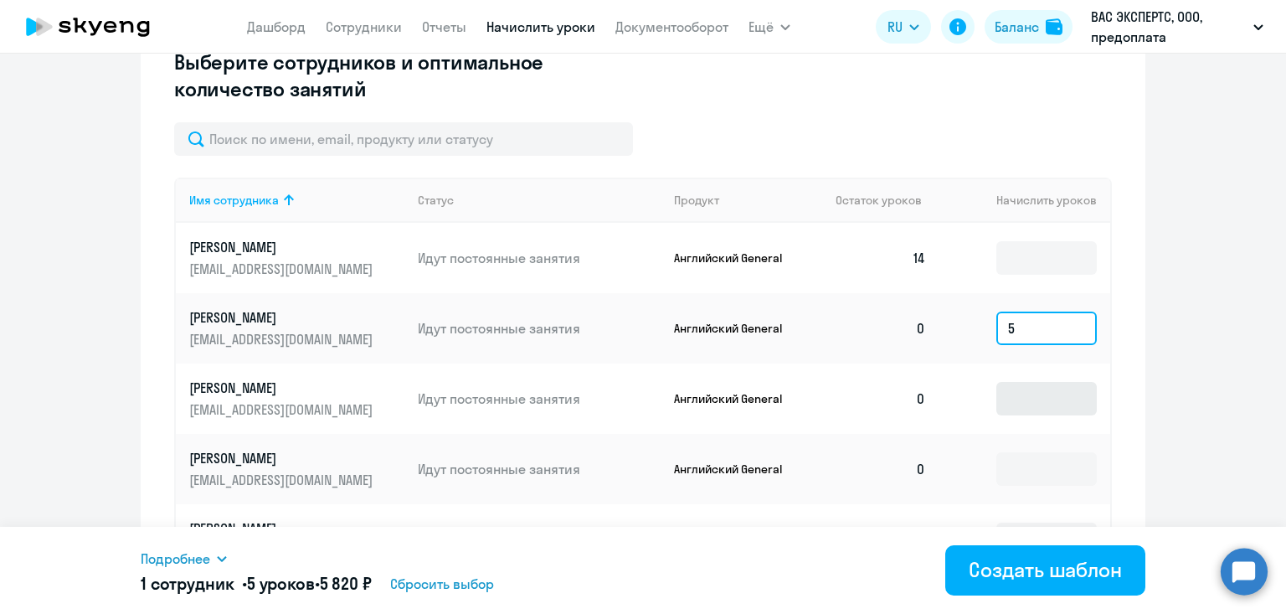
type input "5"
click at [1024, 410] on input at bounding box center [1046, 398] width 100 height 33
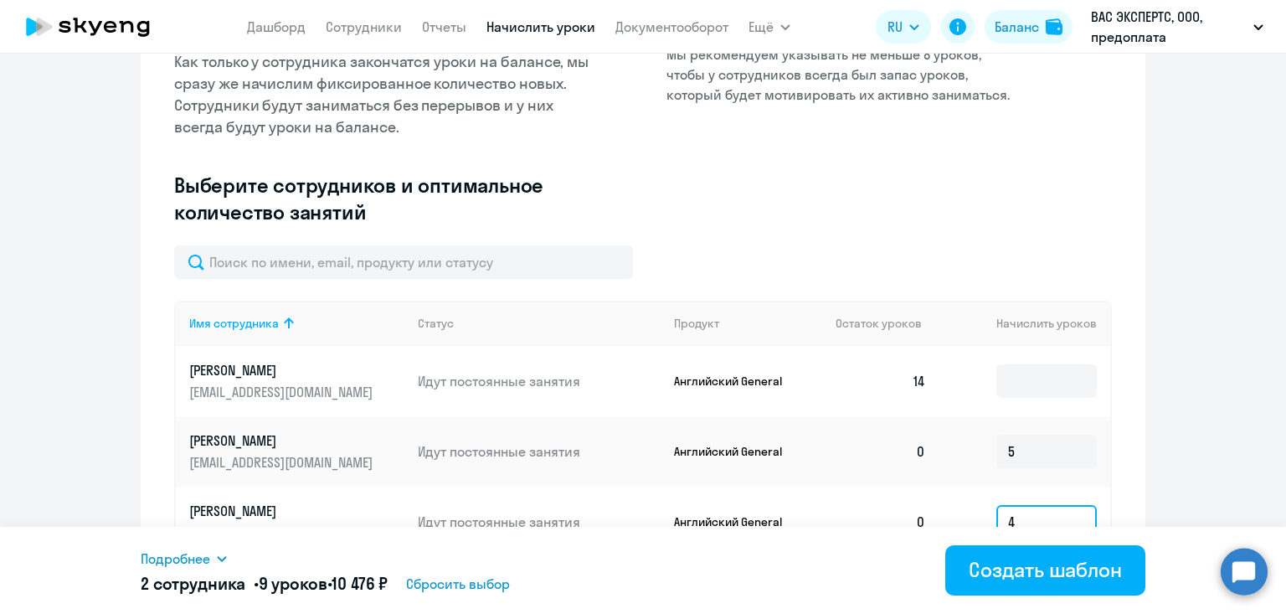
scroll to position [0, 0]
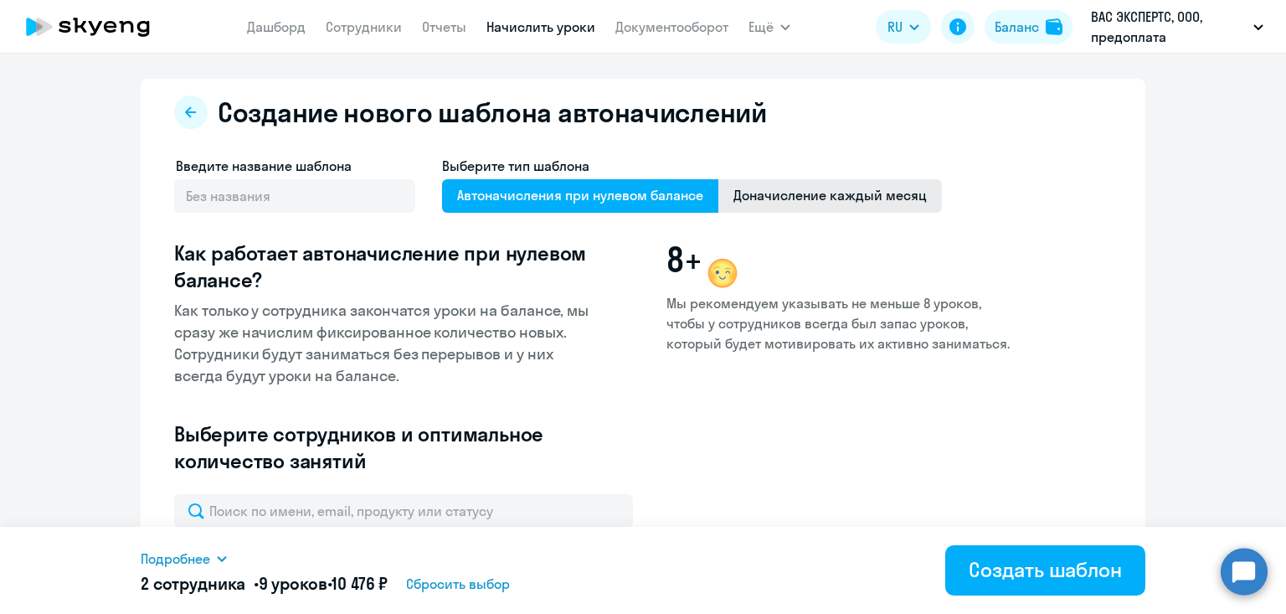
type input "4"
click at [812, 196] on span "Доначисление каждый месяц" at bounding box center [830, 195] width 224 height 33
click at [0, 0] on input "Доначисление каждый месяц" at bounding box center [0, 0] width 0 height 0
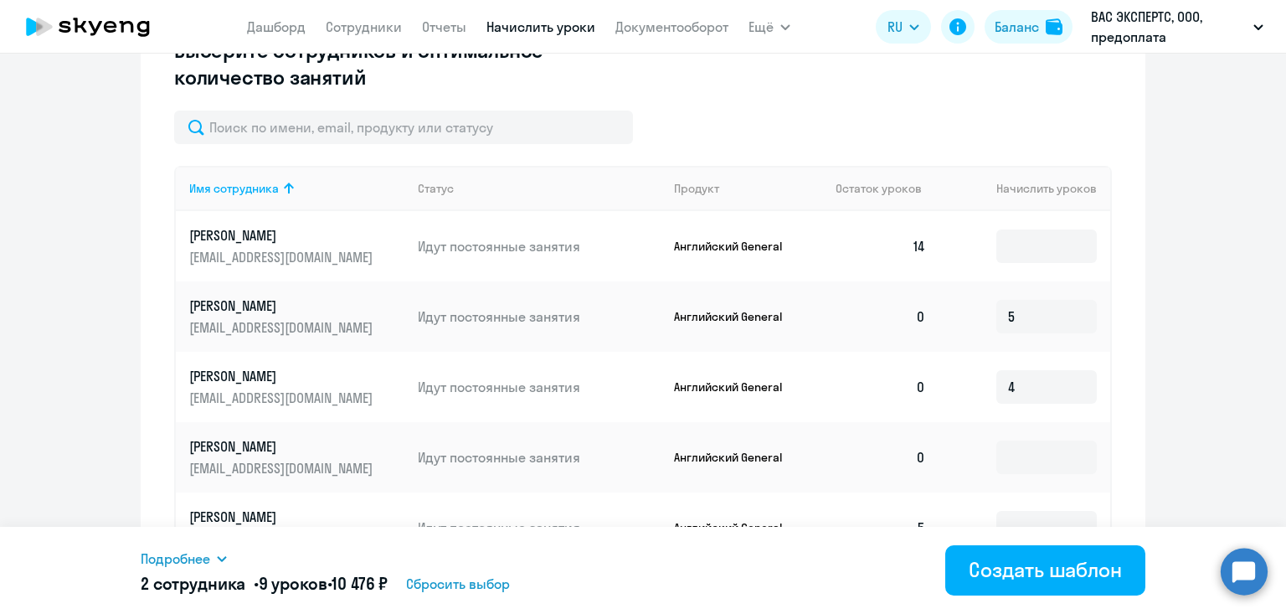
scroll to position [473, 0]
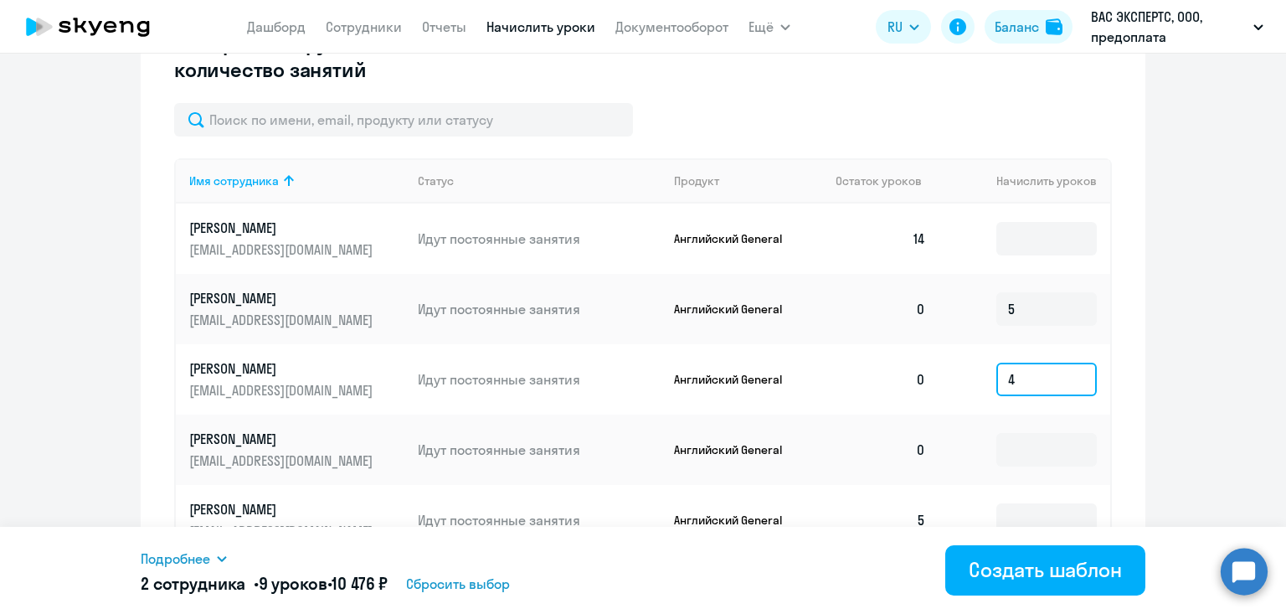
click at [1042, 385] on input "4" at bounding box center [1046, 379] width 100 height 33
click at [1042, 320] on input "5" at bounding box center [1046, 308] width 100 height 33
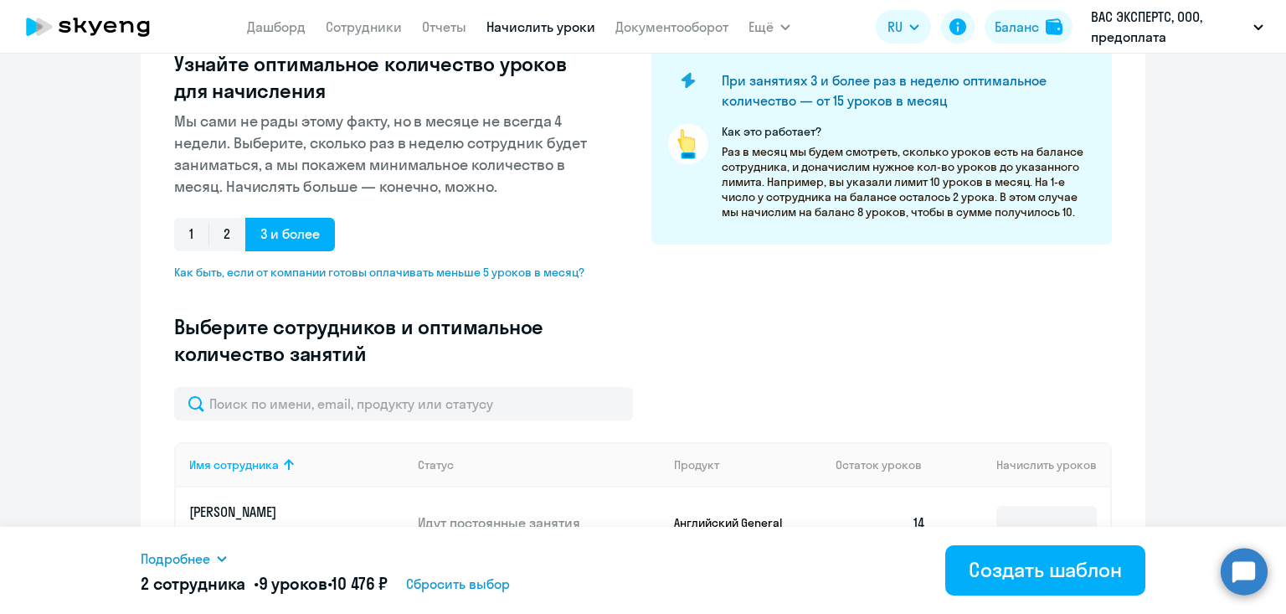
scroll to position [191, 0]
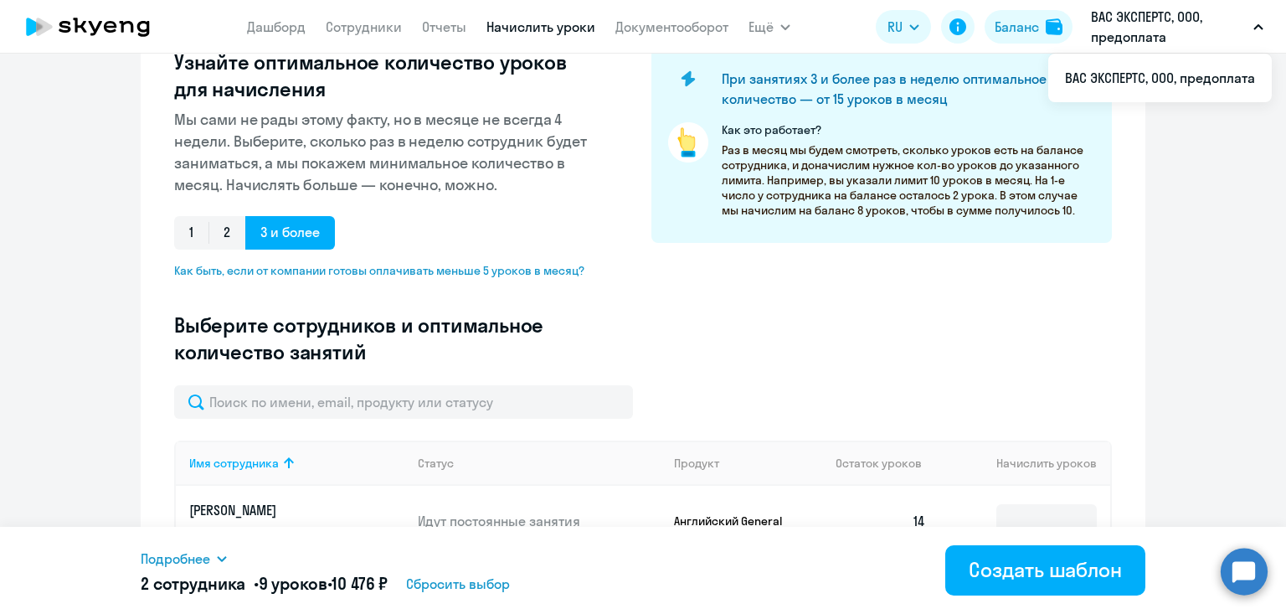
click at [527, 33] on link "Начислить уроки" at bounding box center [540, 26] width 109 height 17
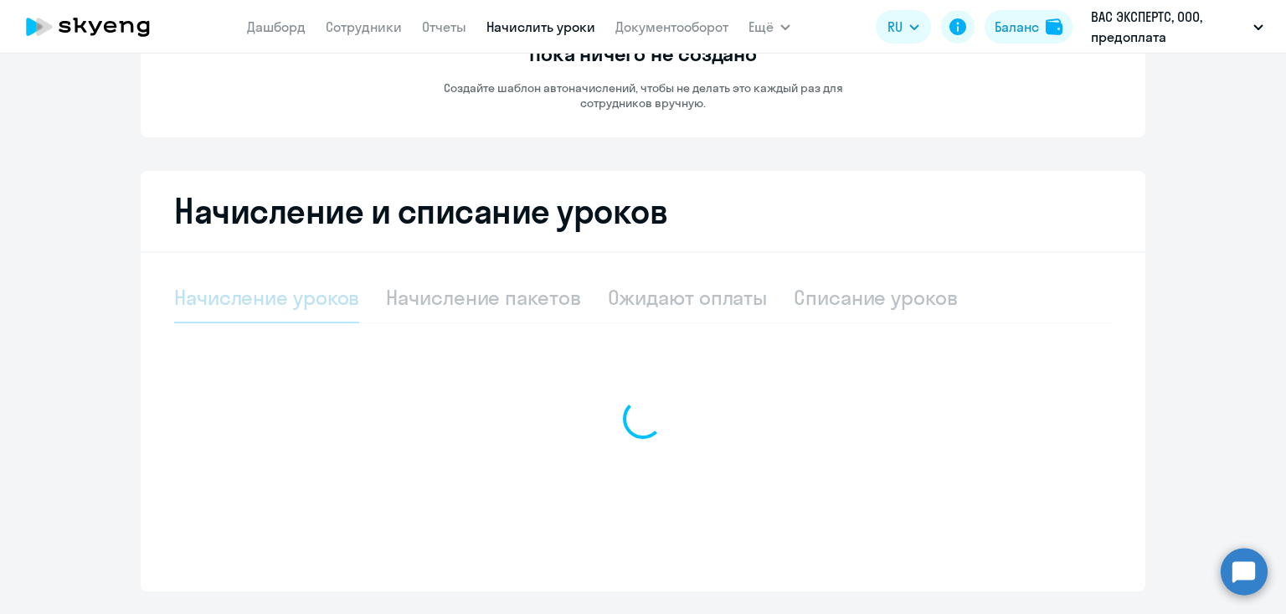
select select "10"
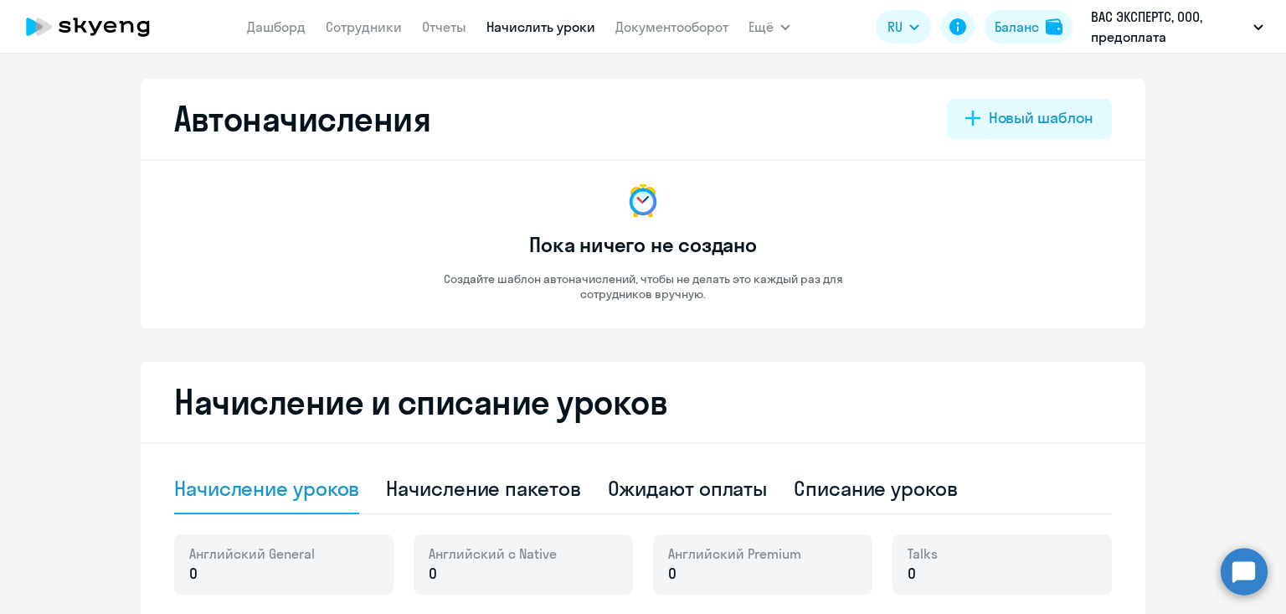
scroll to position [7, 0]
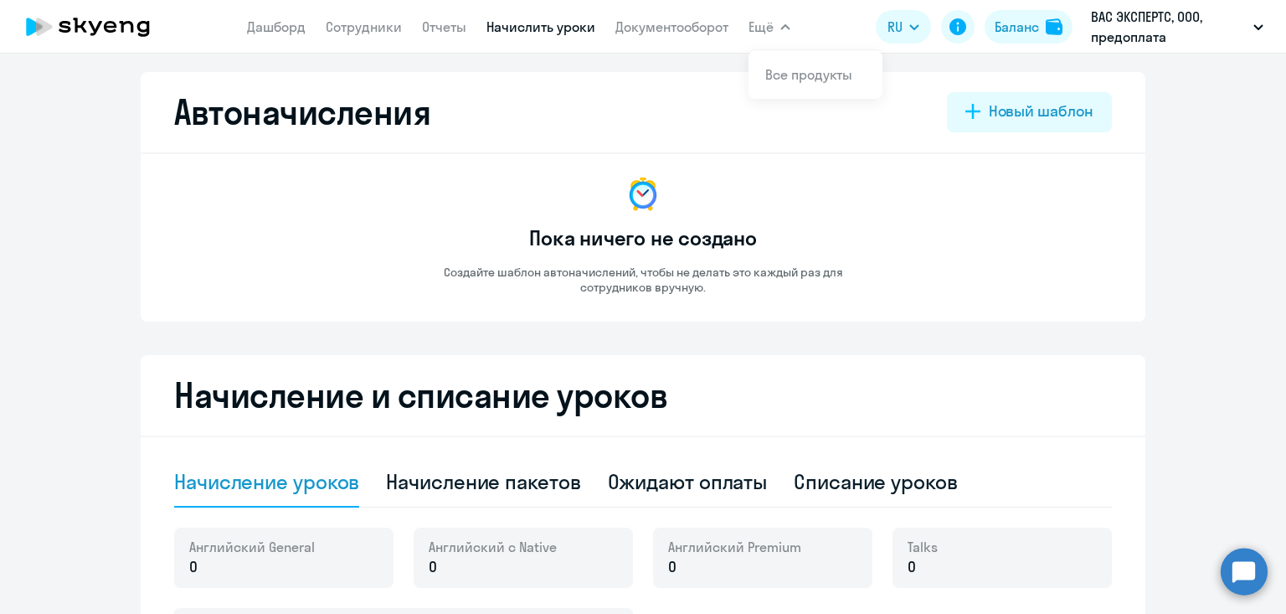
click at [774, 28] on button "Ещё" at bounding box center [769, 26] width 42 height 33
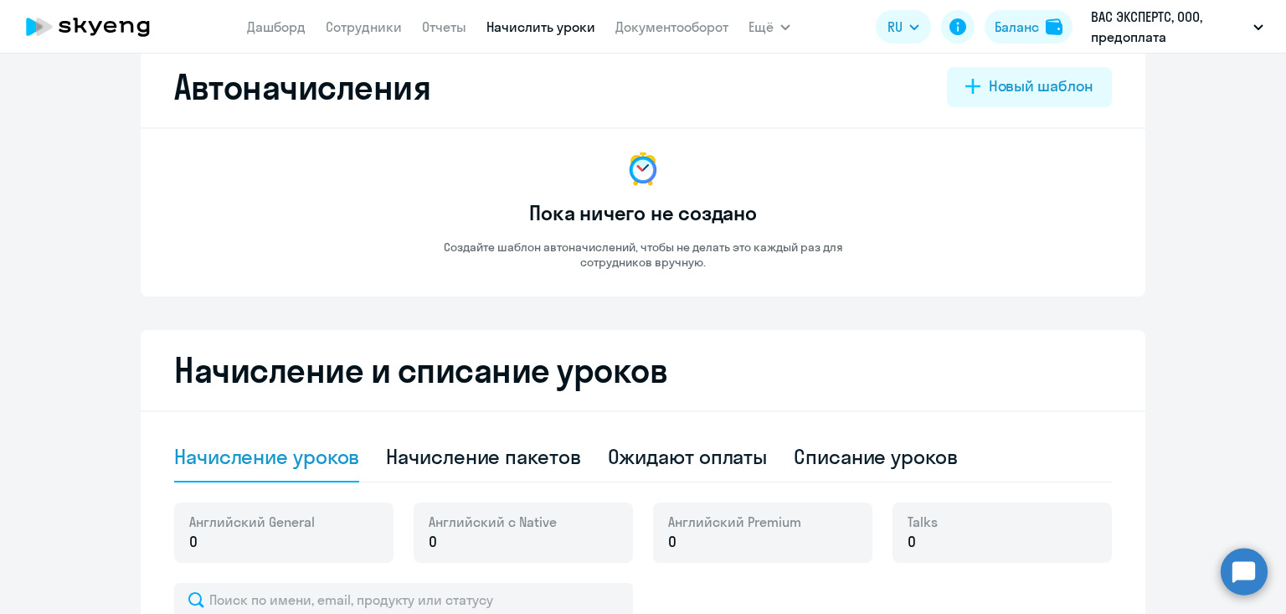
scroll to position [90, 0]
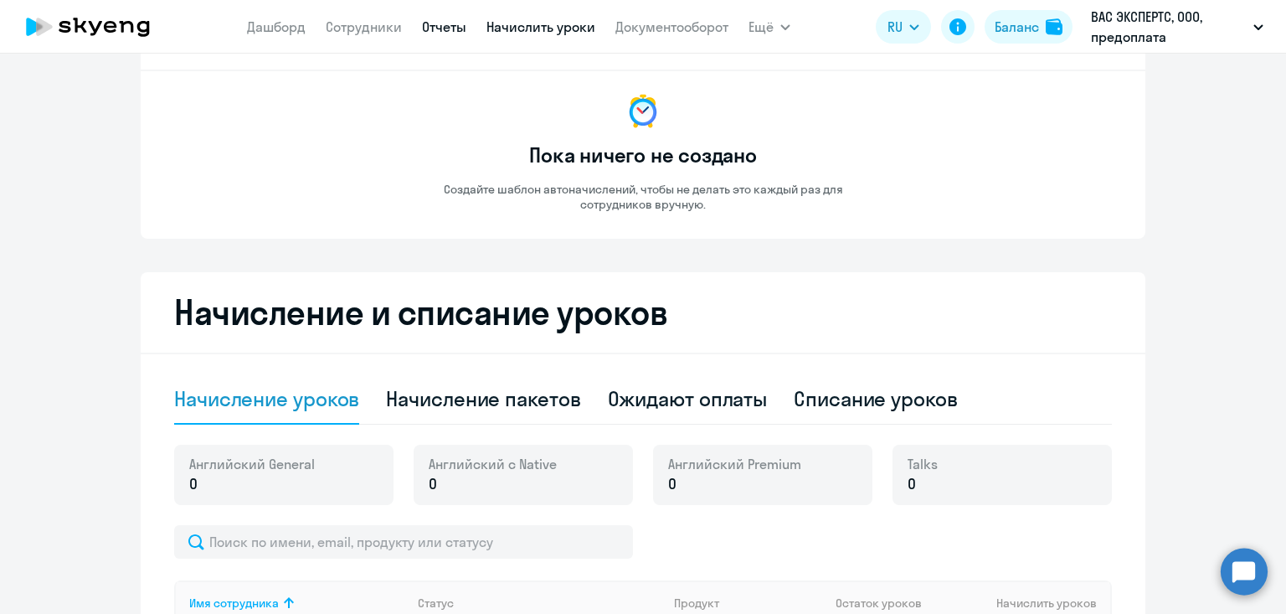
click at [431, 27] on link "Отчеты" at bounding box center [444, 26] width 44 height 17
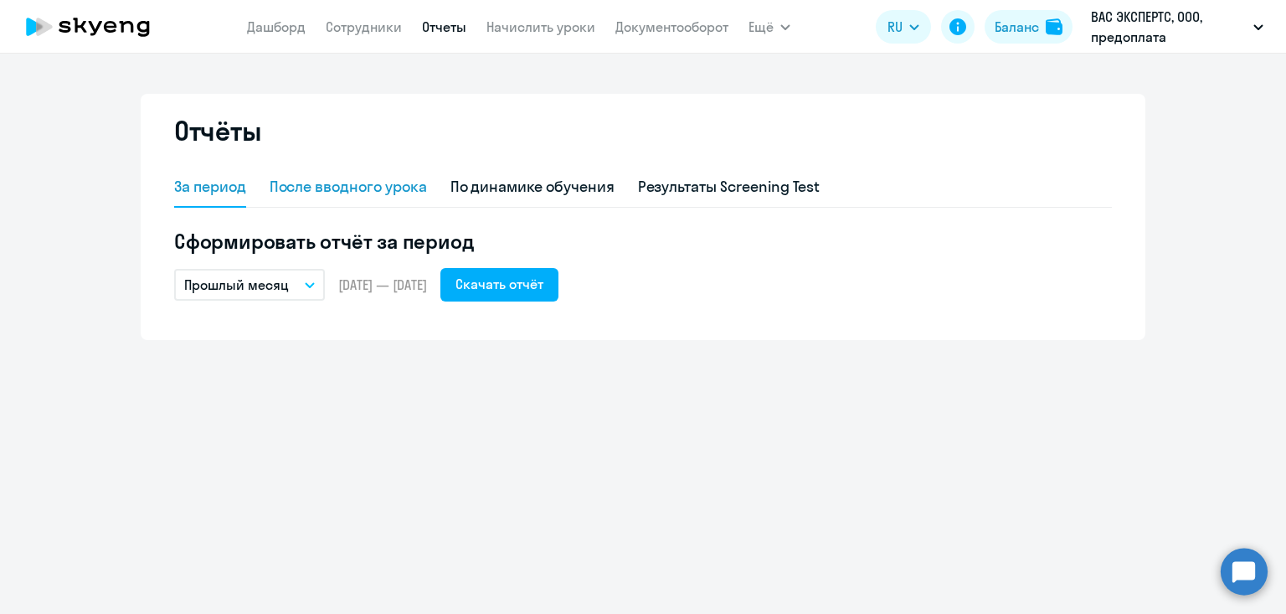
click at [400, 193] on div "После вводного урока" at bounding box center [348, 187] width 157 height 22
select select "10"
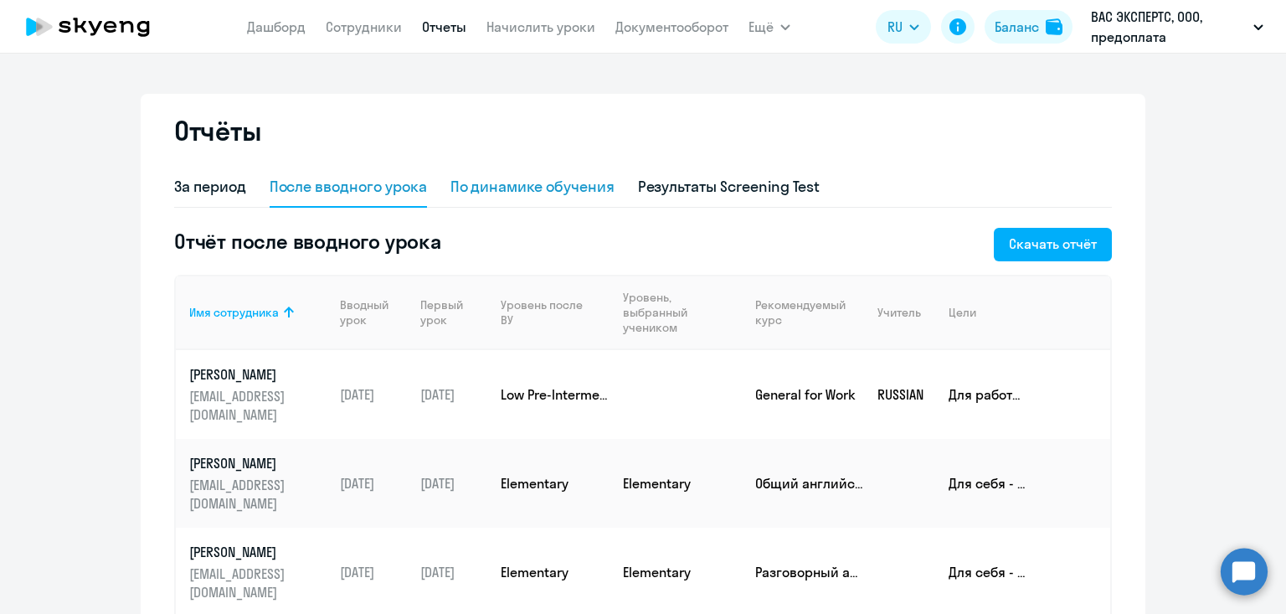
click at [567, 192] on div "По динамике обучения" at bounding box center [532, 187] width 164 height 22
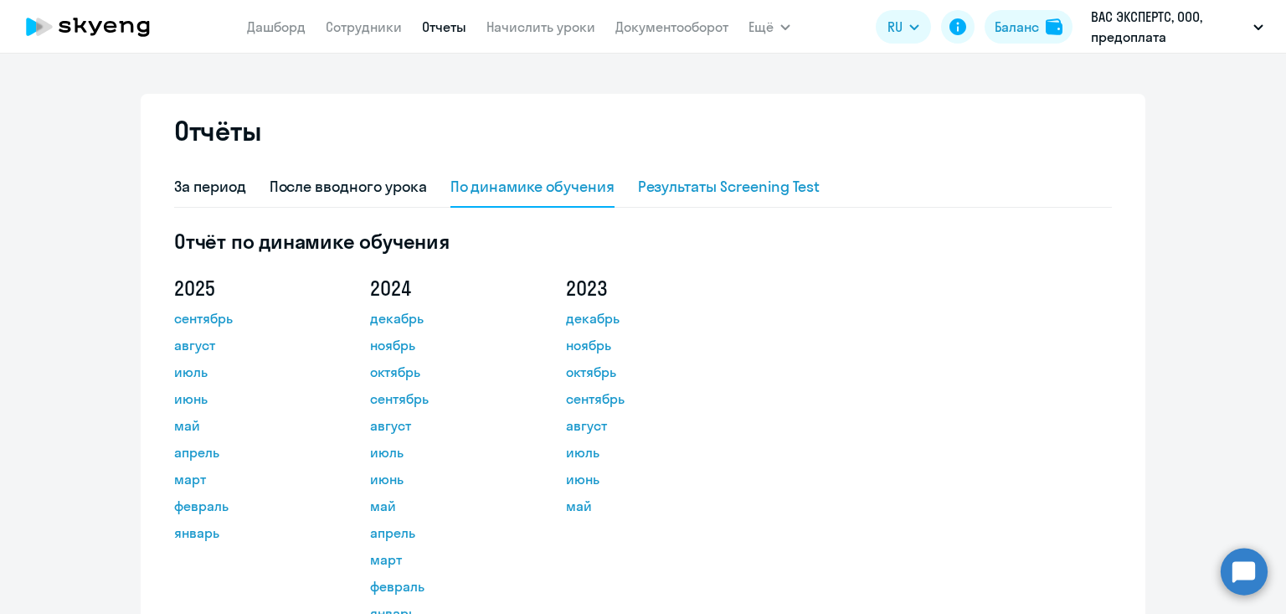
click at [698, 188] on div "Результаты Screening Test" at bounding box center [729, 187] width 183 height 22
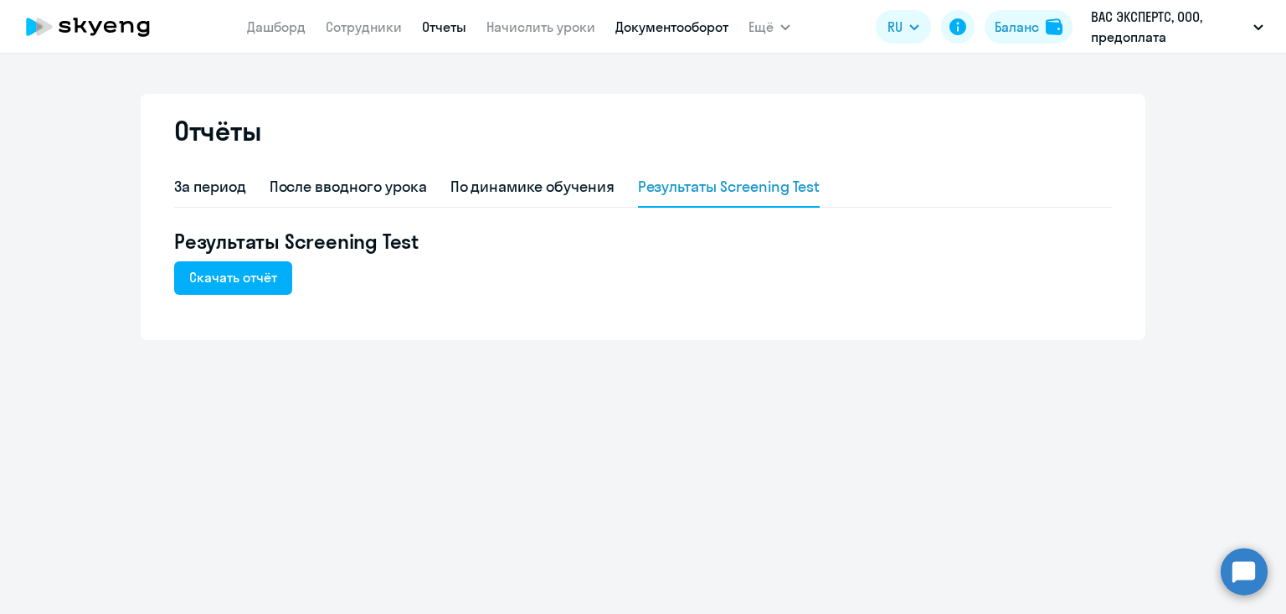
click at [669, 30] on link "Документооборот" at bounding box center [671, 26] width 113 height 17
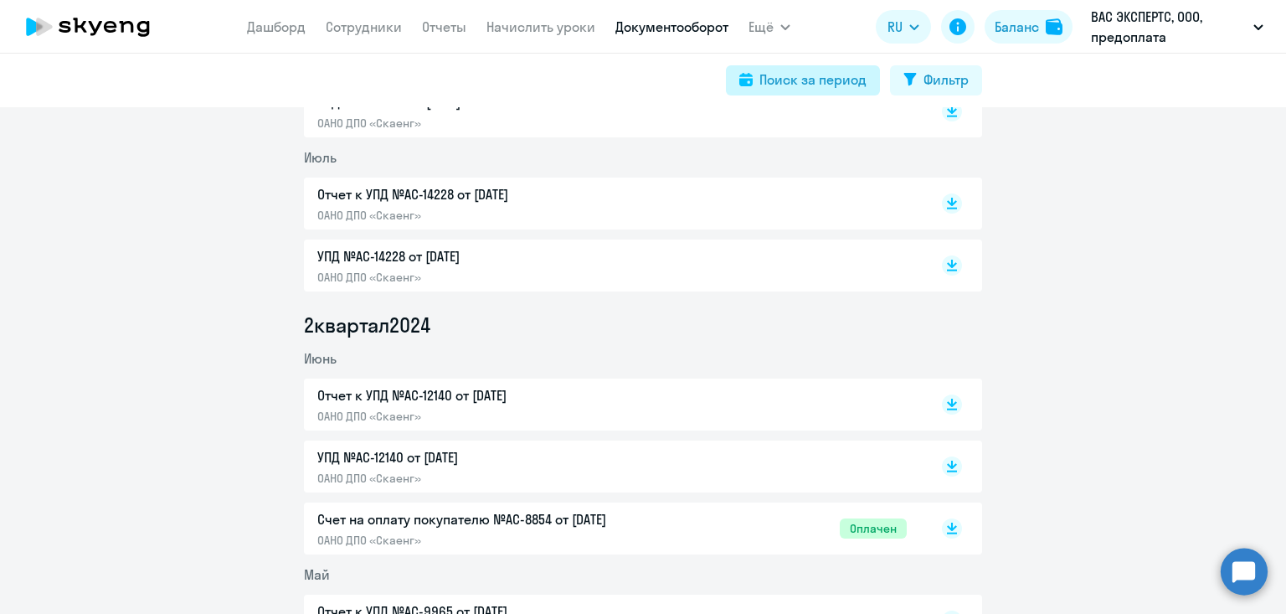
scroll to position [2389, 0]
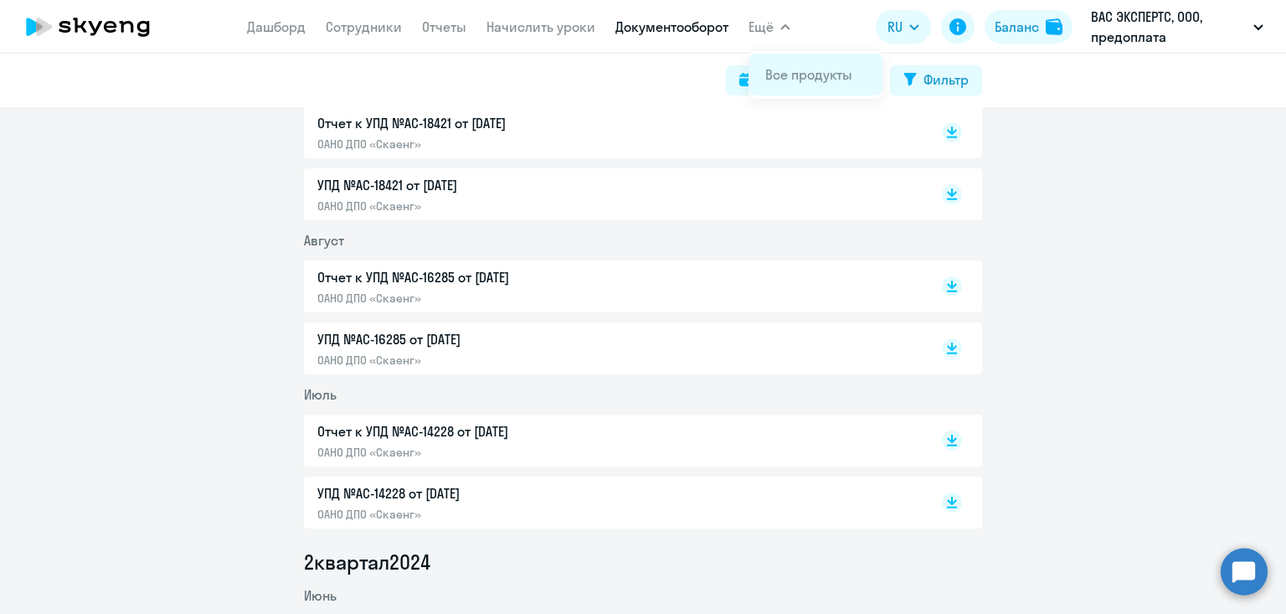
click at [815, 80] on link "Все продукты" at bounding box center [808, 74] width 87 height 17
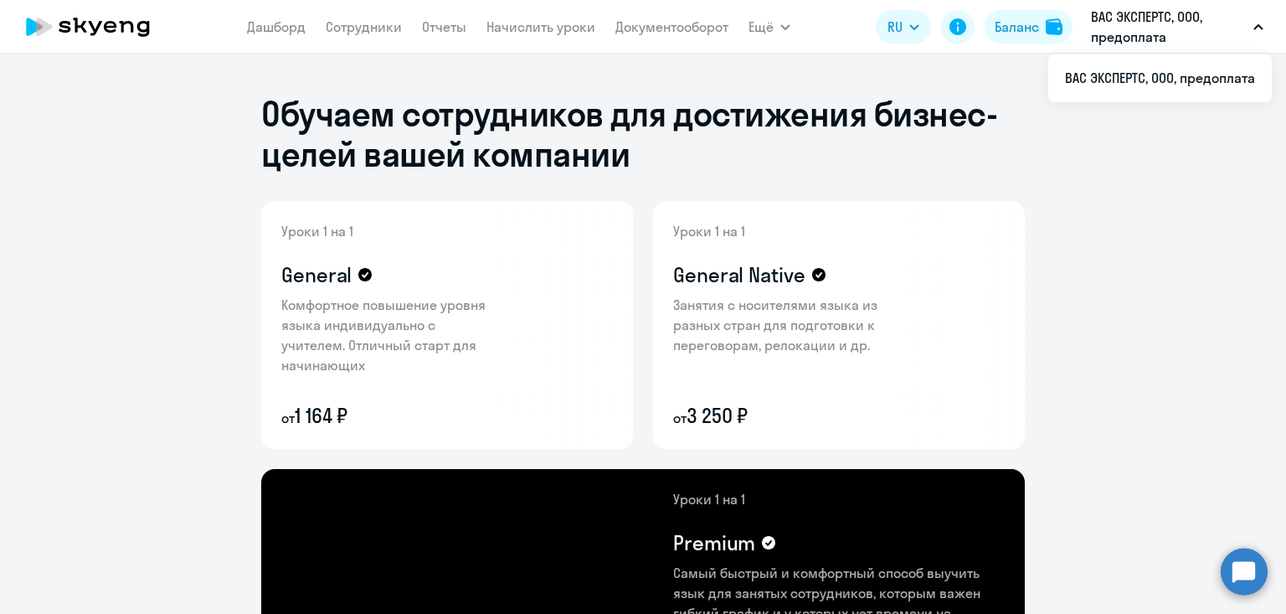
click at [1242, 578] on circle at bounding box center [1244, 571] width 47 height 47
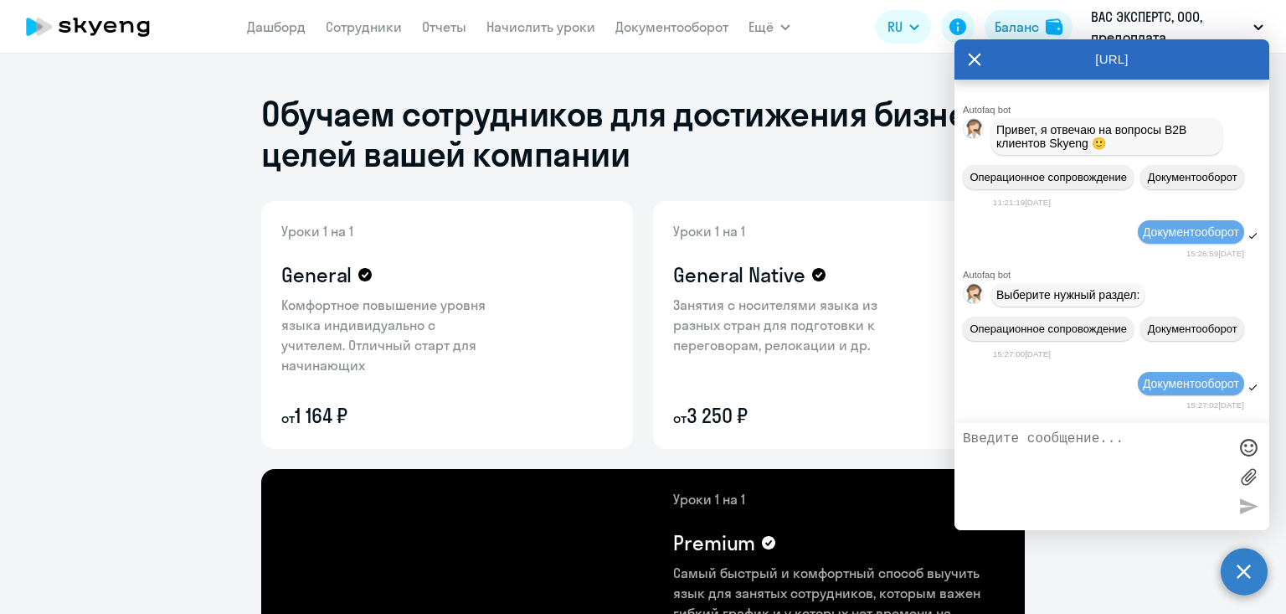
scroll to position [439, 0]
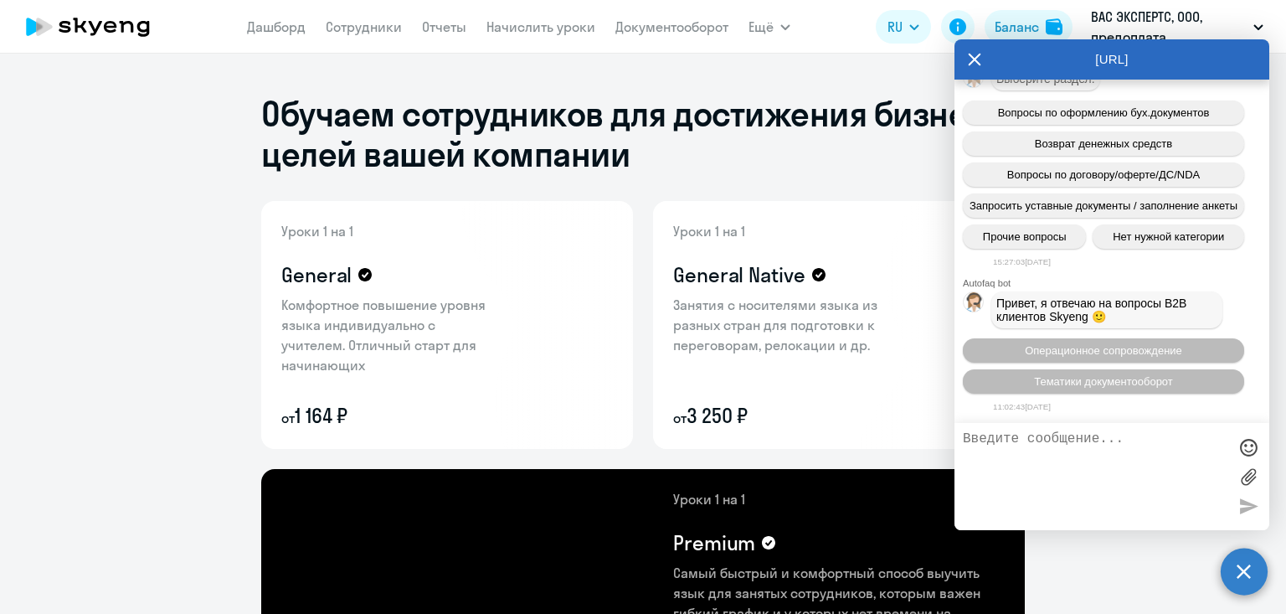
click at [1005, 465] on textarea at bounding box center [1095, 476] width 265 height 90
click at [975, 62] on icon at bounding box center [974, 59] width 13 height 40
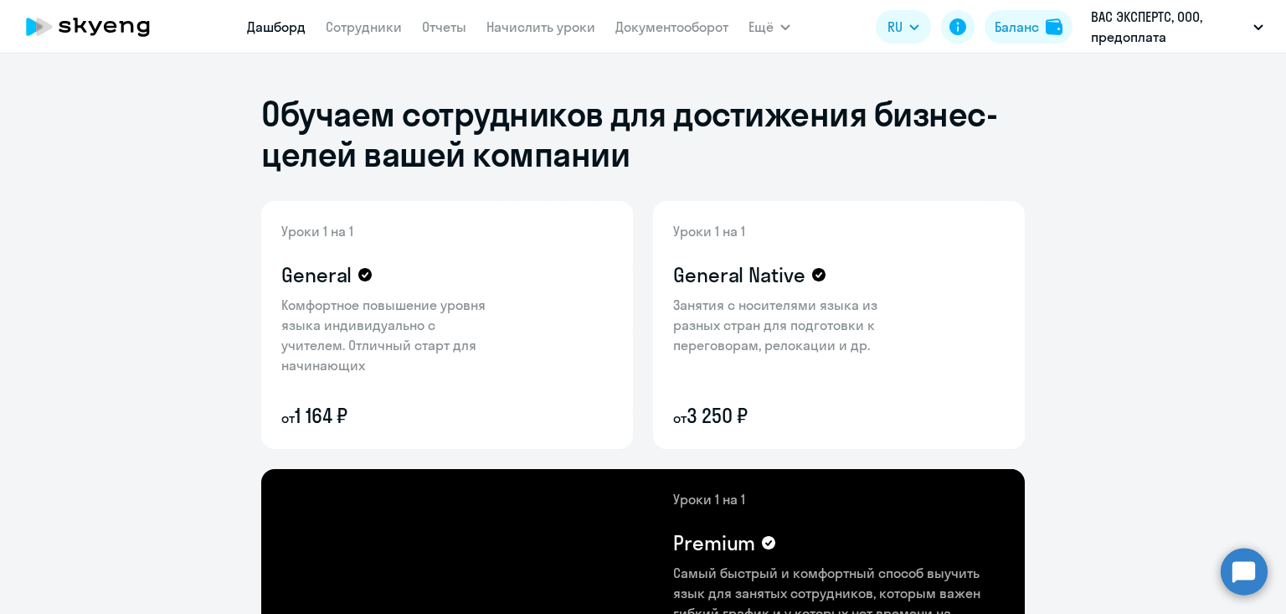
click at [257, 27] on link "Дашборд" at bounding box center [276, 26] width 59 height 17
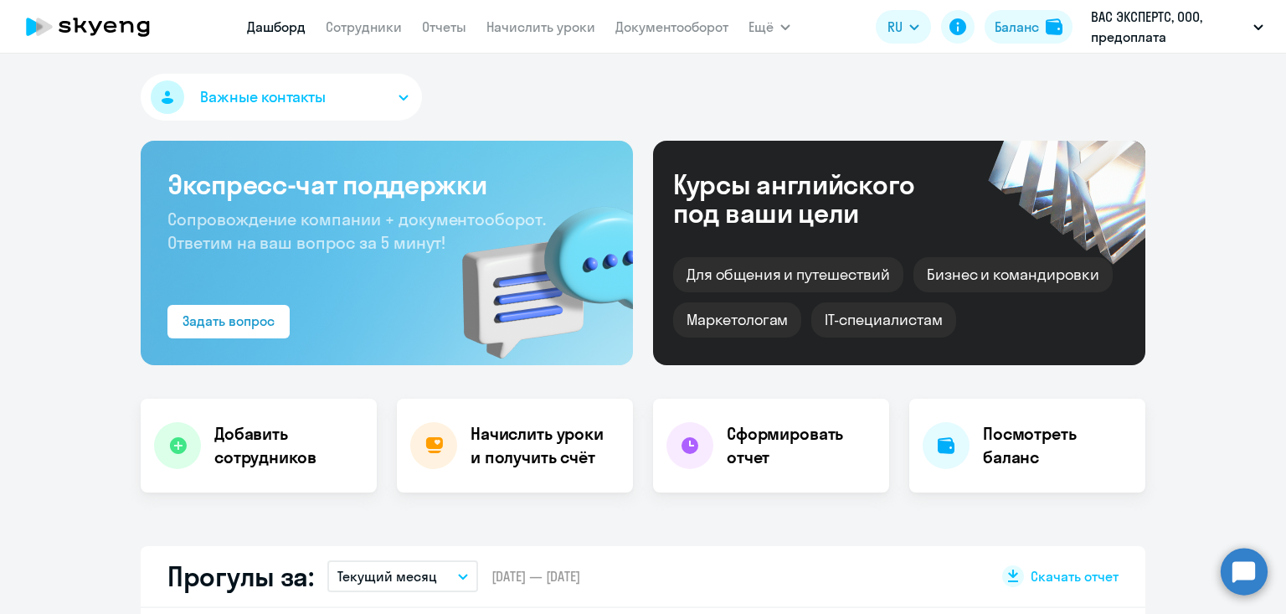
select select "30"
click at [671, 28] on link "Документооборот" at bounding box center [671, 26] width 113 height 17
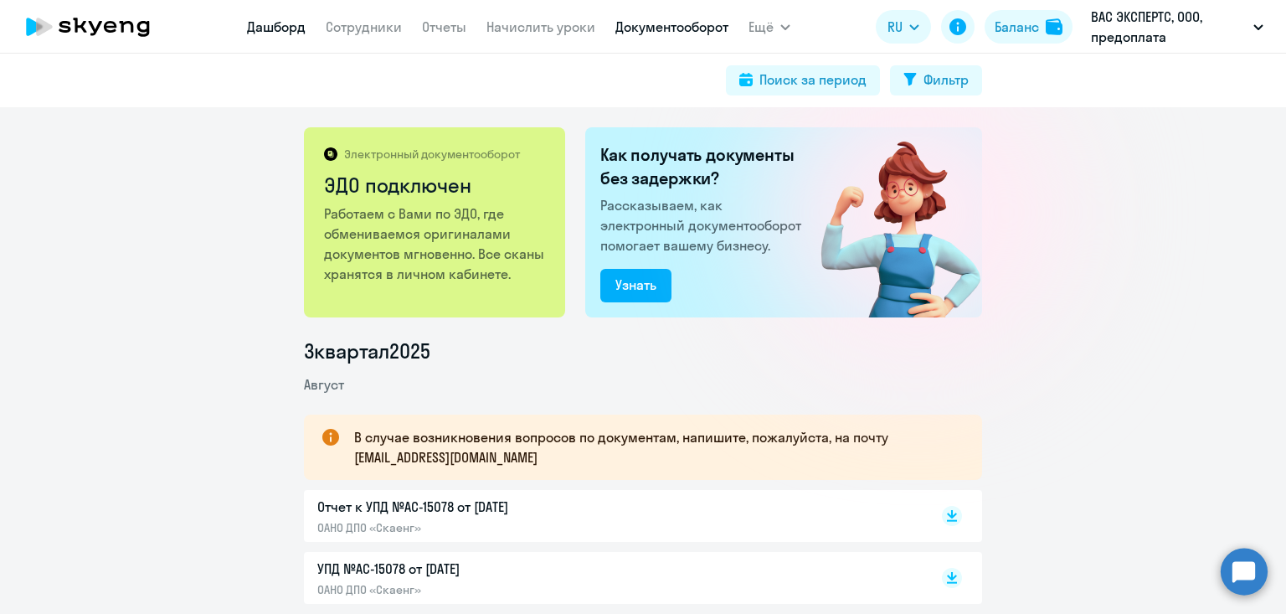
click at [258, 28] on link "Дашборд" at bounding box center [276, 26] width 59 height 17
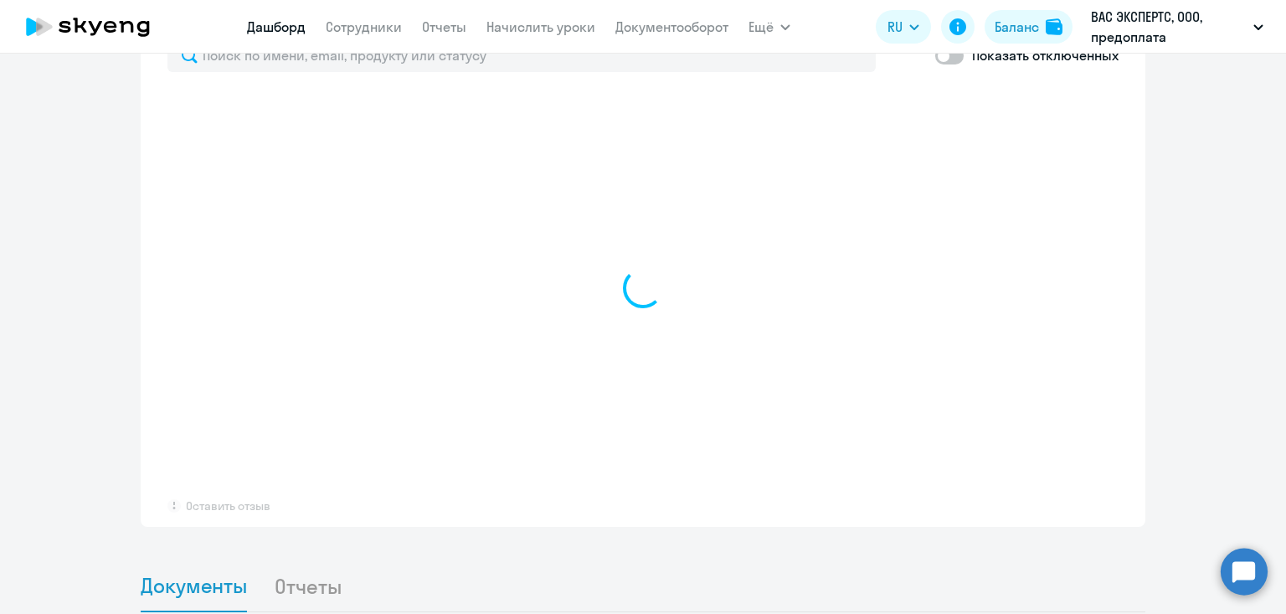
select select "30"
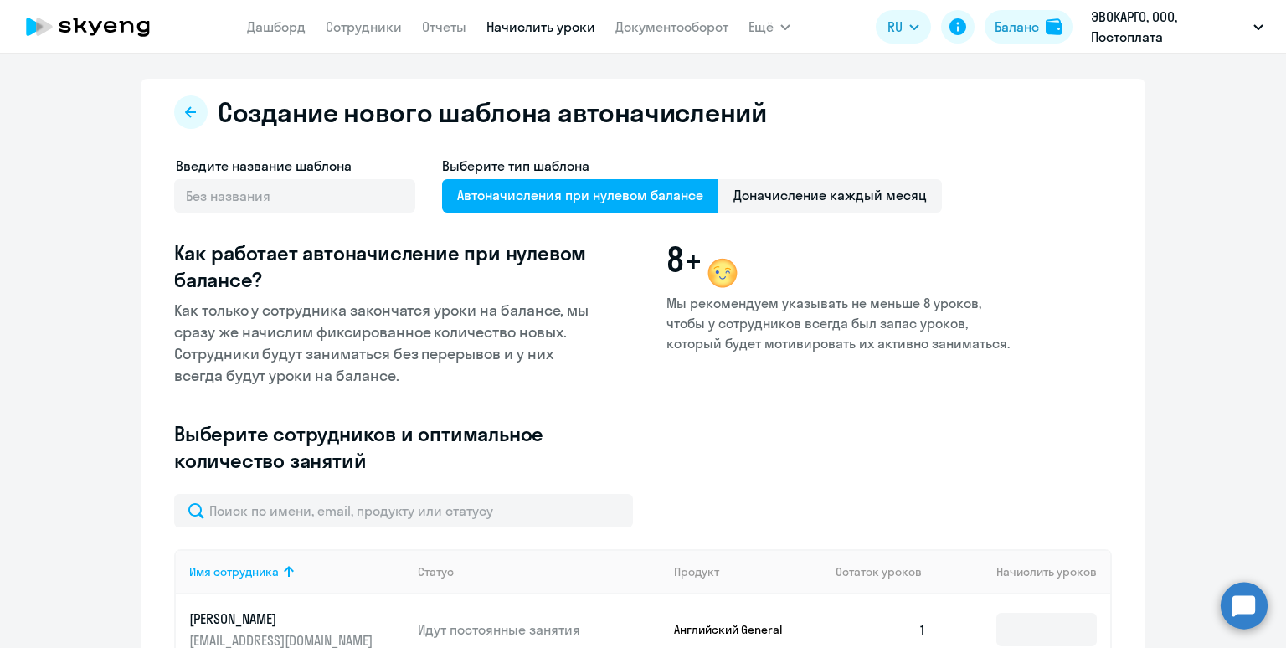
select select "10"
click at [777, 205] on span "Доначисление каждый месяц" at bounding box center [830, 195] width 224 height 33
click at [0, 0] on input "Доначисление каждый месяц" at bounding box center [0, 0] width 0 height 0
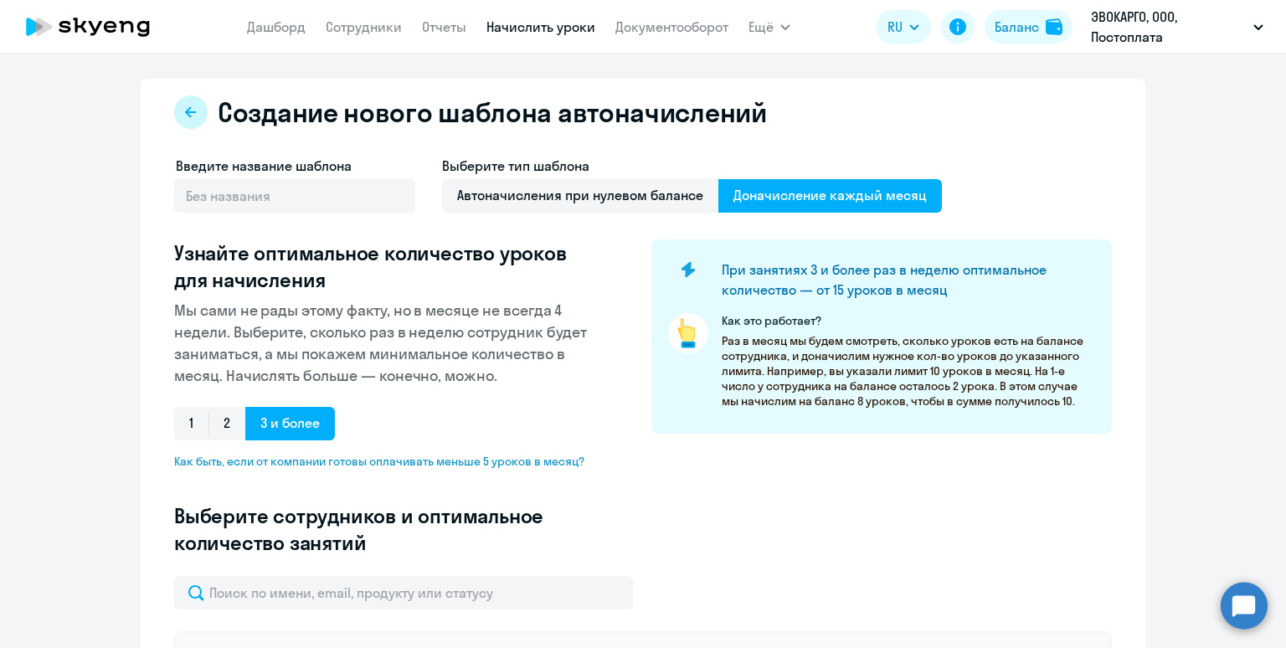
click at [189, 117] on icon at bounding box center [190, 111] width 13 height 13
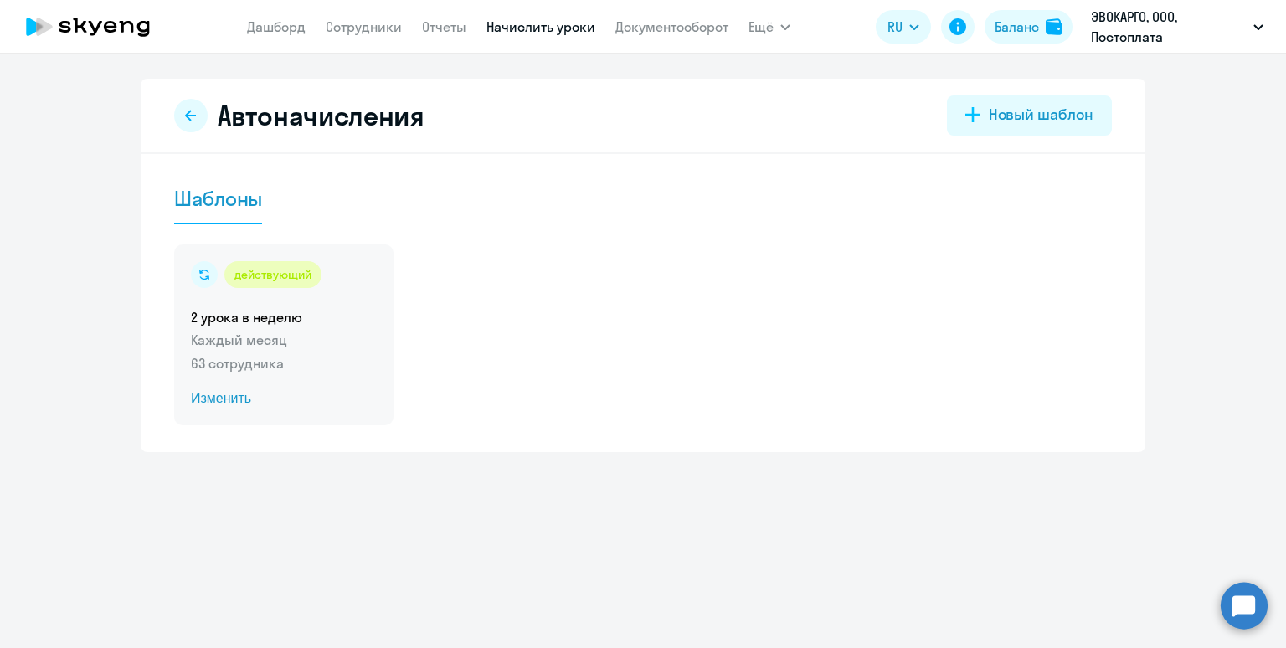
click at [284, 316] on h5 "2 урока в неделю" at bounding box center [284, 317] width 186 height 18
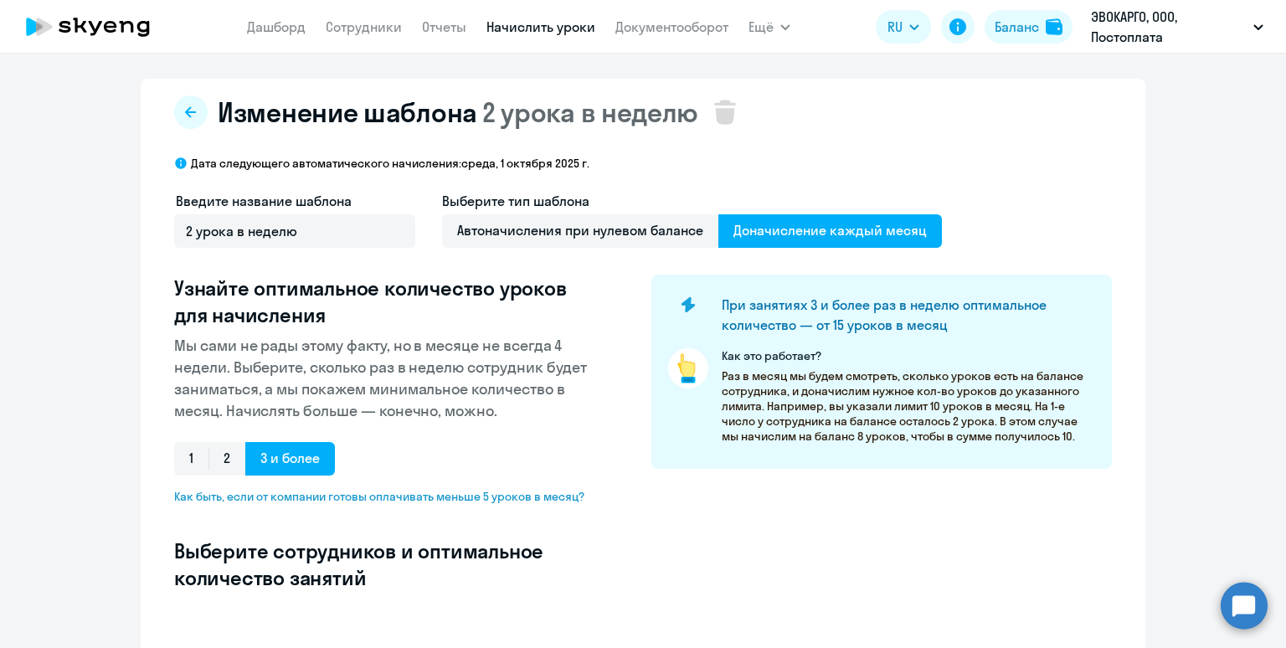
select select "10"
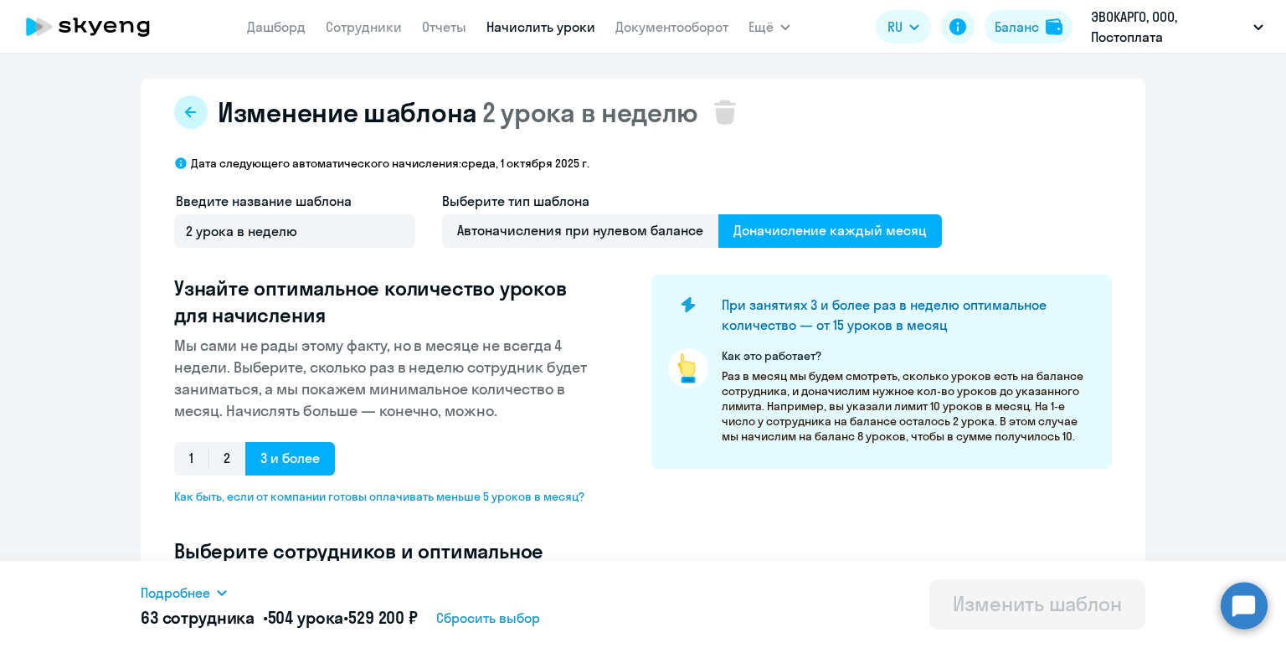
click at [192, 111] on icon at bounding box center [190, 111] width 11 height 11
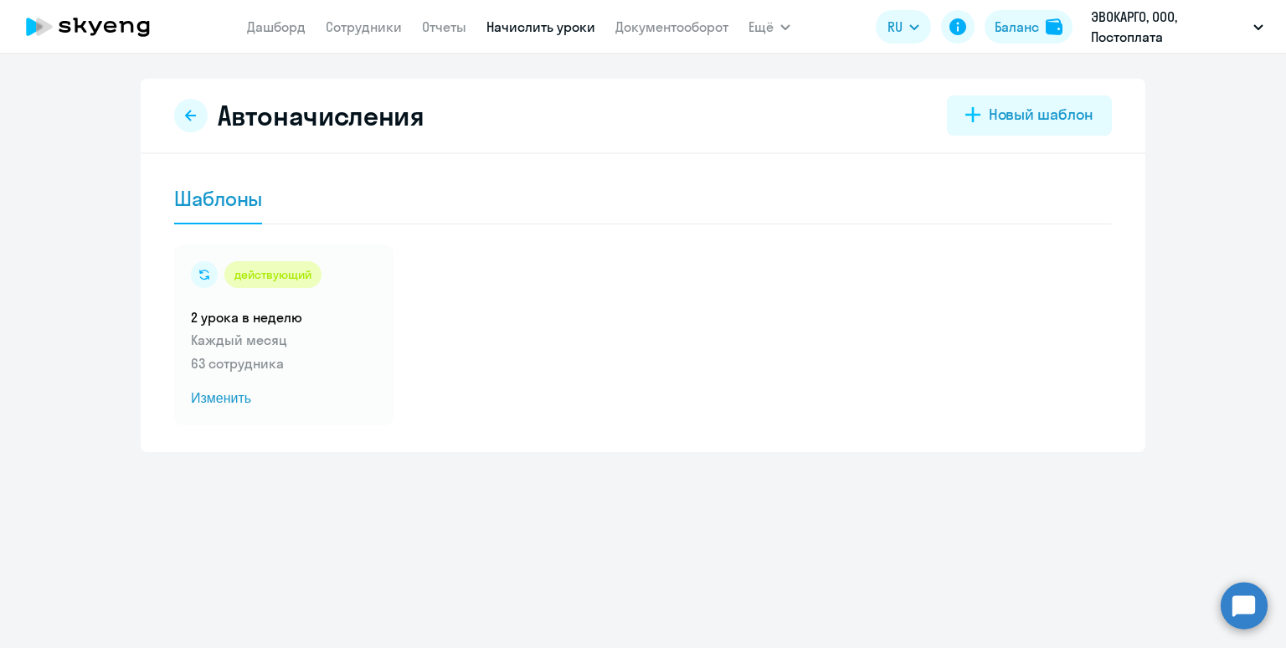
click at [192, 111] on icon at bounding box center [190, 115] width 13 height 13
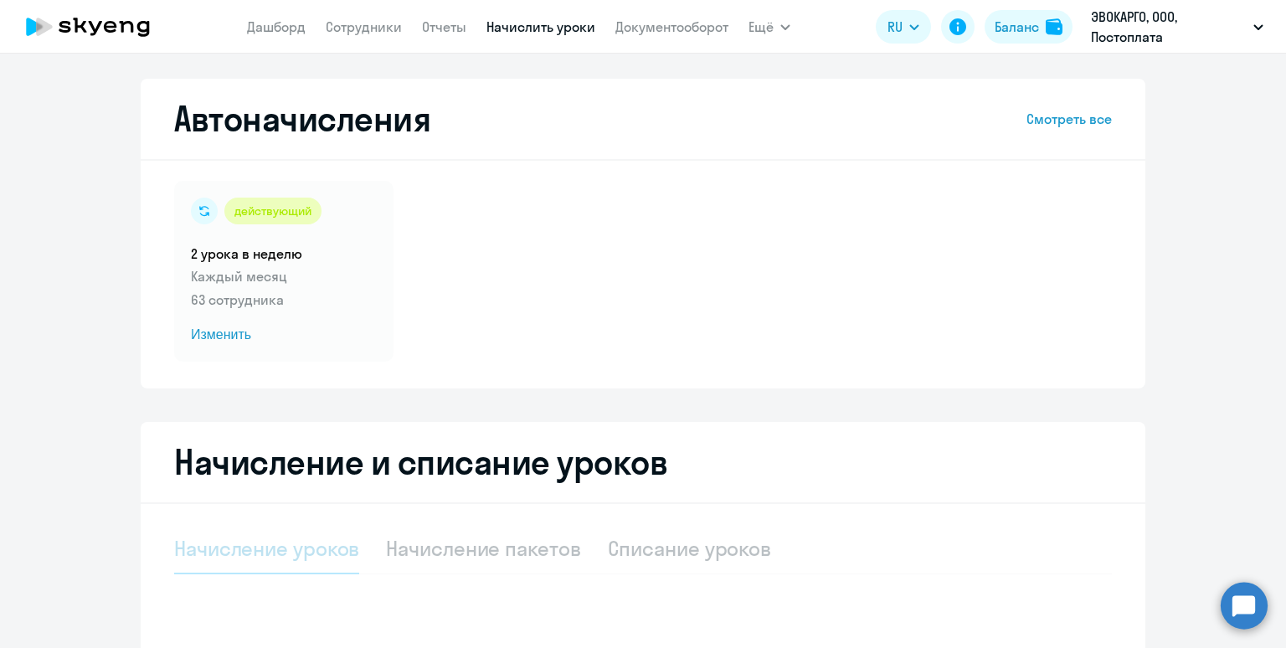
select select "10"
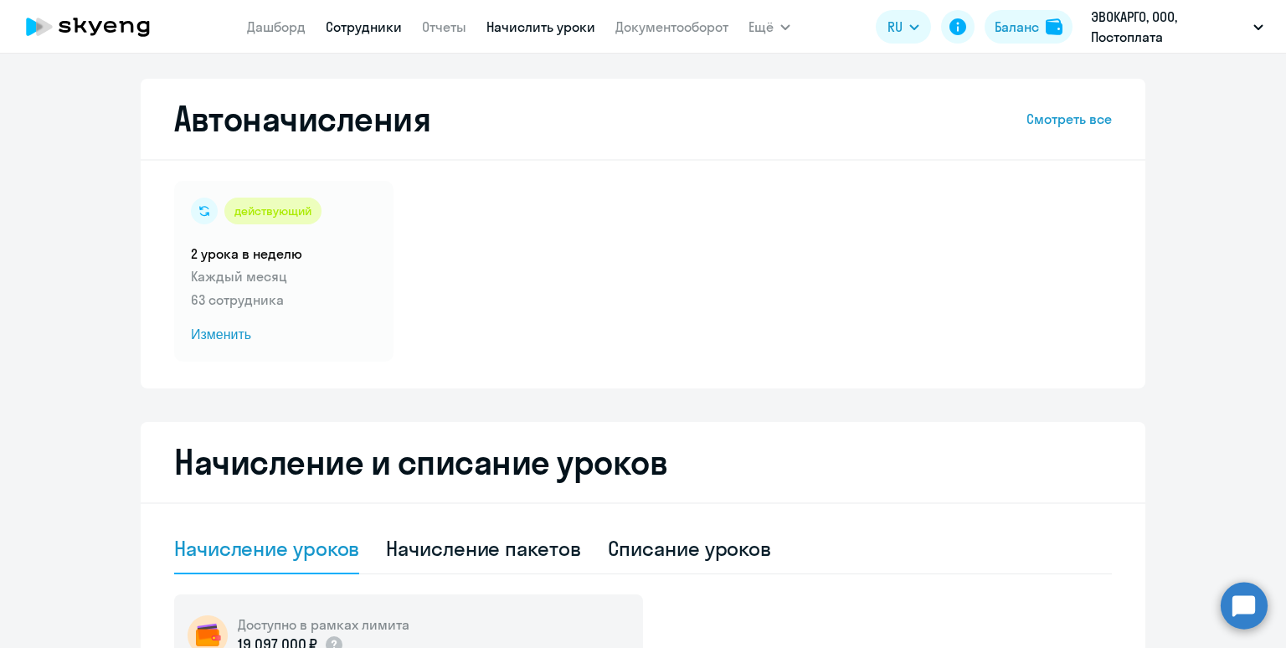
click at [357, 29] on link "Сотрудники" at bounding box center [364, 26] width 76 height 17
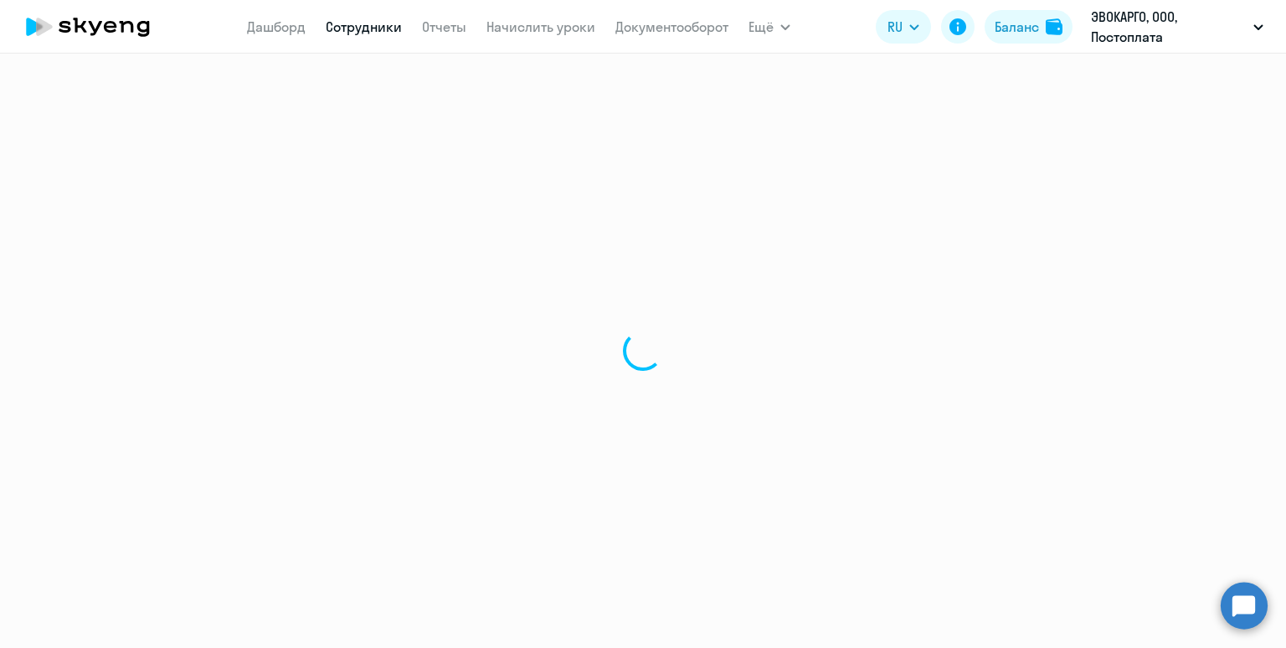
select select "30"
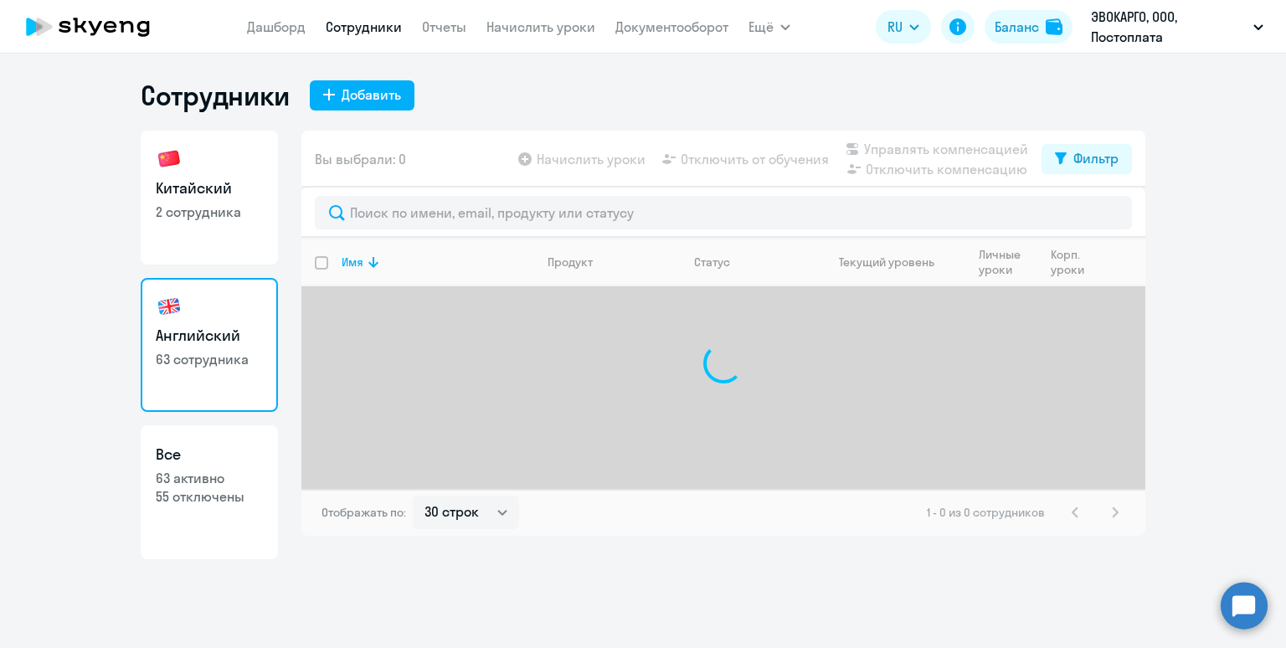
click at [211, 181] on h3 "Китайский" at bounding box center [209, 188] width 107 height 22
select select "30"
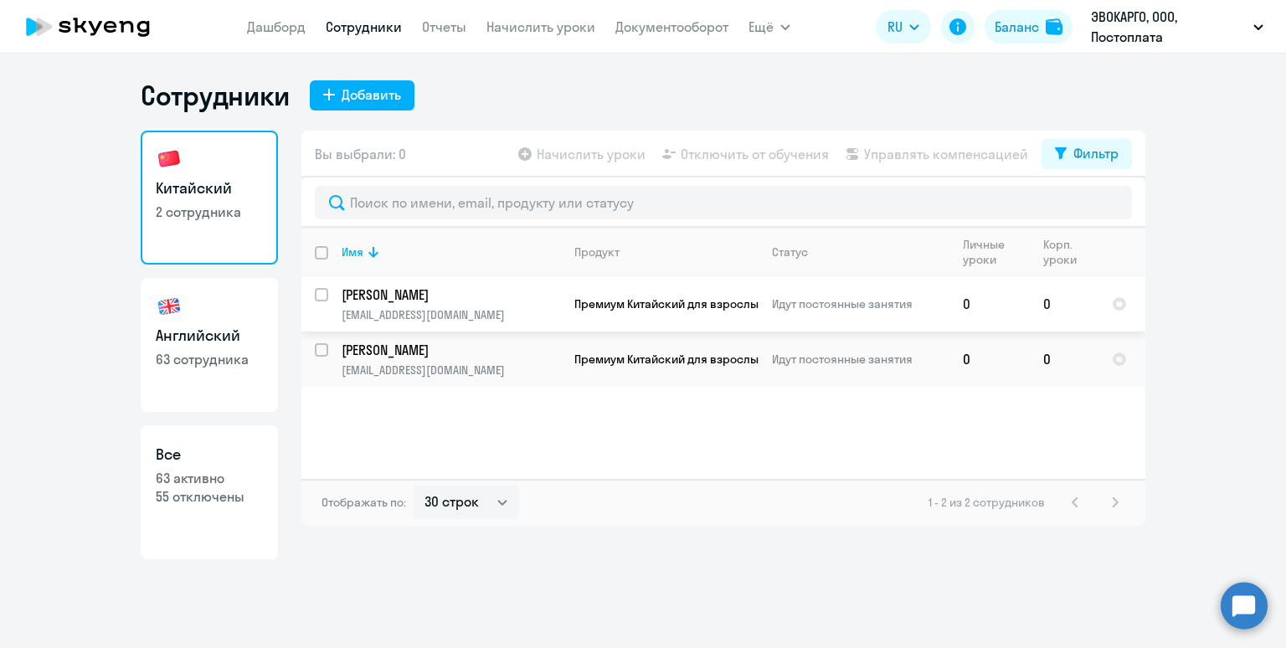
click at [322, 296] on input "select row 40534249" at bounding box center [331, 304] width 33 height 33
checkbox input "true"
click at [317, 347] on input "select row 24265980" at bounding box center [331, 359] width 33 height 33
checkbox input "true"
